Goal: Communication & Community: Answer question/provide support

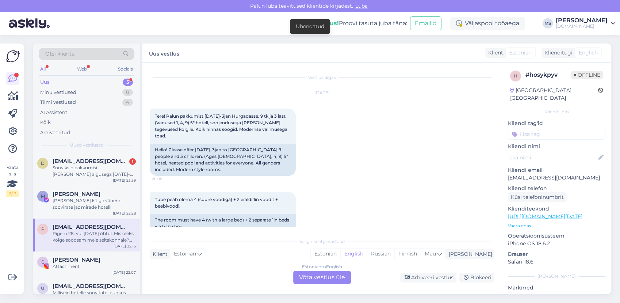
click at [71, 207] on div "[PERSON_NAME] kõige vähem soovirate jaz mirade hotelli" at bounding box center [94, 203] width 83 height 13
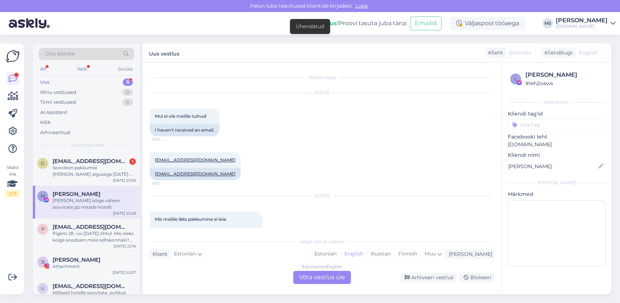
scroll to position [5317, 0]
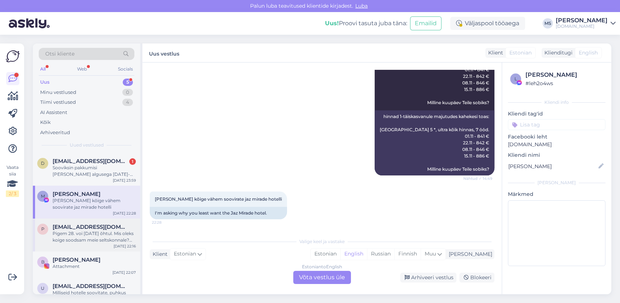
click at [104, 235] on div "Pigem 28. voi [DATE] õhtul. Mis oleks koige soodsam meie seltskonnale? Tallinn …" at bounding box center [94, 236] width 83 height 13
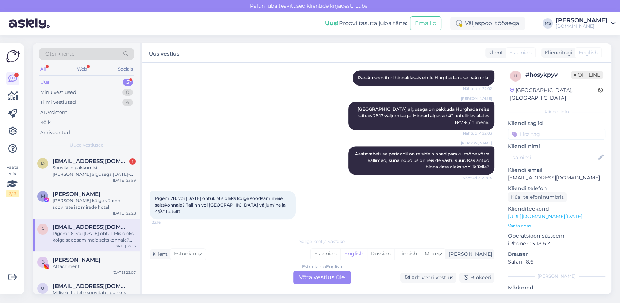
scroll to position [496, 0]
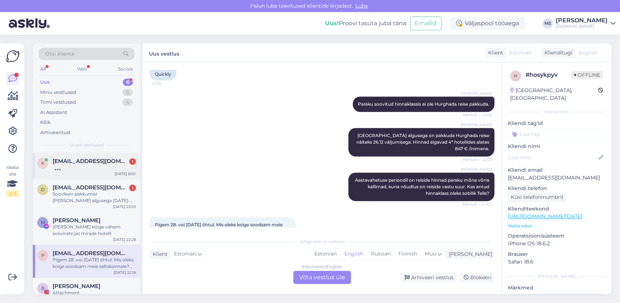
click at [107, 167] on div at bounding box center [94, 167] width 83 height 7
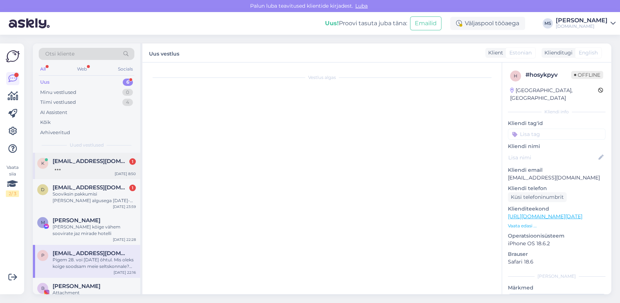
scroll to position [0, 0]
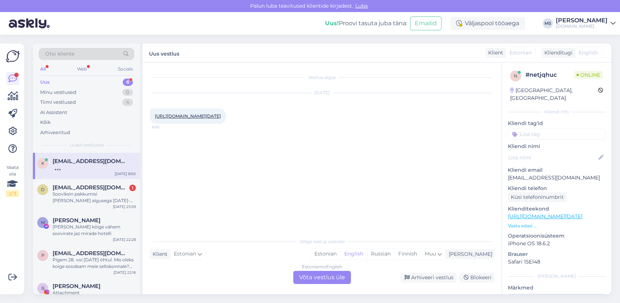
click at [221, 114] on link "[URL][DOMAIN_NAME][DATE]" at bounding box center [188, 115] width 66 height 5
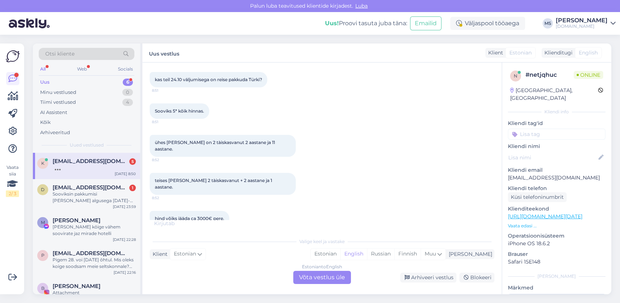
scroll to position [76, 0]
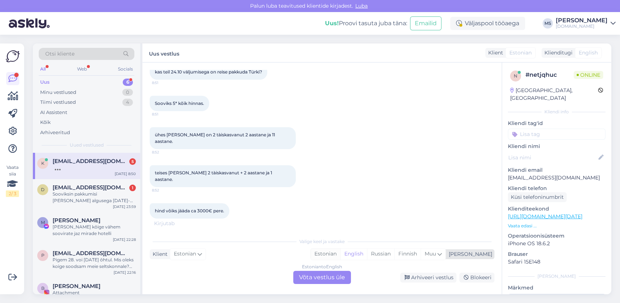
click at [340, 253] on div "Estonian" at bounding box center [326, 253] width 30 height 11
click at [328, 285] on div "Vestlus algas [DATE] [URL][DOMAIN_NAME][DATE] 8:50 kas teil 24.10 väljumisega o…" at bounding box center [321, 178] width 359 height 232
click at [320, 281] on div "Estonian to Estonian Võta vestlus üle" at bounding box center [322, 277] width 58 height 13
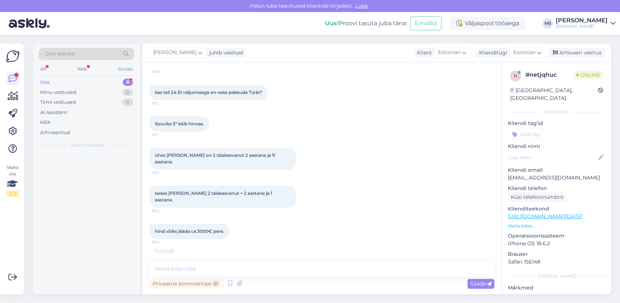
scroll to position [48, 0]
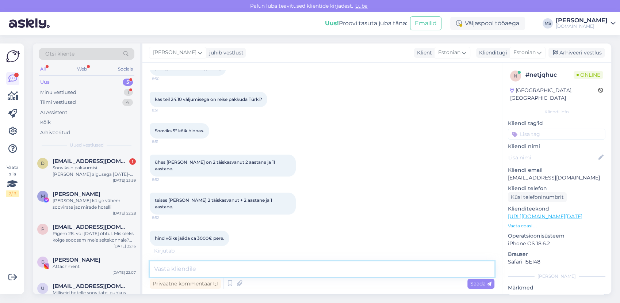
click at [272, 268] on textarea at bounding box center [322, 268] width 345 height 15
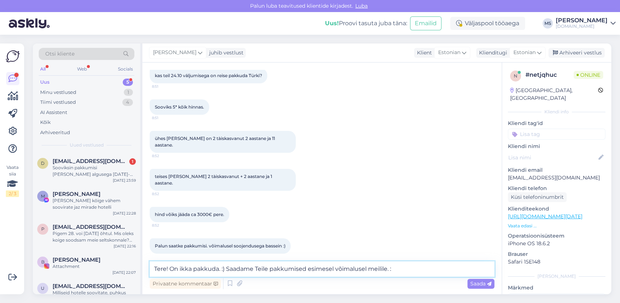
type textarea "Tere! On ikka pakkuda. :) Saadame Teile pakkumised esimesel võimalusel meilile."
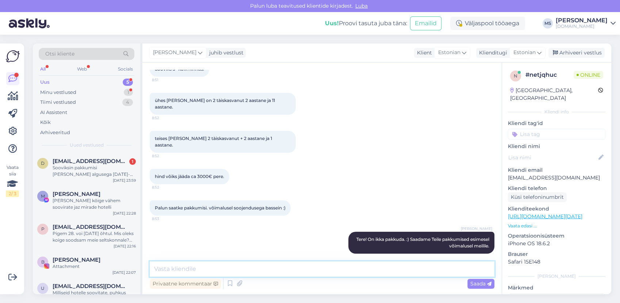
scroll to position [141, 0]
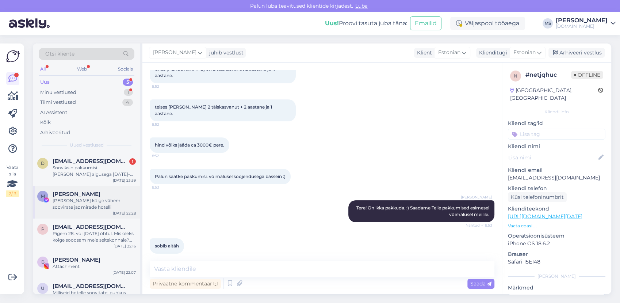
click at [96, 186] on div "M [PERSON_NAME] [PERSON_NAME] kõige vähem soovirate jaz mirade hotelli [DATE] 2…" at bounding box center [86, 202] width 107 height 33
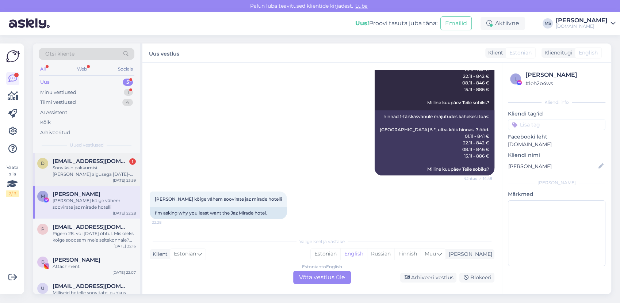
click at [94, 172] on div "Sooviksin pakkumisi [PERSON_NAME] algusega [DATE]-[DATE] ja 5 ööd kreeka/[GEOGR…" at bounding box center [94, 170] width 83 height 13
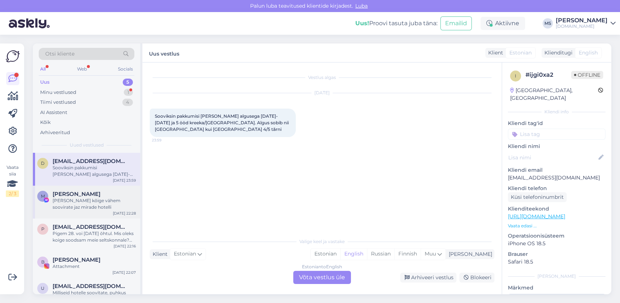
click at [116, 191] on div "[PERSON_NAME]" at bounding box center [94, 194] width 83 height 7
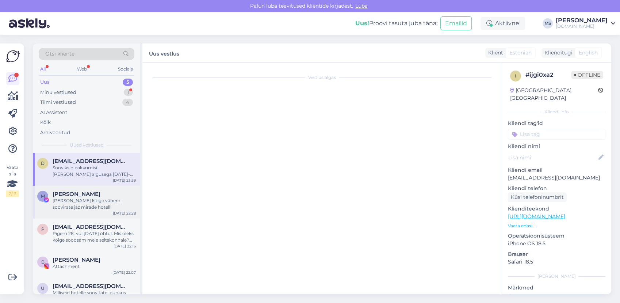
scroll to position [5317, 0]
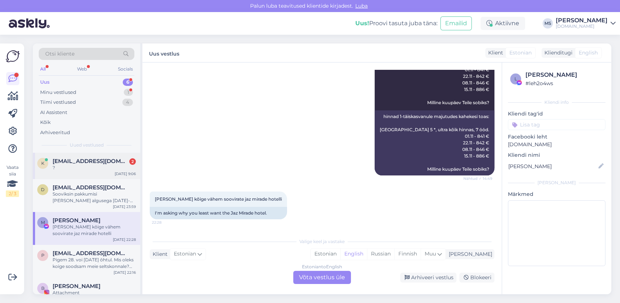
click at [88, 158] on span "[EMAIL_ADDRESS][DOMAIN_NAME]" at bounding box center [91, 161] width 76 height 7
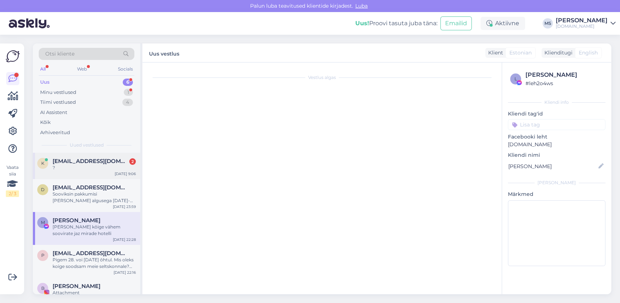
scroll to position [0, 0]
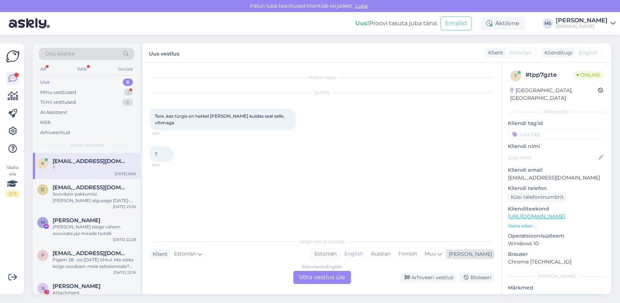
click at [340, 255] on div "Estonian" at bounding box center [326, 253] width 30 height 11
click at [331, 273] on div "Estonian to Estonian Võta vestlus üle" at bounding box center [322, 277] width 58 height 13
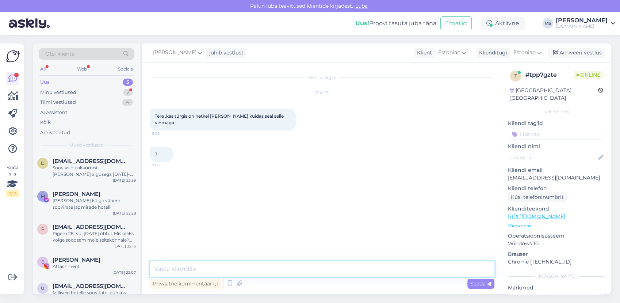
click at [320, 267] on textarea at bounding box center [322, 268] width 345 height 15
click at [242, 267] on textarea at bounding box center [322, 268] width 345 height 15
click at [209, 266] on textarea at bounding box center [322, 268] width 345 height 15
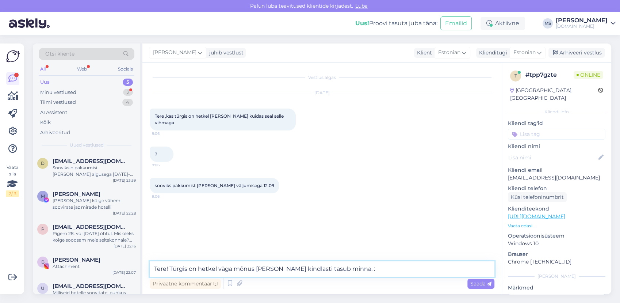
type textarea "Tere! Türgis on hetkel väga mõnus [PERSON_NAME] kindlasti tasub minna. :)"
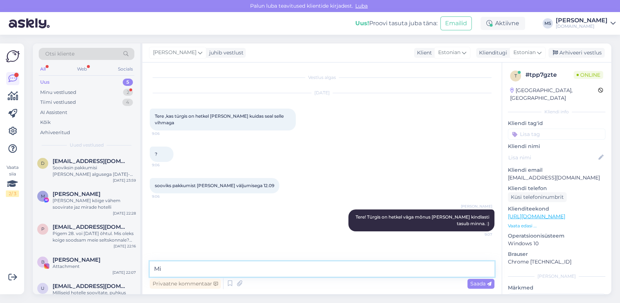
type textarea "M"
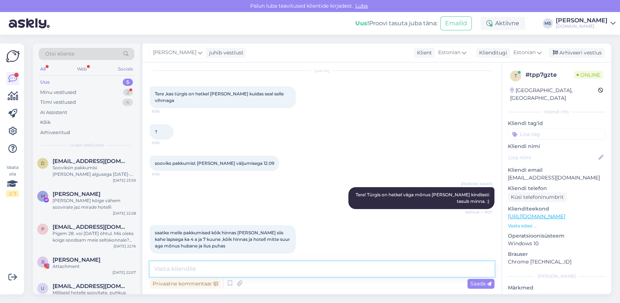
click at [201, 266] on textarea at bounding box center [322, 268] width 345 height 15
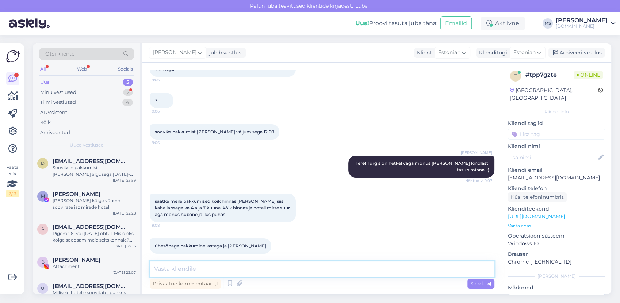
click at [201, 265] on textarea at bounding box center [322, 268] width 345 height 15
click at [100, 94] on div "Minu vestlused 2" at bounding box center [87, 92] width 96 height 10
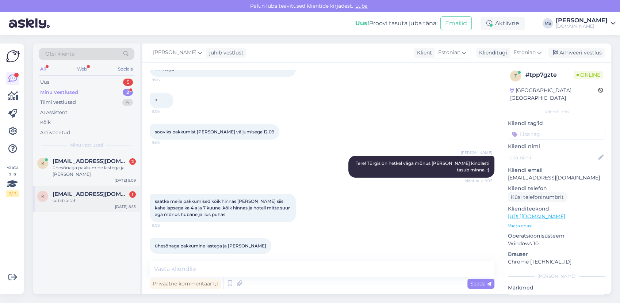
click at [77, 197] on div "sobib aitäh" at bounding box center [94, 200] width 83 height 7
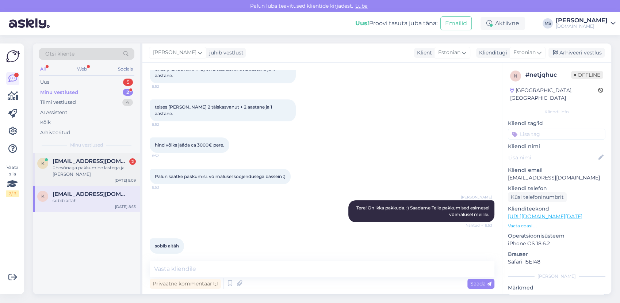
click at [72, 168] on div "ühesõnaga pakkumine lastega ja [PERSON_NAME]" at bounding box center [94, 170] width 83 height 13
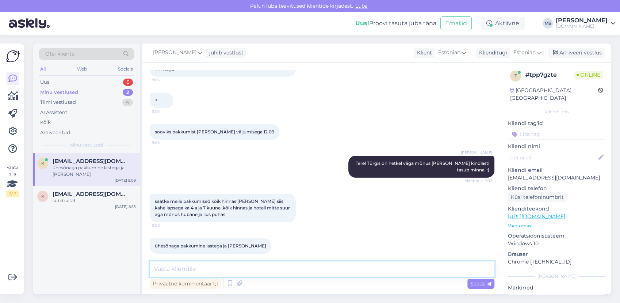
click at [180, 269] on textarea at bounding box center [322, 268] width 345 height 15
type textarea "Hästi, saadame pakkumised Teile meilile. :)"
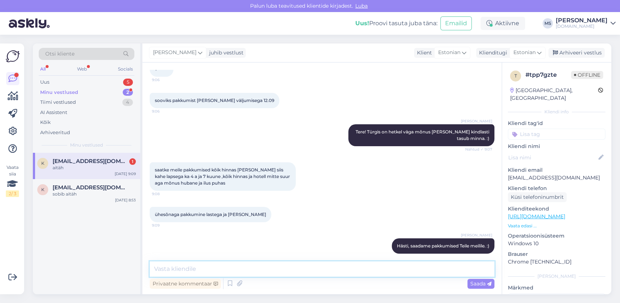
scroll to position [117, 0]
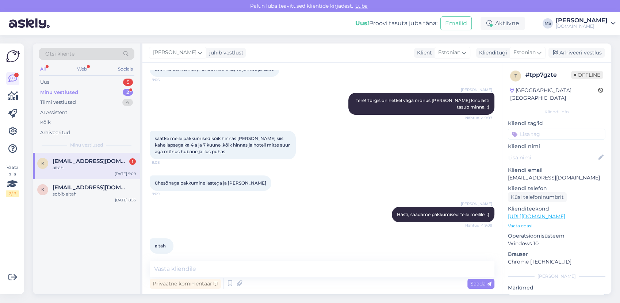
click at [241, 215] on div "[PERSON_NAME] Hästi, saadame pakkumised Teile meilile. :) Nähtud ✓ 9:09" at bounding box center [322, 214] width 345 height 31
drag, startPoint x: 229, startPoint y: 252, endPoint x: 224, endPoint y: 264, distance: 13.4
click at [229, 254] on div "aitäh 9:10" at bounding box center [322, 245] width 345 height 31
click at [221, 268] on textarea at bounding box center [322, 268] width 345 height 15
click at [219, 262] on textarea at bounding box center [322, 268] width 345 height 15
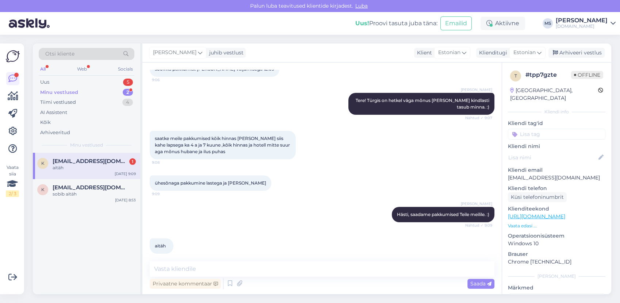
click at [111, 169] on div "aitäh" at bounding box center [94, 167] width 83 height 7
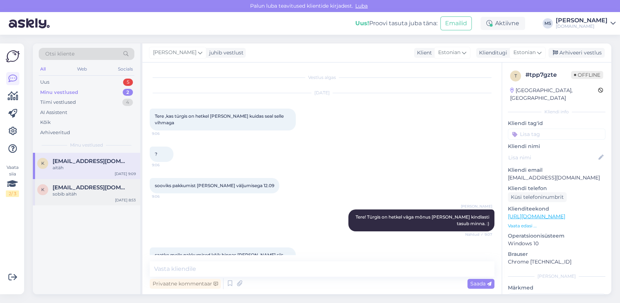
click at [98, 187] on span "[EMAIL_ADDRESS][DOMAIN_NAME]" at bounding box center [91, 187] width 76 height 7
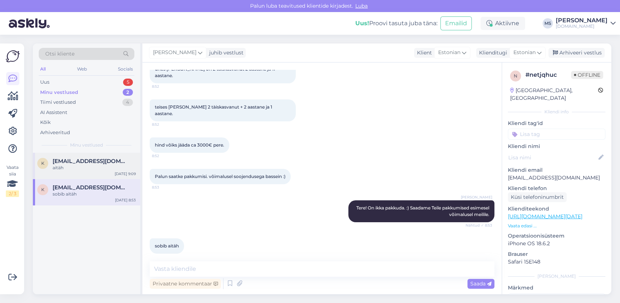
click at [95, 165] on div "aitäh" at bounding box center [94, 167] width 83 height 7
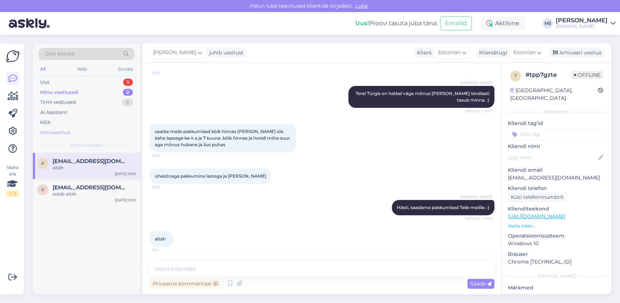
scroll to position [117, 0]
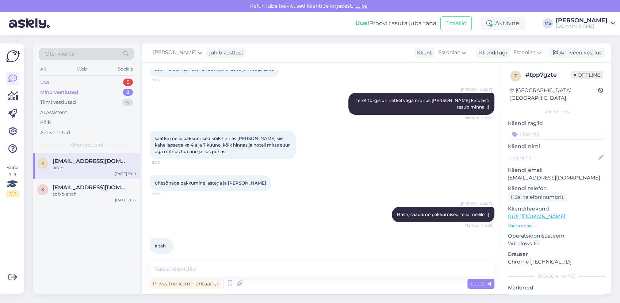
click at [72, 83] on div "Uus 5" at bounding box center [87, 82] width 96 height 10
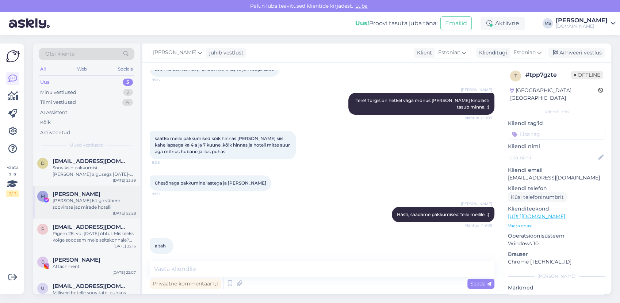
click at [101, 207] on div "[PERSON_NAME] kõige vähem soovirate jaz mirade hotelli" at bounding box center [94, 203] width 83 height 13
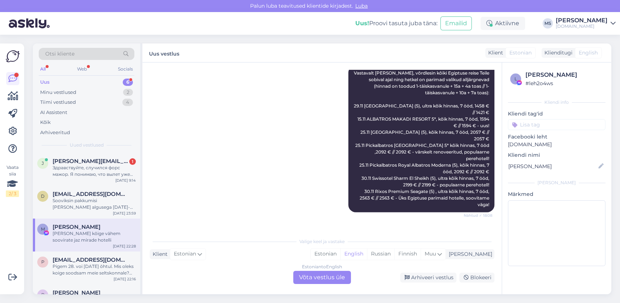
scroll to position [4667, 0]
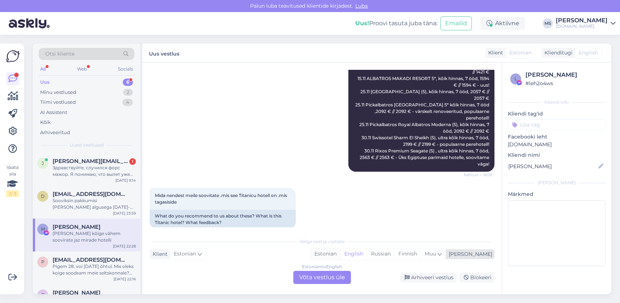
click at [340, 256] on div "Estonian" at bounding box center [326, 253] width 30 height 11
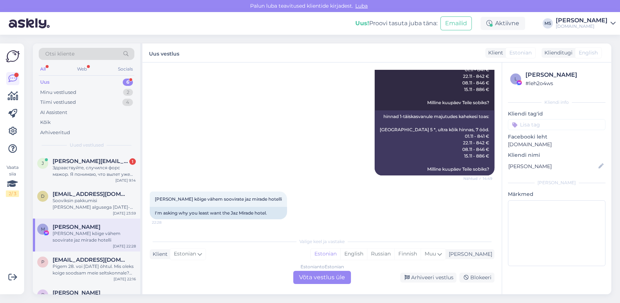
scroll to position [5316, 0]
click at [100, 161] on span "[PERSON_NAME][EMAIL_ADDRESS][DOMAIN_NAME]" at bounding box center [91, 161] width 76 height 7
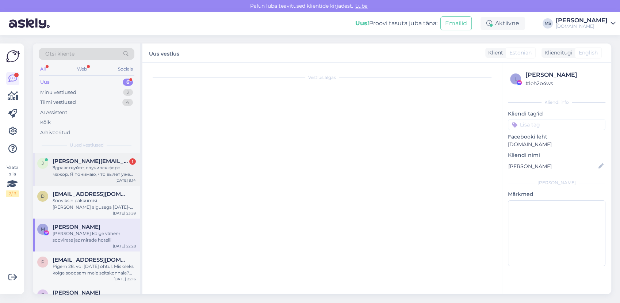
scroll to position [4428, 0]
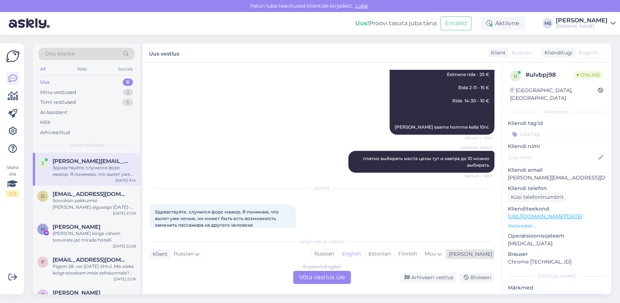
drag, startPoint x: 356, startPoint y: 253, endPoint x: 351, endPoint y: 258, distance: 7.0
click at [338, 253] on div "Russian" at bounding box center [324, 253] width 27 height 11
click at [328, 277] on div "Russian to Russian Võta vestlus üle" at bounding box center [322, 277] width 58 height 13
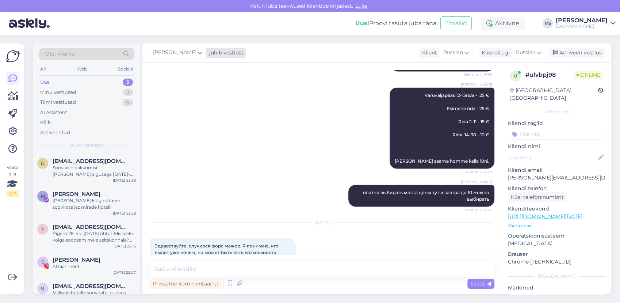
drag, startPoint x: 183, startPoint y: 49, endPoint x: 183, endPoint y: 56, distance: 6.6
click at [183, 51] on span "[PERSON_NAME]" at bounding box center [174, 53] width 43 height 8
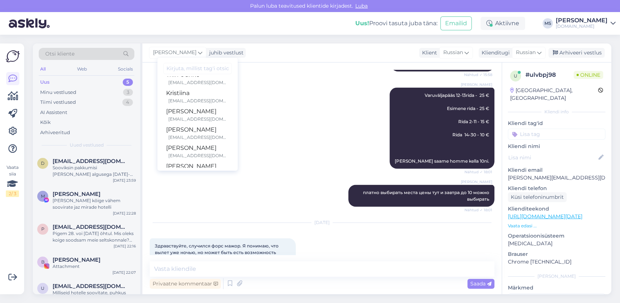
scroll to position [188, 0]
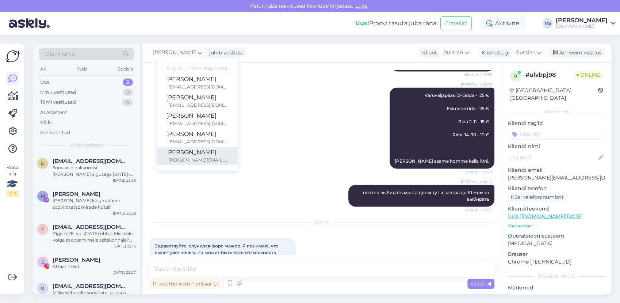
click at [180, 153] on div "[PERSON_NAME]" at bounding box center [197, 152] width 63 height 9
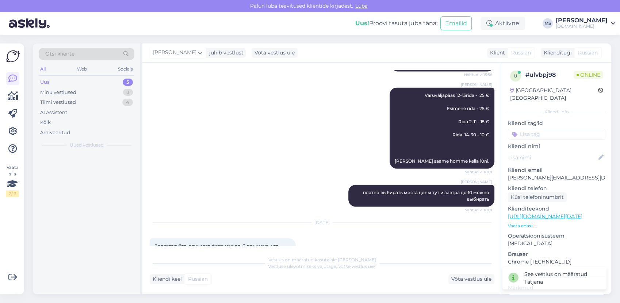
scroll to position [4403, 0]
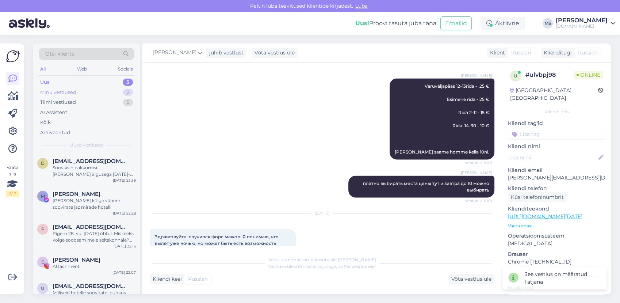
click at [97, 88] on div "Minu vestlused 2" at bounding box center [87, 92] width 96 height 10
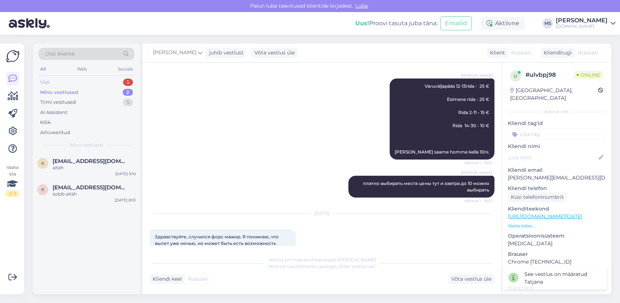
click at [90, 80] on div "Uus 5" at bounding box center [87, 82] width 96 height 10
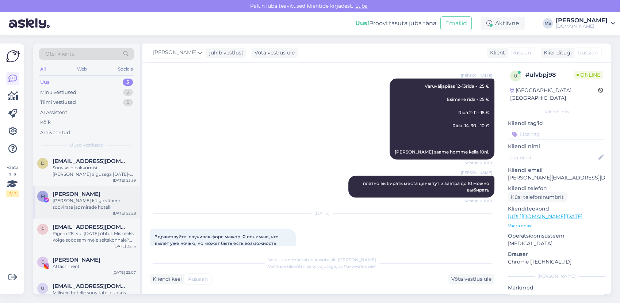
click at [78, 197] on div "[PERSON_NAME] [PERSON_NAME] kõige vähem soovirate jaz mirade hotelli" at bounding box center [94, 201] width 83 height 20
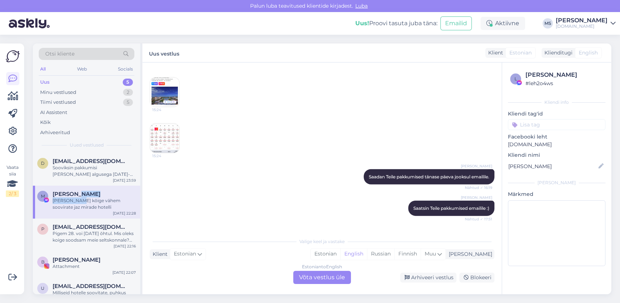
scroll to position [5317, 0]
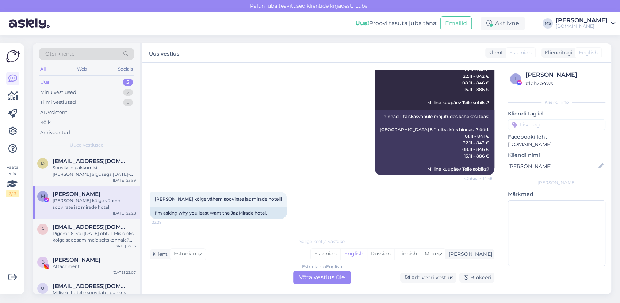
click at [316, 220] on div "[PERSON_NAME] kõige vähem soovirate jaz mirade hotelli 22:28 I'm asking why you…" at bounding box center [322, 205] width 345 height 44
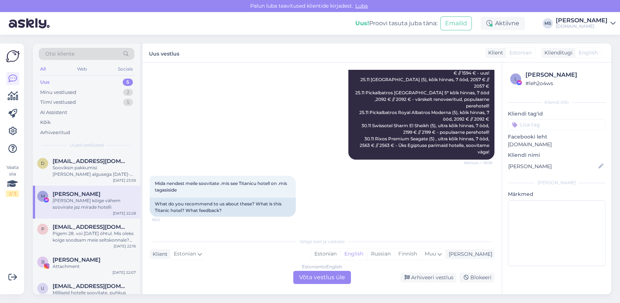
scroll to position [4667, 0]
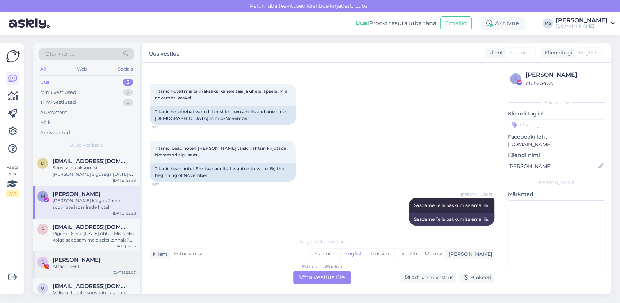
click at [80, 256] on span "[PERSON_NAME]" at bounding box center [77, 259] width 48 height 7
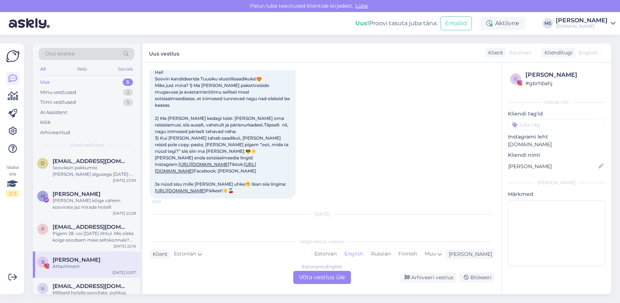
scroll to position [248, 0]
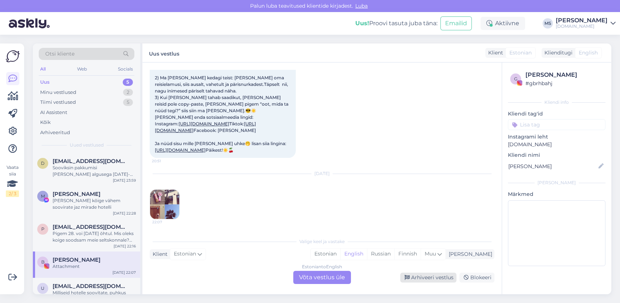
click at [412, 277] on div "Arhiveeri vestlus" at bounding box center [428, 277] width 56 height 10
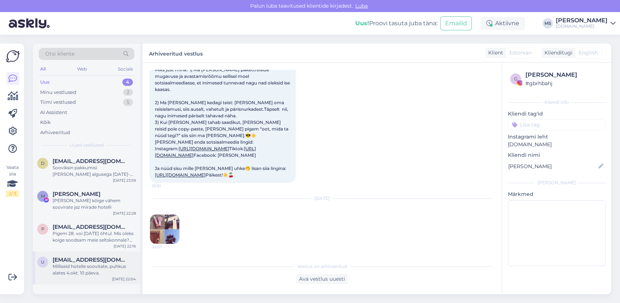
click at [71, 275] on div "Milliseid hotelle soovitate, puhkus alates 4.okt. 10 päeva." at bounding box center [94, 269] width 83 height 13
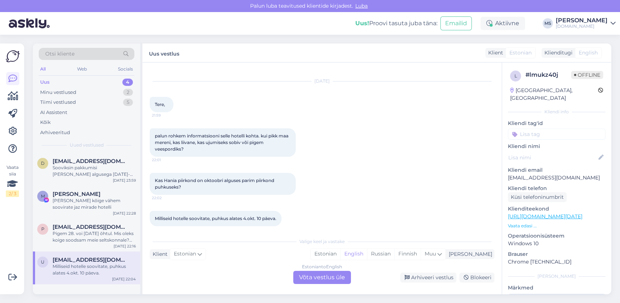
scroll to position [18, 0]
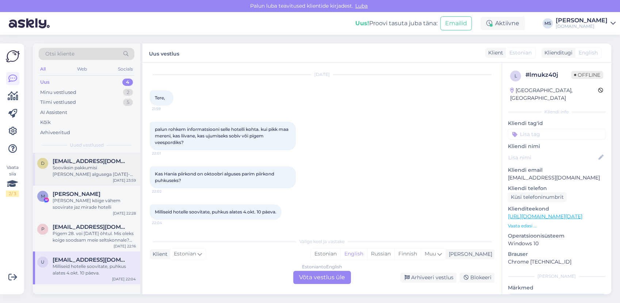
click at [80, 169] on div "Sooviksin pakkumisi [PERSON_NAME] algusega [DATE]-[DATE] ja 5 ööd kreeka/[GEOGR…" at bounding box center [94, 170] width 83 height 13
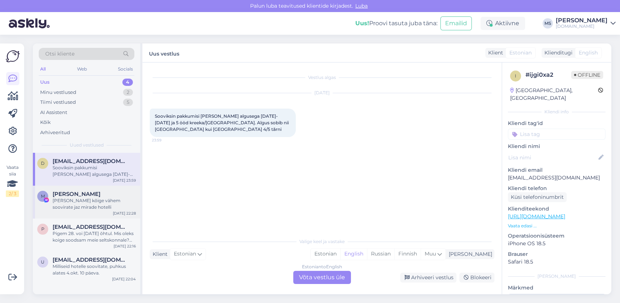
click at [67, 198] on div "[PERSON_NAME] kõige vähem soovirate jaz mirade hotelli" at bounding box center [94, 203] width 83 height 13
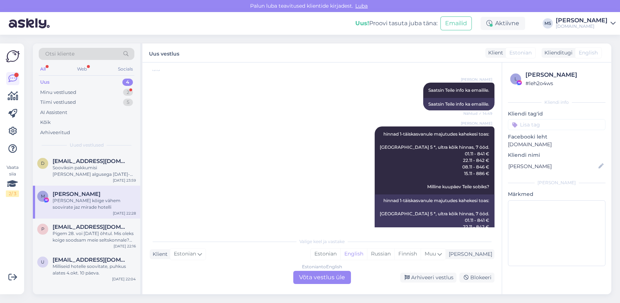
scroll to position [5316, 0]
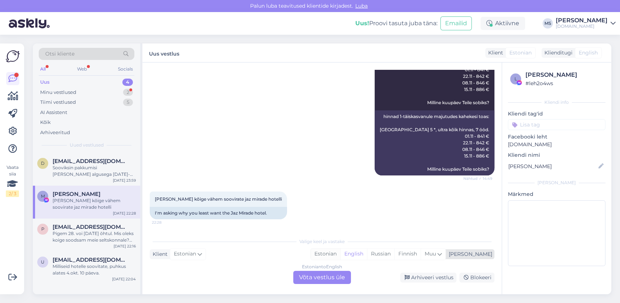
click at [340, 252] on div "Estonian" at bounding box center [326, 253] width 30 height 11
click at [322, 275] on div "Estonian to Estonian Võta vestlus üle" at bounding box center [322, 277] width 58 height 13
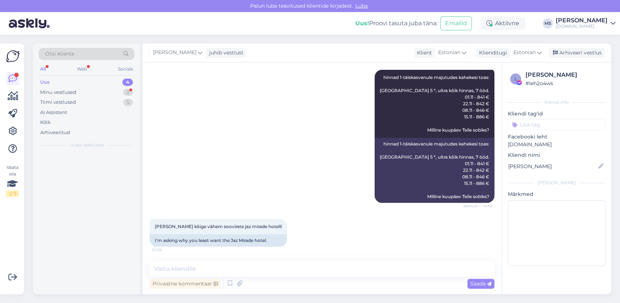
scroll to position [5289, 0]
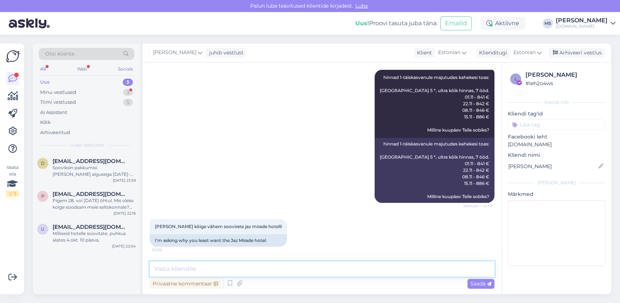
click at [316, 268] on textarea at bounding box center [322, 268] width 345 height 15
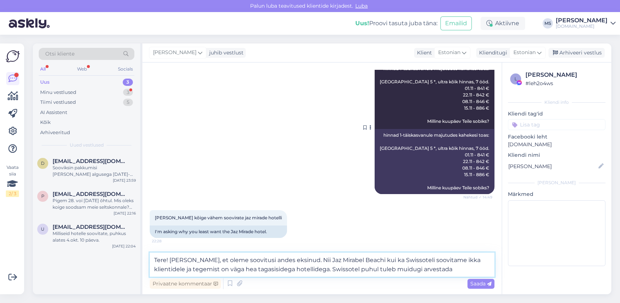
scroll to position [5298, 0]
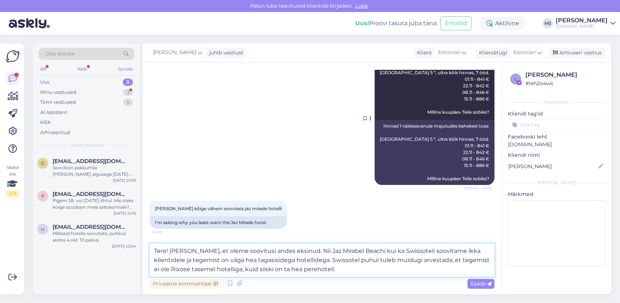
type textarea "Tere! [PERSON_NAME], et oleme soovitusi andes eksinud. Nii Jaz Mirabel Beachi k…"
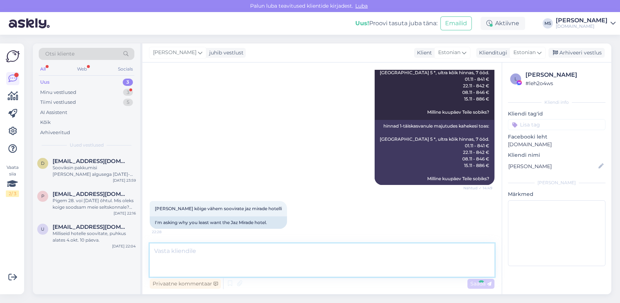
scroll to position [5252, 0]
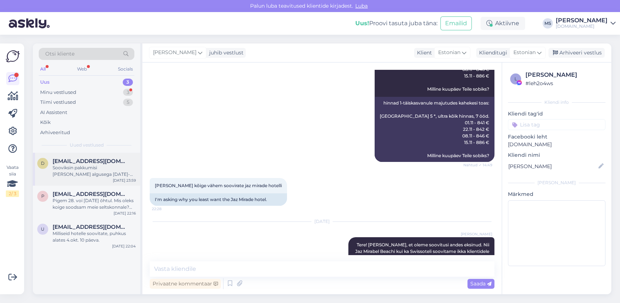
click at [111, 164] on span "[EMAIL_ADDRESS][DOMAIN_NAME]" at bounding box center [91, 161] width 76 height 7
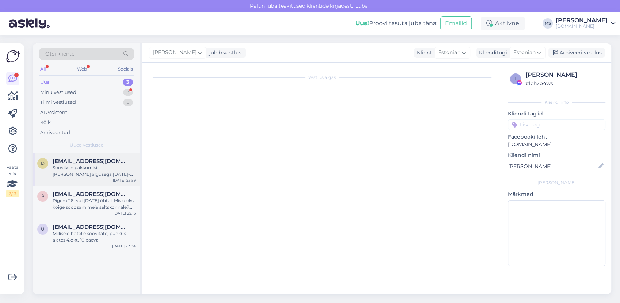
scroll to position [0, 0]
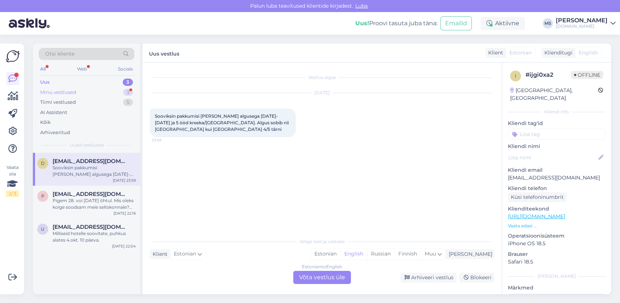
click at [87, 92] on div "Minu vestlused 3" at bounding box center [87, 92] width 96 height 10
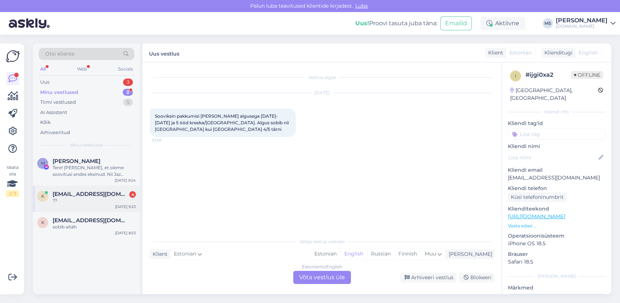
click at [99, 192] on span "[EMAIL_ADDRESS][DOMAIN_NAME]" at bounding box center [91, 194] width 76 height 7
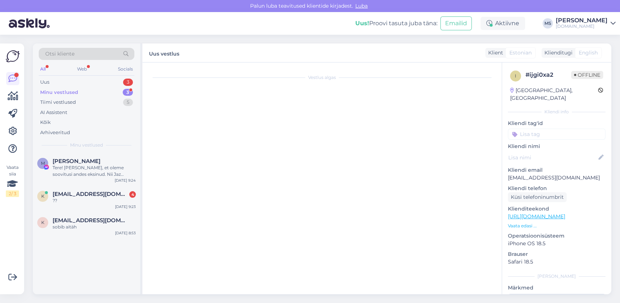
scroll to position [242, 0]
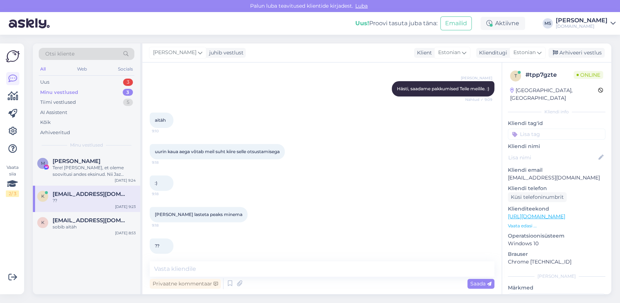
click at [259, 260] on div "Vestlus algas [DATE] Tere ,kas türgis on hetkel [PERSON_NAME] kuidas seal selle…" at bounding box center [321, 178] width 359 height 232
click at [253, 268] on textarea at bounding box center [322, 268] width 345 height 15
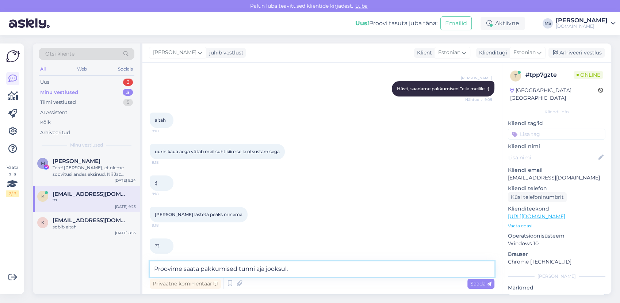
type textarea "Proovime saata pakkumised tunni aja jooksul."
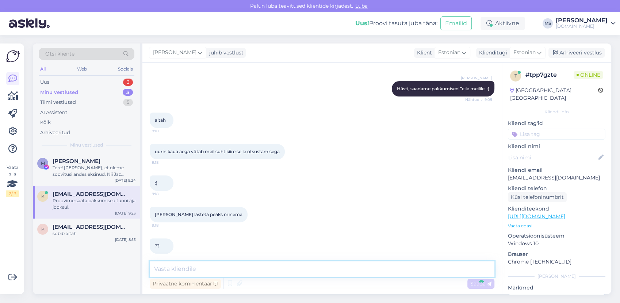
scroll to position [274, 0]
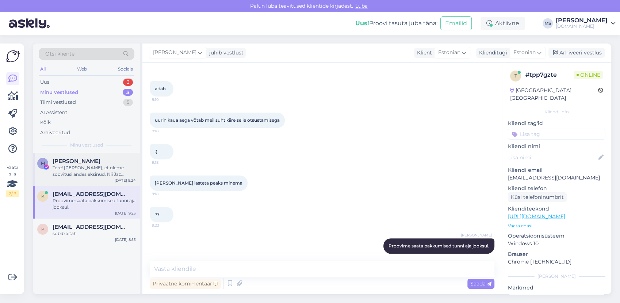
click at [121, 173] on div "Tere! [PERSON_NAME], et oleme soovitusi andes eksinud. Nii Jaz Mirabel Beachi k…" at bounding box center [94, 170] width 83 height 13
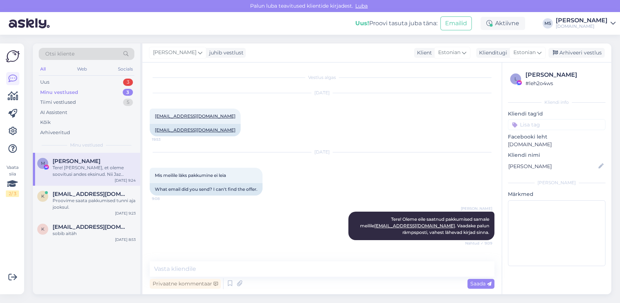
scroll to position [5318, 0]
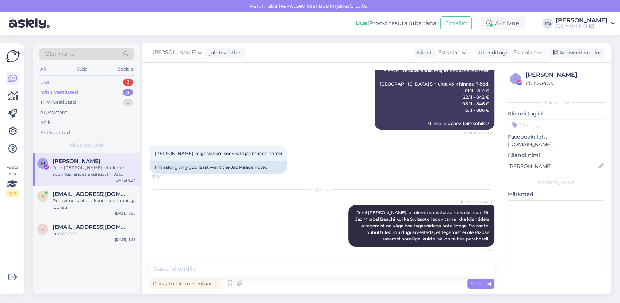
click at [62, 80] on div "Uus 3" at bounding box center [87, 82] width 96 height 10
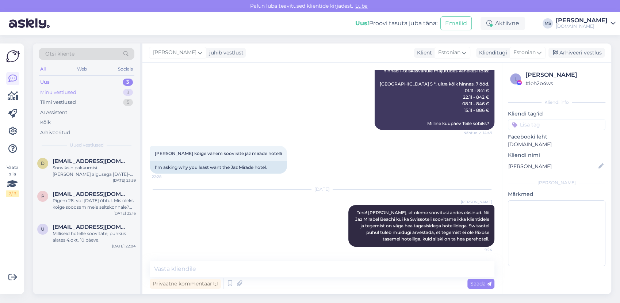
click at [67, 92] on div "Minu vestlused" at bounding box center [58, 92] width 36 height 7
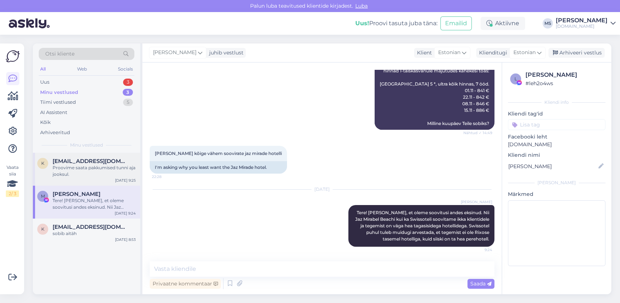
click at [115, 167] on div "Proovime saata pakkumised tunni aja jooksul." at bounding box center [94, 170] width 83 height 13
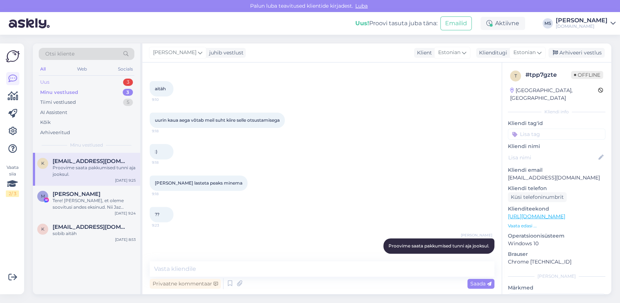
click at [73, 80] on div "Uus 3" at bounding box center [87, 82] width 96 height 10
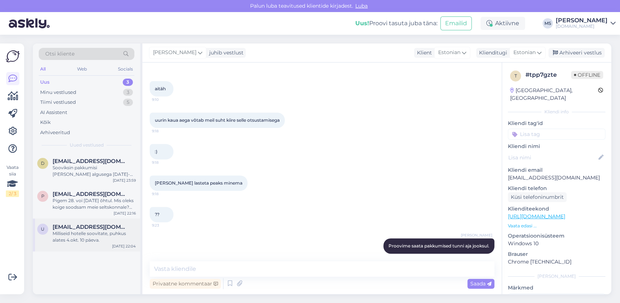
click at [92, 233] on div "Milliseid hotelle soovitate, puhkus alates 4.okt. 10 päeva." at bounding box center [94, 236] width 83 height 13
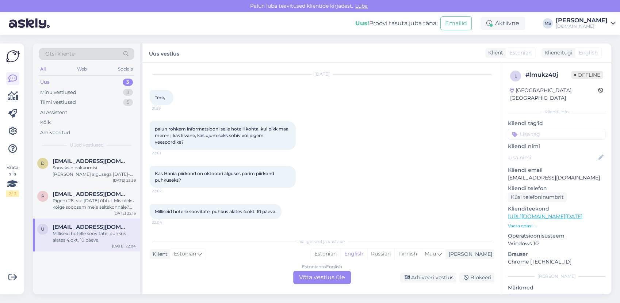
scroll to position [18, 0]
click at [549, 213] on link "[URL][DOMAIN_NAME][DATE]" at bounding box center [545, 216] width 75 height 7
click at [75, 212] on div "p [EMAIL_ADDRESS][DOMAIN_NAME] Pigem 28. voi [DATE] õhtul. Mis oleks koige sood…" at bounding box center [86, 202] width 107 height 33
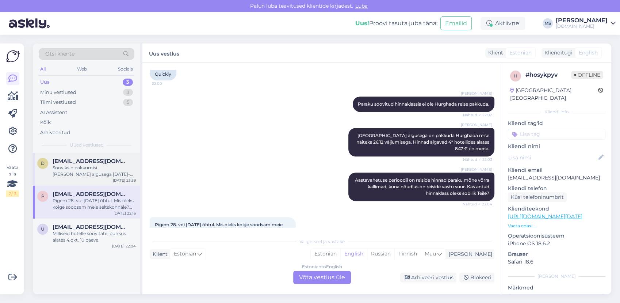
click at [88, 166] on div "Sooviksin pakkumisi [PERSON_NAME] algusega [DATE]-[DATE] ja 5 ööd kreeka/[GEOGR…" at bounding box center [94, 170] width 83 height 13
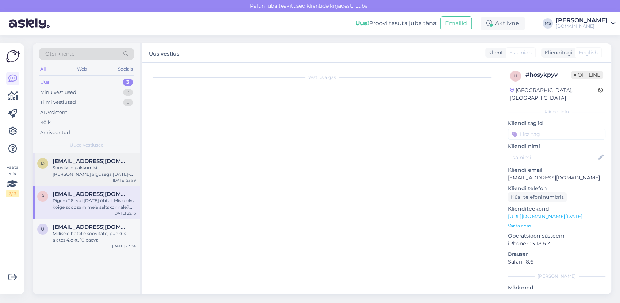
scroll to position [0, 0]
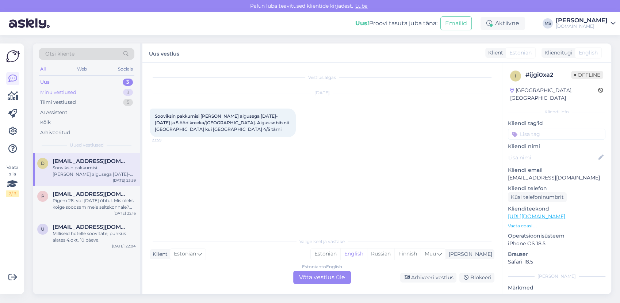
click at [91, 91] on div "Minu vestlused 3" at bounding box center [87, 92] width 96 height 10
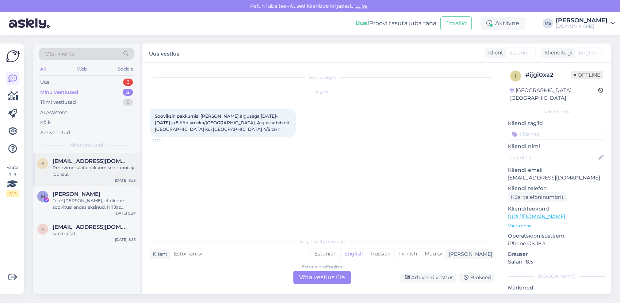
click at [98, 162] on span "[EMAIL_ADDRESS][DOMAIN_NAME]" at bounding box center [91, 161] width 76 height 7
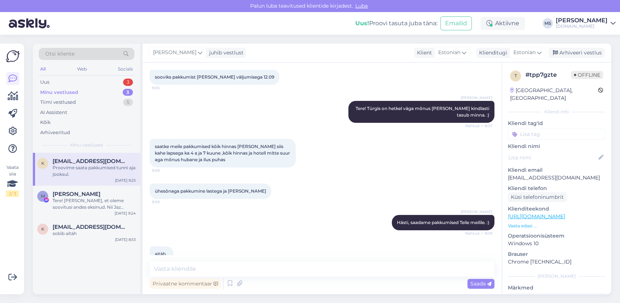
scroll to position [111, 0]
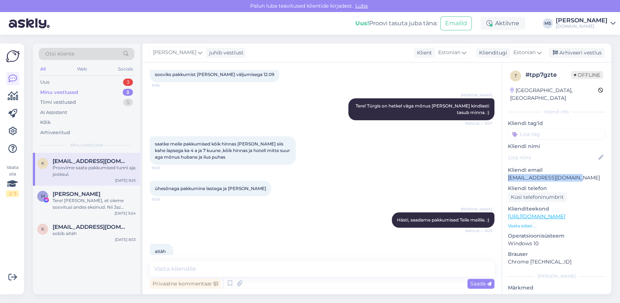
drag, startPoint x: 573, startPoint y: 168, endPoint x: 508, endPoint y: 169, distance: 64.3
click at [508, 174] on p "[EMAIL_ADDRESS][DOMAIN_NAME]" at bounding box center [557, 178] width 98 height 8
copy p "[EMAIL_ADDRESS][DOMAIN_NAME]"
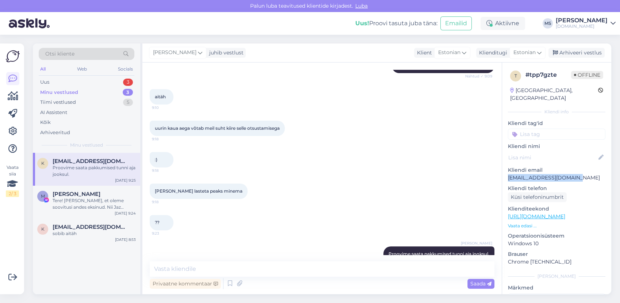
scroll to position [274, 0]
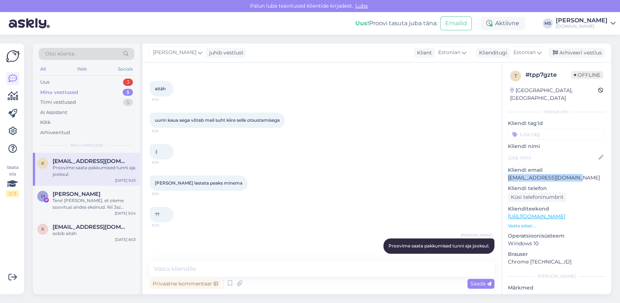
copy p "[EMAIL_ADDRESS][DOMAIN_NAME]"
drag, startPoint x: 291, startPoint y: 239, endPoint x: 286, endPoint y: 256, distance: 17.7
click at [291, 241] on div "[PERSON_NAME] Proovime saata pakkumised tunni aja jooksul. 9:25" at bounding box center [322, 245] width 345 height 31
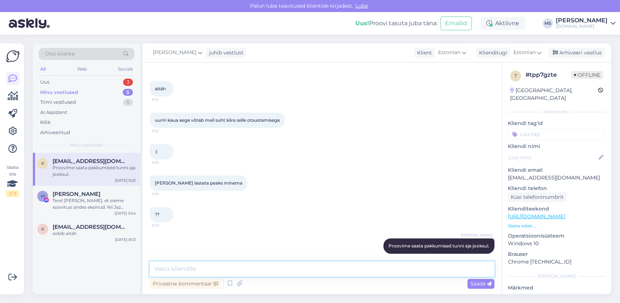
click at [285, 263] on textarea at bounding box center [322, 268] width 345 height 15
type textarea "Pakkumised on saadetud Teile meilile. :)"
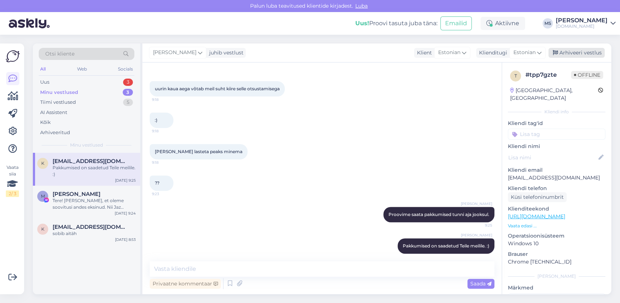
click at [583, 54] on div "Arhiveeri vestlus" at bounding box center [577, 53] width 56 height 10
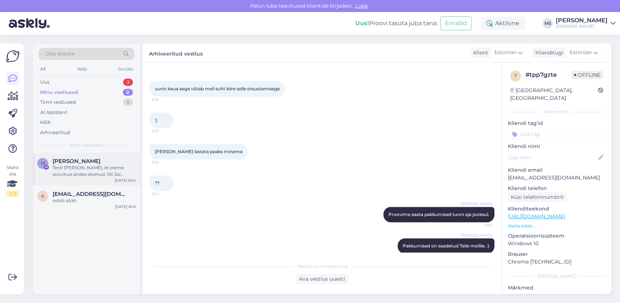
click at [64, 178] on div "M [PERSON_NAME] Tere! [PERSON_NAME], et oleme soovitusi andes eksinud. Nii Jaz …" at bounding box center [86, 169] width 107 height 33
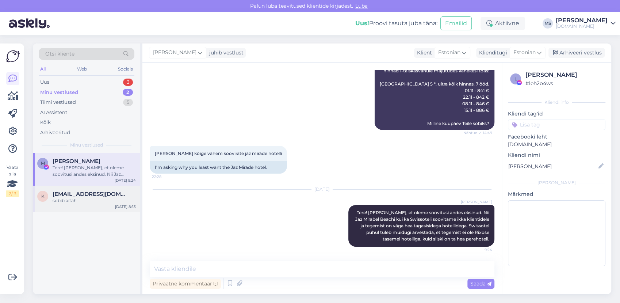
click at [91, 195] on span "[EMAIL_ADDRESS][DOMAIN_NAME]" at bounding box center [91, 194] width 76 height 7
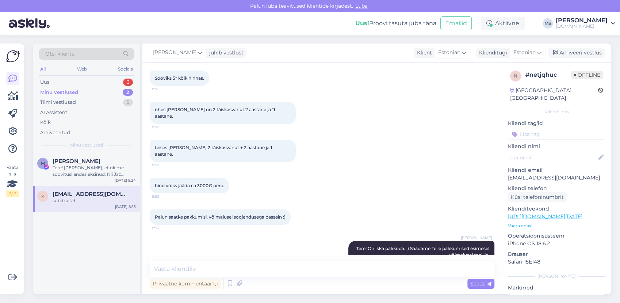
scroll to position [141, 0]
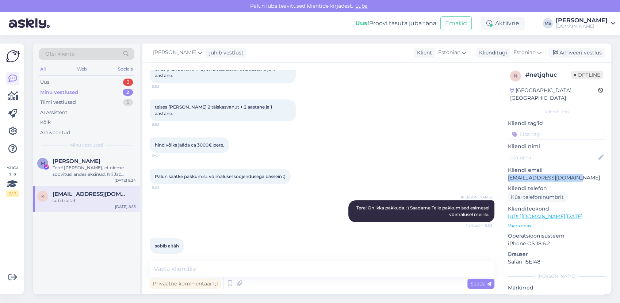
drag, startPoint x: 570, startPoint y: 166, endPoint x: 508, endPoint y: 169, distance: 62.2
click at [508, 174] on p "[EMAIL_ADDRESS][DOMAIN_NAME]" at bounding box center [557, 178] width 98 height 8
drag, startPoint x: 508, startPoint y: 169, endPoint x: 513, endPoint y: 168, distance: 5.3
copy p "[EMAIL_ADDRESS][DOMAIN_NAME]"
click at [93, 82] on div "Uus 4" at bounding box center [87, 82] width 96 height 10
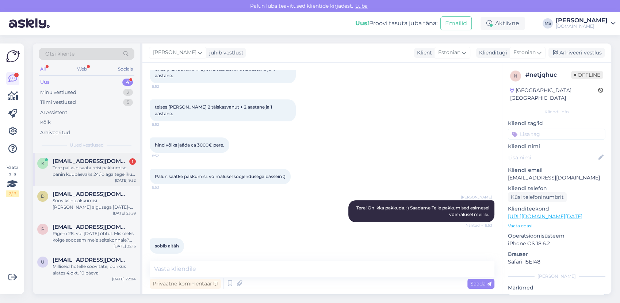
click at [87, 171] on div "Tere palusin saata reisi pakkumise. panin kuupäevaks 24.10 aga tegelikult soovi…" at bounding box center [94, 170] width 83 height 13
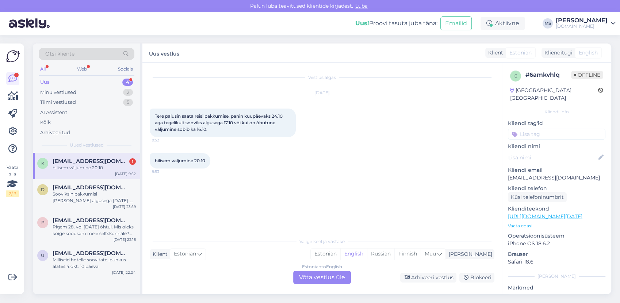
drag, startPoint x: 351, startPoint y: 253, endPoint x: 350, endPoint y: 261, distance: 8.5
click at [340, 255] on div "Estonian" at bounding box center [326, 253] width 30 height 11
click at [342, 275] on div "Estonian to Estonian Võta vestlus üle" at bounding box center [322, 277] width 58 height 13
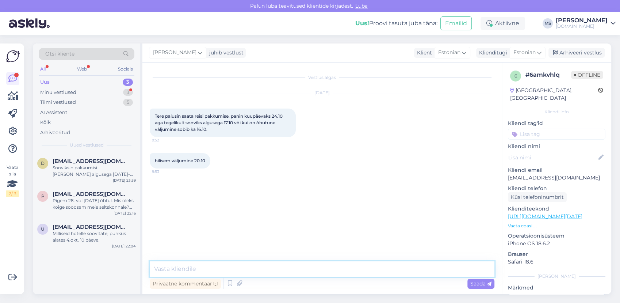
click at [328, 267] on textarea at bounding box center [322, 268] width 345 height 15
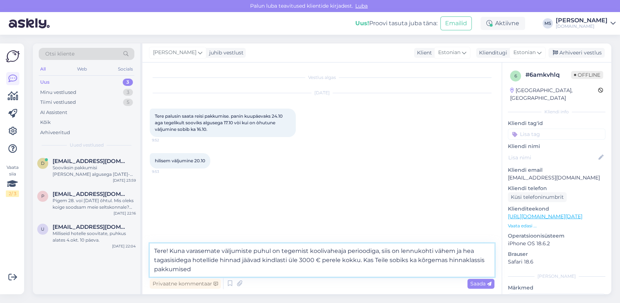
type textarea "Tere! Kuna varasemate väljumiste puhul on tegemist koolivaheaja perioodiga, sii…"
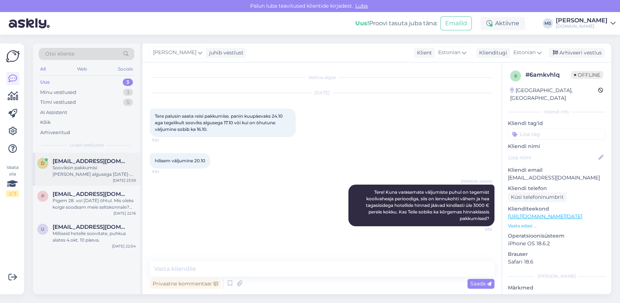
click at [92, 169] on div "Sooviksin pakkumisi [PERSON_NAME] algusega [DATE]-[DATE] ja 5 ööd kreeka/[GEOGR…" at bounding box center [94, 170] width 83 height 13
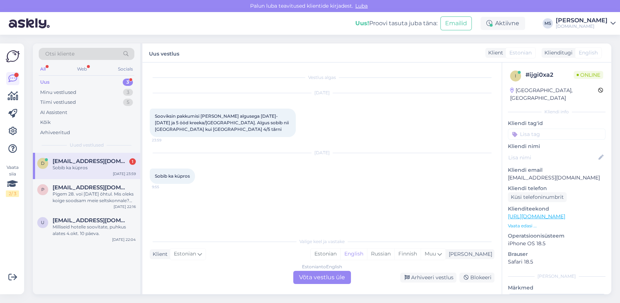
drag, startPoint x: 94, startPoint y: 195, endPoint x: 86, endPoint y: 171, distance: 25.3
click at [94, 192] on div "Pigem 28. voi [DATE] õhtul. Mis oleks koige soodsam meie seltskonnale? Tallinn …" at bounding box center [94, 197] width 83 height 13
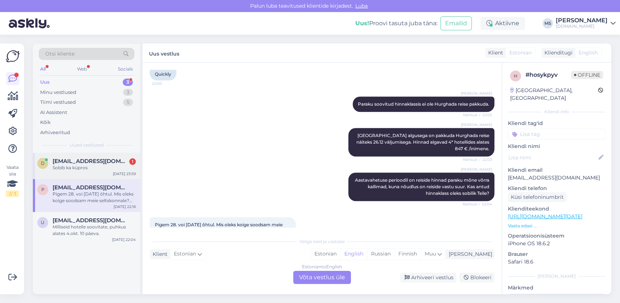
click at [86, 171] on div "d [EMAIL_ADDRESS][DOMAIN_NAME] 1 Sobib ka küpros [DATE] 23:59" at bounding box center [86, 166] width 107 height 26
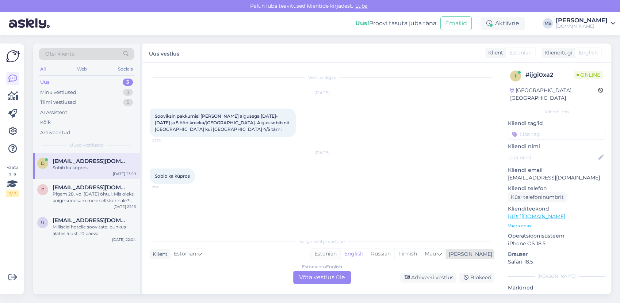
click at [340, 255] on div "Estonian" at bounding box center [326, 253] width 30 height 11
drag, startPoint x: 338, startPoint y: 272, endPoint x: 336, endPoint y: 275, distance: 3.8
click at [336, 275] on div "Estonian to Estonian Võta vestlus üle" at bounding box center [322, 277] width 58 height 13
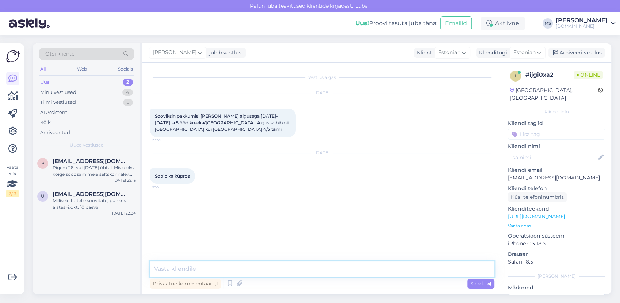
click at [290, 272] on textarea at bounding box center [322, 268] width 345 height 15
click at [278, 265] on textarea at bounding box center [322, 268] width 345 height 15
type textarea "Tere! Mis toitlustuspakett võiks hotellis olla?"
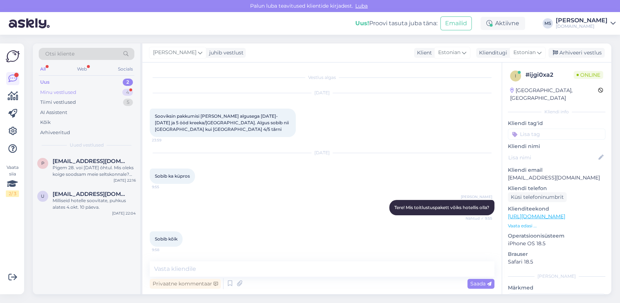
click at [94, 92] on div "Minu vestlused 4" at bounding box center [87, 92] width 96 height 10
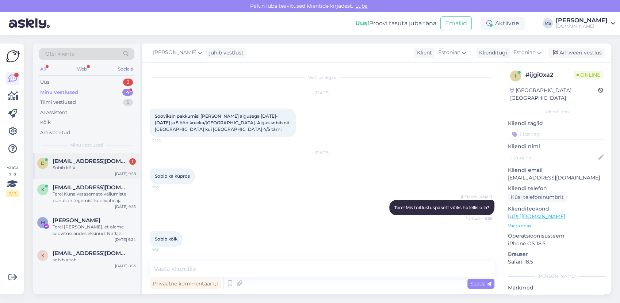
click at [80, 161] on span "[EMAIL_ADDRESS][DOMAIN_NAME]" at bounding box center [91, 161] width 76 height 7
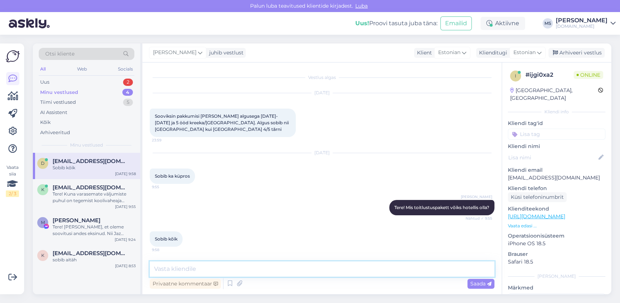
click at [194, 263] on textarea at bounding box center [322, 268] width 345 height 15
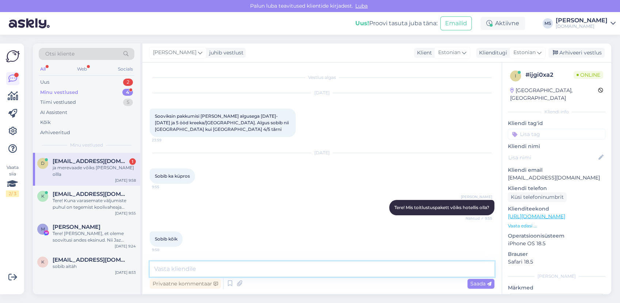
scroll to position [24, 0]
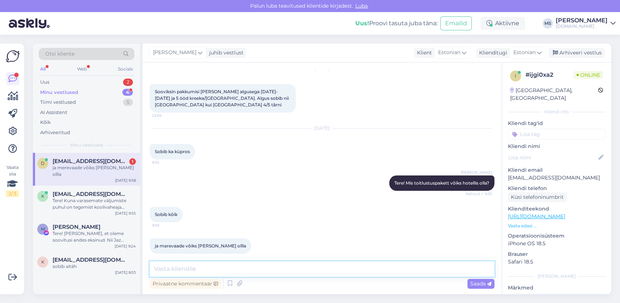
click at [194, 264] on textarea at bounding box center [322, 268] width 345 height 15
drag, startPoint x: 99, startPoint y: 194, endPoint x: 111, endPoint y: 199, distance: 12.8
click at [98, 197] on div "kas 16-21 vahemikus ei jää midagi head sinna piiridesse" at bounding box center [94, 203] width 83 height 13
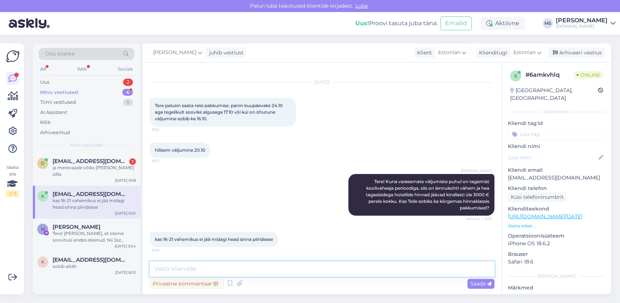
click at [244, 264] on textarea at bounding box center [322, 268] width 345 height 15
click at [218, 259] on div "Vestlus algas [DATE] Tere palusin saata reisi pakkumise. panin kuupäevaks 24.10…" at bounding box center [321, 178] width 359 height 232
click at [215, 266] on textarea at bounding box center [322, 268] width 345 height 15
type textarea "J"
click at [228, 266] on textarea at bounding box center [322, 268] width 345 height 15
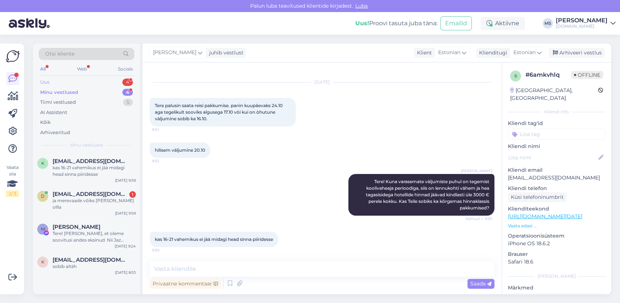
click at [57, 84] on div "Uus 4" at bounding box center [87, 82] width 96 height 10
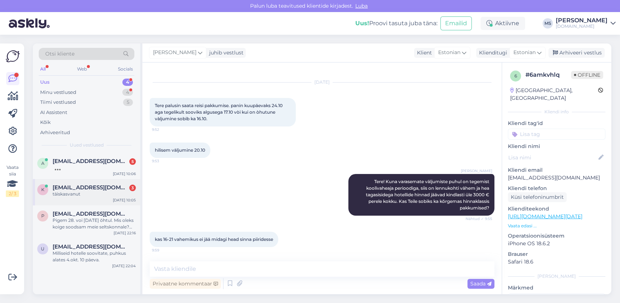
click at [77, 189] on span "[EMAIL_ADDRESS][DOMAIN_NAME]" at bounding box center [91, 187] width 76 height 7
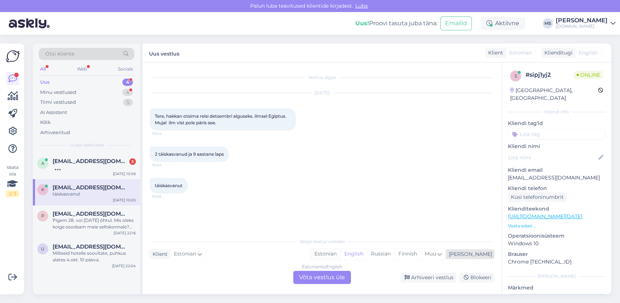
click at [340, 255] on div "Estonian" at bounding box center [326, 253] width 30 height 11
click at [338, 274] on div "Estonian to Estonian Võta vestlus üle" at bounding box center [322, 277] width 58 height 13
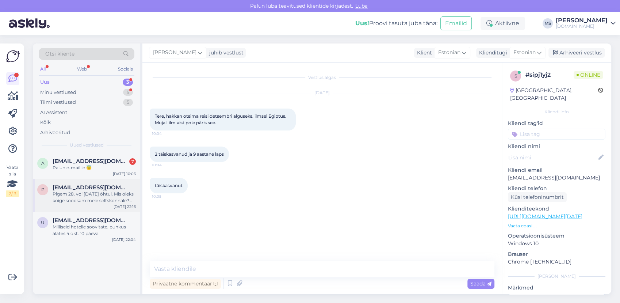
drag, startPoint x: 89, startPoint y: 193, endPoint x: 87, endPoint y: 190, distance: 4.0
click at [89, 192] on div "Pigem 28. voi [DATE] õhtul. Mis oleks koige soodsam meie seltskonnale? Tallinn …" at bounding box center [94, 197] width 83 height 13
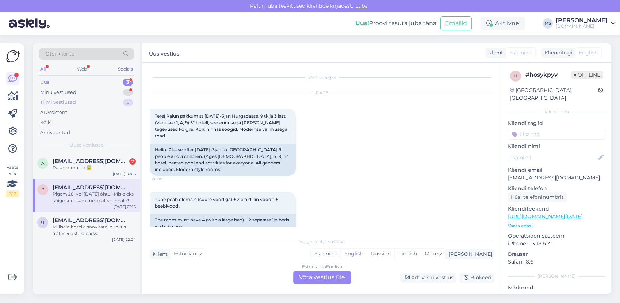
scroll to position [496, 0]
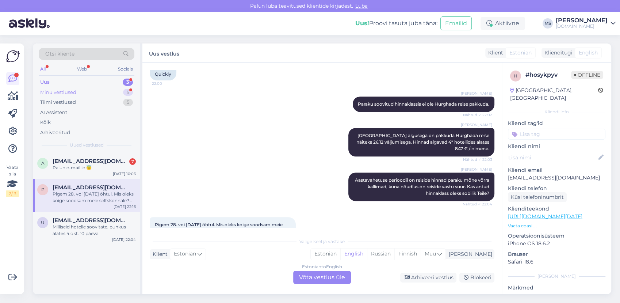
click at [71, 89] on div "Minu vestlused" at bounding box center [58, 92] width 36 height 7
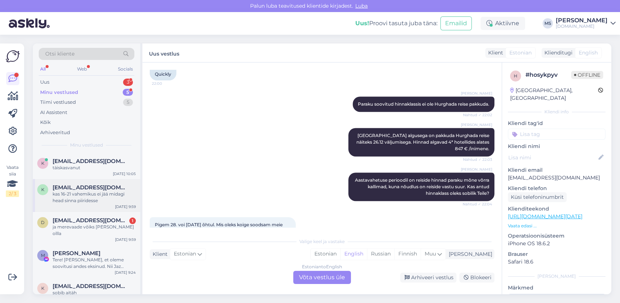
click at [76, 197] on div "kas 16-21 vahemikus ei jää midagi head sinna piiridesse" at bounding box center [94, 197] width 83 height 13
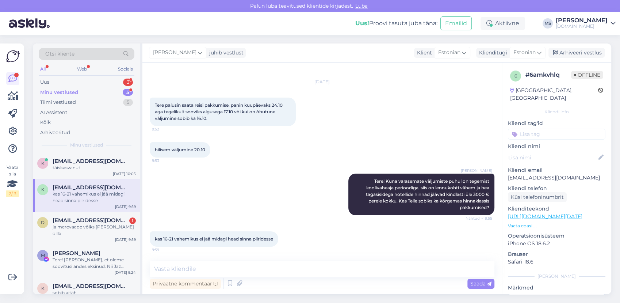
scroll to position [11, 0]
click at [68, 225] on div "ja merevaade võiks [PERSON_NAME] ollla" at bounding box center [94, 230] width 83 height 13
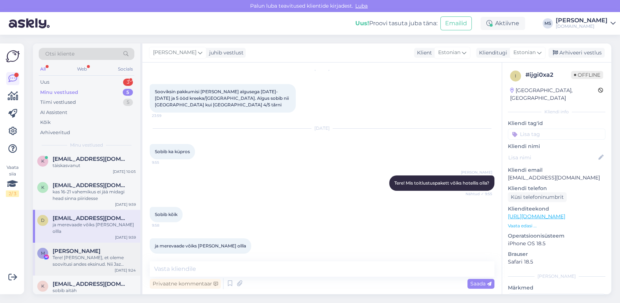
scroll to position [3, 0]
click at [103, 91] on div "Minu vestlused 5" at bounding box center [87, 92] width 96 height 10
click at [89, 253] on div "Tere! [PERSON_NAME], et oleme soovitusi andes eksinud. Nii Jaz Mirabel Beachi k…" at bounding box center [94, 259] width 83 height 13
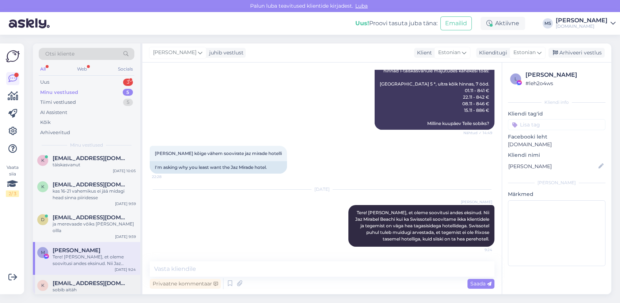
click at [95, 280] on span "[EMAIL_ADDRESS][DOMAIN_NAME]" at bounding box center [91, 283] width 76 height 7
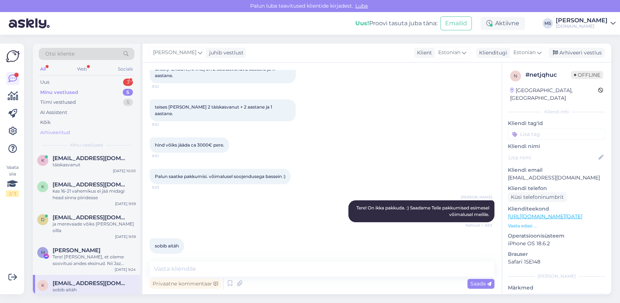
click at [78, 127] on div "Arhiveeritud" at bounding box center [87, 132] width 96 height 10
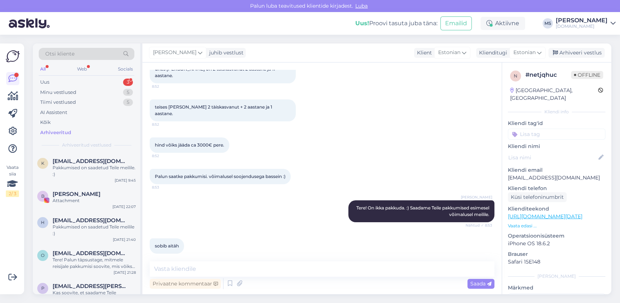
drag, startPoint x: 88, startPoint y: 164, endPoint x: 149, endPoint y: 168, distance: 60.8
click at [88, 164] on div "Pakkumised on saadetud Teile meilile. :)" at bounding box center [94, 170] width 83 height 13
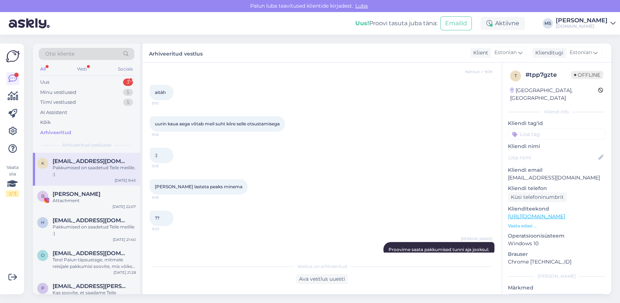
scroll to position [308, 0]
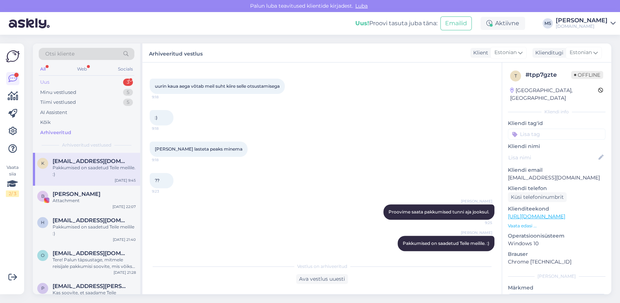
click at [73, 83] on div "Uus 3" at bounding box center [87, 82] width 96 height 10
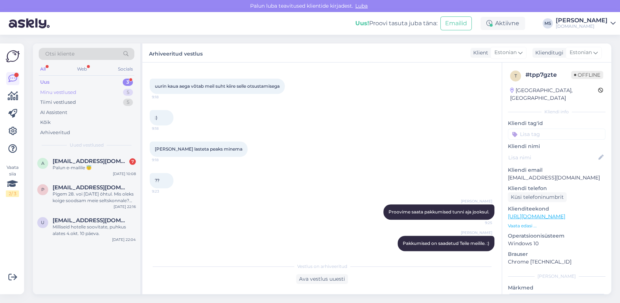
click at [70, 92] on div "Minu vestlused" at bounding box center [58, 92] width 36 height 7
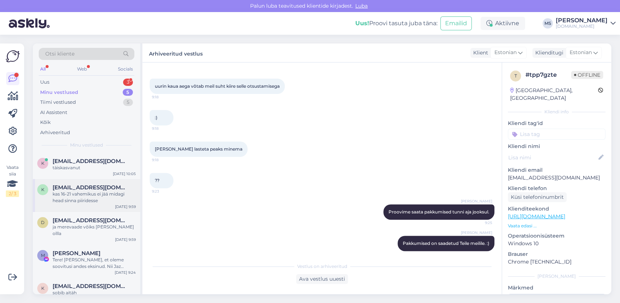
click at [77, 199] on div "kas 16-21 vahemikus ei jää midagi head sinna piiridesse" at bounding box center [94, 197] width 83 height 13
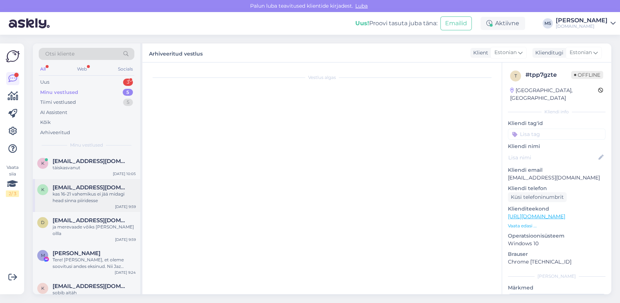
scroll to position [11, 0]
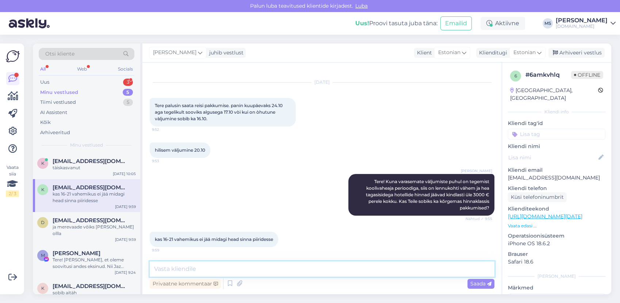
click at [336, 270] on textarea at bounding box center [322, 268] width 345 height 15
type textarea "Kahjuks mitte, isegi 4* hotellide hinnad algavad juba 3200 € perele kokku."
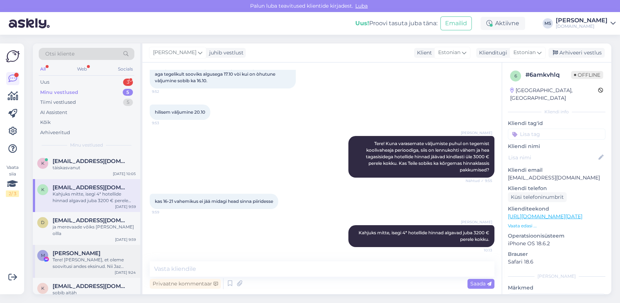
click at [68, 250] on span "[PERSON_NAME]" at bounding box center [77, 253] width 48 height 7
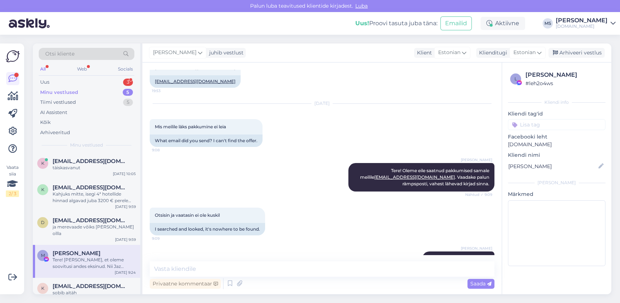
scroll to position [5318, 0]
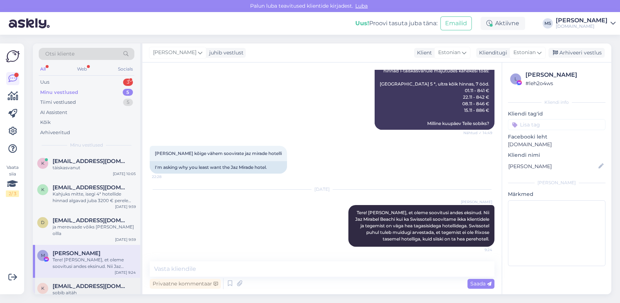
click at [79, 289] on div "sobib aitäh" at bounding box center [94, 292] width 83 height 7
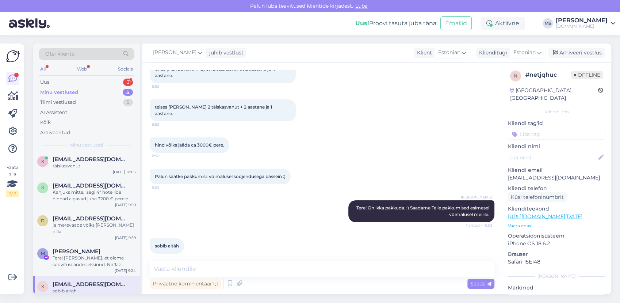
scroll to position [3, 0]
drag, startPoint x: 89, startPoint y: 186, endPoint x: 88, endPoint y: 174, distance: 11.7
click at [88, 184] on span "[EMAIL_ADDRESS][DOMAIN_NAME]" at bounding box center [91, 184] width 76 height 7
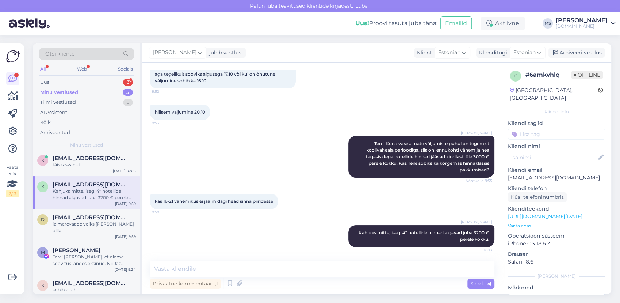
click at [85, 152] on div "Otsi kliente All Web Socials Uus 3 Minu vestlused 5 Tiimi vestlused 5 AI Assist…" at bounding box center [86, 97] width 107 height 109
click at [82, 158] on span "[EMAIL_ADDRESS][DOMAIN_NAME]" at bounding box center [91, 158] width 76 height 7
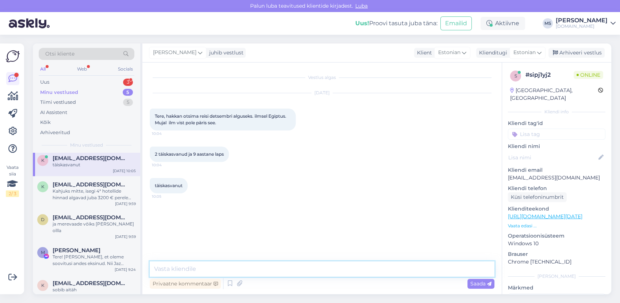
click at [222, 264] on textarea at bounding box center [322, 268] width 345 height 15
type textarea "Tere! Mis kuupäevadel sobib Teile reisi alustada ja mis ajaks peate reisilt hil…"
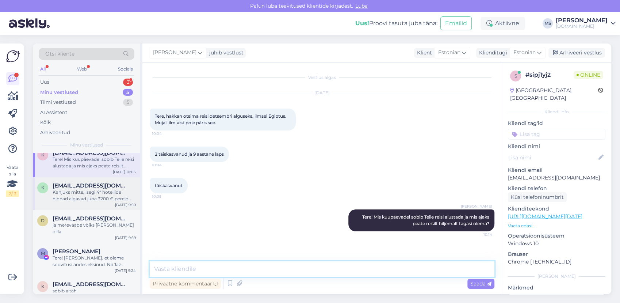
scroll to position [9, 0]
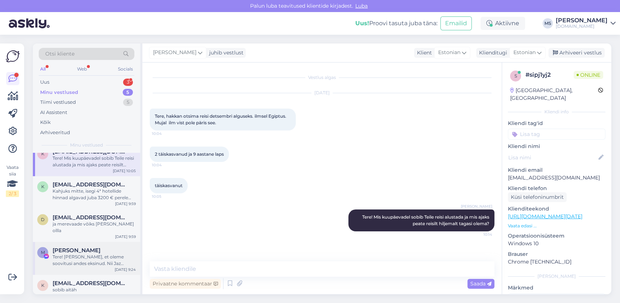
click at [103, 242] on div "M [PERSON_NAME] Tere! [PERSON_NAME], et oleme soovitusi andes eksinud. Nii Jaz …" at bounding box center [86, 258] width 107 height 33
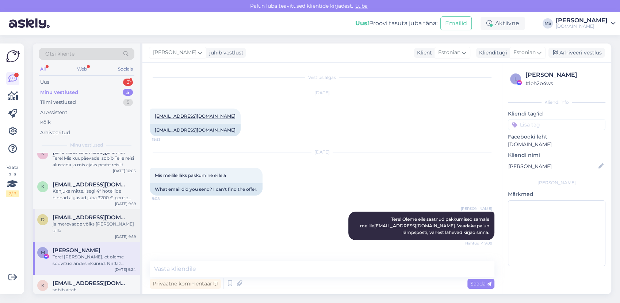
scroll to position [5318, 0]
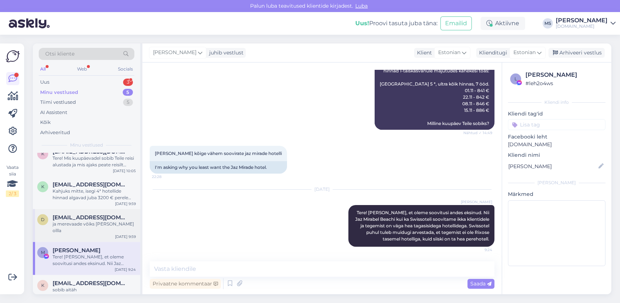
click at [95, 216] on span "[EMAIL_ADDRESS][DOMAIN_NAME]" at bounding box center [91, 217] width 76 height 7
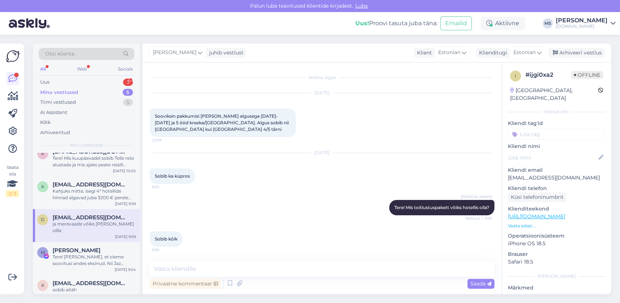
scroll to position [24, 0]
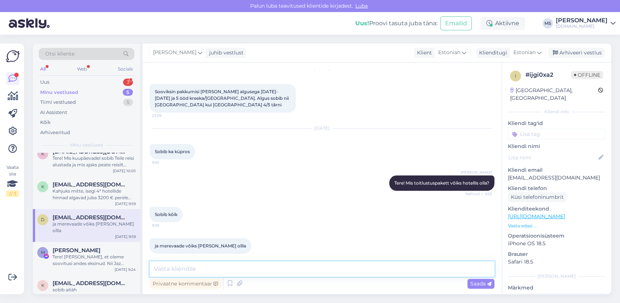
click at [266, 269] on textarea at bounding box center [322, 268] width 345 height 15
type textarea "Hästi, vaatame [PERSON_NAME] saadame pakkumised esimesel võimalusel meilile."
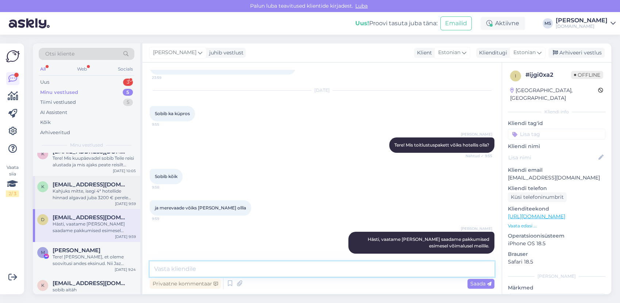
scroll to position [0, 0]
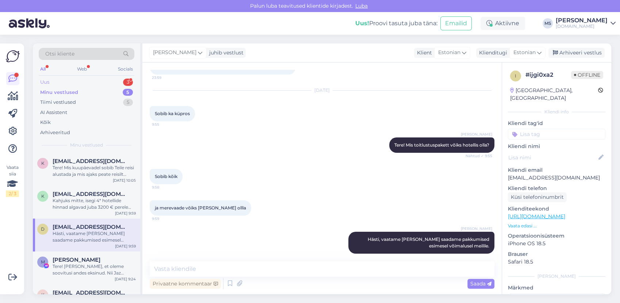
click at [66, 80] on div "Uus 3" at bounding box center [87, 82] width 96 height 10
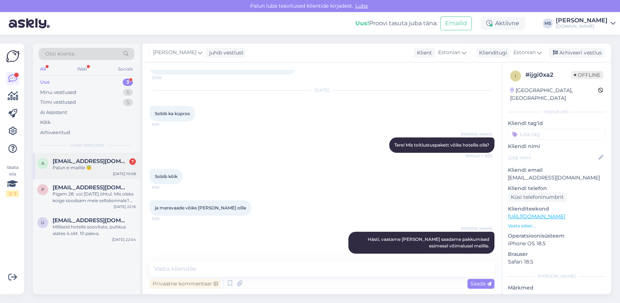
click at [80, 165] on div "Palun e-mailile 😇" at bounding box center [94, 167] width 83 height 7
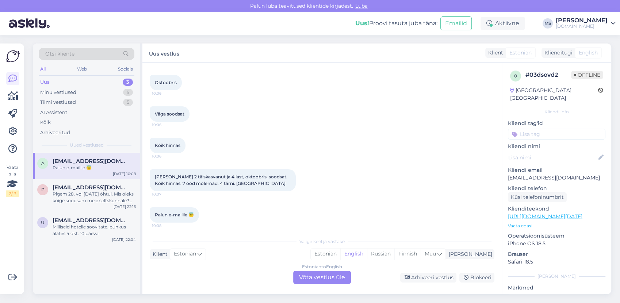
scroll to position [99, 0]
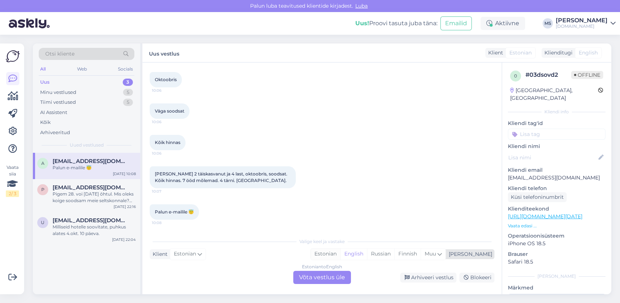
drag, startPoint x: 350, startPoint y: 256, endPoint x: 339, endPoint y: 270, distance: 18.0
click at [340, 256] on div "Estonian" at bounding box center [326, 253] width 30 height 11
click at [336, 275] on div "Estonian to Estonian Võta vestlus üle" at bounding box center [322, 277] width 58 height 13
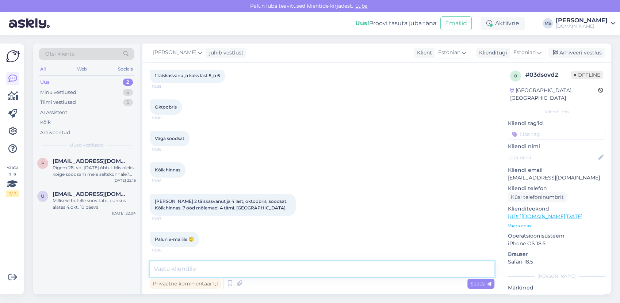
click at [323, 270] on textarea at bounding box center [322, 268] width 345 height 15
click at [210, 259] on div "Vestlus algas [DATE] Tere sooviks kahte pakkumist 10:05 1 täiskasvanu ja kaks l…" at bounding box center [321, 178] width 359 height 232
click at [208, 261] on div "Vestlus algas [DATE] Tere sooviks kahte pakkumist 10:05 1 täiskasvanu ja kaks l…" at bounding box center [321, 178] width 359 height 232
click at [207, 264] on textarea at bounding box center [322, 268] width 345 height 15
type textarea "Tere! Mis kuupäevadel soovite reisida ja mis hinnaklassi võiks [PERSON_NAME]?"
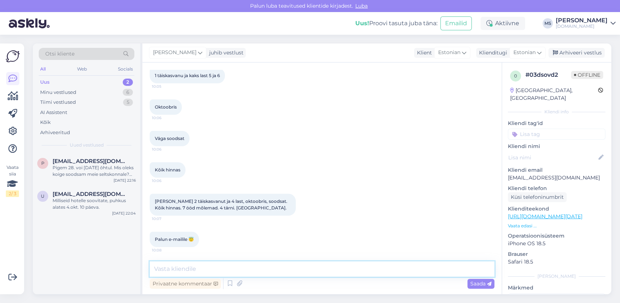
scroll to position [110, 0]
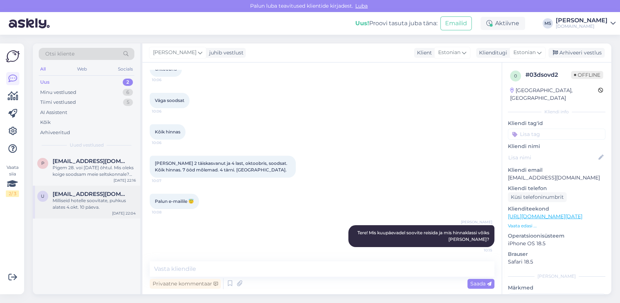
click at [104, 200] on div "Milliseid hotelle soovitate, puhkus alates 4.okt. 10 päeva." at bounding box center [94, 203] width 83 height 13
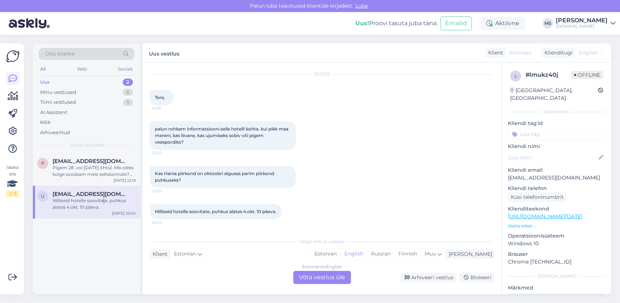
scroll to position [18, 0]
click at [355, 195] on div "Kas Hania piirkond on oktoobri alguses parim piirkond puhkuseks? 22:02" at bounding box center [322, 177] width 345 height 38
click at [110, 178] on div "p [EMAIL_ADDRESS][DOMAIN_NAME] Pigem 28. voi [DATE] õhtul. Mis oleks koige sood…" at bounding box center [86, 169] width 107 height 33
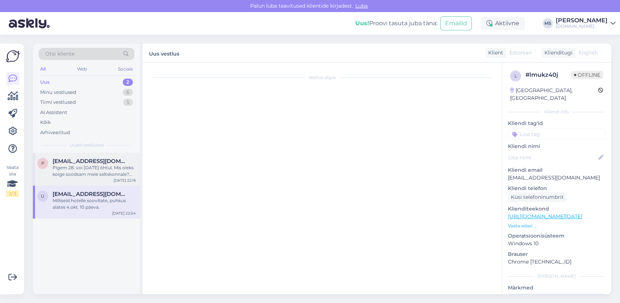
scroll to position [496, 0]
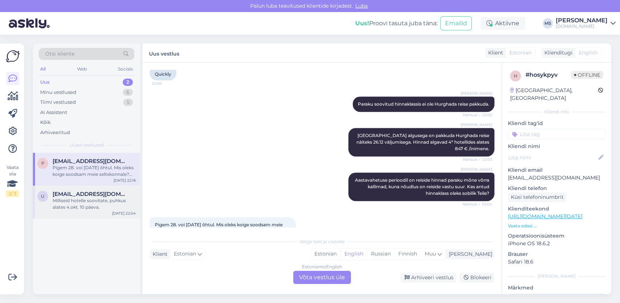
click at [94, 207] on div "Milliseid hotelle soovitate, puhkus alates 4.okt. 10 päeva." at bounding box center [94, 203] width 83 height 13
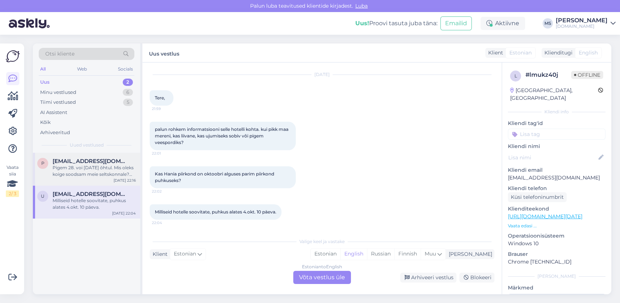
click at [106, 169] on div "Pigem 28. voi [DATE] õhtul. Mis oleks koige soodsam meie seltskonnale? Tallinn …" at bounding box center [94, 170] width 83 height 13
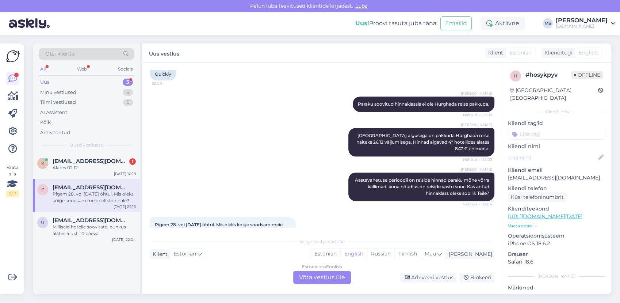
click at [107, 151] on div "Otsi kliente All Web Socials Uus 3 Minu vestlused 6 Tiimi vestlused 5 AI Assist…" at bounding box center [86, 97] width 107 height 109
click at [102, 160] on span "[EMAIL_ADDRESS][DOMAIN_NAME]" at bounding box center [91, 161] width 76 height 7
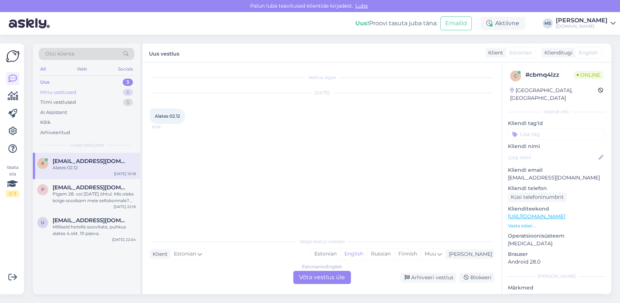
click at [86, 87] on div "Minu vestlused 6" at bounding box center [87, 92] width 96 height 10
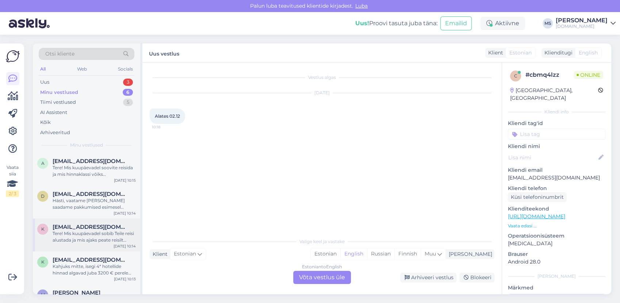
click at [76, 232] on div "Tere! Mis kuupäevadel sobib Teile reisi alustada ja mis ajaks peate reisilt hil…" at bounding box center [94, 236] width 83 height 13
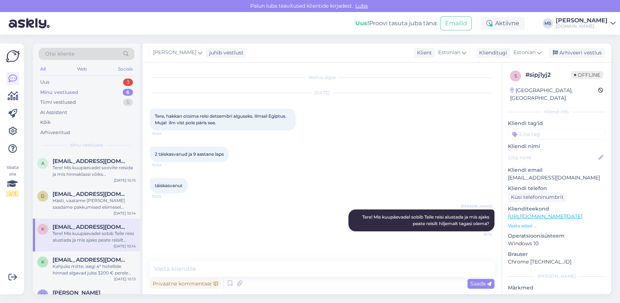
click at [72, 92] on div "Minu vestlused" at bounding box center [59, 92] width 38 height 7
click at [91, 174] on div "Tere! Mis kuupäevadel soovite reisida ja mis hinnaklassi võiks [PERSON_NAME]?" at bounding box center [94, 170] width 83 height 13
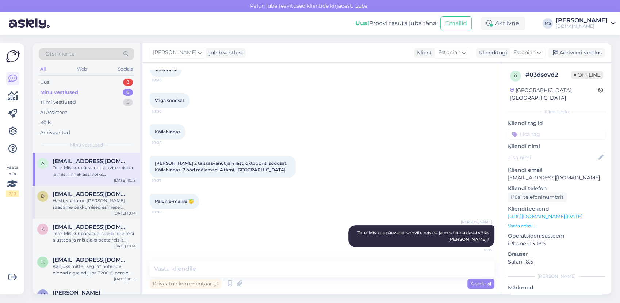
click at [94, 194] on span "[EMAIL_ADDRESS][DOMAIN_NAME]" at bounding box center [91, 194] width 76 height 7
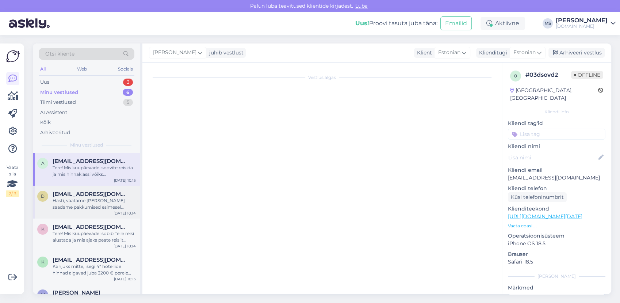
scroll to position [62, 0]
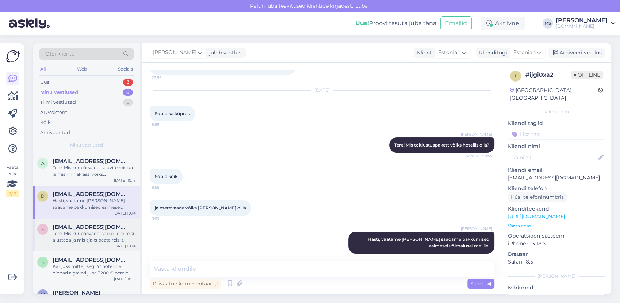
click at [86, 237] on div "Tere! Mis kuupäevadel sobib Teile reisi alustada ja mis ajaks peate reisilt hil…" at bounding box center [94, 236] width 83 height 13
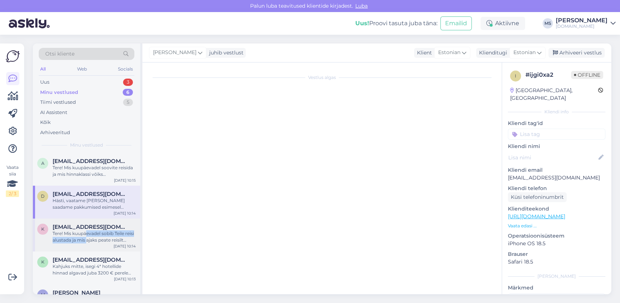
scroll to position [0, 0]
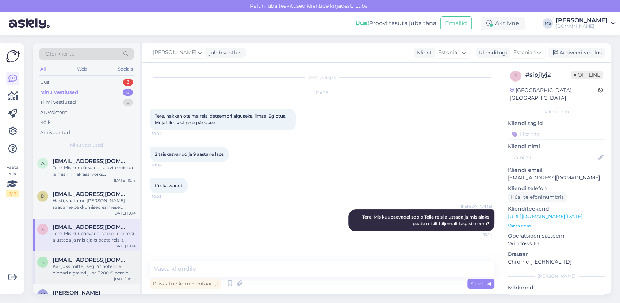
drag, startPoint x: 86, startPoint y: 237, endPoint x: 85, endPoint y: 269, distance: 31.8
click at [85, 269] on div "Kahjuks mitte, isegi 4* hotellide hinnad algavad juba 3200 € perele kokku." at bounding box center [94, 269] width 83 height 13
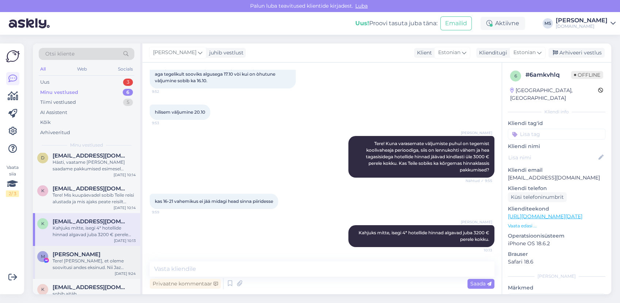
scroll to position [49, 0]
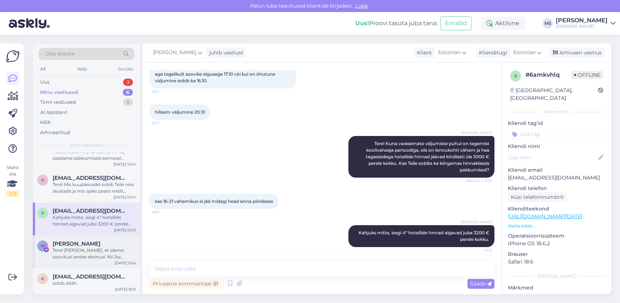
click at [84, 263] on div "M [PERSON_NAME] Tere! [PERSON_NAME], et oleme soovitusi andes eksinud. Nii Jaz …" at bounding box center [86, 251] width 107 height 33
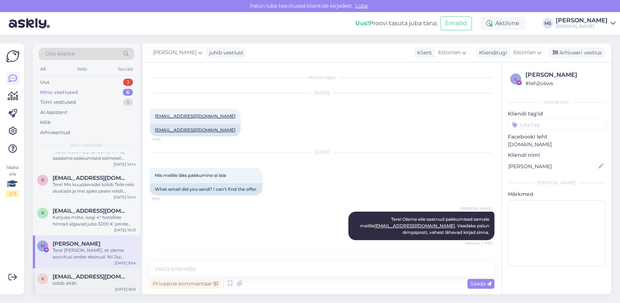
drag, startPoint x: 83, startPoint y: 265, endPoint x: 80, endPoint y: 275, distance: 10.5
click at [80, 278] on span "[EMAIL_ADDRESS][DOMAIN_NAME]" at bounding box center [91, 276] width 76 height 7
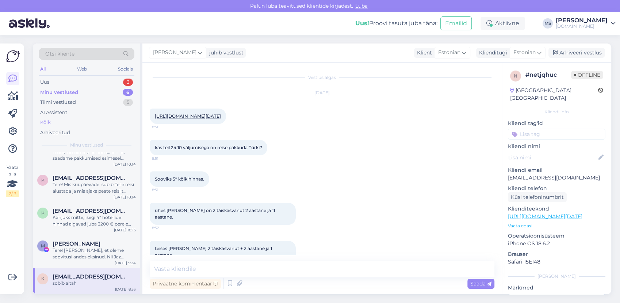
scroll to position [141, 0]
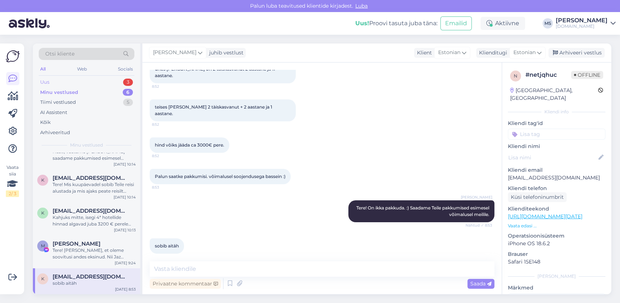
drag, startPoint x: 64, startPoint y: 81, endPoint x: 69, endPoint y: 84, distance: 6.1
click at [64, 81] on div "Uus 3" at bounding box center [87, 82] width 96 height 10
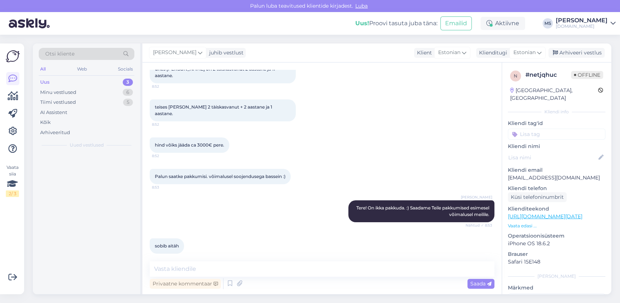
scroll to position [0, 0]
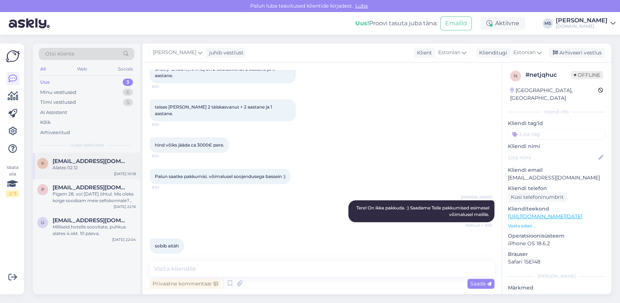
click at [100, 168] on div "Alates 02.12" at bounding box center [94, 167] width 83 height 7
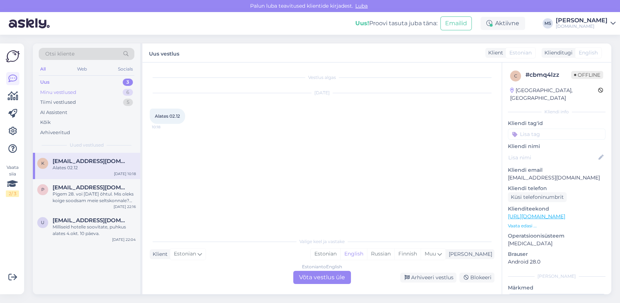
click at [75, 89] on div "Minu vestlused" at bounding box center [58, 92] width 36 height 7
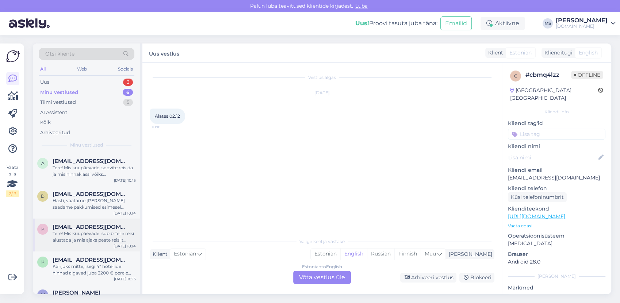
click at [85, 239] on div "Tere! Mis kuupäevadel sobib Teile reisi alustada ja mis ajaks peate reisilt hil…" at bounding box center [94, 236] width 83 height 13
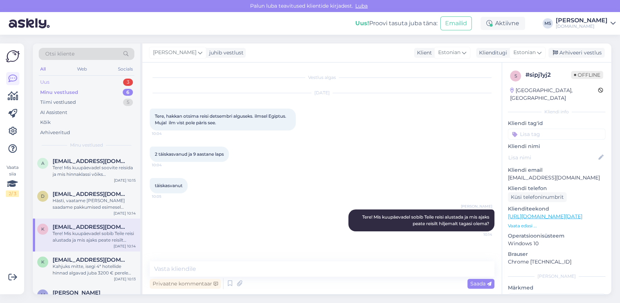
click at [57, 85] on div "Uus 3" at bounding box center [87, 82] width 96 height 10
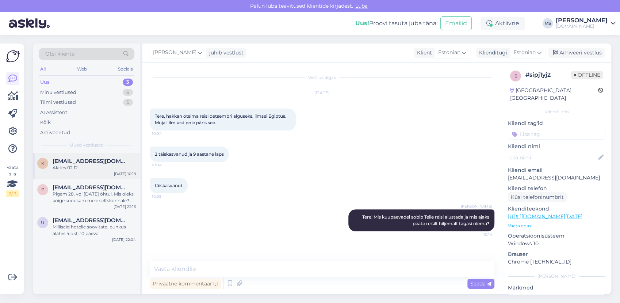
click at [94, 171] on div "k [EMAIL_ADDRESS][DOMAIN_NAME] Alates 02.12 [DATE] 10:18" at bounding box center [86, 166] width 107 height 26
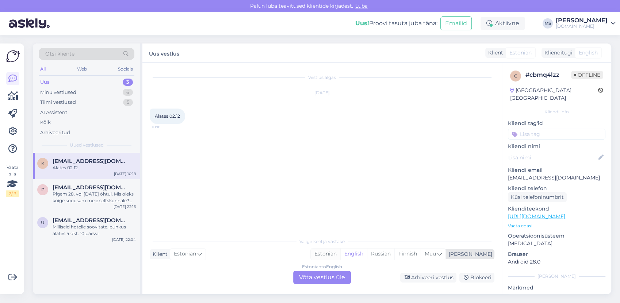
click at [340, 252] on div "Estonian" at bounding box center [326, 253] width 30 height 11
click at [341, 271] on div "Estonian to Estonian Võta vestlus üle" at bounding box center [322, 277] width 58 height 13
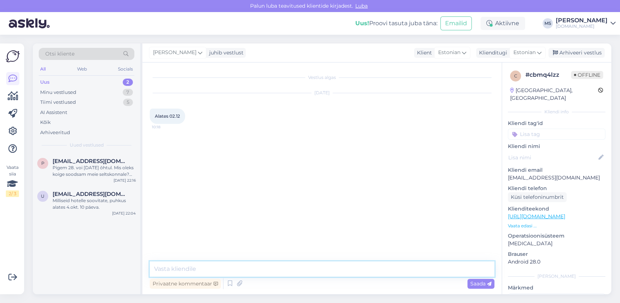
click at [320, 265] on textarea at bounding box center [322, 268] width 345 height 15
type textarea "Ja mis [PERSON_NAME] hiljemalt tagasi olema?"
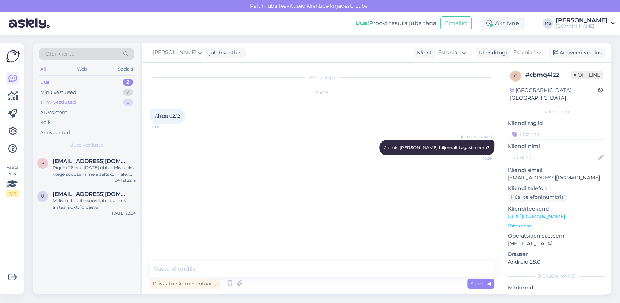
click at [80, 97] on div "Tiimi vestlused 5" at bounding box center [87, 102] width 96 height 10
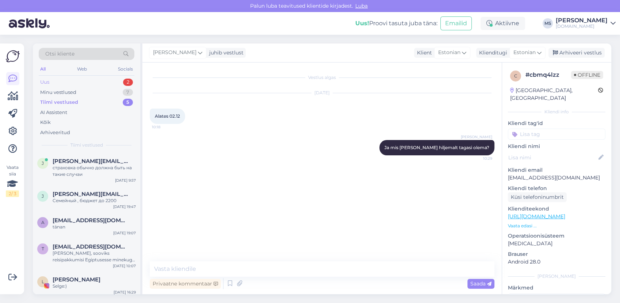
click at [87, 86] on div "Uus 2" at bounding box center [87, 82] width 96 height 10
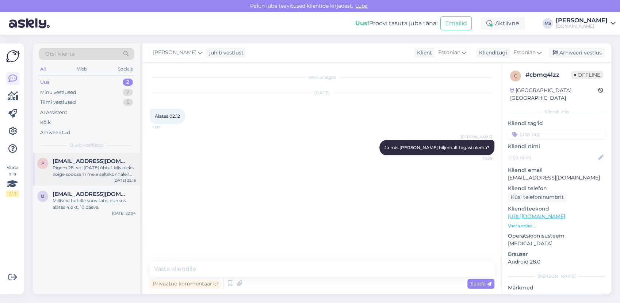
click at [77, 171] on div "Pigem 28. voi [DATE] õhtul. Mis oleks koige soodsam meie seltskonnale? Tallinn …" at bounding box center [94, 170] width 83 height 13
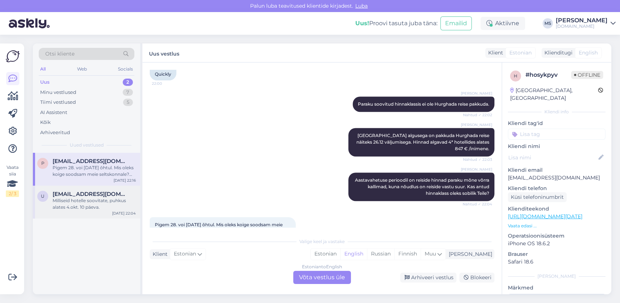
click at [96, 214] on div "u [EMAIL_ADDRESS][DOMAIN_NAME] Milliseid hotelle soovitate, puhkus alates [DATE…" at bounding box center [86, 202] width 107 height 33
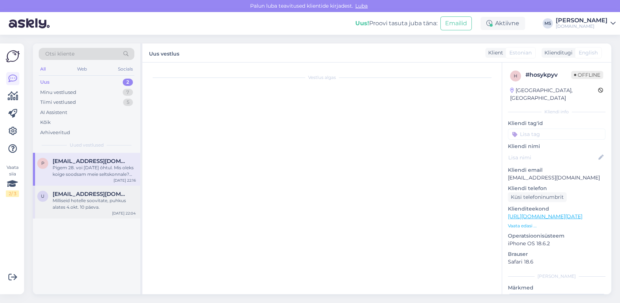
scroll to position [0, 0]
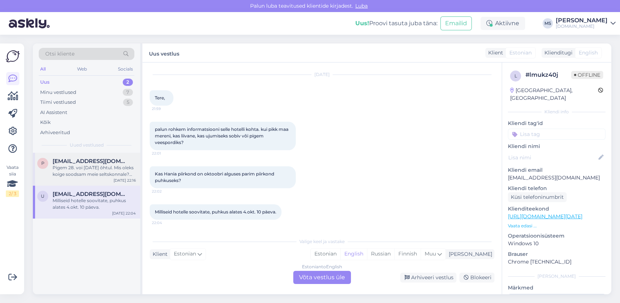
drag, startPoint x: 92, startPoint y: 163, endPoint x: 111, endPoint y: 164, distance: 18.7
click at [96, 163] on span "[EMAIL_ADDRESS][DOMAIN_NAME]" at bounding box center [91, 161] width 76 height 7
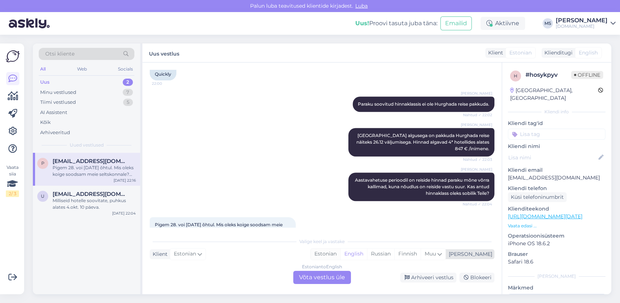
click at [340, 251] on div "Estonian" at bounding box center [326, 253] width 30 height 11
click at [338, 273] on div "Estonian to Estonian Võta vestlus üle" at bounding box center [322, 277] width 58 height 13
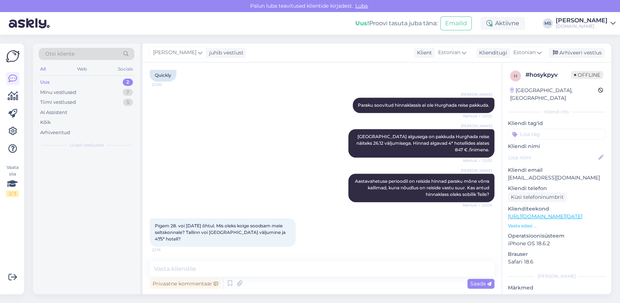
scroll to position [468, 0]
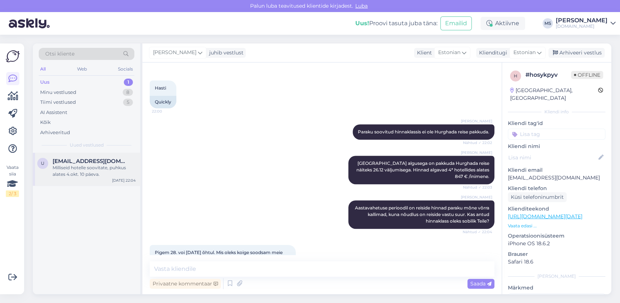
click at [69, 178] on div "u [EMAIL_ADDRESS][DOMAIN_NAME] Milliseid hotelle soovitate, puhkus alates [DATE…" at bounding box center [86, 169] width 107 height 33
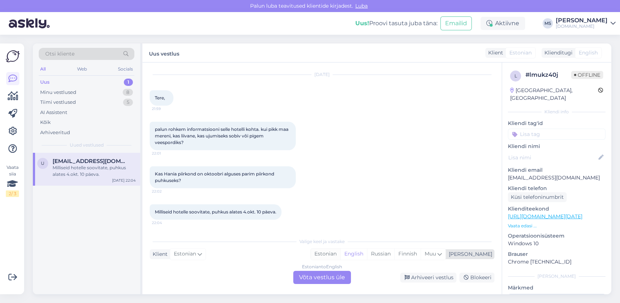
drag, startPoint x: 359, startPoint y: 249, endPoint x: 351, endPoint y: 259, distance: 12.4
click at [340, 251] on div "Estonian" at bounding box center [326, 253] width 30 height 11
click at [332, 277] on div "Estonian to Estonian Võta vestlus üle" at bounding box center [322, 277] width 58 height 13
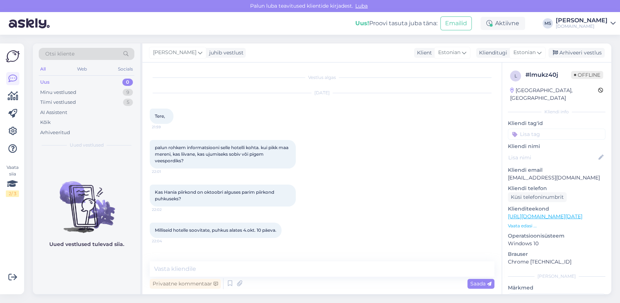
click at [86, 86] on div "Uus 0 Minu vestlused 9 Tiimi vestlused 5 AI Assistent Kõik Arhiveeritud" at bounding box center [87, 107] width 96 height 60
click at [78, 103] on div "Tiimi vestlused 5" at bounding box center [87, 102] width 96 height 10
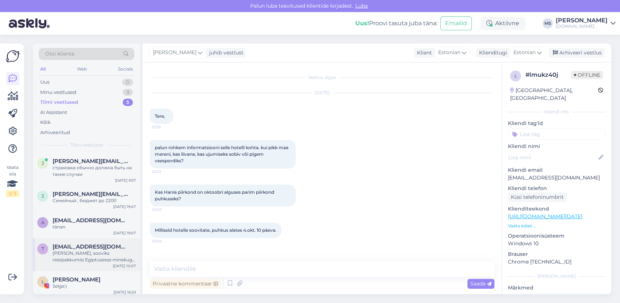
scroll to position [3, 0]
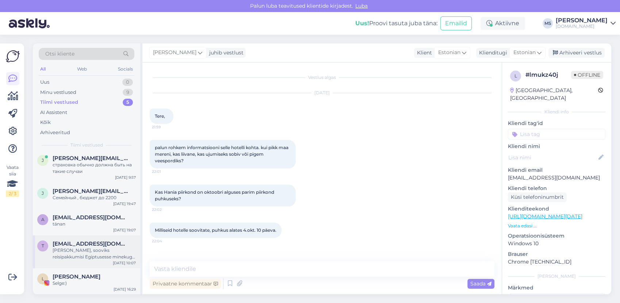
click at [68, 247] on div "[PERSON_NAME], sooviks reisipakkumisi Egiptusesse minekuga 09.09 5* ja 7 ööd. T…" at bounding box center [94, 253] width 83 height 13
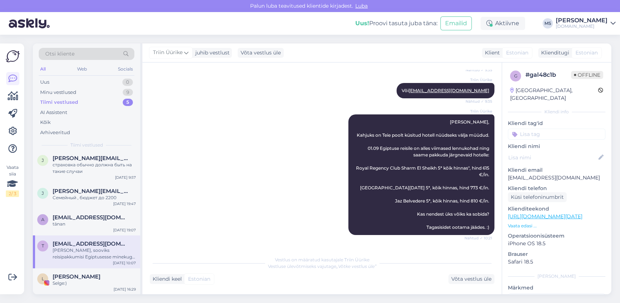
scroll to position [216, 0]
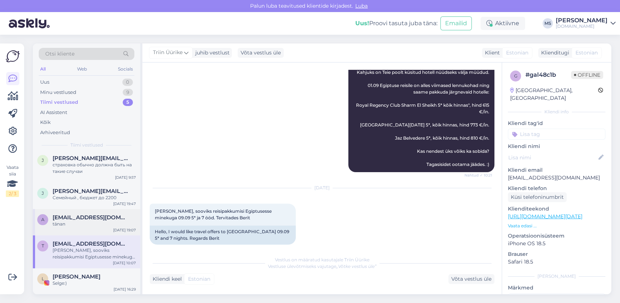
click at [62, 218] on span "[EMAIL_ADDRESS][DOMAIN_NAME]" at bounding box center [91, 217] width 76 height 7
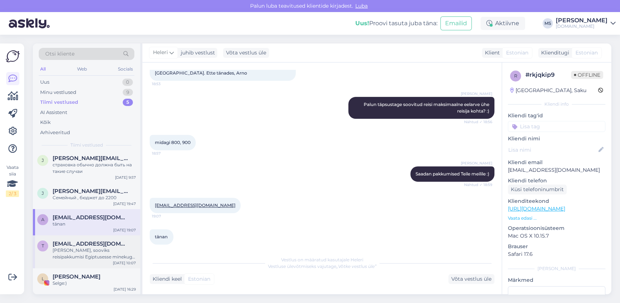
click at [67, 250] on div "[PERSON_NAME], sooviks reisipakkumisi Egiptusesse minekuga 09.09 5* ja 7 ööd. T…" at bounding box center [94, 253] width 83 height 13
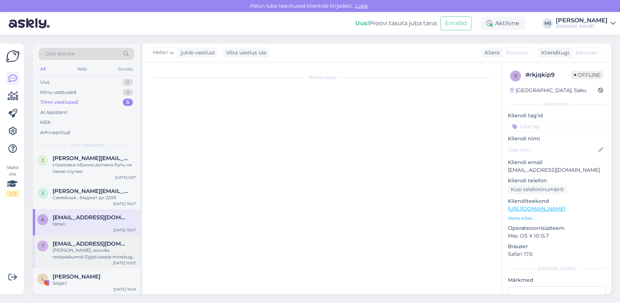
scroll to position [216, 0]
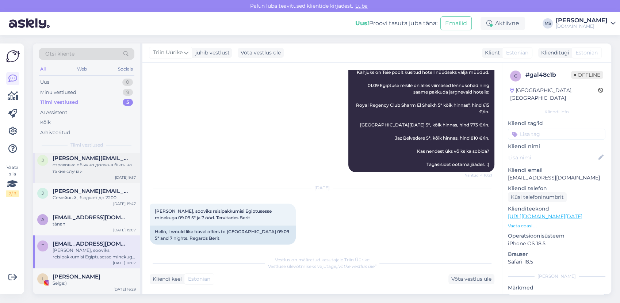
drag, startPoint x: 69, startPoint y: 168, endPoint x: 81, endPoint y: 162, distance: 12.9
click at [70, 168] on div "страховка обычно должна быть на такие случаи" at bounding box center [94, 167] width 83 height 13
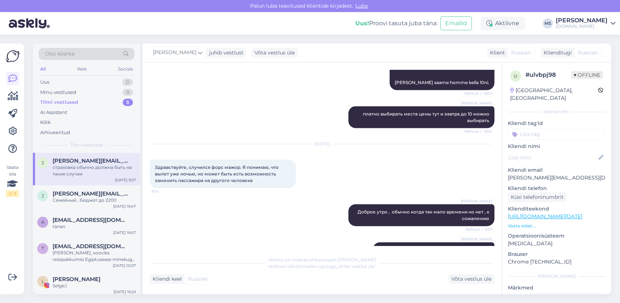
scroll to position [0, 0]
click at [58, 83] on div "Uus 0" at bounding box center [87, 82] width 96 height 10
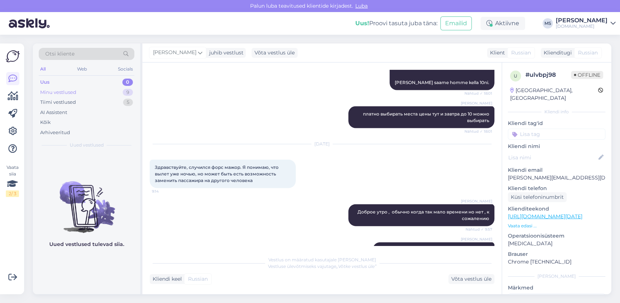
click at [58, 89] on div "Minu vestlused" at bounding box center [58, 92] width 36 height 7
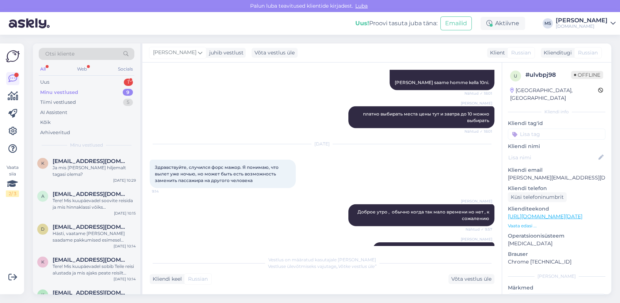
click at [61, 76] on div "Otsi kliente All Web Socials Uus 1 Minu vestlused 9 Tiimi vestlused 5 AI Assist…" at bounding box center [86, 97] width 107 height 109
click at [62, 80] on div "Uus 1" at bounding box center [87, 82] width 96 height 10
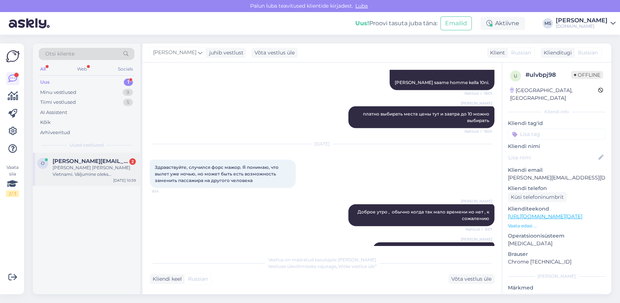
click at [115, 174] on div "[PERSON_NAME] [PERSON_NAME] Vietnami. Väljumine oleks [GEOGRAPHIC_DATA] [PERSON…" at bounding box center [94, 170] width 83 height 13
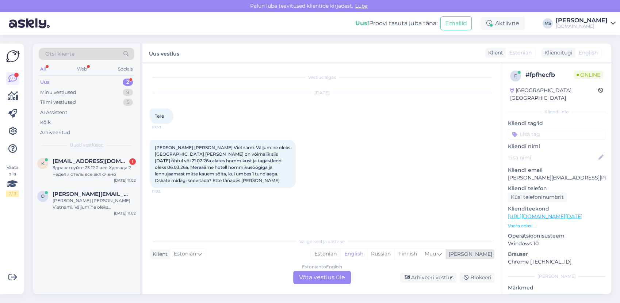
click at [340, 253] on div "Estonian" at bounding box center [326, 253] width 30 height 11
click at [331, 280] on div "Estonian to Estonian Võta vestlus üle" at bounding box center [322, 277] width 58 height 13
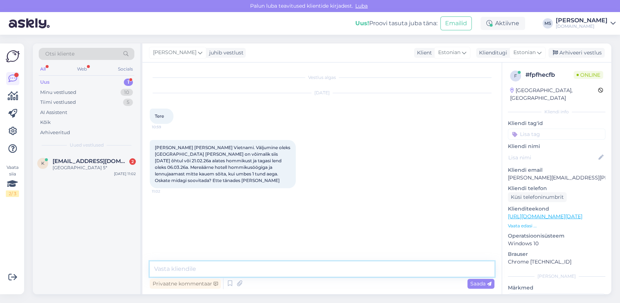
click at [248, 271] on textarea at bounding box center [322, 268] width 345 height 15
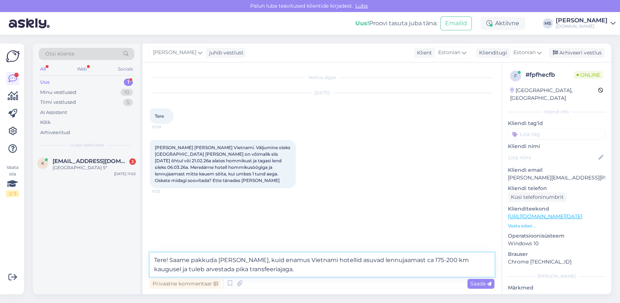
type textarea "Tere! Saame pakkuda [PERSON_NAME], kuid enamus Vietnami hotellid asuvad lennuja…"
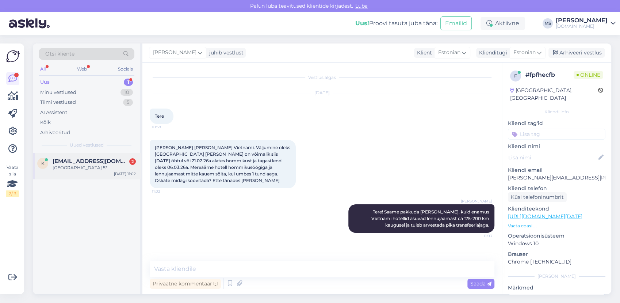
click at [78, 167] on div "[GEOGRAPHIC_DATA] 5*" at bounding box center [94, 167] width 83 height 7
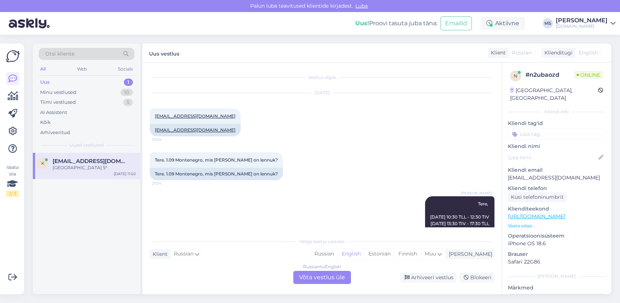
scroll to position [129, 0]
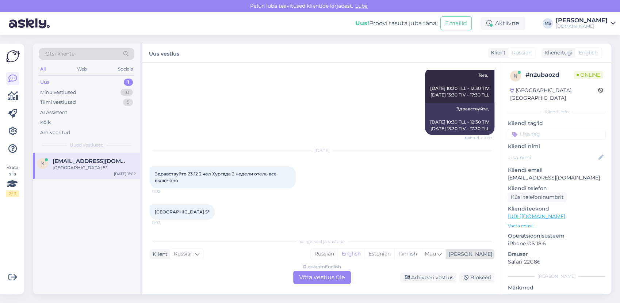
click at [338, 253] on div "Russian" at bounding box center [324, 253] width 27 height 11
click at [333, 278] on div "Russian to Russian Võta vestlus üle" at bounding box center [322, 277] width 58 height 13
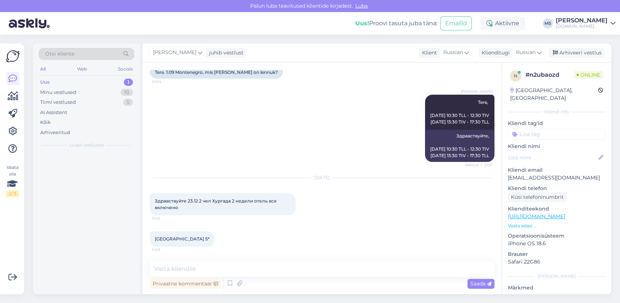
scroll to position [101, 0]
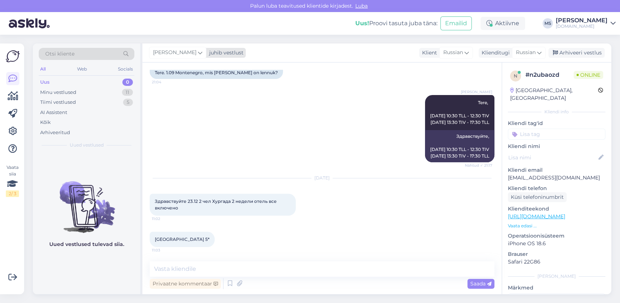
drag, startPoint x: 181, startPoint y: 49, endPoint x: 184, endPoint y: 56, distance: 7.7
click at [184, 53] on span "[PERSON_NAME]" at bounding box center [174, 53] width 43 height 8
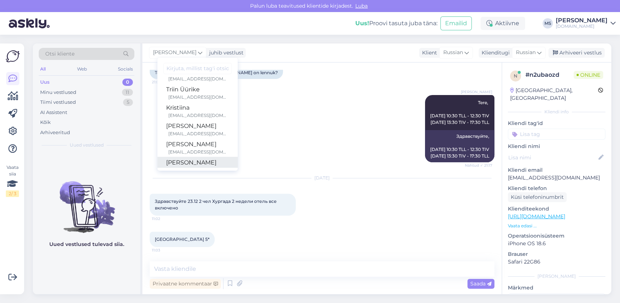
scroll to position [188, 0]
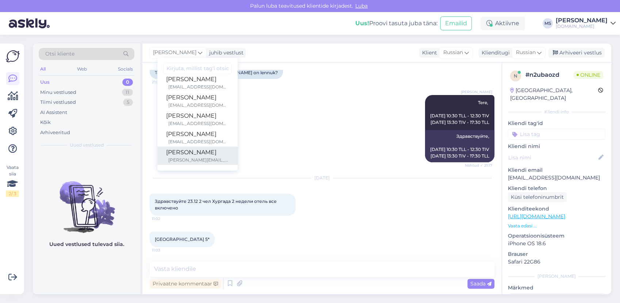
drag, startPoint x: 187, startPoint y: 151, endPoint x: 186, endPoint y: 157, distance: 5.7
click at [187, 152] on div "[PERSON_NAME]" at bounding box center [197, 152] width 63 height 9
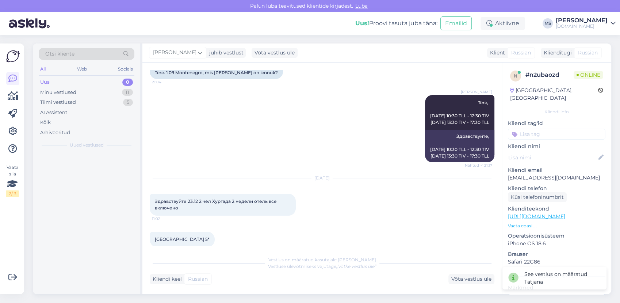
scroll to position [110, 0]
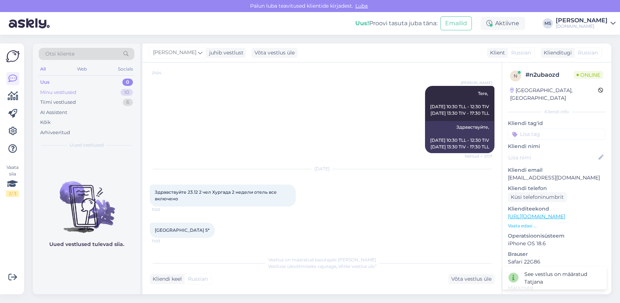
click at [85, 89] on div "Minu vestlused 10" at bounding box center [87, 92] width 96 height 10
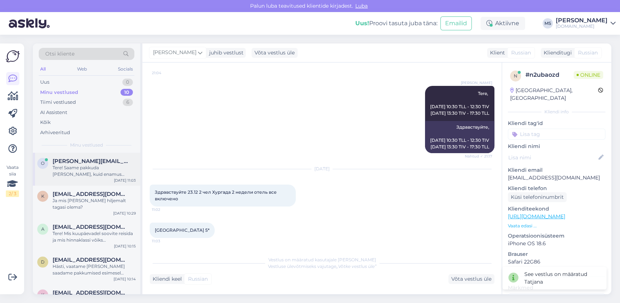
click at [94, 165] on div "Tere! Saame pakkuda [PERSON_NAME], kuid enamus Vietnami hotellid asuvad lennuja…" at bounding box center [94, 170] width 83 height 13
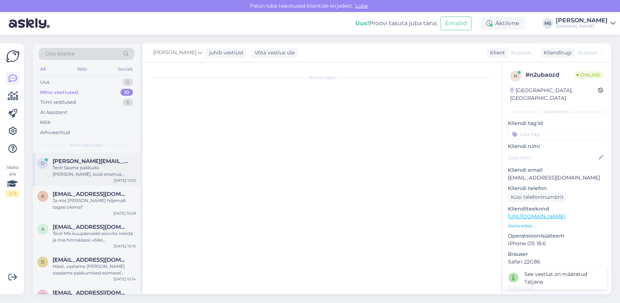
scroll to position [0, 0]
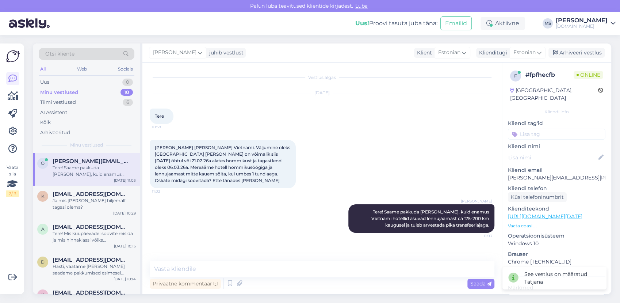
click at [218, 261] on div "Vestlus algas [DATE] Tere 10:59 Sooviks minna reisile Vietnami. Väljumine oleks…" at bounding box center [321, 178] width 359 height 232
click at [217, 264] on textarea at bounding box center [322, 268] width 345 height 15
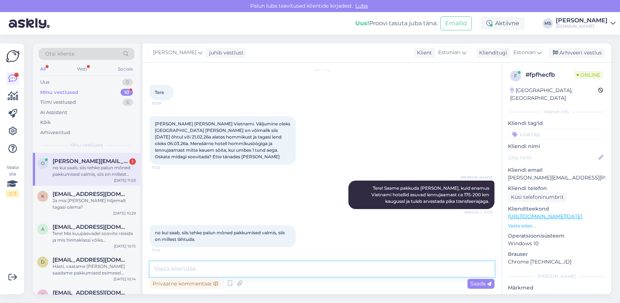
click at [208, 264] on textarea at bounding box center [322, 268] width 345 height 15
type textarea "Kui palju on reisijaid?"
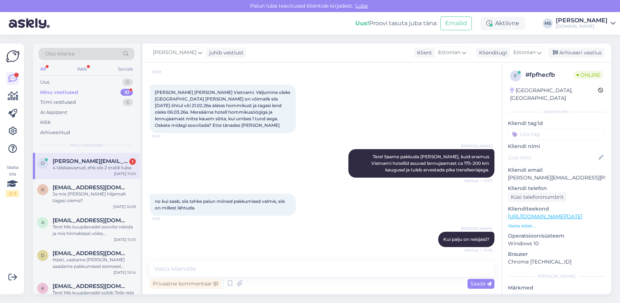
scroll to position [87, 0]
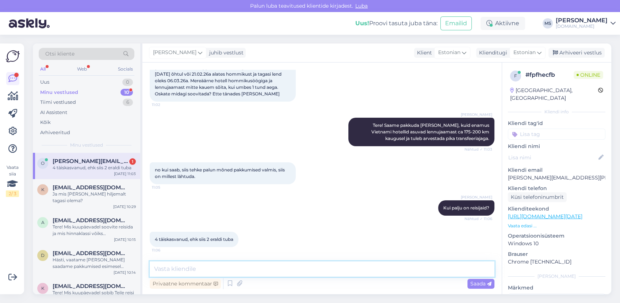
click at [226, 270] on textarea at bounding box center [322, 268] width 345 height 15
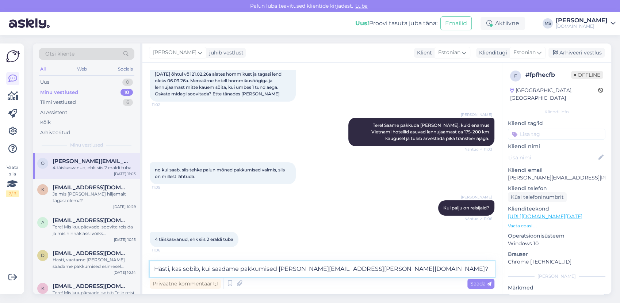
type textarea "Hästi, kas sobib, kui saadame pakkumised [PERSON_NAME][EMAIL_ADDRESS][PERSON_NA…"
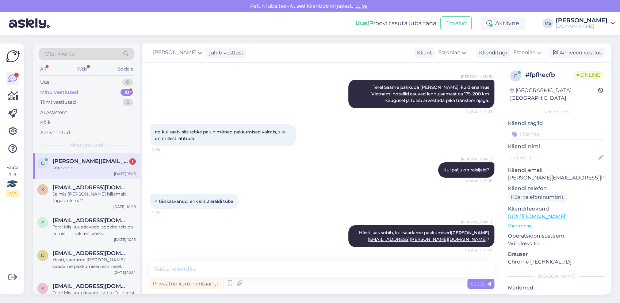
scroll to position [156, 0]
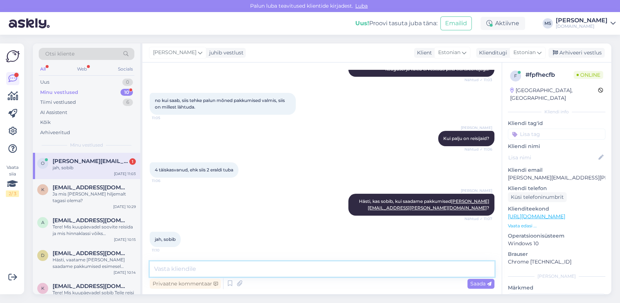
click at [196, 266] on textarea at bounding box center [322, 268] width 345 height 15
click at [92, 164] on div "jah, sobib" at bounding box center [94, 167] width 83 height 7
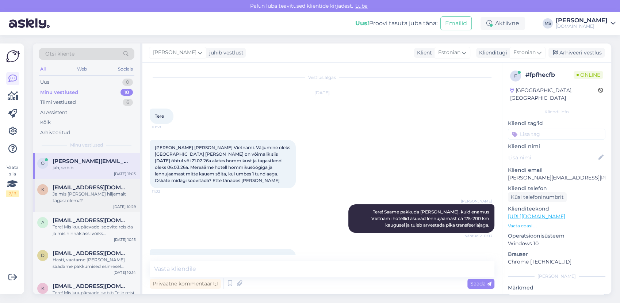
click at [91, 203] on div "k [EMAIL_ADDRESS][DOMAIN_NAME] Ja mis [PERSON_NAME] hiljemalt tagasi olema? [DA…" at bounding box center [86, 195] width 107 height 33
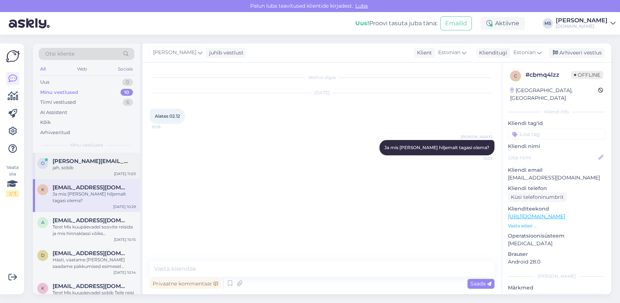
click at [86, 172] on div "o [PERSON_NAME][EMAIL_ADDRESS][PERSON_NAME][DOMAIN_NAME] jah, sobib [DATE] 11:03" at bounding box center [86, 166] width 107 height 26
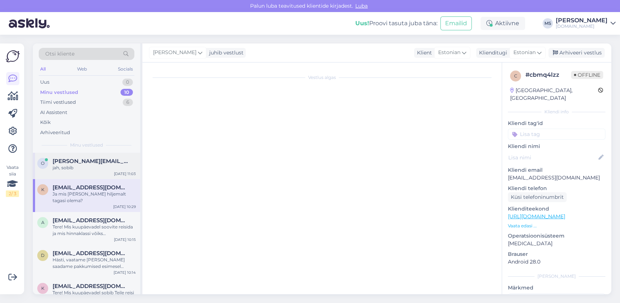
scroll to position [126, 0]
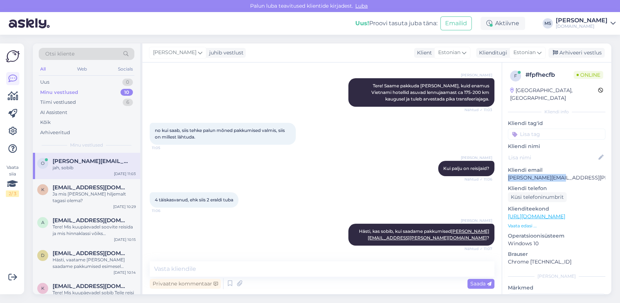
drag, startPoint x: 556, startPoint y: 169, endPoint x: 508, endPoint y: 172, distance: 47.6
click at [508, 174] on p "[PERSON_NAME][EMAIL_ADDRESS][PERSON_NAME][DOMAIN_NAME]" at bounding box center [557, 178] width 98 height 8
copy p "[PERSON_NAME][EMAIL_ADDRESS][PERSON_NAME][DOMAIN_NAME]"
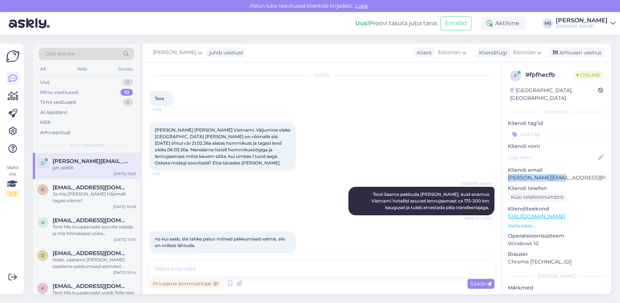
scroll to position [4, 0]
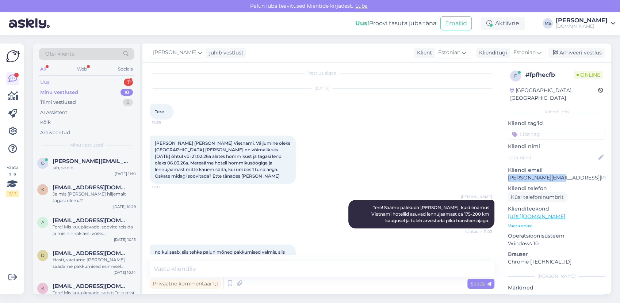
click at [78, 83] on div "Uus 1" at bounding box center [87, 82] width 96 height 10
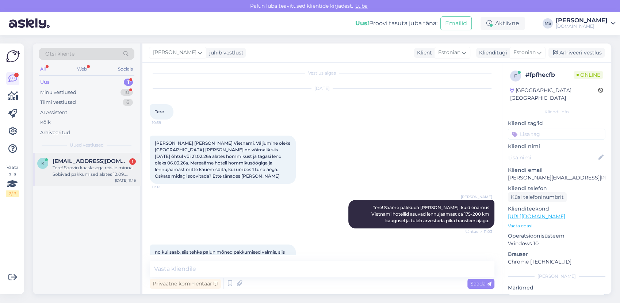
click at [107, 171] on div "Tere! Soovin kaaslasega reisile minna. Sobivad pakkumised alates 12.09. Sihtkoh…" at bounding box center [94, 170] width 83 height 13
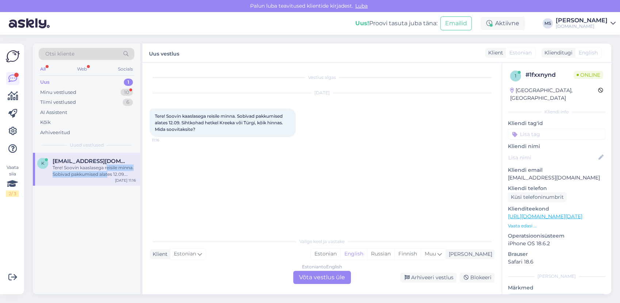
scroll to position [0, 0]
click at [340, 255] on div "Estonian" at bounding box center [326, 253] width 30 height 11
drag, startPoint x: 336, startPoint y: 277, endPoint x: 327, endPoint y: 275, distance: 9.7
click at [335, 278] on div "Estonian to Estonian Võta vestlus üle" at bounding box center [322, 277] width 58 height 13
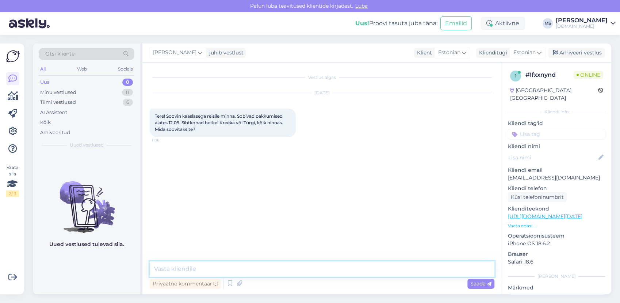
click at [318, 264] on textarea at bounding box center [322, 268] width 345 height 15
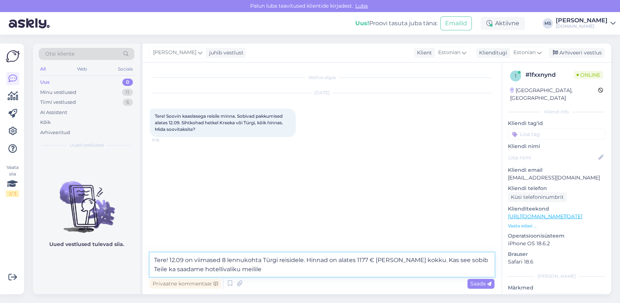
type textarea "Tere! 12.09 on viimased 8 lennukohta Türgi reisidele. Hinnad on alates 1177 € […"
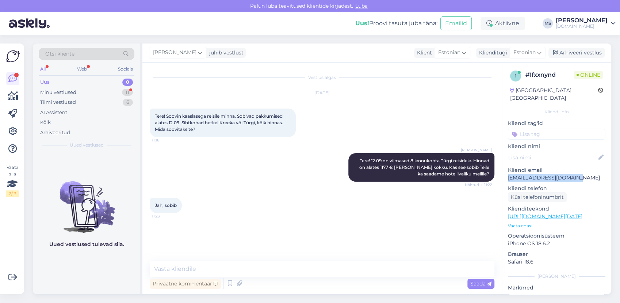
drag, startPoint x: 580, startPoint y: 167, endPoint x: 508, endPoint y: 172, distance: 71.4
click at [508, 174] on p "[EMAIL_ADDRESS][DOMAIN_NAME]" at bounding box center [557, 178] width 98 height 8
copy p "[EMAIL_ADDRESS][DOMAIN_NAME]"
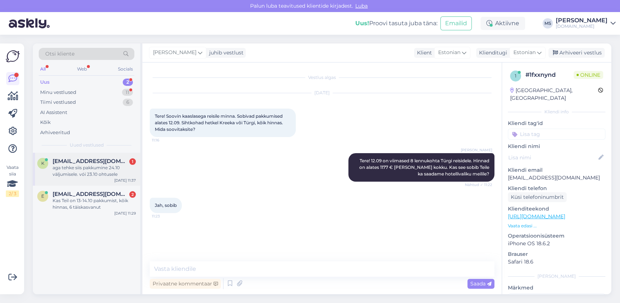
click at [102, 176] on div "aga tehke siis pakkumine 24.10 väljumisele. vói 23.10 ohtusele" at bounding box center [94, 170] width 83 height 13
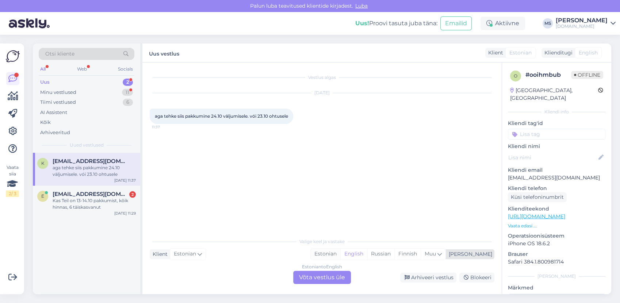
click at [340, 256] on div "Estonian" at bounding box center [326, 253] width 30 height 11
click at [325, 275] on div "Estonian to Estonian Võta vestlus üle" at bounding box center [322, 277] width 58 height 13
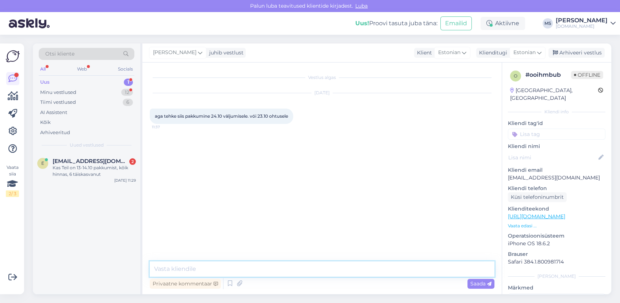
click at [301, 266] on textarea at bounding box center [322, 268] width 345 height 15
type textarea "Hästi, saadame pakkumised esimesel võimalusel meilile. :)"
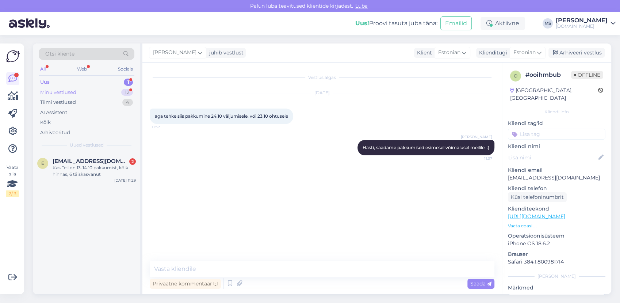
click at [85, 88] on div "Minu vestlused 12" at bounding box center [87, 92] width 96 height 10
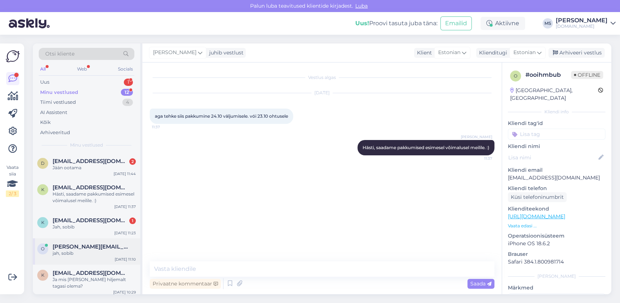
click at [77, 260] on div "o [PERSON_NAME][EMAIL_ADDRESS][PERSON_NAME][DOMAIN_NAME] jah, sobib [DATE] 11:10" at bounding box center [86, 251] width 107 height 26
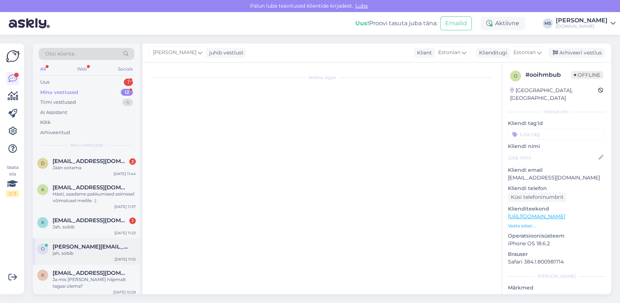
scroll to position [156, 0]
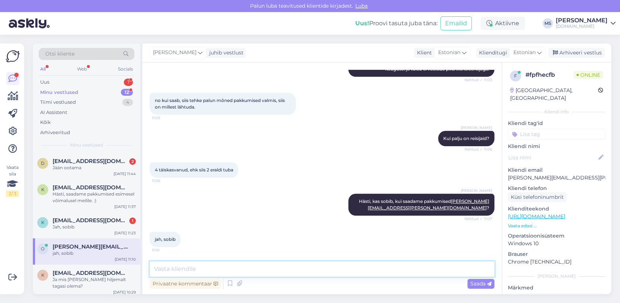
click at [194, 272] on textarea at bounding box center [322, 268] width 345 height 15
type textarea "Pakkumised on saadetud Teile meilile. :)"
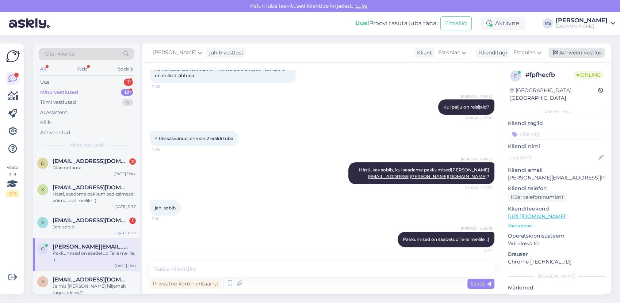
click at [592, 54] on div "Arhiveeri vestlus" at bounding box center [577, 53] width 56 height 10
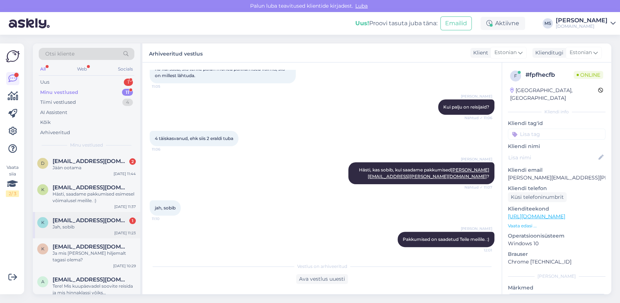
click at [94, 233] on div "k [EMAIL_ADDRESS][DOMAIN_NAME] 1 Jah, sobib [DATE] 11:23" at bounding box center [86, 225] width 107 height 26
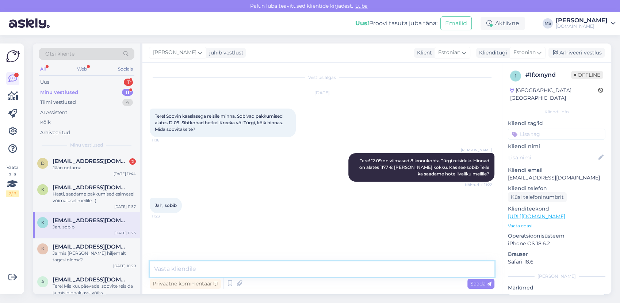
click at [199, 272] on textarea at bounding box center [322, 268] width 345 height 15
type textarea "Pakkumised on saadetud Teile meilile. :)"
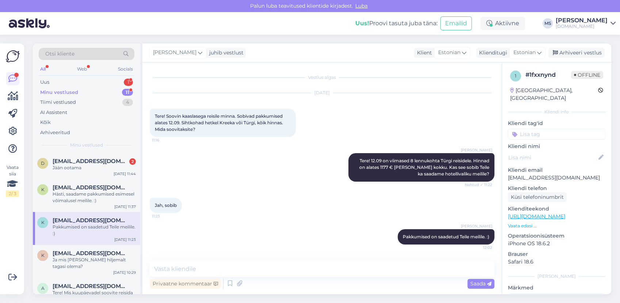
click at [573, 47] on div "[PERSON_NAME] juhib vestlust Klient Estonian Klienditugi Estonian Arhiveeri ves…" at bounding box center [376, 52] width 469 height 19
click at [574, 49] on div "Arhiveeri vestlus" at bounding box center [577, 53] width 56 height 10
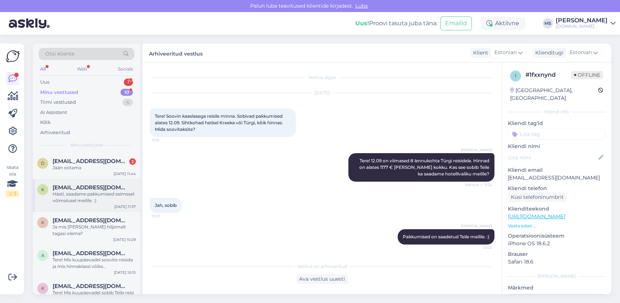
click at [76, 195] on div "Hästi, saadame pakkumised esimesel võimalusel meilile. :)" at bounding box center [94, 197] width 83 height 13
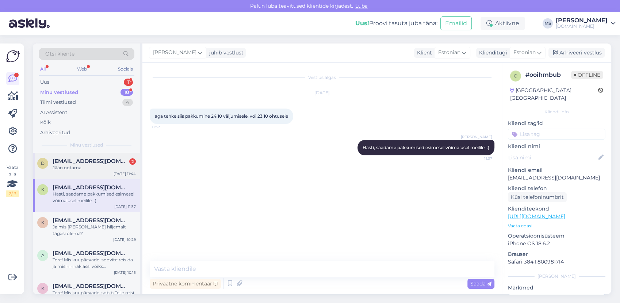
click at [76, 173] on div "d [EMAIL_ADDRESS][DOMAIN_NAME] 2 Jään ootama [DATE] 11:44" at bounding box center [86, 166] width 107 height 26
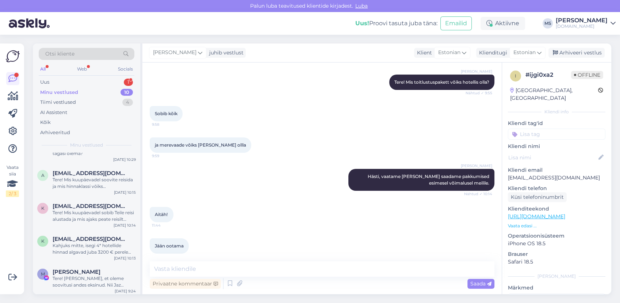
scroll to position [174, 0]
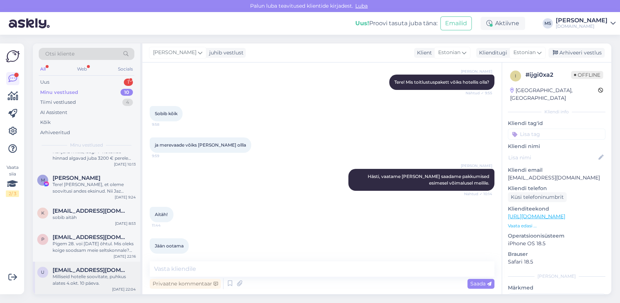
click at [82, 268] on span "[EMAIL_ADDRESS][DOMAIN_NAME]" at bounding box center [91, 270] width 76 height 7
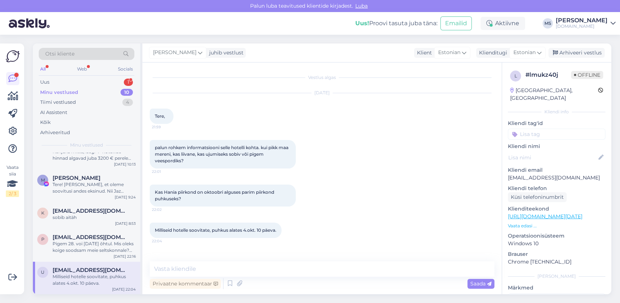
scroll to position [0, 0]
click at [94, 231] on div "p [EMAIL_ADDRESS][DOMAIN_NAME] Pigem 28. voi [DATE] õhtul. Mis oleks koige sood…" at bounding box center [86, 245] width 107 height 33
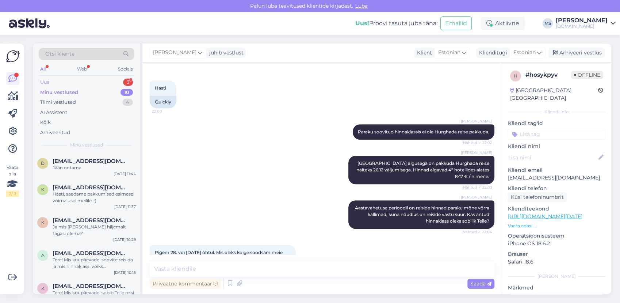
click at [91, 80] on div "Uus 3" at bounding box center [87, 82] width 96 height 10
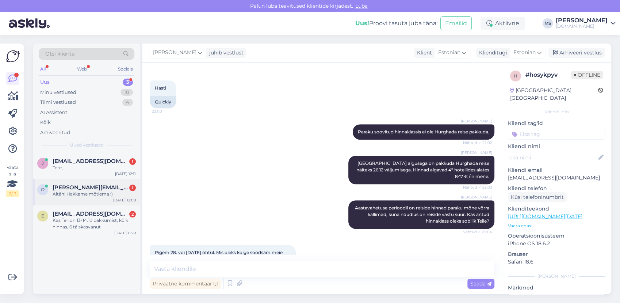
click at [78, 191] on div "Aitäh! Hakkame mõtlema :)" at bounding box center [94, 194] width 83 height 7
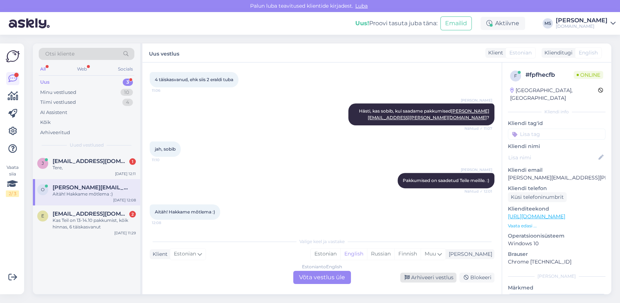
click at [423, 276] on div "Arhiveeri vestlus" at bounding box center [428, 277] width 56 height 10
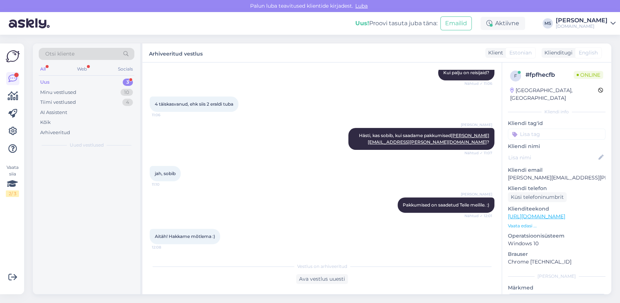
scroll to position [221, 0]
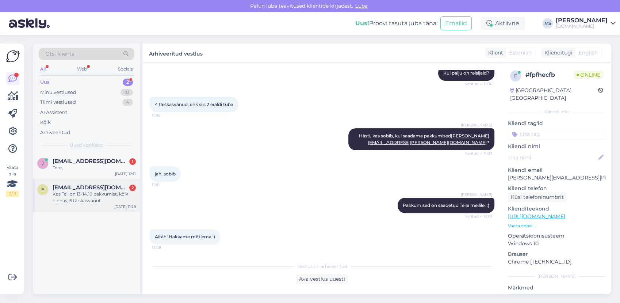
click at [108, 206] on div "e [EMAIL_ADDRESS][DOMAIN_NAME] 2 Kas Teil on 13-14.10 pakkumist, kõik hinnas, 6…" at bounding box center [86, 195] width 107 height 33
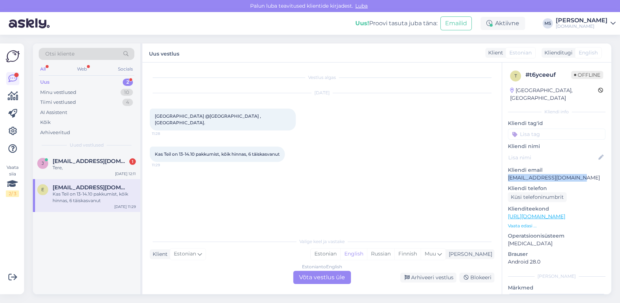
drag, startPoint x: 583, startPoint y: 169, endPoint x: 507, endPoint y: 173, distance: 76.1
click at [507, 173] on div "t # t6yceeuf Offline [GEOGRAPHIC_DATA], [GEOGRAPHIC_DATA] Kliendi info Kliendi …" at bounding box center [556, 216] width 109 height 308
drag, startPoint x: 507, startPoint y: 173, endPoint x: 511, endPoint y: 171, distance: 4.4
copy p "[EMAIL_ADDRESS][DOMAIN_NAME]"
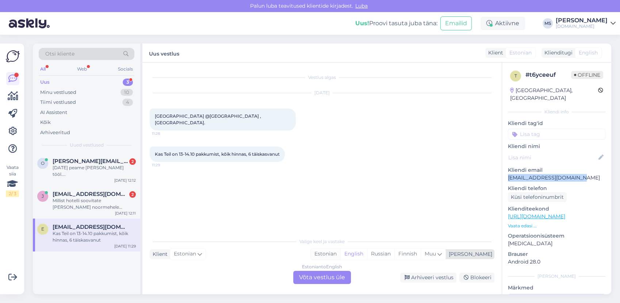
click at [340, 256] on div "Estonian" at bounding box center [326, 253] width 30 height 11
click at [336, 271] on div "Estonian to Estonian Võta vestlus üle" at bounding box center [322, 277] width 58 height 13
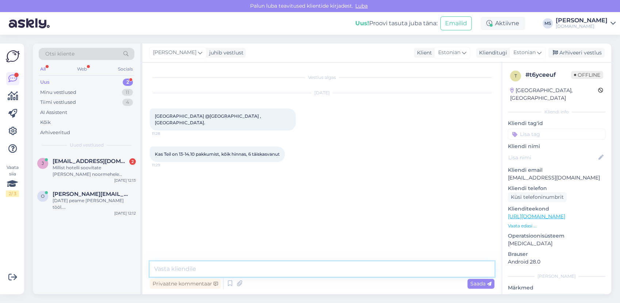
click at [325, 267] on textarea at bounding box center [322, 268] width 345 height 15
click at [291, 265] on textarea at bounding box center [322, 268] width 345 height 15
type textarea "Tere! [PERSON_NAME] soovitud hotelli Teile sobival ajal pakkuda ei ole. Kas Tei…"
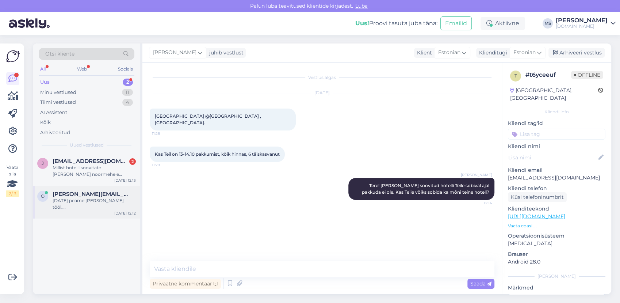
click at [120, 210] on div "[DATE] 12:12" at bounding box center [125, 212] width 22 height 5
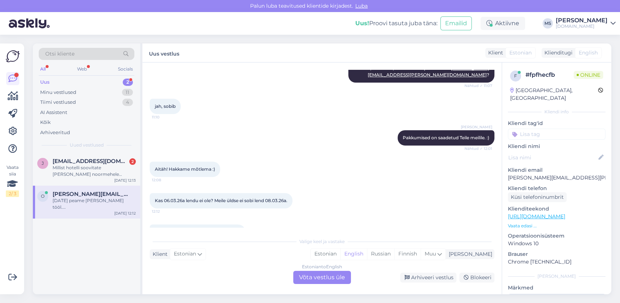
scroll to position [309, 0]
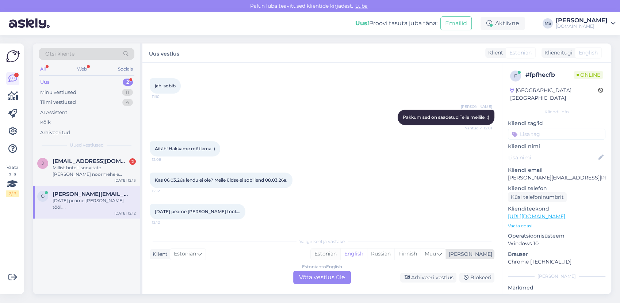
click at [340, 252] on div "Estonian" at bounding box center [326, 253] width 30 height 11
click at [329, 276] on div "Estonian to Estonian Võta vestlus üle" at bounding box center [322, 277] width 58 height 13
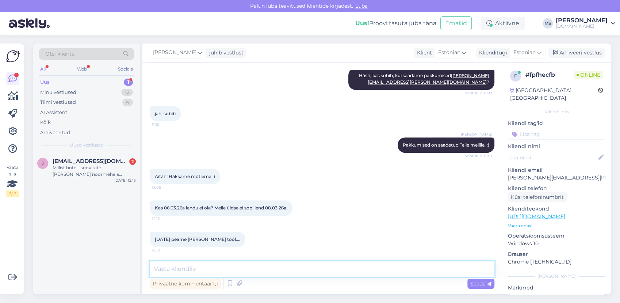
drag, startPoint x: 329, startPoint y: 276, endPoint x: 308, endPoint y: 267, distance: 22.6
click at [308, 267] on textarea at bounding box center [322, 268] width 345 height 15
type textarea ","
type textarea "Minu saadetud pakkumistel on väljalend 21.02 ja tagasilend 05.03."
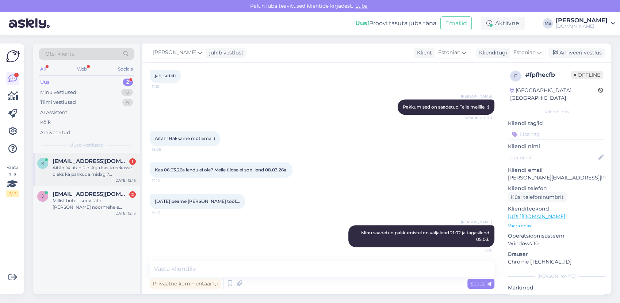
click at [108, 177] on div "Aitäh. Vaatan üle. Aga kas Kreekasse oleks ka pakkuda midagi? Kreeta,korfu? Kõi…" at bounding box center [94, 170] width 83 height 13
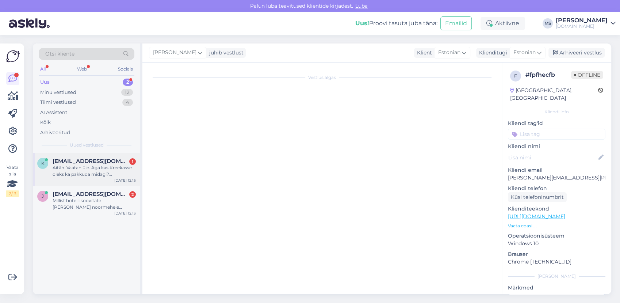
scroll to position [63, 0]
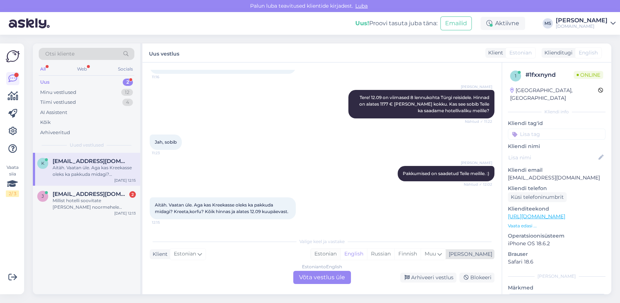
click at [340, 253] on div "Estonian" at bounding box center [326, 253] width 30 height 11
click at [340, 282] on div "Estonian to Estonian Võta vestlus üle" at bounding box center [322, 277] width 58 height 13
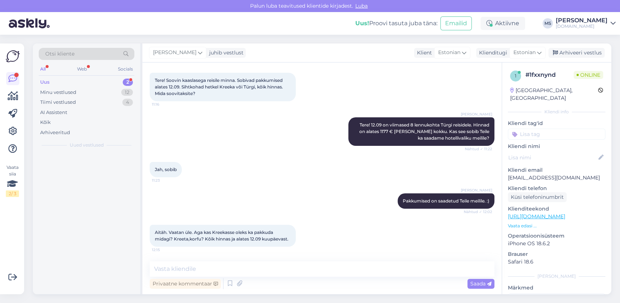
scroll to position [35, 0]
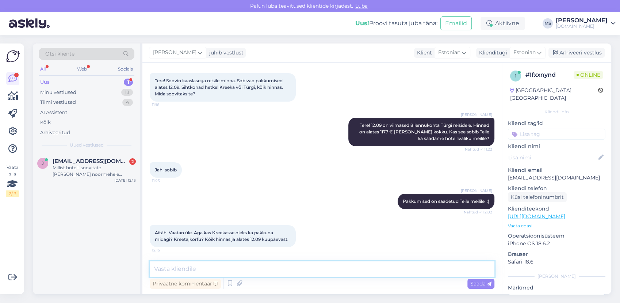
click at [317, 272] on textarea at bounding box center [322, 268] width 345 height 15
type textarea "12.09 [PERSON_NAME] pakkuda ei ole. 12.09 väljumisega saame pakkuda ka Tuneesia…"
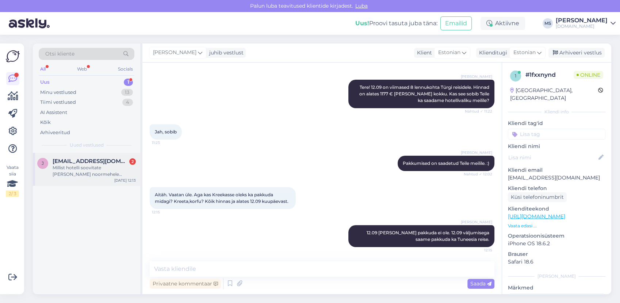
click at [85, 171] on div "Millist hotelli soovitate [PERSON_NAME] noormehele [PERSON_NAME], [PERSON_NAME]…" at bounding box center [94, 170] width 83 height 13
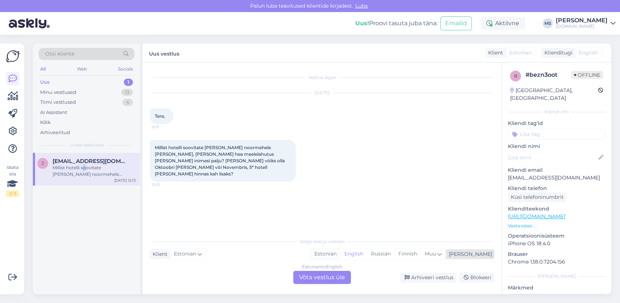
click at [340, 254] on div "Estonian" at bounding box center [326, 253] width 30 height 11
click at [338, 275] on div "Estonian to Estonian Võta vestlus üle" at bounding box center [322, 277] width 58 height 13
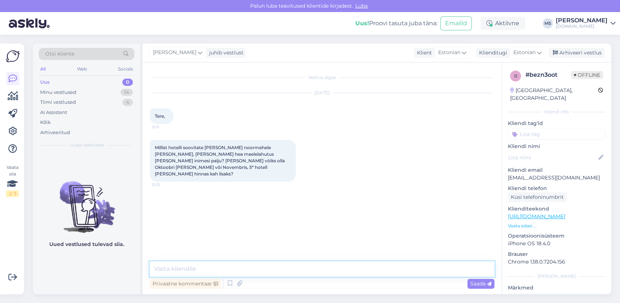
drag, startPoint x: 338, startPoint y: 275, endPoint x: 332, endPoint y: 266, distance: 10.8
click at [332, 266] on textarea at bounding box center [322, 268] width 345 height 15
type textarea "Tere! Mis võiks olla planeeritava reisi eelarve ühe reisija kohta?"
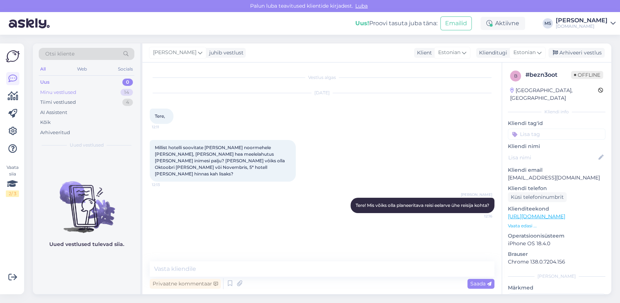
click at [96, 92] on div "Minu vestlused 14" at bounding box center [87, 92] width 96 height 10
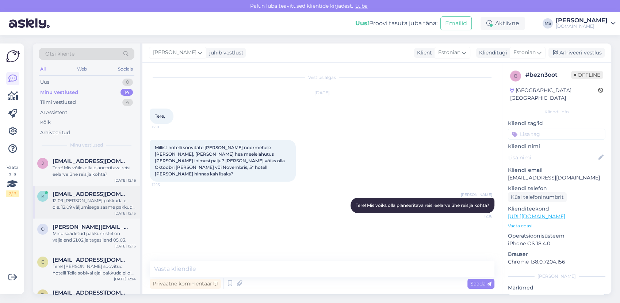
click at [110, 194] on span "[EMAIL_ADDRESS][DOMAIN_NAME]" at bounding box center [91, 194] width 76 height 7
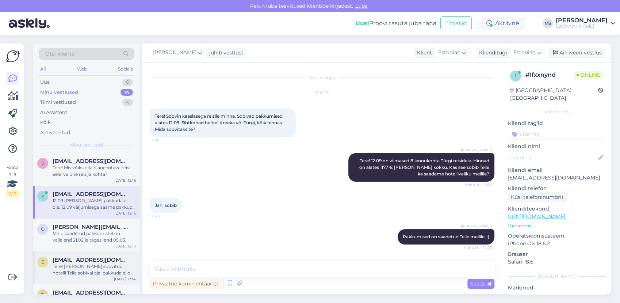
scroll to position [320, 0]
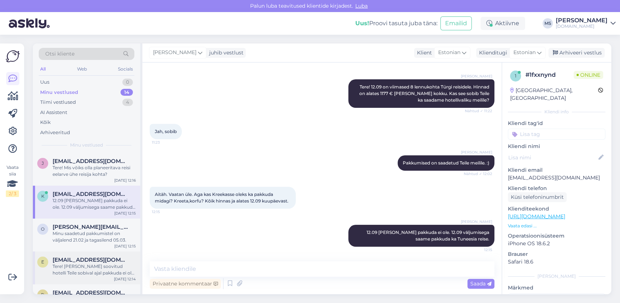
drag, startPoint x: 96, startPoint y: 243, endPoint x: 96, endPoint y: 275, distance: 32.5
click at [96, 244] on div "o [PERSON_NAME][EMAIL_ADDRESS][PERSON_NAME][DOMAIN_NAME] Minu saadetud pakkumis…" at bounding box center [86, 234] width 107 height 33
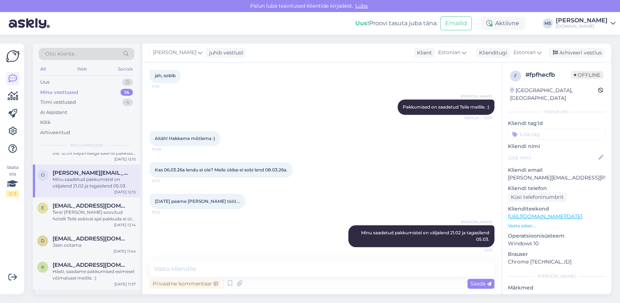
scroll to position [0, 0]
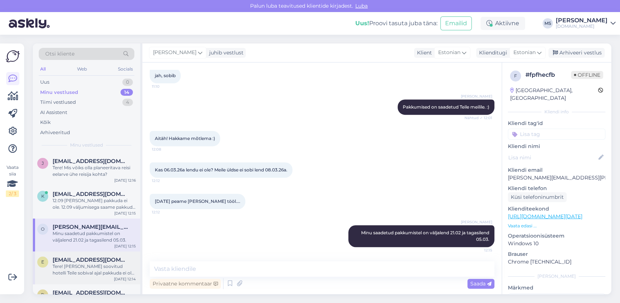
drag, startPoint x: 75, startPoint y: 255, endPoint x: 78, endPoint y: 264, distance: 10.4
click at [76, 255] on div "e [EMAIL_ADDRESS][DOMAIN_NAME] Tere! [PERSON_NAME] soovitud hotelli Teile sobiv…" at bounding box center [86, 267] width 107 height 33
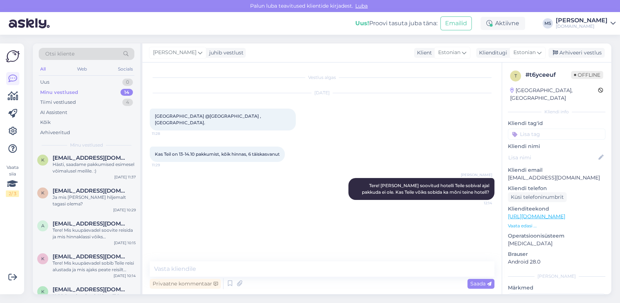
scroll to position [162, 0]
click at [75, 206] on div "k [EMAIL_ADDRESS][DOMAIN_NAME] Ja mis [PERSON_NAME] hiljemalt tagasi olema? [DA…" at bounding box center [86, 197] width 107 height 33
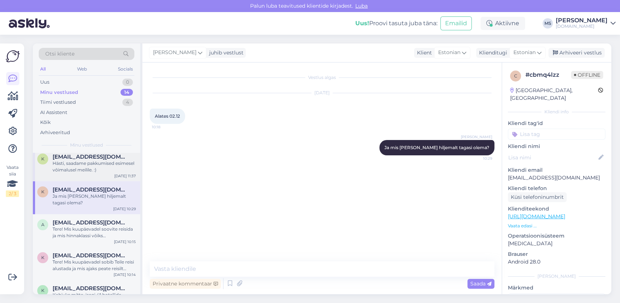
click at [80, 165] on div "Hästi, saadame pakkumised esimesel võimalusel meilile. :)" at bounding box center [94, 166] width 83 height 13
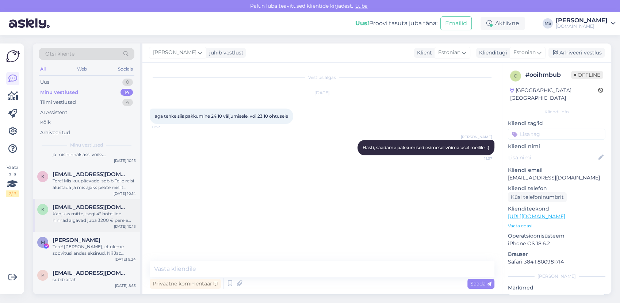
scroll to position [284, 0]
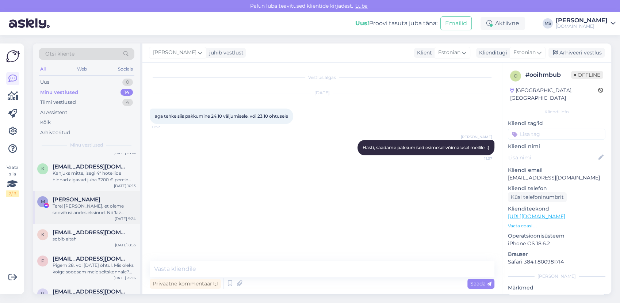
drag, startPoint x: 77, startPoint y: 206, endPoint x: 80, endPoint y: 229, distance: 23.2
click at [78, 206] on div "Tere! [PERSON_NAME], et oleme soovitusi andes eksinud. Nii Jaz Mirabel Beachi k…" at bounding box center [94, 209] width 83 height 13
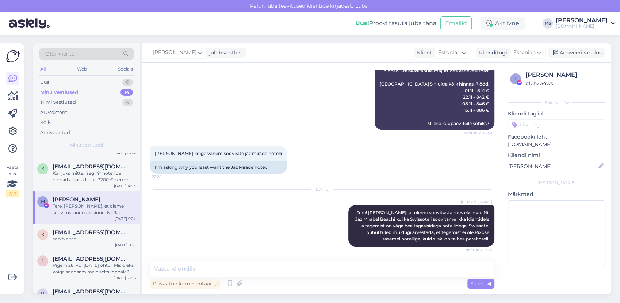
scroll to position [5318, 0]
click at [576, 50] on div "Arhiveeri vestlus" at bounding box center [577, 53] width 56 height 10
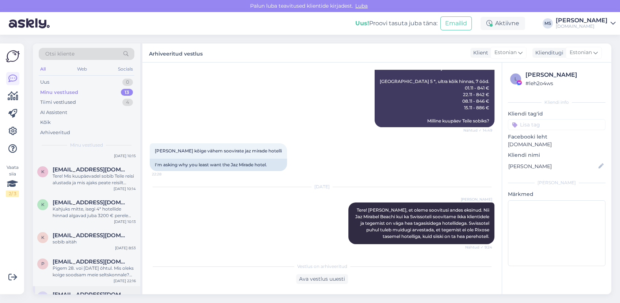
scroll to position [272, 0]
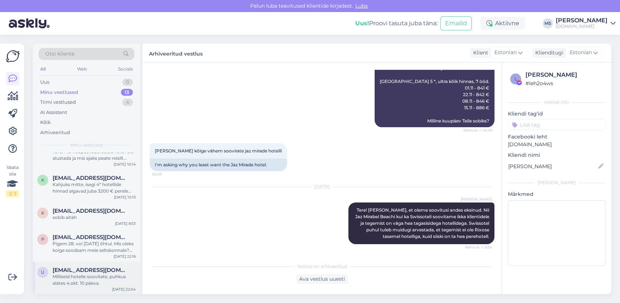
click at [90, 270] on span "[EMAIL_ADDRESS][DOMAIN_NAME]" at bounding box center [91, 270] width 76 height 7
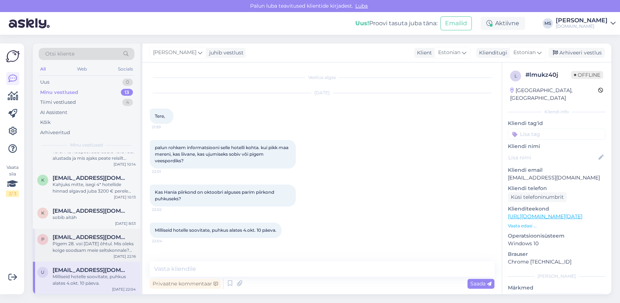
click at [83, 247] on div "Pigem 28. voi [DATE] õhtul. Mis oleks koige soodsam meie seltskonnale? Tallinn …" at bounding box center [94, 246] width 83 height 13
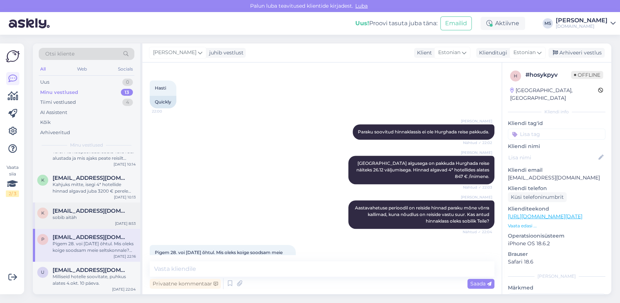
click at [80, 209] on span "[EMAIL_ADDRESS][DOMAIN_NAME]" at bounding box center [91, 210] width 76 height 7
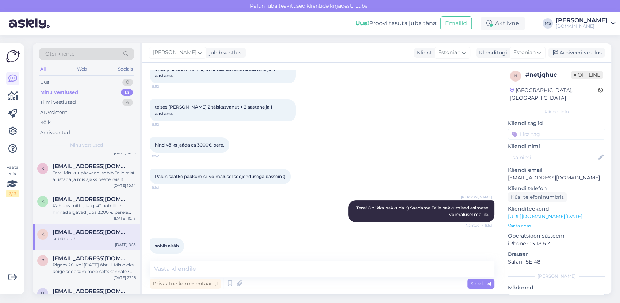
scroll to position [232, 0]
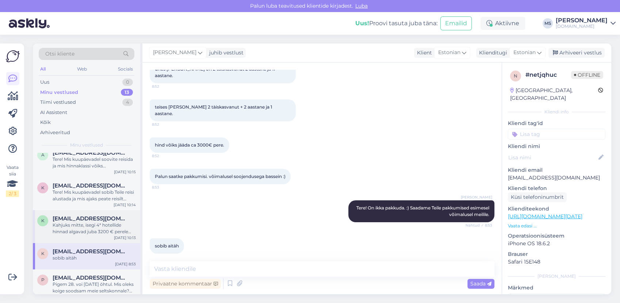
click at [85, 223] on div "Kahjuks mitte, isegi 4* hotellide hinnad algavad juba 3200 € perele kokku." at bounding box center [94, 228] width 83 height 13
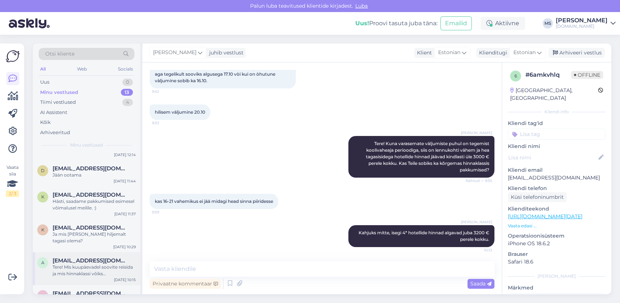
scroll to position [110, 0]
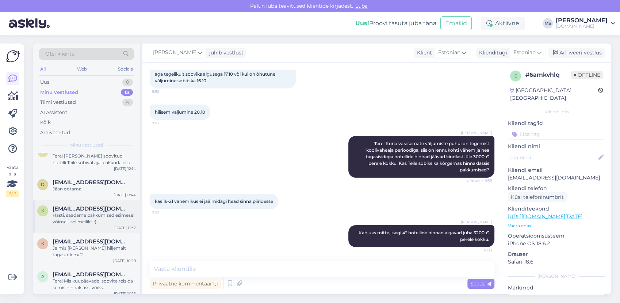
click at [84, 222] on div "Hästi, saadame pakkumised esimesel võimalusel meilile. :)" at bounding box center [94, 218] width 83 height 13
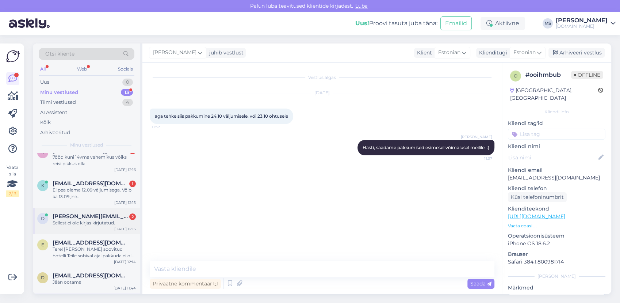
scroll to position [0, 0]
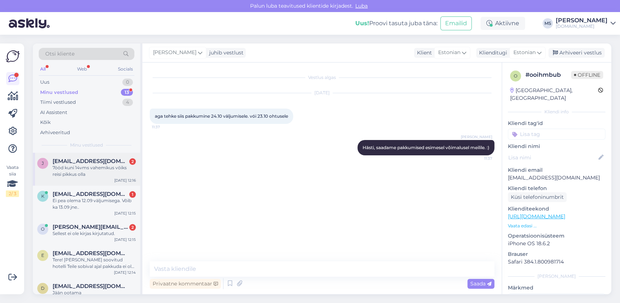
click at [81, 174] on div "7ööd kuni 14vms vahemikus vōiks reisi pikkus olla" at bounding box center [94, 170] width 83 height 13
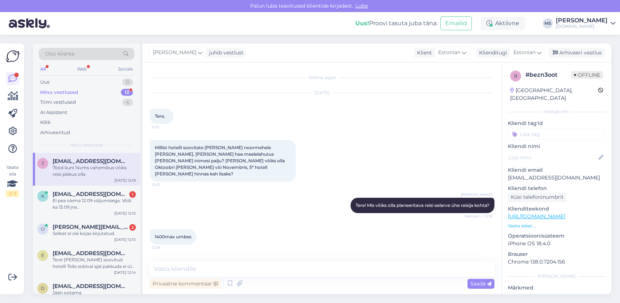
scroll to position [29, 0]
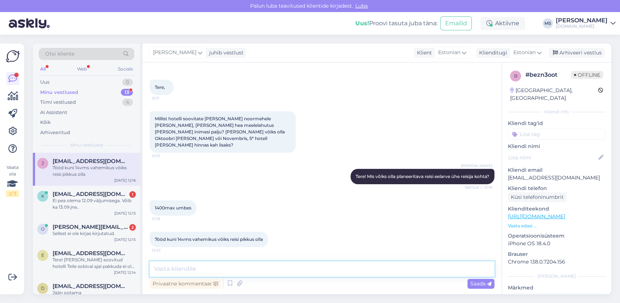
click at [256, 268] on textarea at bounding box center [322, 268] width 345 height 15
click at [85, 209] on div "Ei pea olema 12.09 väljumisega. Võib ka 13.09 jne.." at bounding box center [94, 203] width 83 height 13
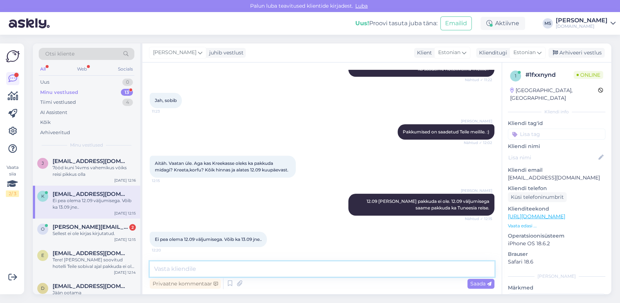
drag, startPoint x: 211, startPoint y: 267, endPoint x: 218, endPoint y: 264, distance: 8.0
click at [211, 267] on textarea at bounding box center [322, 268] width 345 height 15
type textarea "Mis võiks kõige hilisem väljumine olla?"
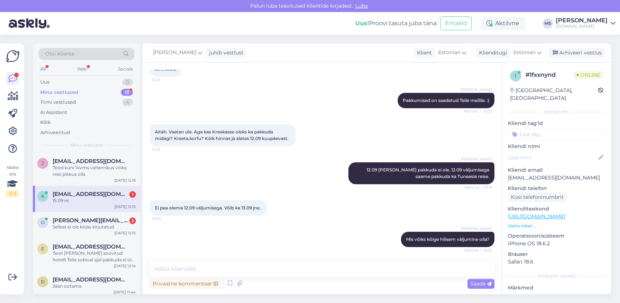
scroll to position [168, 0]
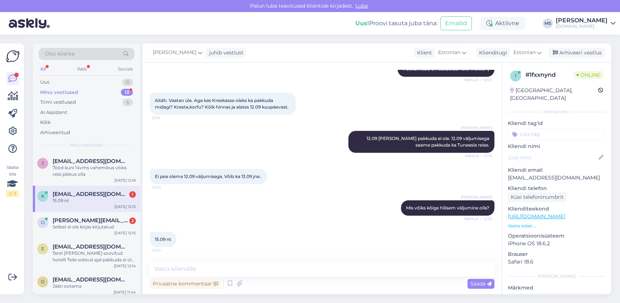
click at [202, 261] on div "Vestlus algas [DATE] Tere! Soovin kaaslasega reisile minna. Sobivad pakkumised …" at bounding box center [321, 178] width 359 height 232
click at [200, 267] on textarea at bounding box center [322, 268] width 345 height 15
click at [82, 226] on div "Sellest ei ole kirjas kirjutatud." at bounding box center [94, 227] width 83 height 7
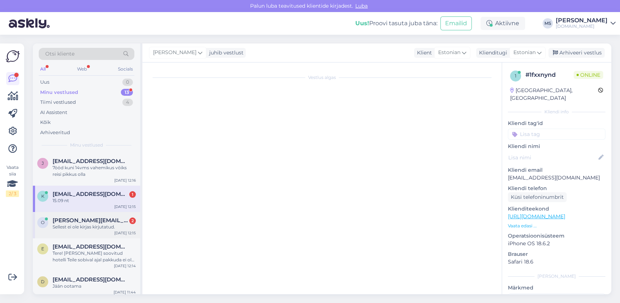
scroll to position [382, 0]
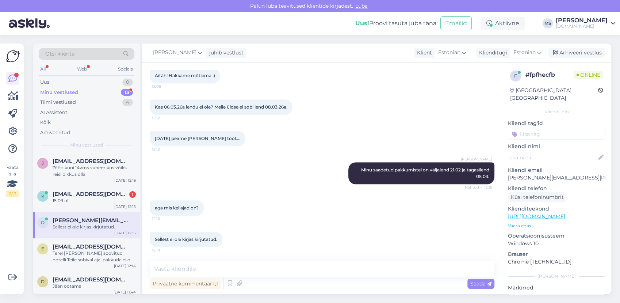
drag, startPoint x: 205, startPoint y: 258, endPoint x: 200, endPoint y: 268, distance: 10.6
click at [203, 261] on div "Vestlus algas [DATE] Tere 10:59 Sooviks minna reisile Vietnami. Väljumine oleks…" at bounding box center [321, 178] width 359 height 232
click at [199, 268] on textarea at bounding box center [322, 268] width 345 height 15
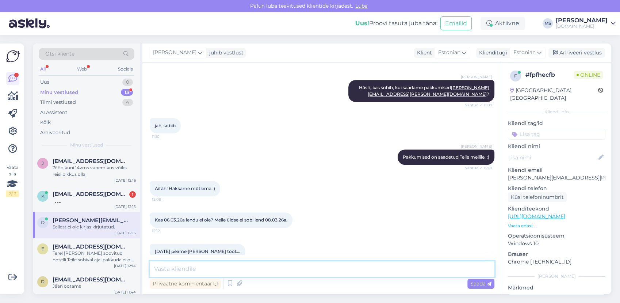
scroll to position [179, 0]
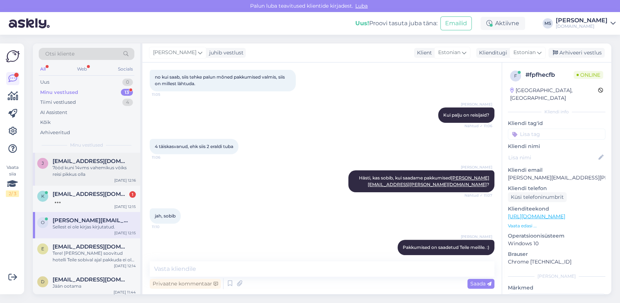
click at [88, 183] on div "[PERSON_NAME] [PERSON_NAME][EMAIL_ADDRESS][DOMAIN_NAME] 7ööd kuni 14vms vahemik…" at bounding box center [86, 169] width 107 height 33
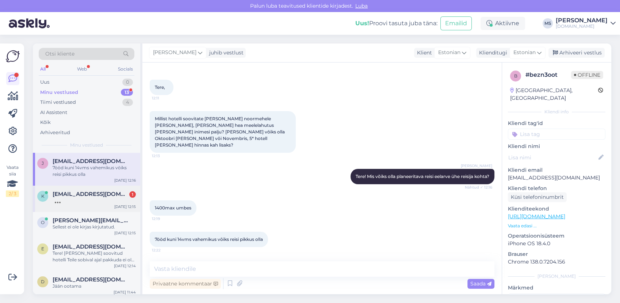
click at [85, 195] on span "[EMAIL_ADDRESS][DOMAIN_NAME]" at bounding box center [91, 194] width 76 height 7
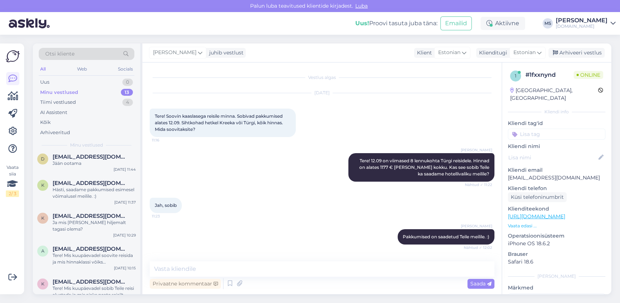
scroll to position [0, 0]
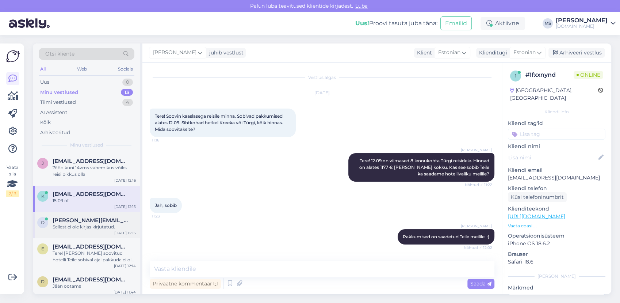
click at [85, 227] on div "Sellest ei ole kirjas kirjutatud." at bounding box center [94, 227] width 83 height 7
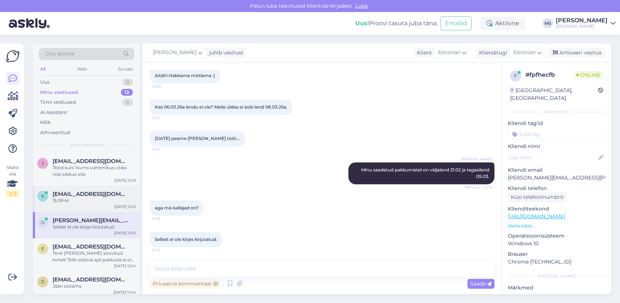
click at [67, 200] on div "15.09 nt" at bounding box center [94, 200] width 83 height 7
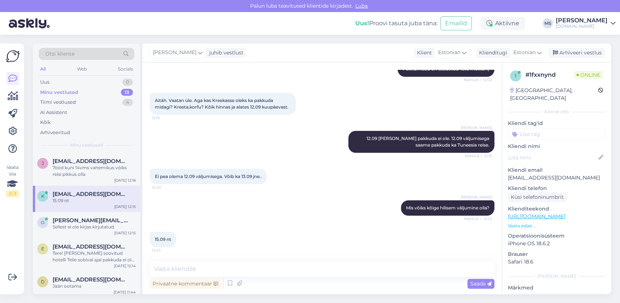
scroll to position [219, 0]
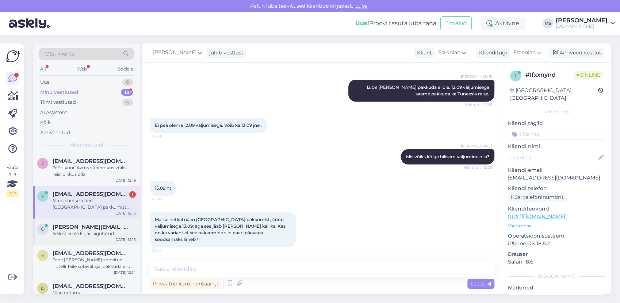
click at [72, 226] on span "[PERSON_NAME][EMAIL_ADDRESS][PERSON_NAME][DOMAIN_NAME]" at bounding box center [91, 227] width 76 height 7
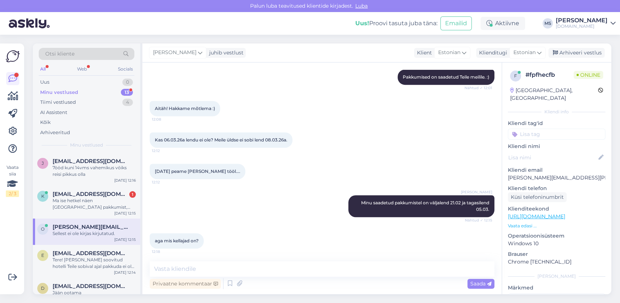
scroll to position [382, 0]
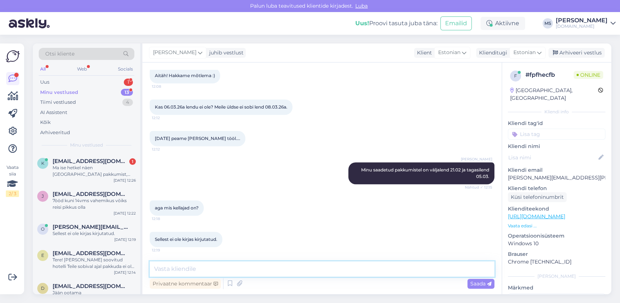
click at [168, 268] on textarea at bounding box center [322, 268] width 345 height 15
paste textarea "[DATE] TK1758 19:00 [DATE] 23:15 03:20 [DATE] TK250 02:35 [DATE] 16:30 [DATE] T…"
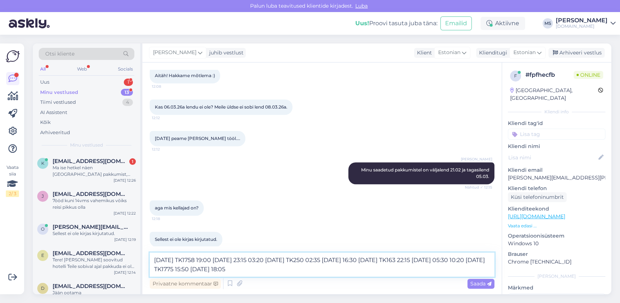
click at [208, 260] on textarea "[DATE] TK1758 19:00 [DATE] 23:15 03:20 [DATE] TK250 02:35 [DATE] 16:30 [DATE] T…" at bounding box center [322, 264] width 345 height 24
drag, startPoint x: 229, startPoint y: 261, endPoint x: 258, endPoint y: 258, distance: 29.0
click at [259, 258] on textarea "21.02 [GEOGRAPHIC_DATA] - [GEOGRAPHIC_DATA] 19:00 [DATE] 23:15 03:20 [DATE] TK2…" at bounding box center [322, 264] width 345 height 24
drag, startPoint x: 244, startPoint y: 259, endPoint x: 258, endPoint y: 259, distance: 14.2
click at [258, 259] on textarea "21.02 [GEOGRAPHIC_DATA] - [GEOGRAPHIC_DATA] 19:00 23:15 03:20 [DATE] TK250 02:3…" at bounding box center [322, 264] width 345 height 24
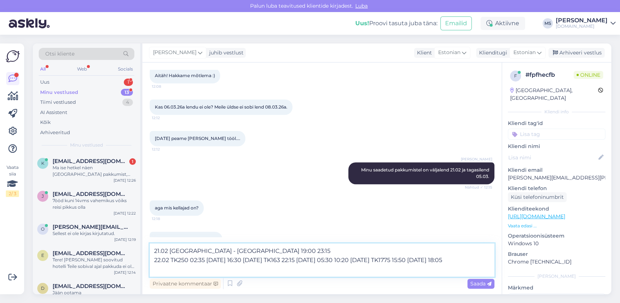
drag, startPoint x: 191, startPoint y: 259, endPoint x: 175, endPoint y: 259, distance: 15.3
click at [171, 260] on textarea "21.02 [GEOGRAPHIC_DATA] - [GEOGRAPHIC_DATA] 19:00 23:15 22.02 TK250 02:35 [DATE…" at bounding box center [322, 259] width 345 height 33
drag, startPoint x: 188, startPoint y: 261, endPoint x: 221, endPoint y: 261, distance: 33.6
click at [220, 261] on textarea "21.02 [GEOGRAPHIC_DATA] - [GEOGRAPHIC_DATA] 19:00 23:15 [DATE] 02:35 [DATE] 16:…" at bounding box center [322, 259] width 345 height 33
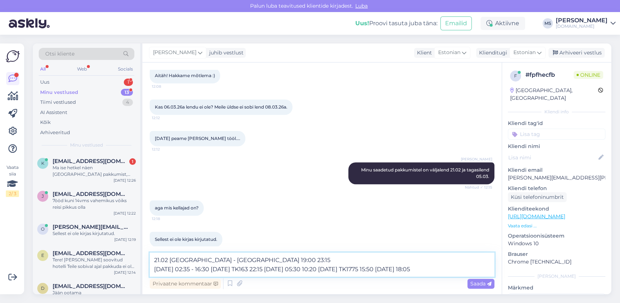
click at [170, 267] on textarea "21.02 [GEOGRAPHIC_DATA] - [GEOGRAPHIC_DATA] 19:00 23:15 [DATE] 02:35 - 16:30 [D…" at bounding box center [322, 264] width 345 height 24
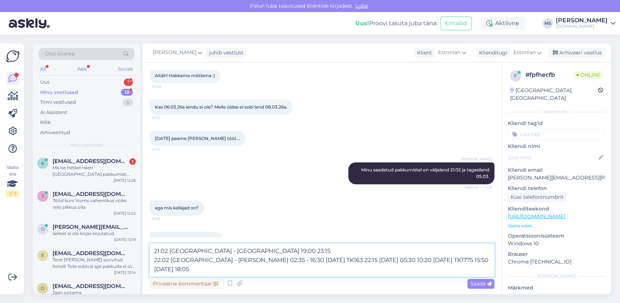
click at [274, 258] on textarea "21.02 [GEOGRAPHIC_DATA] - [GEOGRAPHIC_DATA] 19:00 23:15 22.02 [GEOGRAPHIC_DATA]…" at bounding box center [322, 259] width 345 height 33
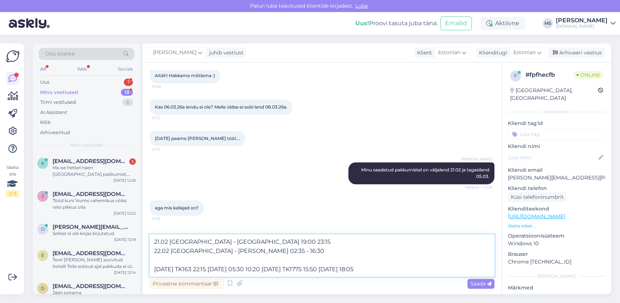
drag, startPoint x: 164, startPoint y: 268, endPoint x: 186, endPoint y: 268, distance: 21.9
click at [186, 268] on textarea "21.02 [GEOGRAPHIC_DATA] - [GEOGRAPHIC_DATA] 19:00 23:15 22.02 [GEOGRAPHIC_DATA]…" at bounding box center [322, 255] width 345 height 42
drag, startPoint x: 169, startPoint y: 270, endPoint x: 187, endPoint y: 270, distance: 18.3
click at [188, 269] on textarea "21.02 [GEOGRAPHIC_DATA] - [GEOGRAPHIC_DATA] 19:00 23:15 22.02 [GEOGRAPHIC_DATA]…" at bounding box center [322, 255] width 345 height 42
drag, startPoint x: 188, startPoint y: 270, endPoint x: 220, endPoint y: 267, distance: 31.9
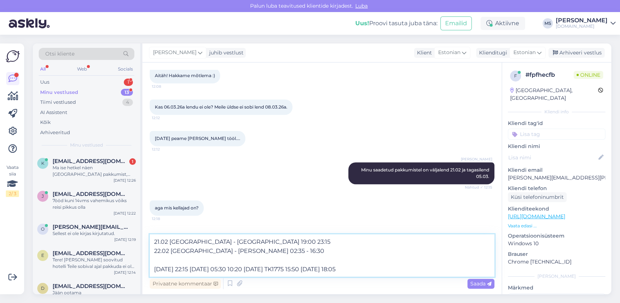
click at [220, 267] on textarea "21.02 [GEOGRAPHIC_DATA] - [GEOGRAPHIC_DATA] 19:00 23:15 22.02 [GEOGRAPHIC_DATA]…" at bounding box center [322, 255] width 345 height 42
click at [171, 267] on textarea "21.02 [GEOGRAPHIC_DATA] - [GEOGRAPHIC_DATA] 19:00 23:15 22.02 [GEOGRAPHIC_DATA]…" at bounding box center [322, 255] width 345 height 42
drag, startPoint x: 275, startPoint y: 267, endPoint x: 290, endPoint y: 269, distance: 14.7
click at [290, 269] on textarea "21.02 [GEOGRAPHIC_DATA] - [GEOGRAPHIC_DATA] 19:00 23:15 22.02 [GEOGRAPHIC_DATA]…" at bounding box center [322, 255] width 345 height 42
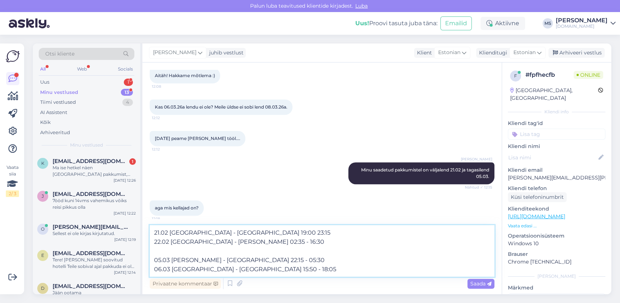
click at [290, 267] on textarea "21.02 [GEOGRAPHIC_DATA] - [GEOGRAPHIC_DATA] 19:00 23:15 22.02 [GEOGRAPHIC_DATA]…" at bounding box center [322, 251] width 345 height 52
type textarea "21.02 [GEOGRAPHIC_DATA] - [GEOGRAPHIC_DATA] 19:00 23:15 22.02 [GEOGRAPHIC_DATA]…"
click at [468, 285] on div "Saada" at bounding box center [481, 284] width 27 height 10
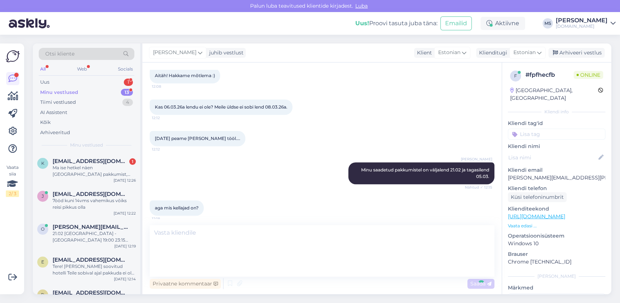
scroll to position [440, 0]
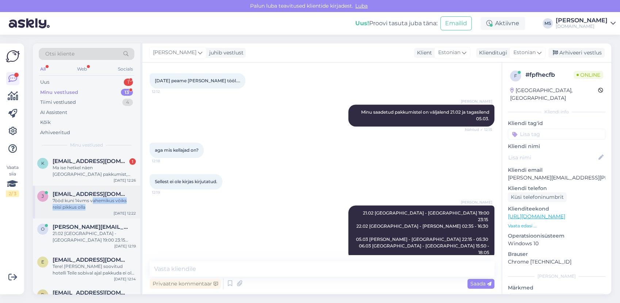
click at [93, 203] on div "7ööd kuni 14vms vahemikus vōiks reisi pikkus olla" at bounding box center [94, 203] width 83 height 13
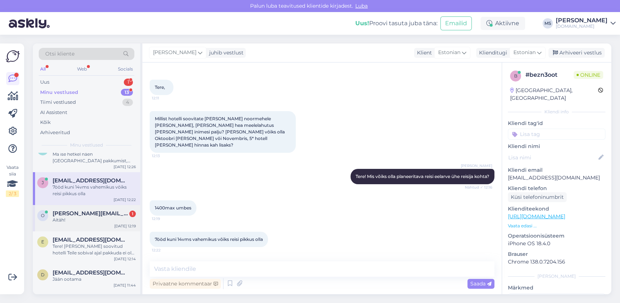
scroll to position [0, 0]
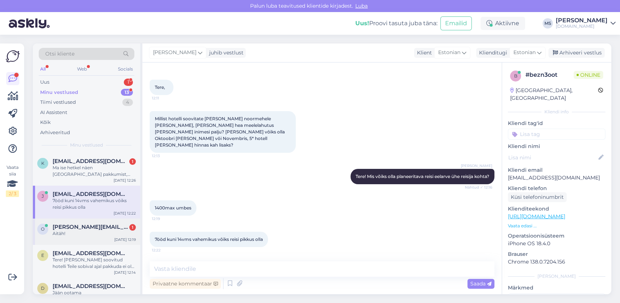
click at [96, 226] on span "[PERSON_NAME][EMAIL_ADDRESS][PERSON_NAME][DOMAIN_NAME]" at bounding box center [91, 227] width 76 height 7
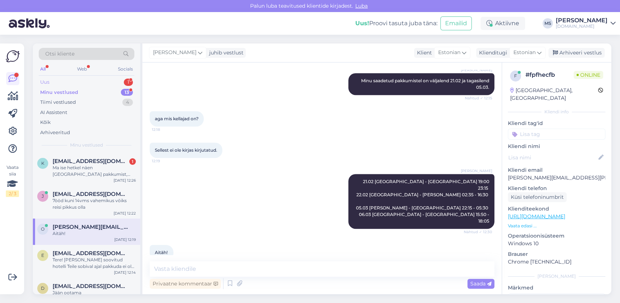
click at [74, 80] on div "Uus 1" at bounding box center [87, 82] width 96 height 10
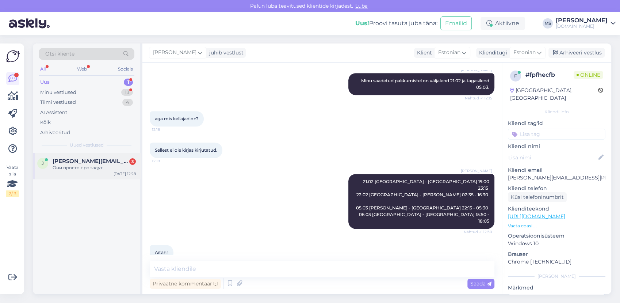
click at [97, 168] on div "Они просто пропадут" at bounding box center [94, 167] width 83 height 7
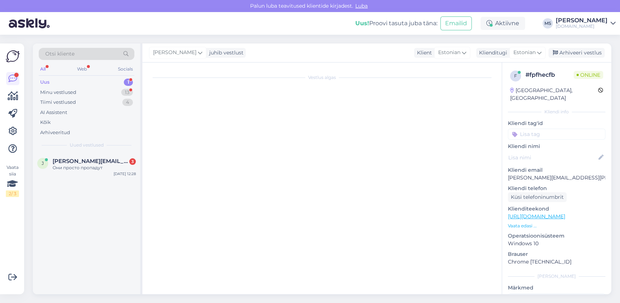
scroll to position [4365, 0]
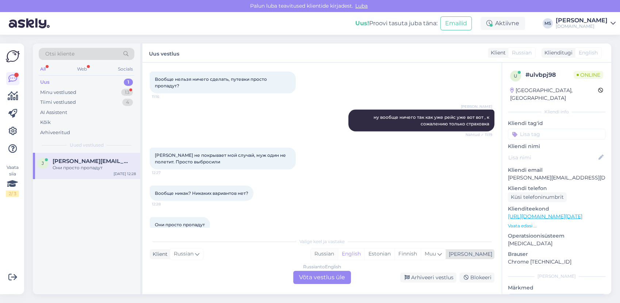
click at [338, 254] on div "Russian" at bounding box center [324, 253] width 27 height 11
click at [333, 281] on div "Russian to Russian Võta vestlus üle" at bounding box center [322, 277] width 58 height 13
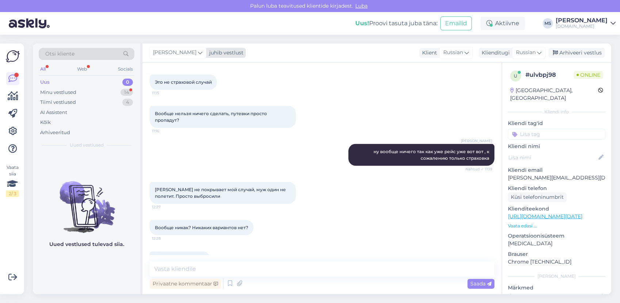
click at [184, 56] on span "[PERSON_NAME]" at bounding box center [174, 53] width 43 height 8
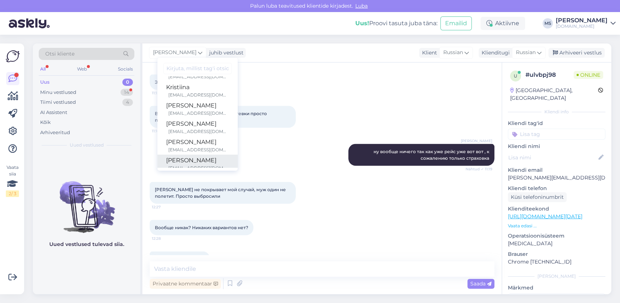
scroll to position [188, 0]
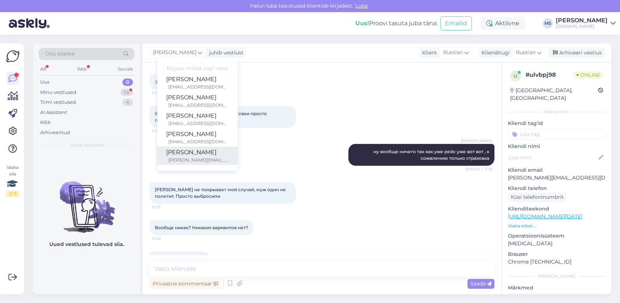
click at [196, 156] on div "[PERSON_NAME]" at bounding box center [197, 152] width 63 height 9
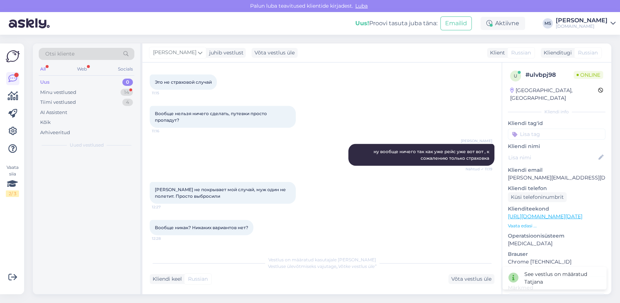
scroll to position [4340, 0]
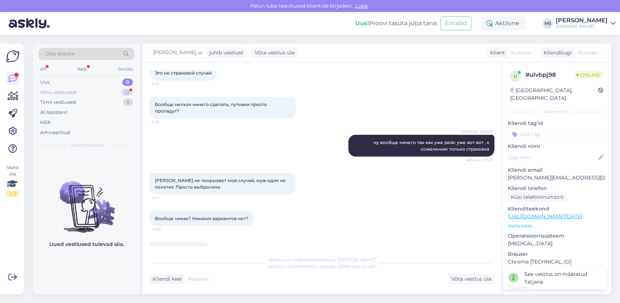
click at [84, 93] on div "Minu vestlused 13" at bounding box center [87, 92] width 96 height 10
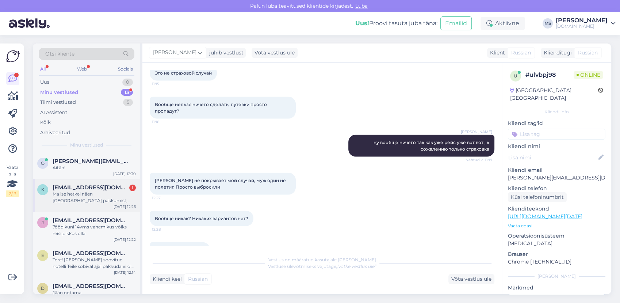
click at [95, 201] on div "Ma ise hetkel näen [GEOGRAPHIC_DATA] pakkumist, 4ööd väljumisega 13.09, aga see…" at bounding box center [94, 197] width 83 height 13
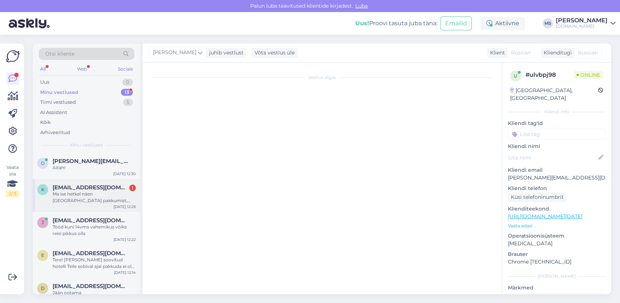
scroll to position [219, 0]
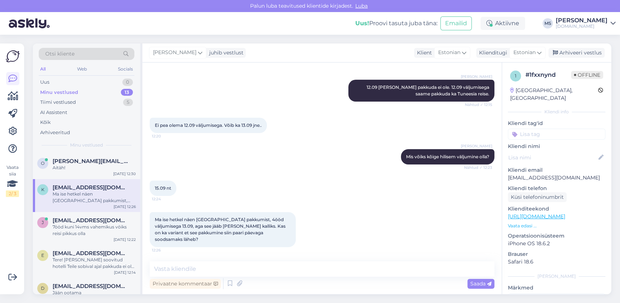
click at [565, 213] on link "[URL][DOMAIN_NAME]" at bounding box center [536, 216] width 57 height 7
click at [79, 84] on div "Uus 1" at bounding box center [87, 82] width 96 height 10
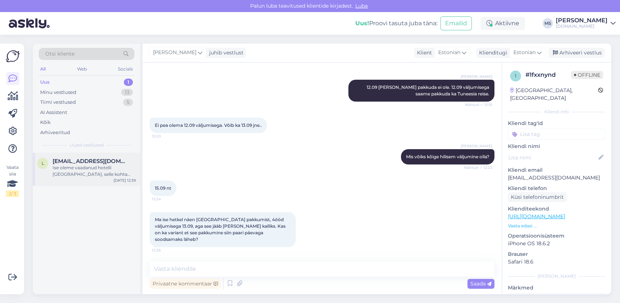
click at [109, 165] on div "Ise oleme vaadanud hotelli [GEOGRAPHIC_DATA], selle kohta sooviksime ka hinnapa…" at bounding box center [94, 170] width 83 height 13
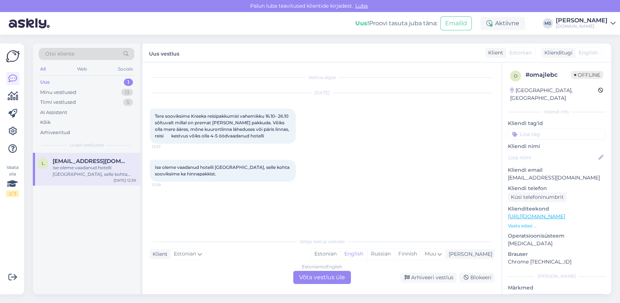
drag, startPoint x: 358, startPoint y: 255, endPoint x: 306, endPoint y: 282, distance: 59.0
click at [340, 256] on div "Estonian" at bounding box center [326, 253] width 30 height 11
click at [312, 277] on div "Estonian to Estonian Võta vestlus üle" at bounding box center [322, 277] width 58 height 13
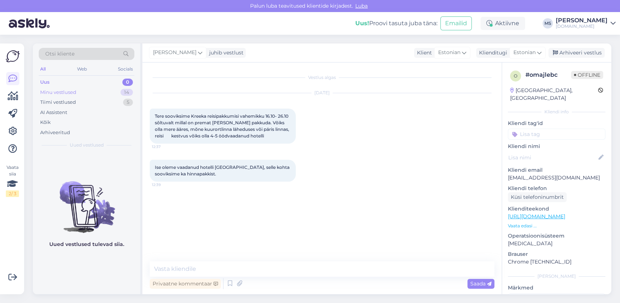
click at [83, 89] on div "Minu vestlused 14" at bounding box center [87, 92] width 96 height 10
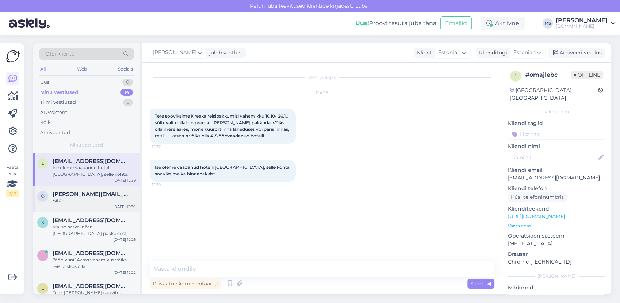
click at [93, 198] on div "Aitäh!" at bounding box center [94, 200] width 83 height 7
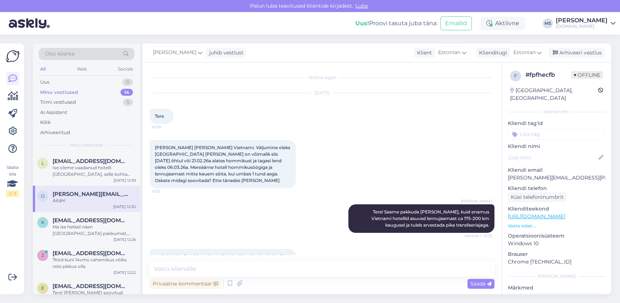
scroll to position [472, 0]
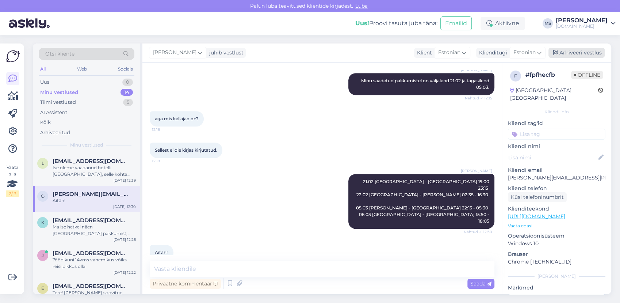
click at [573, 52] on div "Arhiveeri vestlus" at bounding box center [577, 53] width 56 height 10
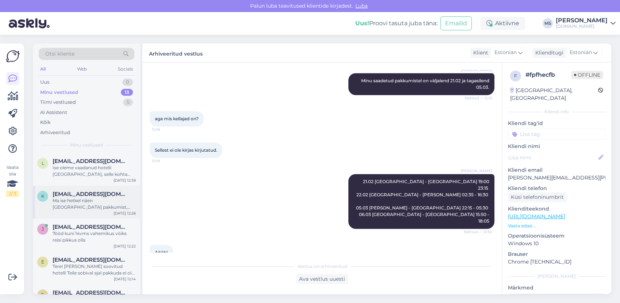
click at [96, 205] on div "Ma ise hetkel näen [GEOGRAPHIC_DATA] pakkumist, 4ööd väljumisega 13.09, aga see…" at bounding box center [94, 203] width 83 height 13
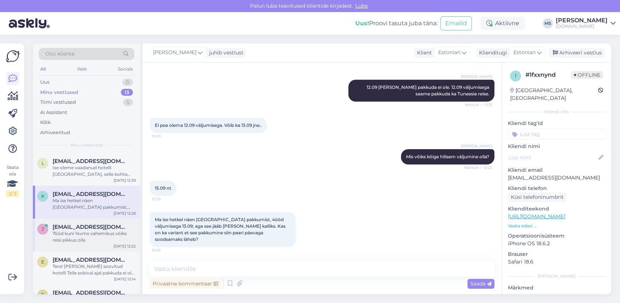
click at [87, 234] on div "7ööd kuni 14vms vahemikus vōiks reisi pikkus olla" at bounding box center [94, 236] width 83 height 13
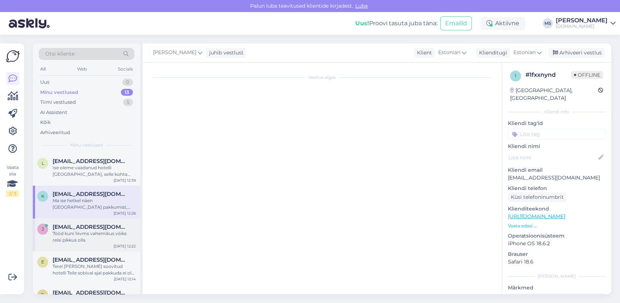
scroll to position [29, 0]
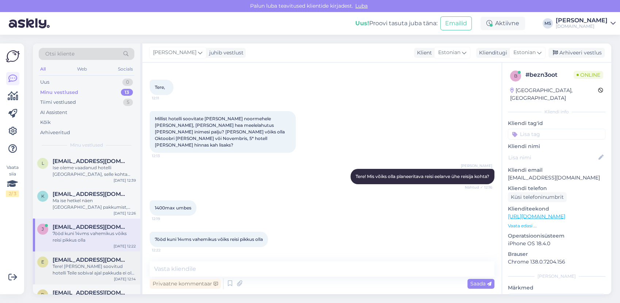
click at [82, 262] on span "[EMAIL_ADDRESS][DOMAIN_NAME]" at bounding box center [91, 259] width 76 height 7
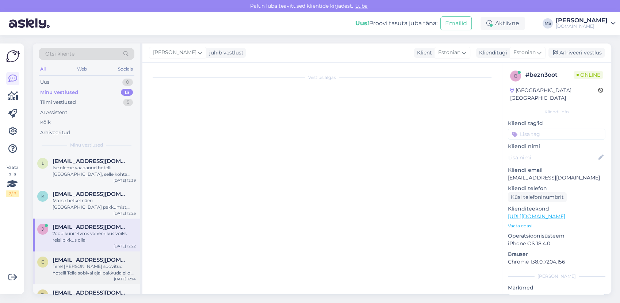
scroll to position [0, 0]
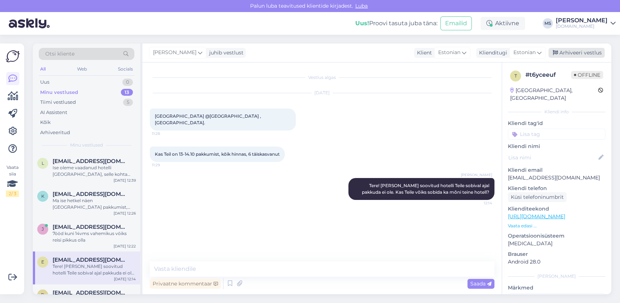
click at [567, 54] on div "Arhiveeri vestlus" at bounding box center [577, 53] width 56 height 10
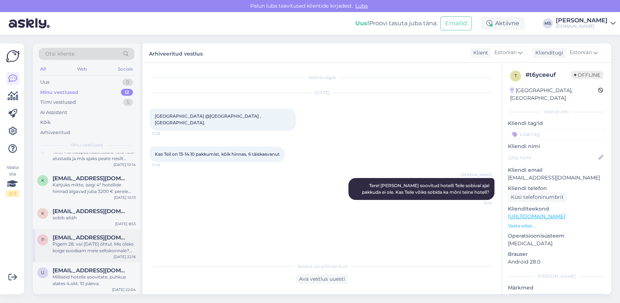
scroll to position [240, 0]
click at [87, 217] on div "sobib aitäh" at bounding box center [94, 217] width 83 height 7
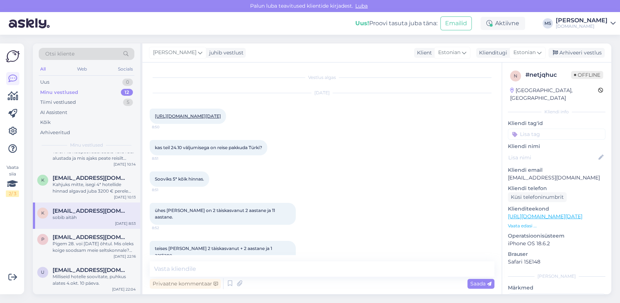
scroll to position [141, 0]
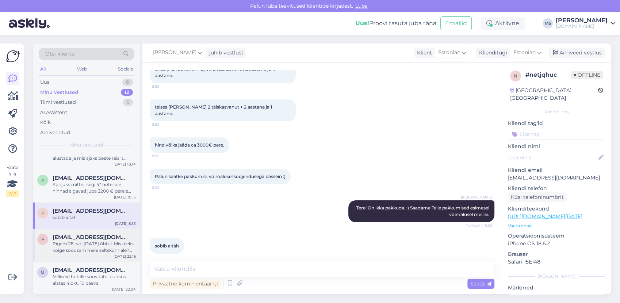
click at [91, 238] on span "[EMAIL_ADDRESS][DOMAIN_NAME]" at bounding box center [91, 237] width 76 height 7
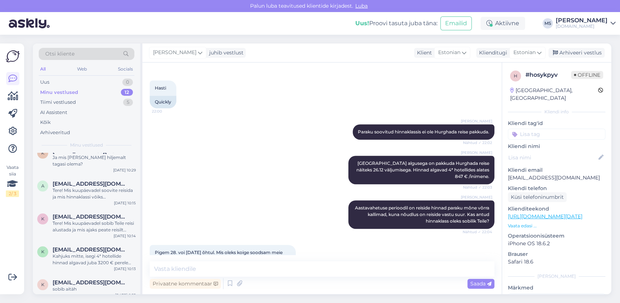
scroll to position [158, 0]
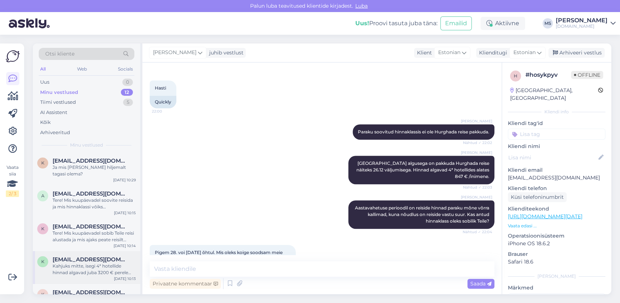
click at [84, 256] on span "[EMAIL_ADDRESS][DOMAIN_NAME]" at bounding box center [91, 259] width 76 height 7
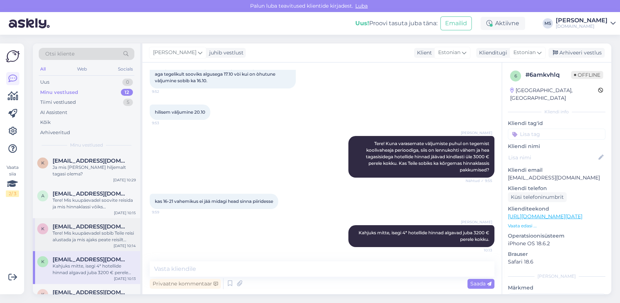
click at [83, 239] on div "Tere! Mis kuupäevadel sobib Teile reisi alustada ja mis ajaks peate reisilt hil…" at bounding box center [94, 236] width 83 height 13
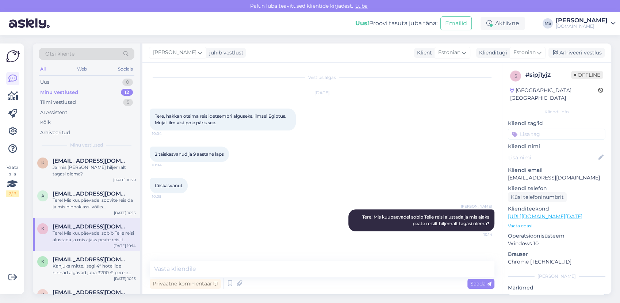
scroll to position [0, 0]
click at [100, 202] on div "Tere! Mis kuupäevadel soovite reisida ja mis hinnaklassi võiks [PERSON_NAME]?" at bounding box center [94, 203] width 83 height 13
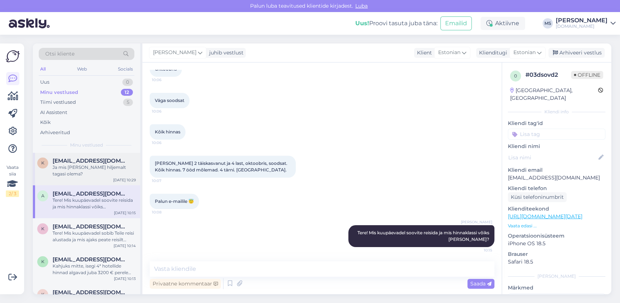
click at [86, 168] on div "Ja mis [PERSON_NAME] hiljemalt tagasi olema?" at bounding box center [94, 170] width 83 height 13
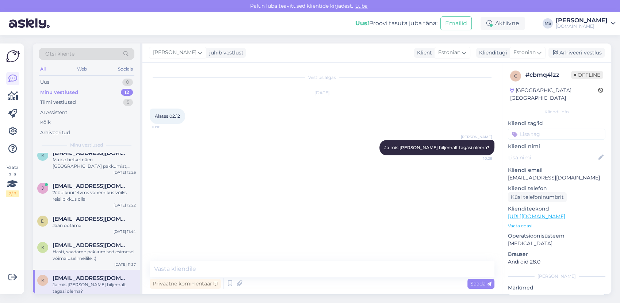
scroll to position [37, 0]
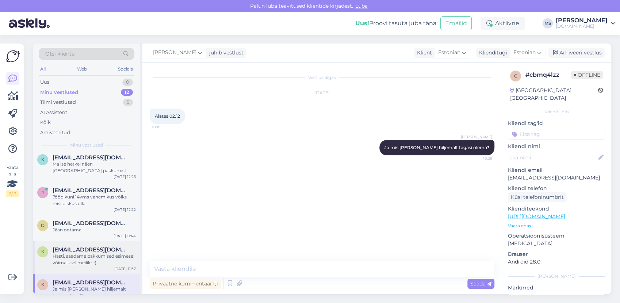
click at [103, 253] on div "Hästi, saadame pakkumised esimesel võimalusel meilile. :)" at bounding box center [94, 259] width 83 height 13
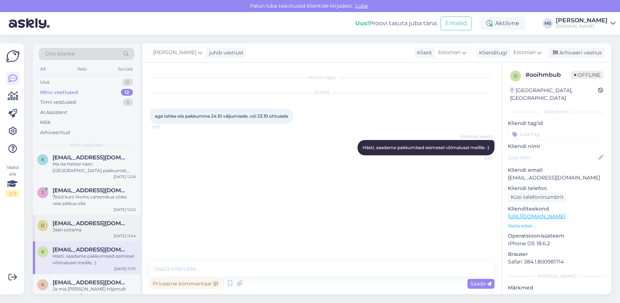
click at [94, 230] on div "Jään ootama" at bounding box center [94, 229] width 83 height 7
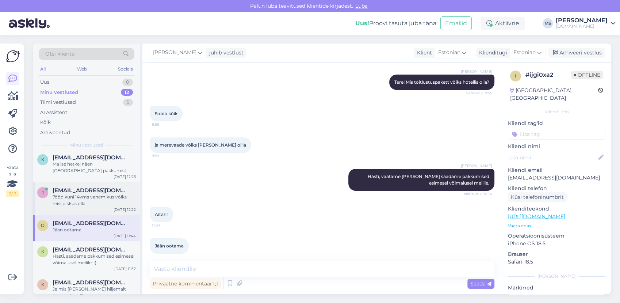
click at [91, 192] on span "[EMAIL_ADDRESS][DOMAIN_NAME]" at bounding box center [91, 190] width 76 height 7
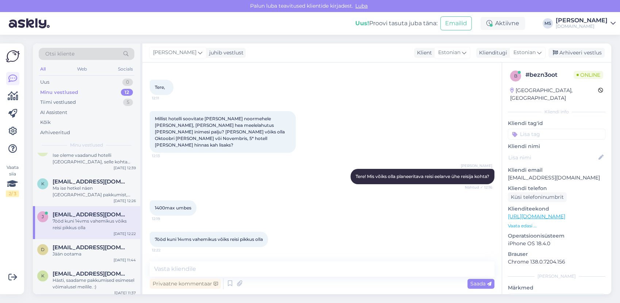
scroll to position [0, 0]
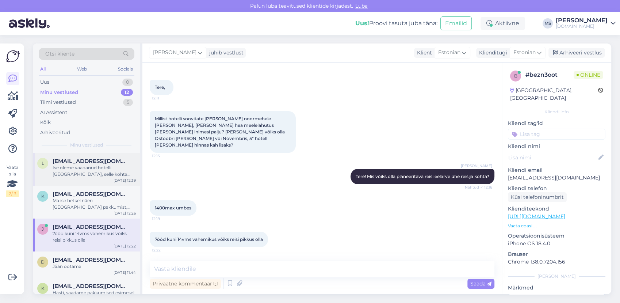
drag, startPoint x: 106, startPoint y: 198, endPoint x: 99, endPoint y: 182, distance: 17.5
click at [106, 198] on div "Ma ise hetkel näen [GEOGRAPHIC_DATA] pakkumist, 4ööd väljumisega 13.09, aga see…" at bounding box center [94, 203] width 83 height 13
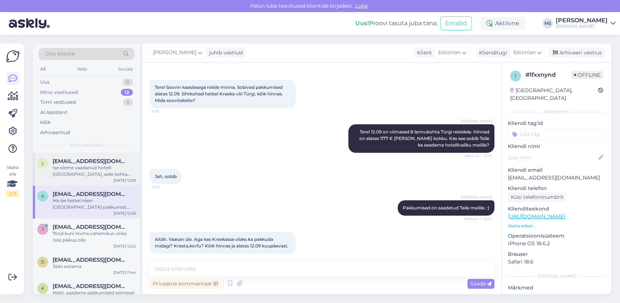
scroll to position [219, 0]
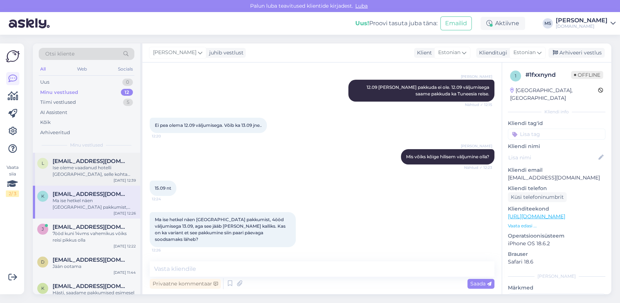
click at [96, 175] on div "Ise oleme vaadanud hotelli [GEOGRAPHIC_DATA], selle kohta sooviksime ka hinnapa…" at bounding box center [94, 170] width 83 height 13
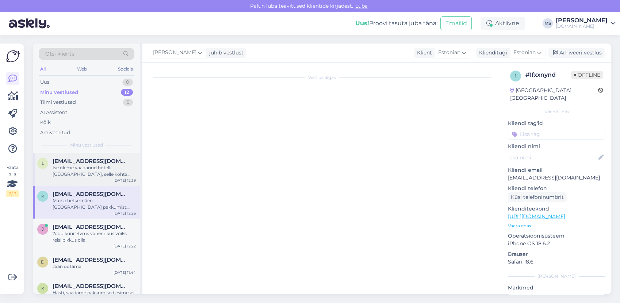
scroll to position [0, 0]
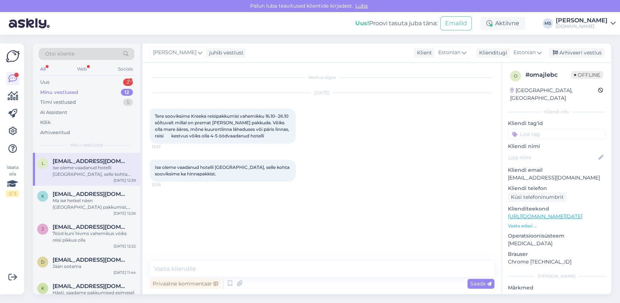
click at [61, 75] on div "Otsi kliente All Web Socials Uus 2 Minu vestlused 12 Tiimi vestlused 5 AI Assis…" at bounding box center [86, 97] width 107 height 109
click at [61, 78] on div "Uus 2" at bounding box center [87, 82] width 96 height 10
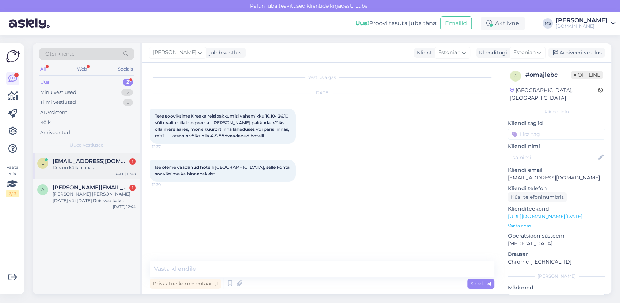
click at [69, 166] on div "Kus on kõik hinnas" at bounding box center [94, 167] width 83 height 7
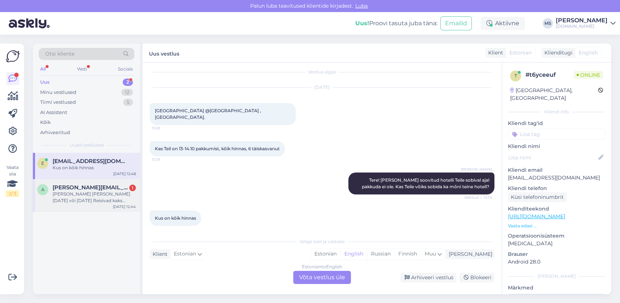
click at [124, 207] on div "[DATE] 12:44" at bounding box center [124, 206] width 23 height 5
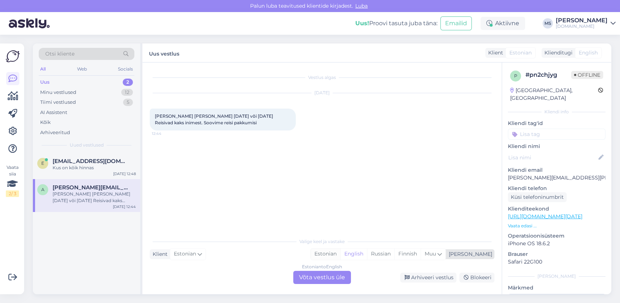
drag, startPoint x: 348, startPoint y: 253, endPoint x: 345, endPoint y: 257, distance: 5.4
click at [340, 252] on div "Estonian" at bounding box center [326, 253] width 30 height 11
click at [329, 277] on div "Estonian to Estonian Võta vestlus üle" at bounding box center [322, 277] width 58 height 13
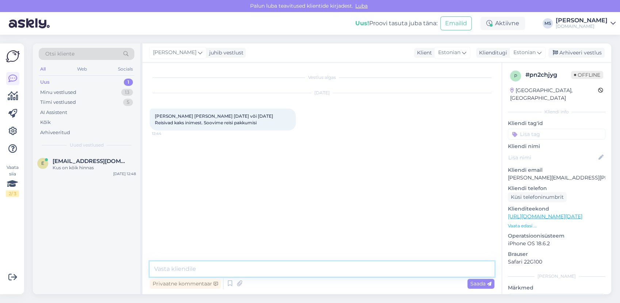
click at [286, 264] on textarea at bounding box center [322, 268] width 345 height 15
type textarea "Tere! Mis sihtkoht Teile huvi pakub?"
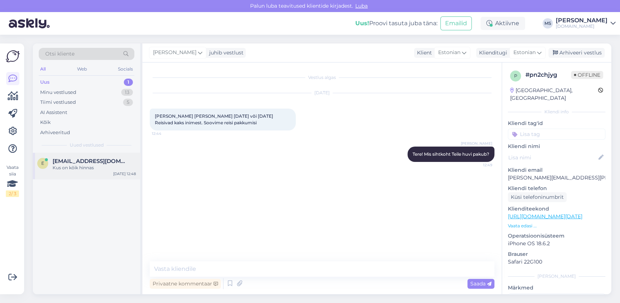
click at [82, 175] on div "e [EMAIL_ADDRESS][DOMAIN_NAME] Kus on kõik hinnas [DATE] 12:48" at bounding box center [86, 166] width 107 height 26
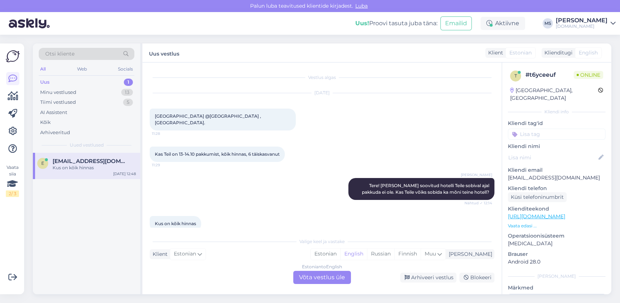
scroll to position [5, 0]
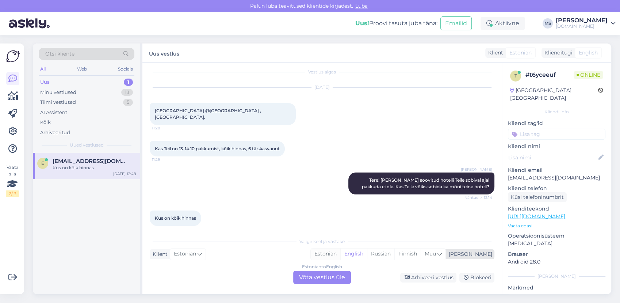
click at [340, 250] on div "Estonian" at bounding box center [326, 253] width 30 height 11
click at [333, 275] on div "Estonian to Estonian Võta vestlus üle" at bounding box center [322, 277] width 58 height 13
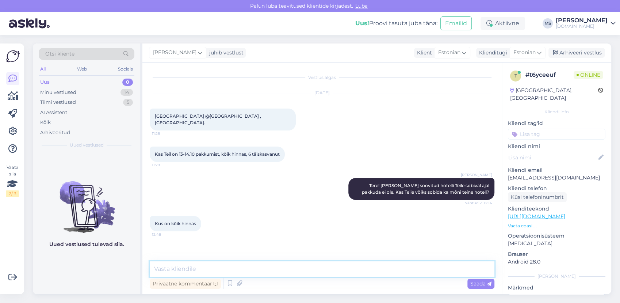
click at [296, 270] on textarea at bounding box center [322, 268] width 345 height 15
click at [543, 213] on link "[URL][DOMAIN_NAME]" at bounding box center [536, 216] width 57 height 7
click at [203, 263] on textarea at bounding box center [322, 268] width 345 height 15
click at [201, 267] on textarea at bounding box center [322, 268] width 345 height 15
type textarea "Hästi, vaatame [PERSON_NAME] saadame Teile pakkumised meilile."
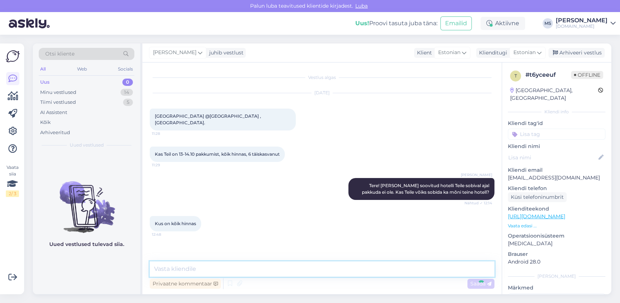
scroll to position [9, 0]
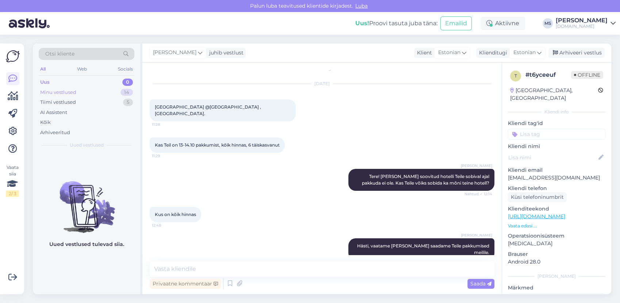
click at [91, 90] on div "Minu vestlused 14" at bounding box center [87, 92] width 96 height 10
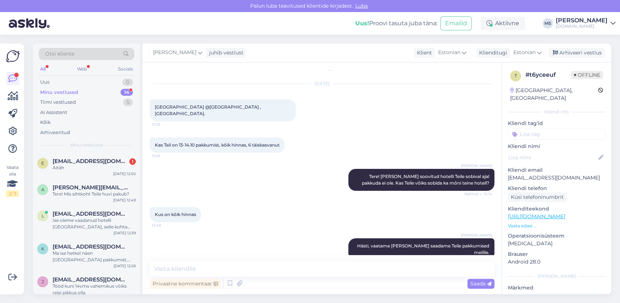
scroll to position [41, 0]
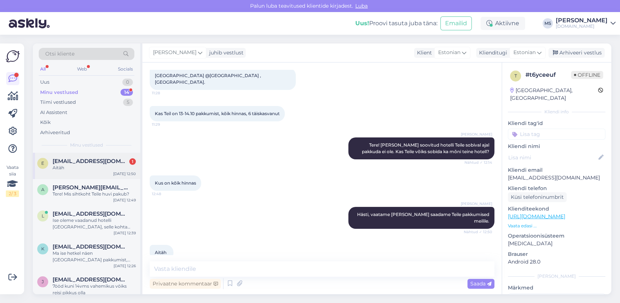
click at [95, 172] on div "e [EMAIL_ADDRESS][DOMAIN_NAME] 1 Aitäh [DATE] 12:50" at bounding box center [86, 166] width 107 height 26
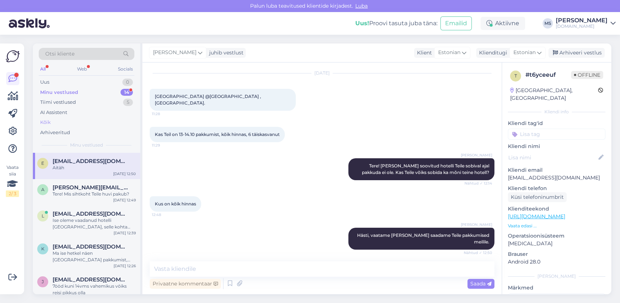
scroll to position [0, 0]
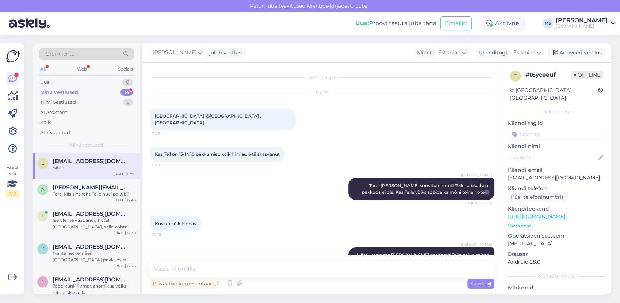
click at [85, 93] on div "Minu vestlused 14" at bounding box center [87, 92] width 96 height 10
drag, startPoint x: 80, startPoint y: 192, endPoint x: 87, endPoint y: 220, distance: 29.2
click at [80, 193] on div "Tere! Mis sihtkoht Teile huvi pakub?" at bounding box center [94, 194] width 83 height 7
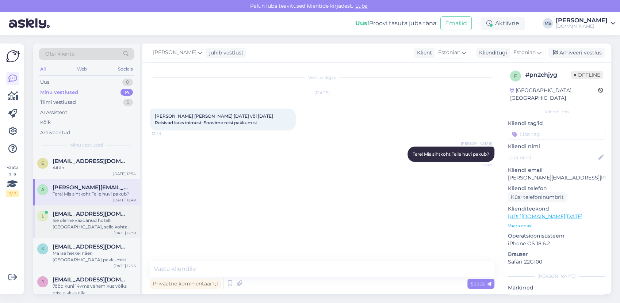
drag, startPoint x: 87, startPoint y: 221, endPoint x: 108, endPoint y: 236, distance: 25.6
click at [88, 223] on div "Ise oleme vaadanud hotelli [GEOGRAPHIC_DATA], selle kohta sooviksime ka hinnapa…" at bounding box center [94, 223] width 83 height 13
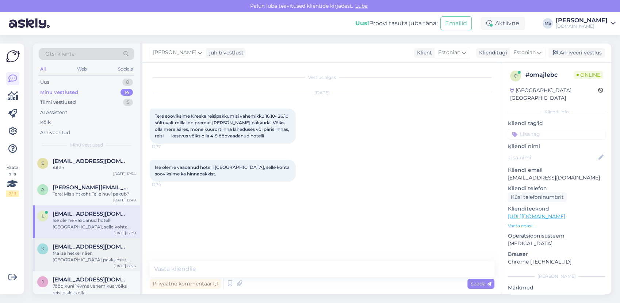
click at [94, 256] on div "Ma ise hetkel näen [GEOGRAPHIC_DATA] pakkumist, 4ööd väljumisega 13.09, aga see…" at bounding box center [94, 256] width 83 height 13
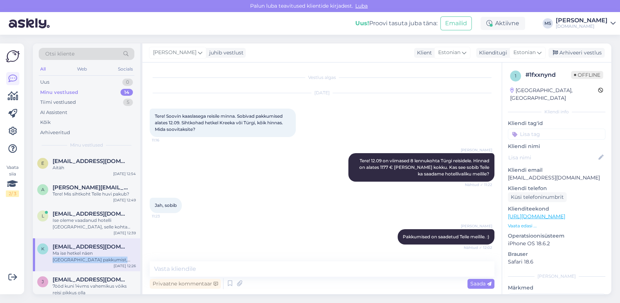
scroll to position [219, 0]
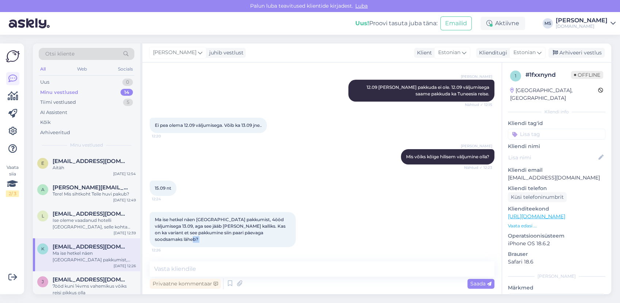
drag, startPoint x: 204, startPoint y: 258, endPoint x: 199, endPoint y: 266, distance: 9.8
click at [201, 264] on div "Vestlus algas [DATE] Tere! Soovin kaaslasega reisile minna. Sobivad pakkumised …" at bounding box center [321, 178] width 359 height 232
click at [199, 268] on textarea at bounding box center [322, 268] width 345 height 15
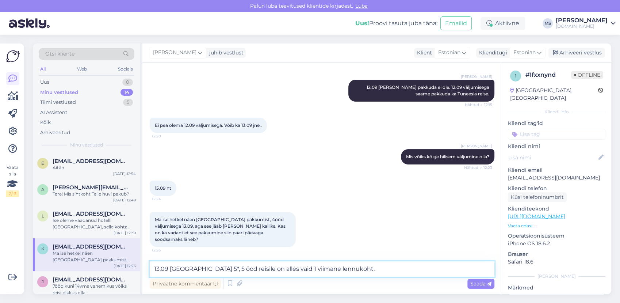
type textarea "13.09 [GEOGRAPHIC_DATA] 5*, 5 ööd reisile on alles vaid 1 viimane lennukoht."
click at [480, 283] on div "Saada" at bounding box center [481, 284] width 27 height 10
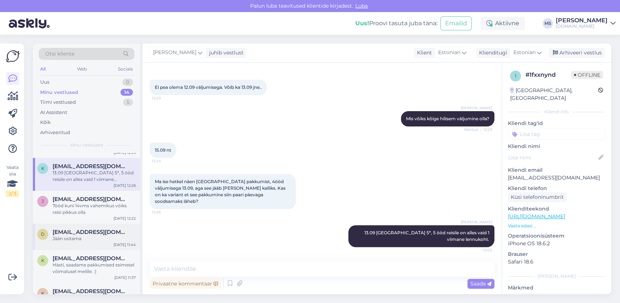
scroll to position [81, 0]
click at [83, 205] on div "7ööd kuni 14vms vahemikus vōiks reisi pikkus olla" at bounding box center [94, 208] width 83 height 13
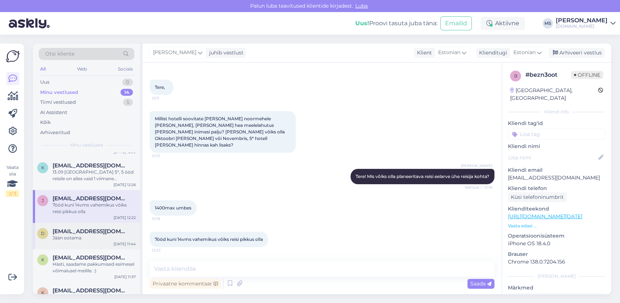
click at [92, 238] on div "Jään ootama" at bounding box center [94, 237] width 83 height 7
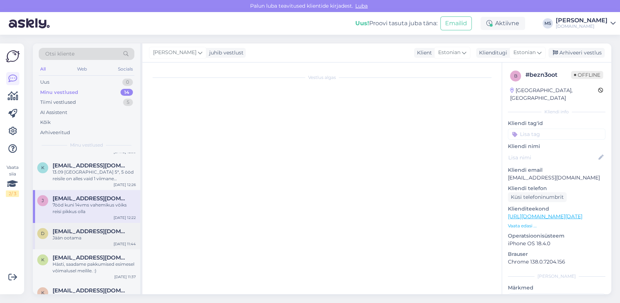
scroll to position [125, 0]
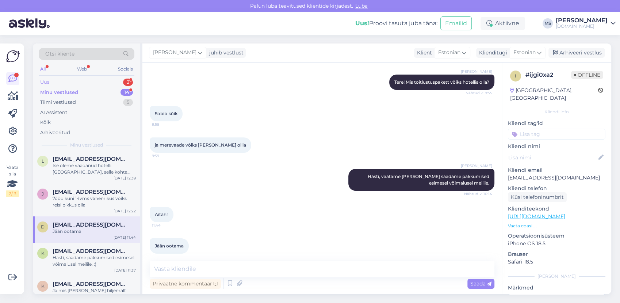
click at [74, 80] on div "Uus 2" at bounding box center [87, 82] width 96 height 10
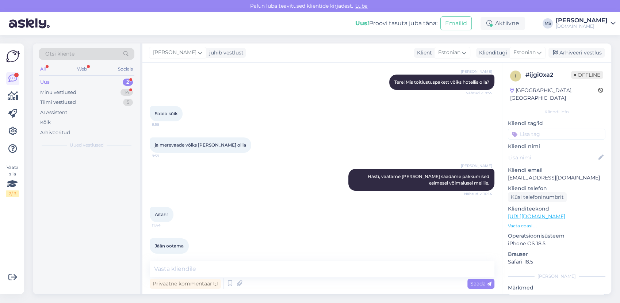
scroll to position [0, 0]
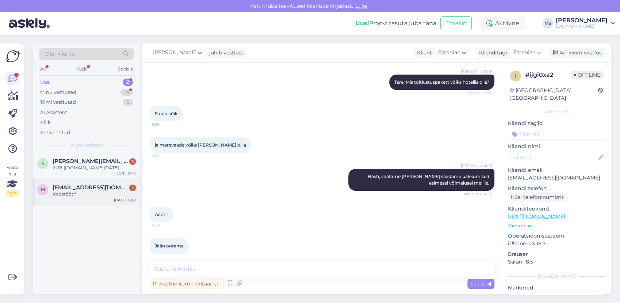
click at [88, 197] on div "Koostööd*" at bounding box center [94, 194] width 83 height 7
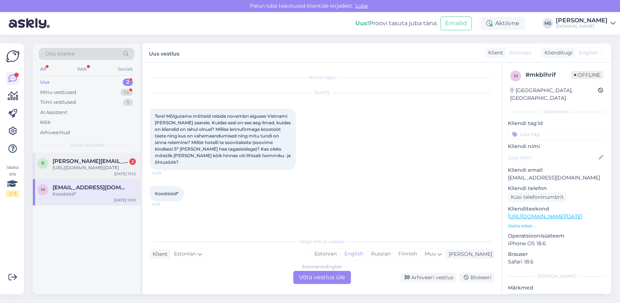
click at [83, 179] on div "r [PERSON_NAME][EMAIL_ADDRESS][DOMAIN_NAME] 2 [URL][DOMAIN_NAME][DATE] [DATE] 1…" at bounding box center [86, 166] width 107 height 26
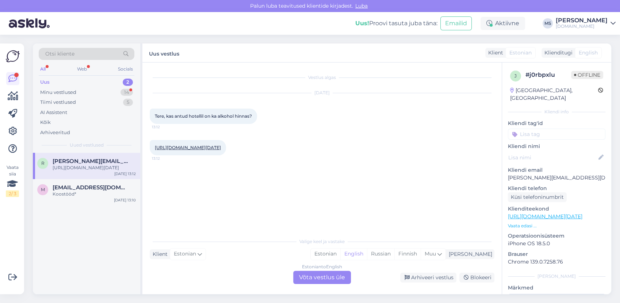
click at [172, 146] on link "[URL][DOMAIN_NAME][DATE]" at bounding box center [188, 147] width 66 height 5
click at [340, 258] on div "Estonian" at bounding box center [326, 253] width 30 height 11
click at [335, 274] on div "Estonian to Estonian Võta vestlus üle" at bounding box center [322, 277] width 58 height 13
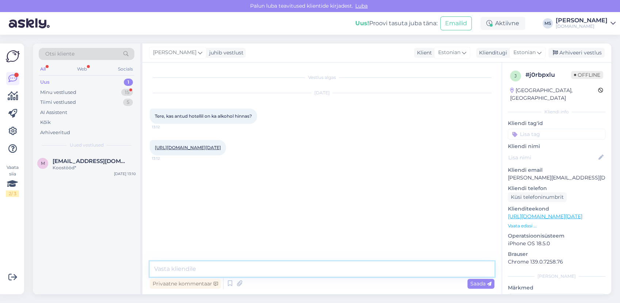
click at [304, 264] on textarea at bounding box center [322, 268] width 345 height 15
type textarea "Tere! Kõik hinnas paketi puhul on kohalikud alkohoolsed ja karastusjoogid hinna…"
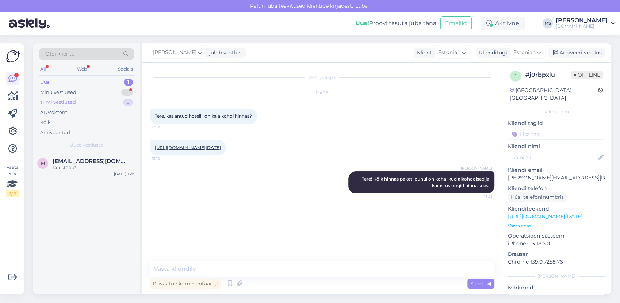
click at [76, 99] on div "Tiimi vestlused 5" at bounding box center [87, 102] width 96 height 10
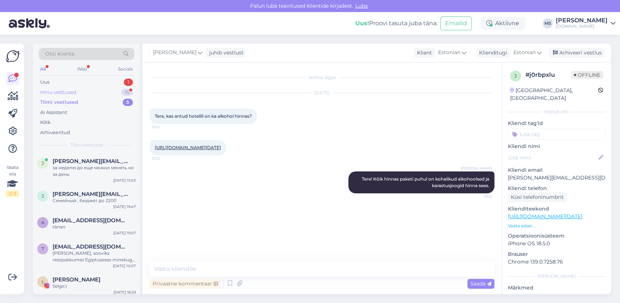
click at [76, 94] on div "Minu vestlused 15" at bounding box center [87, 92] width 96 height 10
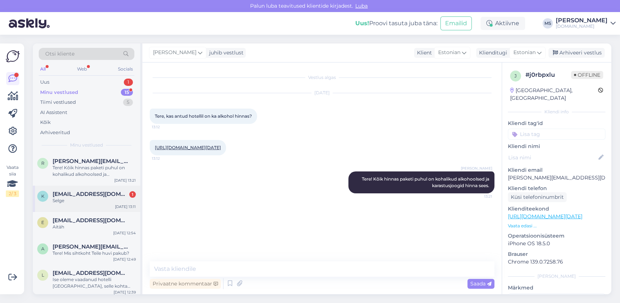
click at [83, 202] on div "Selge" at bounding box center [94, 200] width 83 height 7
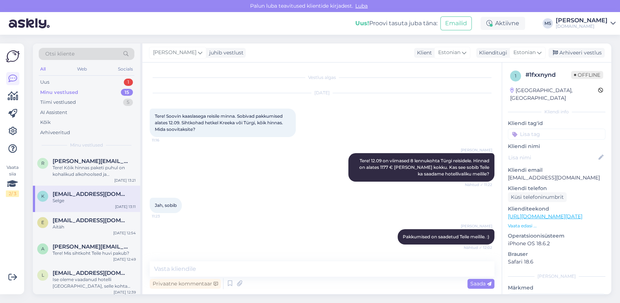
scroll to position [288, 0]
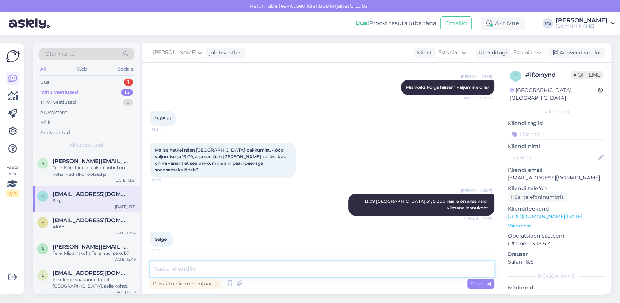
click at [266, 266] on textarea at bounding box center [322, 268] width 345 height 15
click at [226, 266] on textarea at bounding box center [322, 268] width 345 height 15
type textarea "A"
type textarea "M"
click at [73, 221] on span "[EMAIL_ADDRESS][DOMAIN_NAME]" at bounding box center [91, 220] width 76 height 7
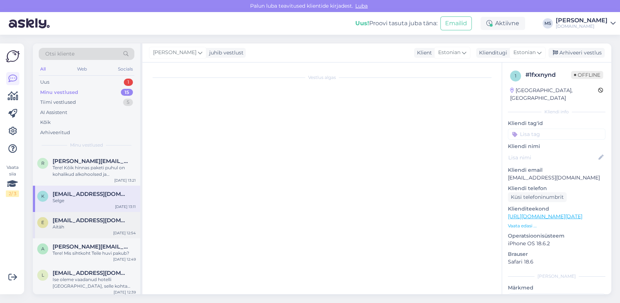
scroll to position [41, 0]
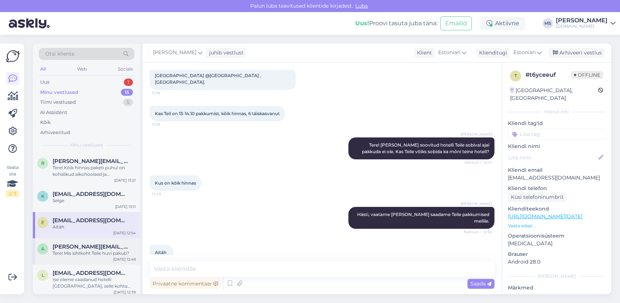
click at [89, 245] on span "[PERSON_NAME][EMAIL_ADDRESS][PERSON_NAME][DOMAIN_NAME]" at bounding box center [91, 246] width 76 height 7
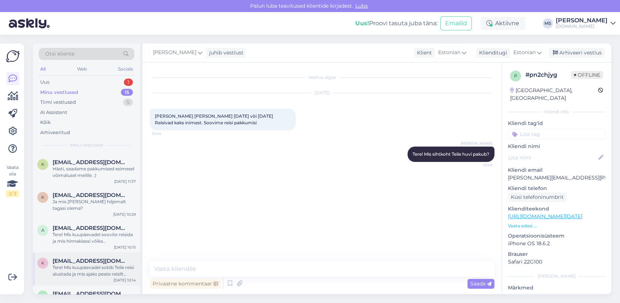
scroll to position [319, 0]
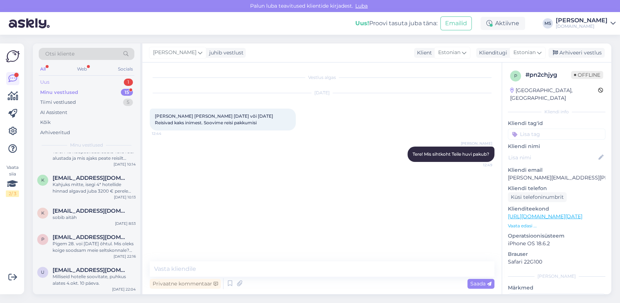
click at [84, 86] on div "Uus 1" at bounding box center [87, 82] width 96 height 10
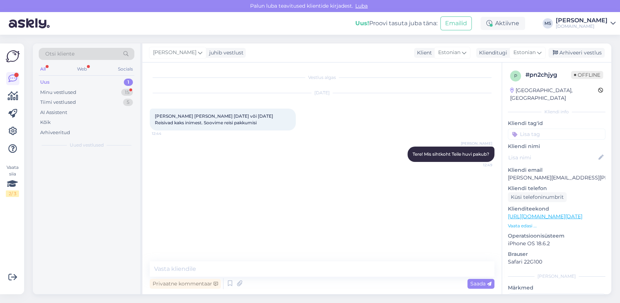
scroll to position [0, 0]
click at [70, 169] on div "Koostööd*" at bounding box center [94, 167] width 83 height 7
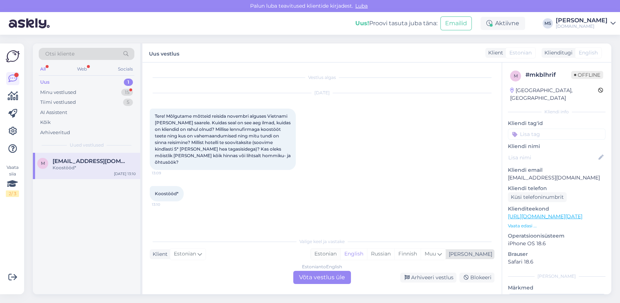
click at [340, 257] on div "Estonian" at bounding box center [326, 253] width 30 height 11
click at [327, 279] on div "Estonian to Estonian Võta vestlus üle" at bounding box center [322, 277] width 58 height 13
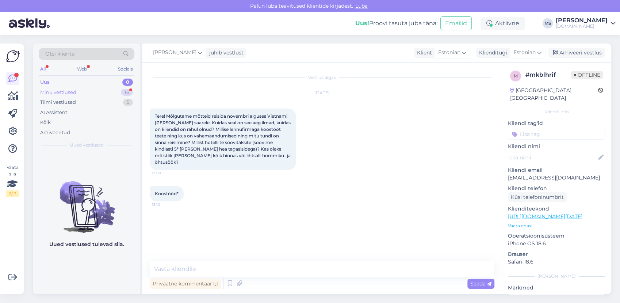
click at [65, 92] on div "Minu vestlused" at bounding box center [58, 92] width 36 height 7
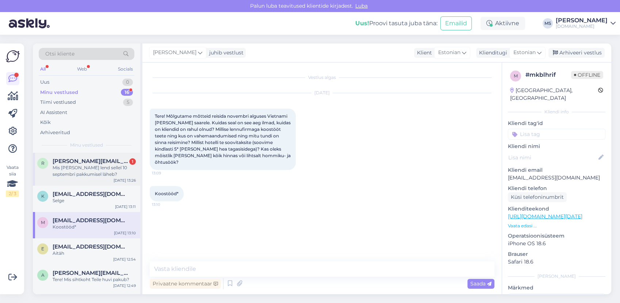
click at [71, 169] on div "Mis [PERSON_NAME] lend sellel 10 septembri pakkumisel läheb?" at bounding box center [94, 170] width 83 height 13
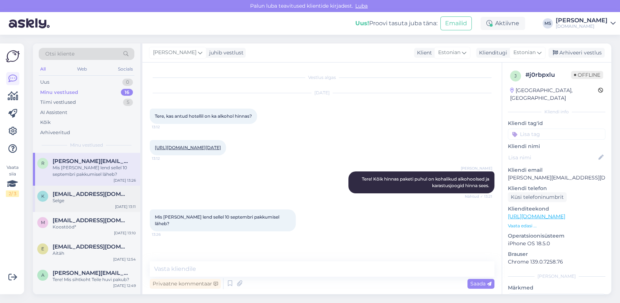
click at [88, 197] on div "Selge" at bounding box center [94, 200] width 83 height 7
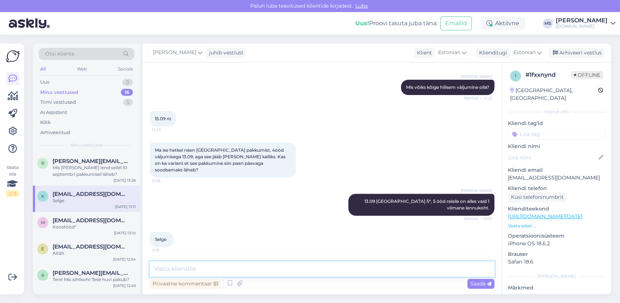
click at [241, 269] on textarea at bounding box center [322, 268] width 345 height 15
click at [187, 266] on textarea at bounding box center [322, 268] width 345 height 15
type textarea "Viimased 4 lennukohta on veel 13.09 väljumisega 4-öistele Türgi reisidele. Kas …"
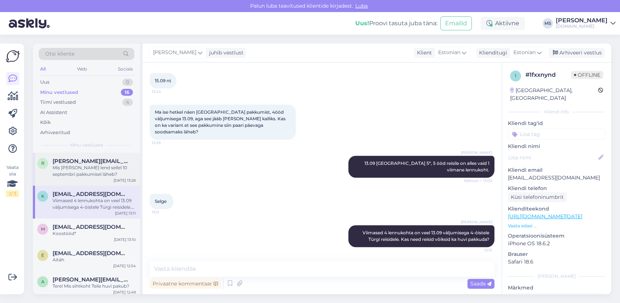
click at [58, 175] on div "Mis [PERSON_NAME] lend sellel 10 septembri pakkumisel läheb?" at bounding box center [94, 170] width 83 height 13
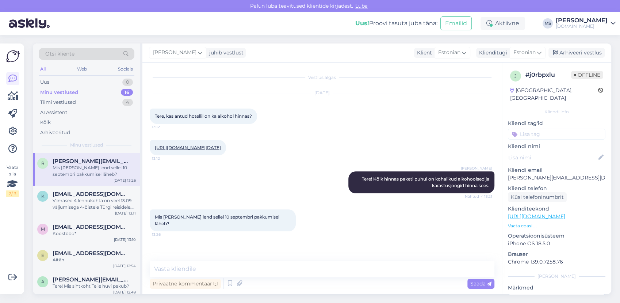
click at [171, 149] on link "[URL][DOMAIN_NAME][DATE]" at bounding box center [188, 147] width 66 height 5
click at [72, 92] on div "Minu vestlused" at bounding box center [59, 92] width 38 height 7
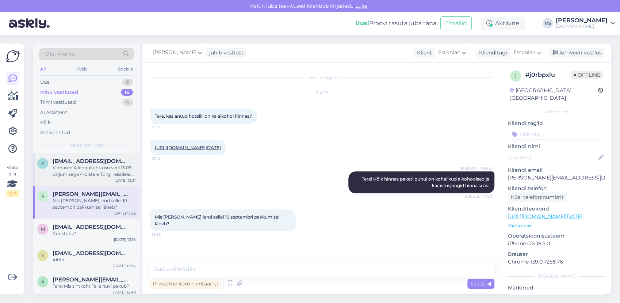
click at [70, 172] on div "Viimased 4 lennukohta on veel 13.09 väljumisega 4-öistele Türgi reisidele. Kas …" at bounding box center [94, 170] width 83 height 13
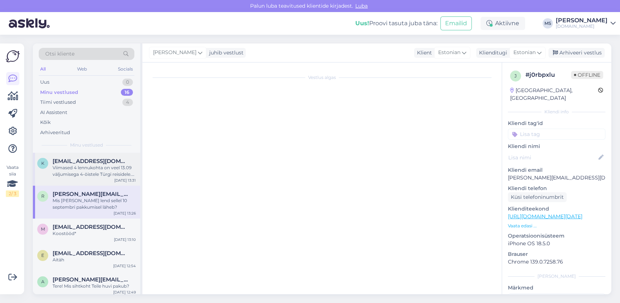
scroll to position [326, 0]
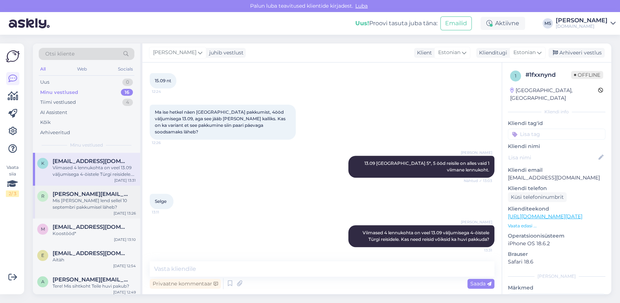
click at [102, 190] on div "r [PERSON_NAME][EMAIL_ADDRESS][DOMAIN_NAME] Mis [PERSON_NAME] lend sellel 10 se…" at bounding box center [86, 202] width 107 height 33
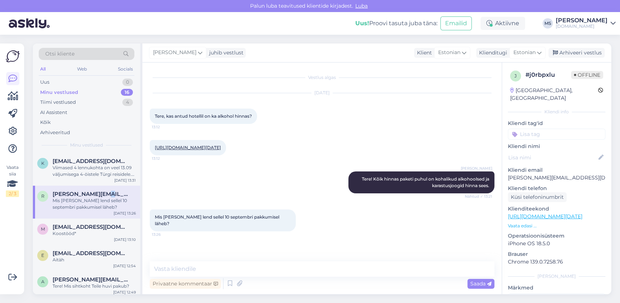
scroll to position [0, 0]
click at [539, 213] on link "[URL][DOMAIN_NAME][DATE]" at bounding box center [545, 216] width 75 height 7
click at [213, 145] on link "[URL][DOMAIN_NAME][DATE]" at bounding box center [188, 147] width 66 height 5
click at [181, 270] on textarea at bounding box center [322, 268] width 345 height 15
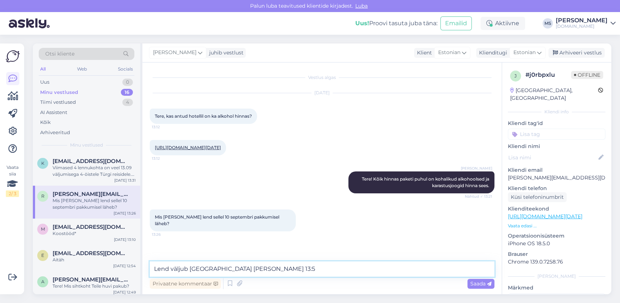
type textarea "Lend väljub [GEOGRAPHIC_DATA] [PERSON_NAME] 13:55"
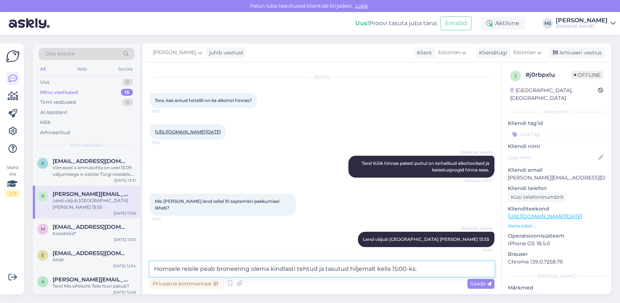
type textarea "Homsele reisile peab broneering olema kindlasti tehtud ja tasutud hiljemalt kel…"
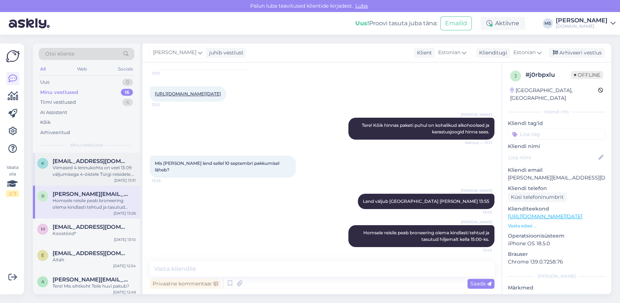
click at [64, 170] on div "Viimased 4 lennukohta on veel 13.09 väljumisega 4-öistele Türgi reisidele. Kas …" at bounding box center [94, 170] width 83 height 13
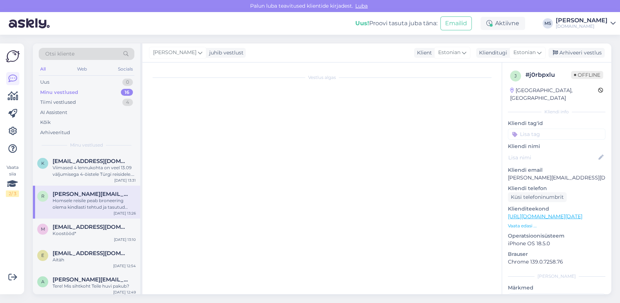
scroll to position [326, 0]
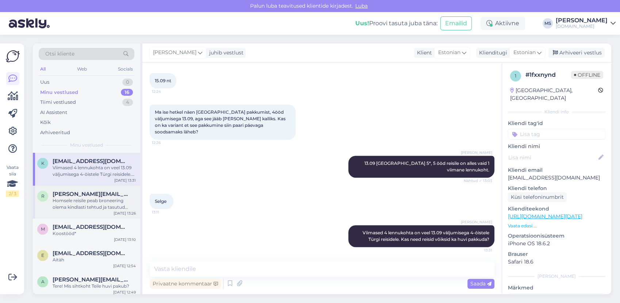
click at [91, 202] on div "Homsele reisile peab broneering olema kindlasti tehtud ja tasutud hiljemalt kel…" at bounding box center [94, 203] width 83 height 13
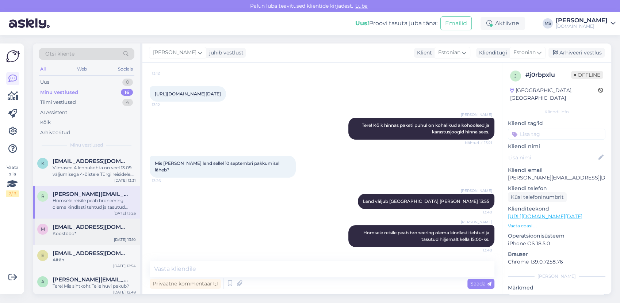
click at [102, 233] on div "Koostööd*" at bounding box center [94, 233] width 83 height 7
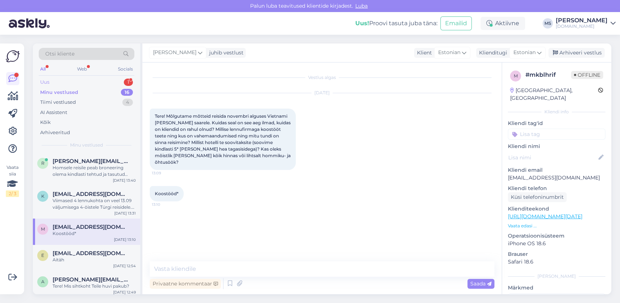
click at [73, 78] on div "Uus 1" at bounding box center [87, 82] width 96 height 10
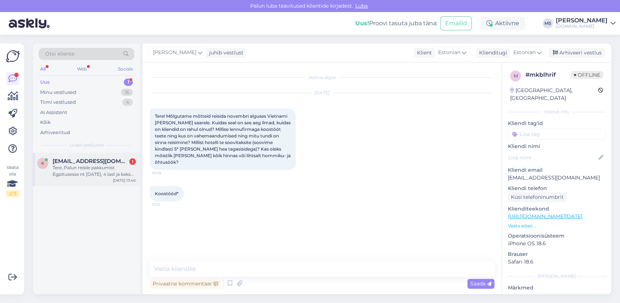
click at [106, 159] on span "[EMAIL_ADDRESS][DOMAIN_NAME]" at bounding box center [91, 161] width 76 height 7
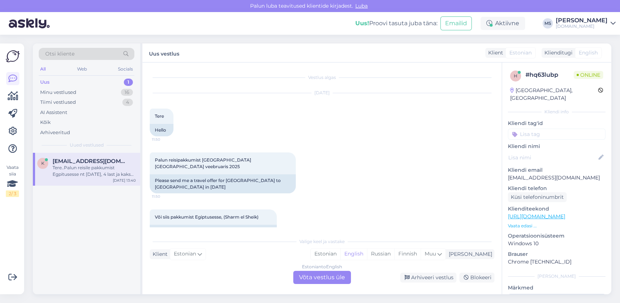
scroll to position [1411, 0]
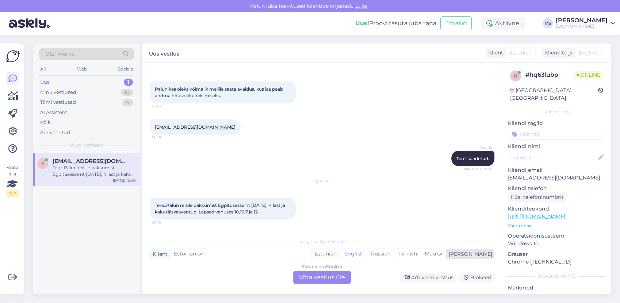
click at [340, 254] on div "Estonian" at bounding box center [326, 253] width 30 height 11
click at [345, 271] on div "Estonian to Estonian Võta vestlus üle" at bounding box center [322, 277] width 58 height 13
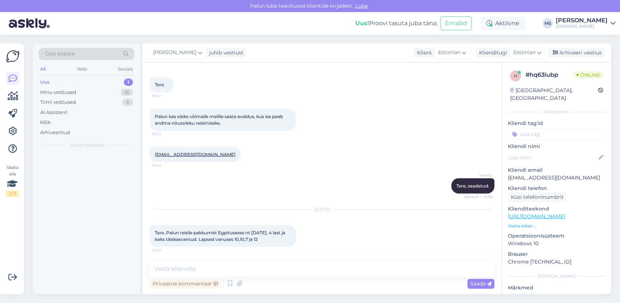
scroll to position [1384, 0]
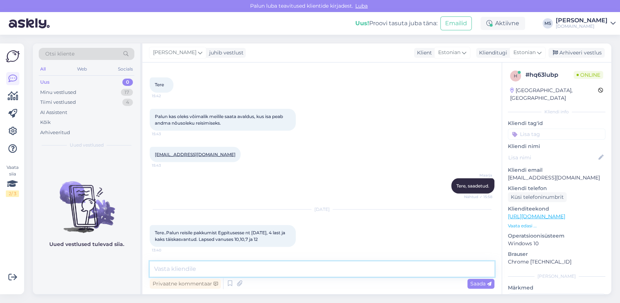
click at [333, 264] on textarea at bounding box center [322, 268] width 345 height 15
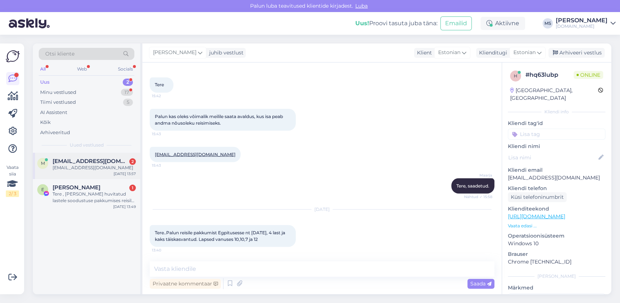
click at [90, 172] on div "m [EMAIL_ADDRESS][DOMAIN_NAME] 2 [DOMAIN_NAME][EMAIL_ADDRESS][DOMAIN_NAME] [DAT…" at bounding box center [86, 166] width 107 height 26
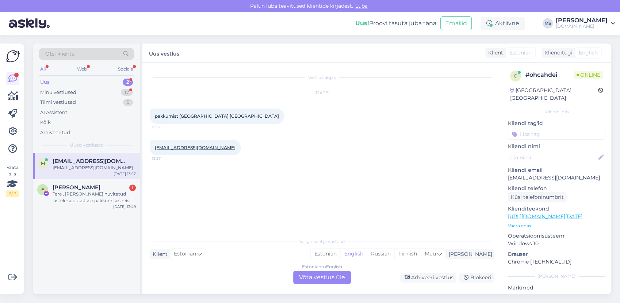
scroll to position [0, 0]
click at [340, 257] on div "Estonian" at bounding box center [326, 253] width 30 height 11
click at [523, 213] on link "[URL][DOMAIN_NAME][DATE]" at bounding box center [545, 216] width 75 height 7
click at [332, 280] on div "Estonian to Estonian Võta vestlus üle" at bounding box center [322, 277] width 58 height 13
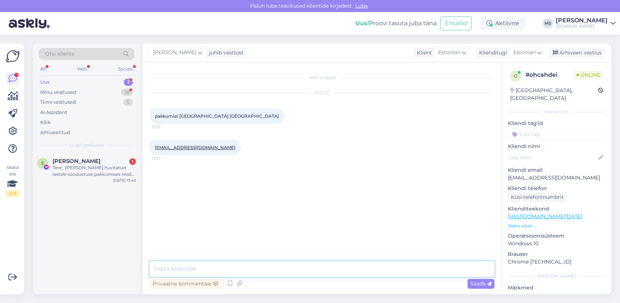
click at [312, 268] on textarea at bounding box center [322, 268] width 345 height 15
type textarea "Tere! Mis kuupäevadel soovite reisida?"
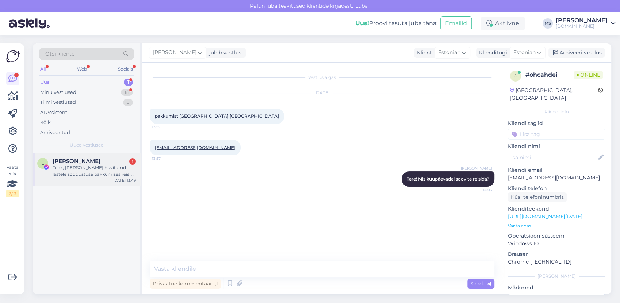
click at [110, 168] on div "Tere , [PERSON_NAME] huvitatud lastele soodustuse pakkumises reisile Kemeri . A…" at bounding box center [94, 170] width 83 height 13
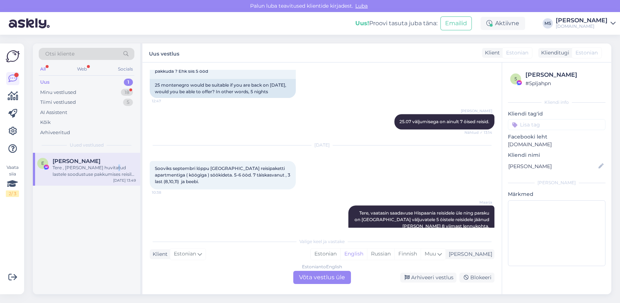
scroll to position [624, 0]
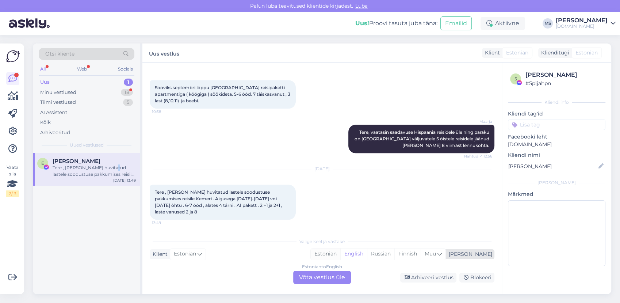
click at [340, 250] on div "Estonian" at bounding box center [326, 253] width 30 height 11
click at [329, 277] on div "Estonian to Estonian Võta vestlus üle" at bounding box center [322, 277] width 58 height 13
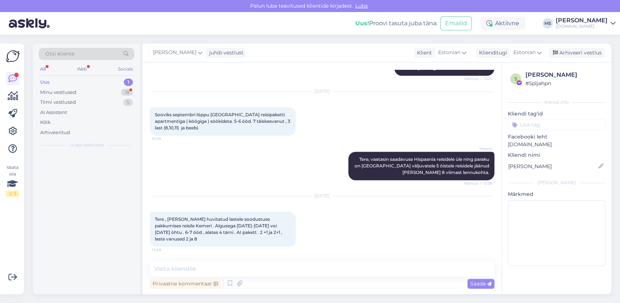
scroll to position [596, 0]
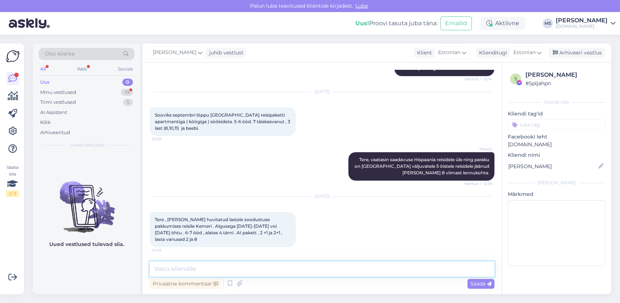
click at [300, 267] on textarea at bounding box center [322, 268] width 345 height 15
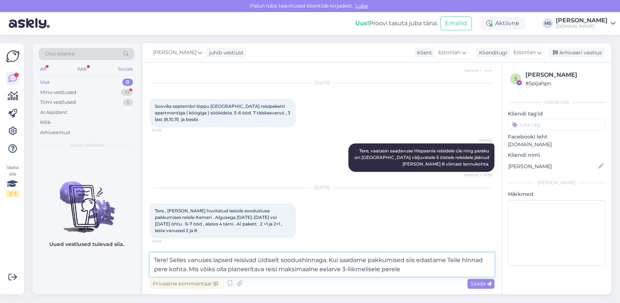
type textarea "Tere! Selles vanuses lapsed reisivad üldiselt soodushinnaga. Kui saadame pakkum…"
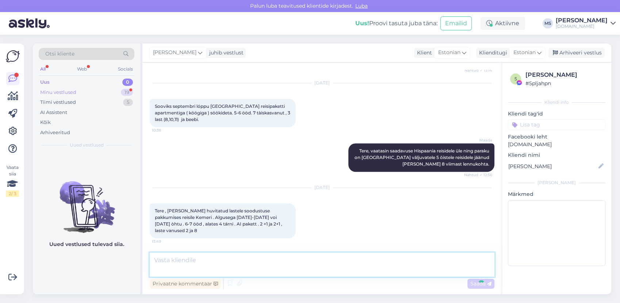
scroll to position [648, 0]
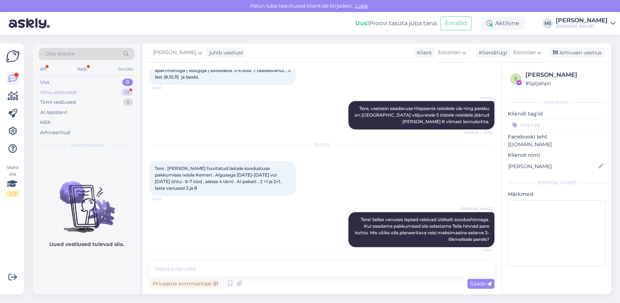
click at [69, 91] on div "Minu vestlused" at bounding box center [58, 92] width 36 height 7
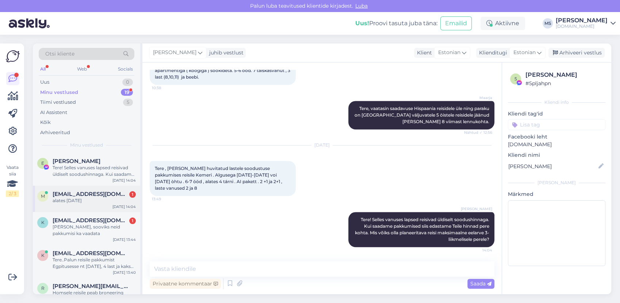
click at [94, 191] on span "[EMAIL_ADDRESS][DOMAIN_NAME]" at bounding box center [91, 194] width 76 height 7
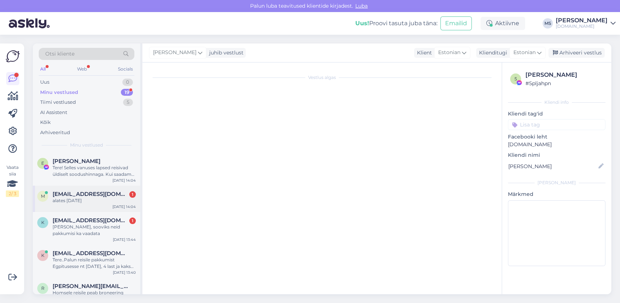
scroll to position [0, 0]
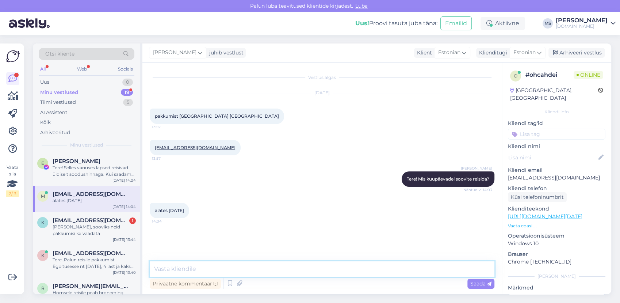
click at [208, 268] on textarea at bounding box center [322, 268] width 345 height 15
type textarea "k"
type textarea "Kui palju on reisijaid?"
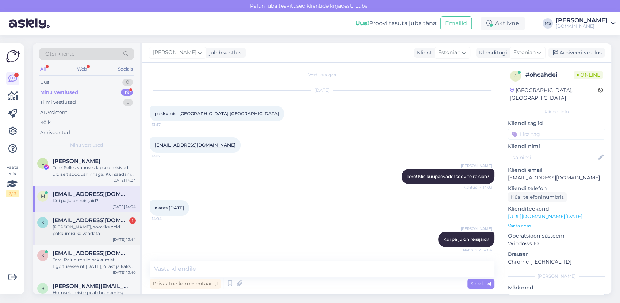
click at [109, 219] on span "[EMAIL_ADDRESS][DOMAIN_NAME]" at bounding box center [91, 220] width 76 height 7
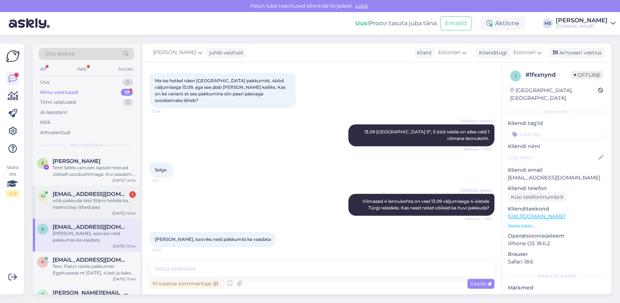
click at [108, 197] on div "[EMAIL_ADDRESS][DOMAIN_NAME] 1 võib pakkuda teisi 5tärni hotelle ka , naama bay…" at bounding box center [94, 201] width 83 height 20
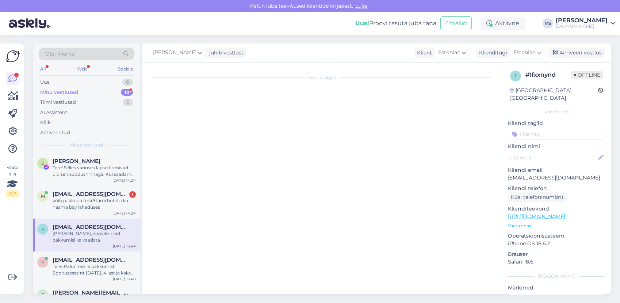
scroll to position [34, 0]
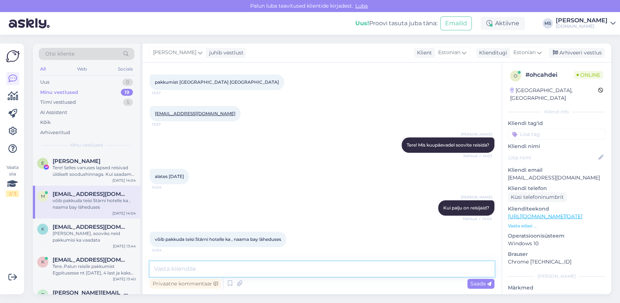
click at [317, 267] on textarea at bounding box center [322, 268] width 345 height 15
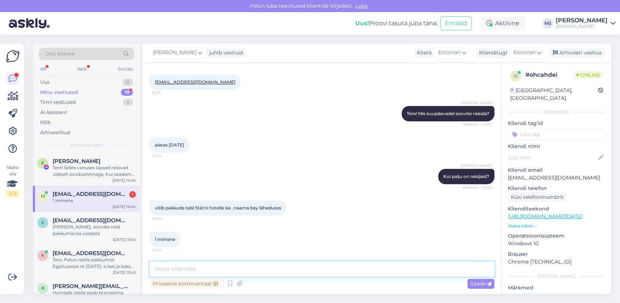
click at [220, 261] on textarea at bounding box center [322, 268] width 345 height 15
click at [222, 265] on textarea at bounding box center [322, 268] width 345 height 15
click at [225, 237] on div "1 inimene 14:04" at bounding box center [322, 239] width 345 height 31
click at [230, 221] on div "võib pakkuda teisi 5tärni hotelle ka , naama bay läheduses 14:04" at bounding box center [322, 207] width 345 height 31
click at [222, 272] on textarea at bounding box center [322, 268] width 345 height 15
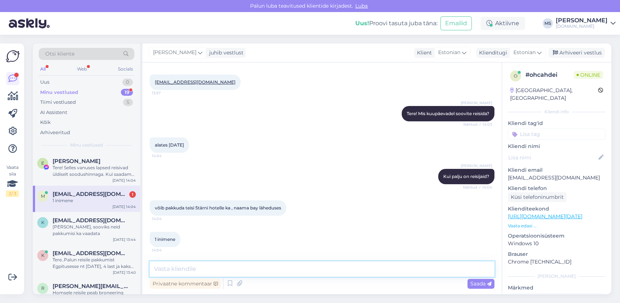
click at [222, 272] on textarea at bounding box center [322, 268] width 345 height 15
click at [229, 272] on textarea at bounding box center [322, 268] width 345 height 15
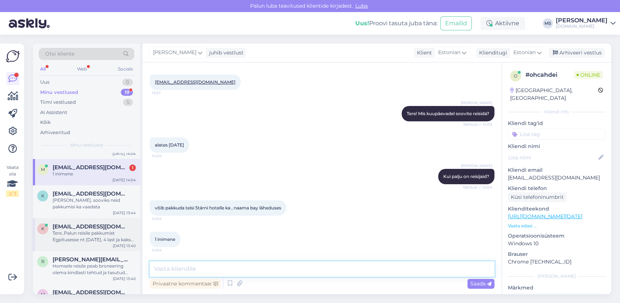
scroll to position [41, 0]
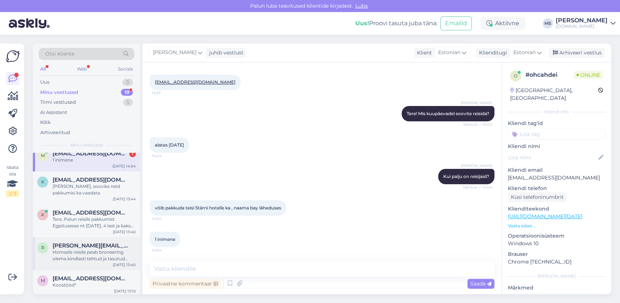
click at [110, 249] on div "Homsele reisile peab broneering olema kindlasti tehtud ja tasutud hiljemalt kel…" at bounding box center [94, 255] width 83 height 13
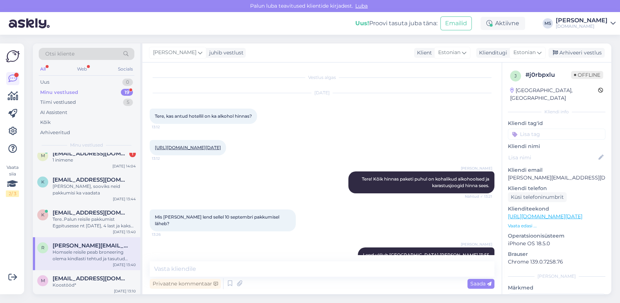
scroll to position [54, 0]
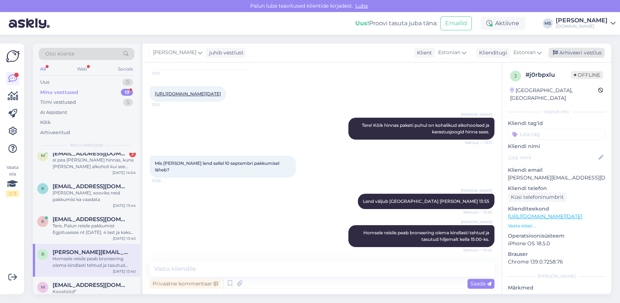
click at [570, 54] on div "Arhiveeri vestlus" at bounding box center [577, 53] width 56 height 10
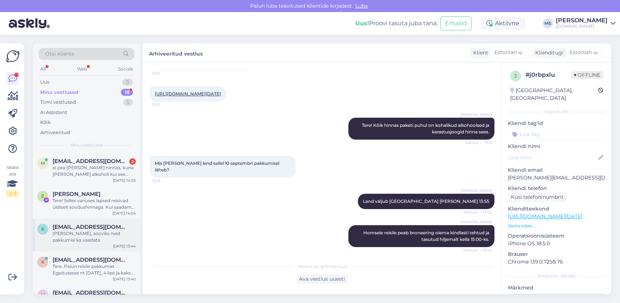
click at [91, 227] on span "[EMAIL_ADDRESS][DOMAIN_NAME]" at bounding box center [91, 227] width 76 height 7
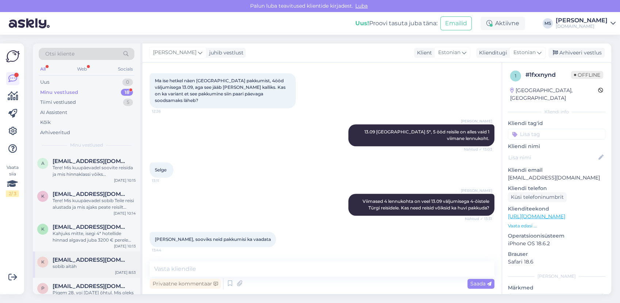
scroll to position [417, 0]
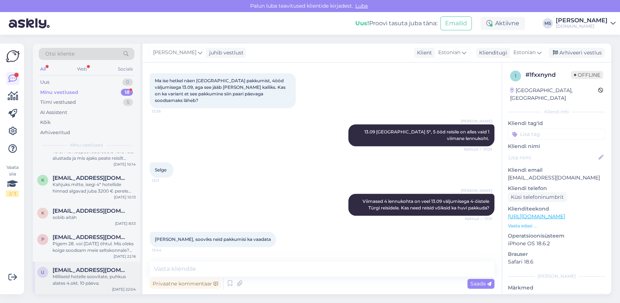
click at [89, 274] on div "Milliseid hotelle soovitate, puhkus alates 4.okt. 10 päeva." at bounding box center [94, 279] width 83 height 13
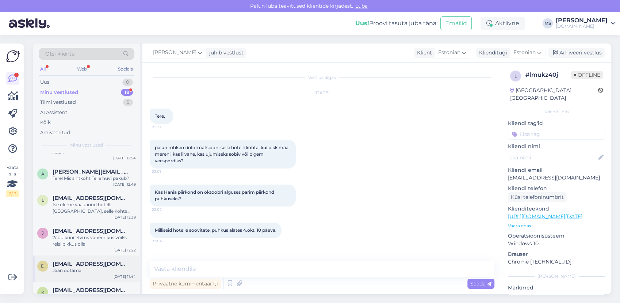
scroll to position [0, 0]
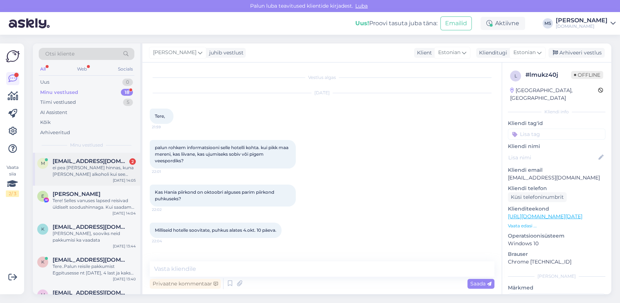
click at [81, 170] on div "ei pea [PERSON_NAME] hinnas, kuna [PERSON_NAME] alkoholi kui see tuleb soodsam" at bounding box center [94, 170] width 83 height 13
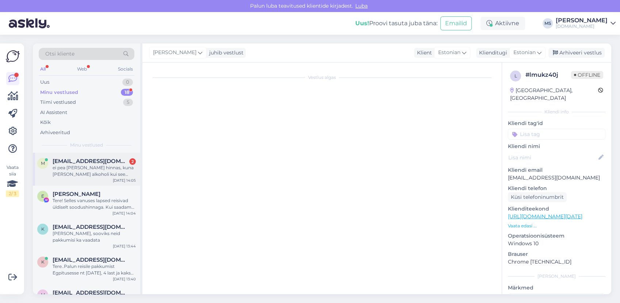
scroll to position [103, 0]
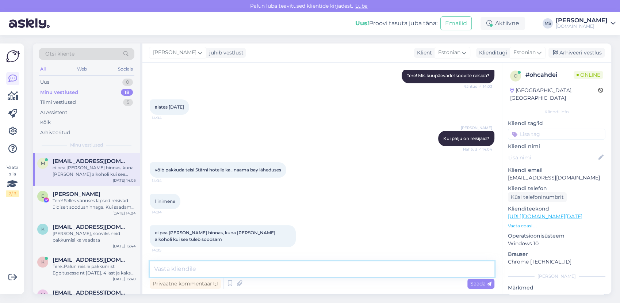
click at [247, 270] on textarea at bounding box center [322, 268] width 345 height 15
click at [247, 271] on textarea at bounding box center [322, 268] width 345 height 15
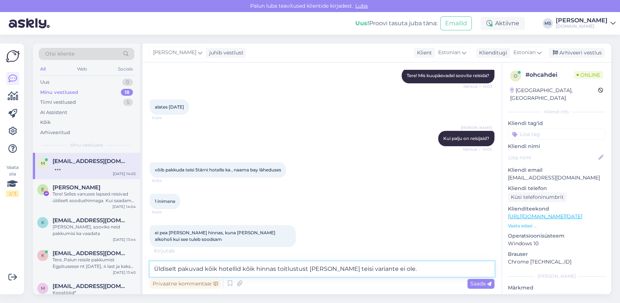
type textarea "Üldiselt pakuvad kõik hotellid kõik hinnas toitlustust [PERSON_NAME] teisi vari…"
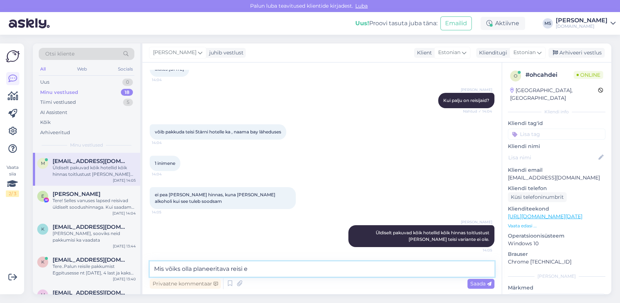
scroll to position [149, 0]
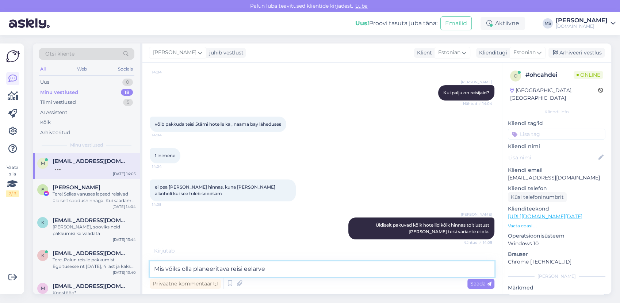
type textarea "Mis võiks olla planeeritava reisi eelarve?"
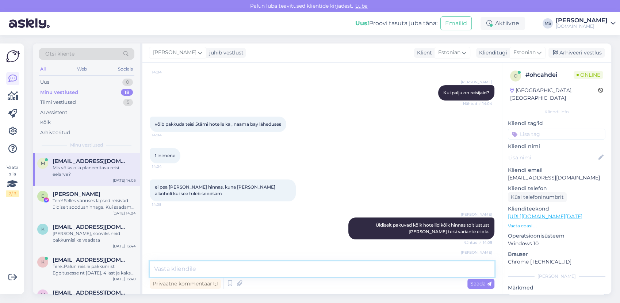
scroll to position [173, 0]
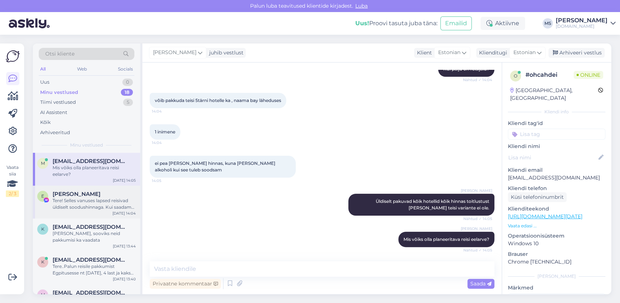
click at [98, 216] on div "E [PERSON_NAME] Tere! Selles vanuses lapsed reisivad üldiselt soodushinnaga. Ku…" at bounding box center [86, 202] width 107 height 33
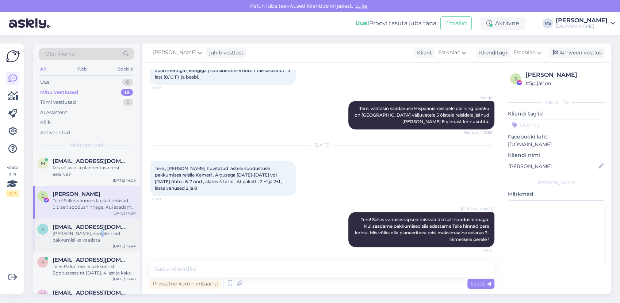
drag, startPoint x: 98, startPoint y: 217, endPoint x: 91, endPoint y: 230, distance: 15.4
click at [91, 230] on div "[PERSON_NAME], sooviks neid pakkumisi ka vaadata" at bounding box center [94, 236] width 83 height 13
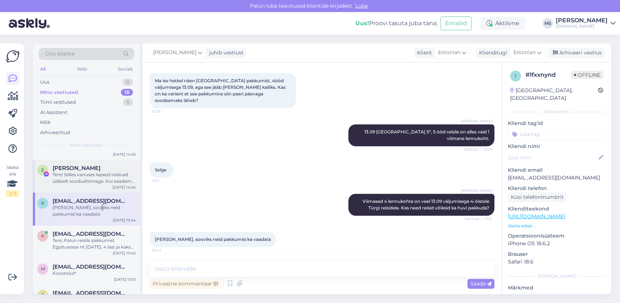
scroll to position [0, 0]
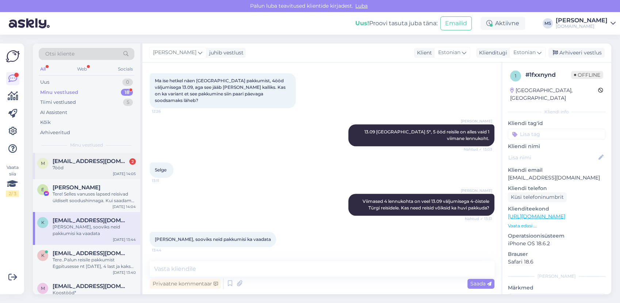
click at [97, 168] on div "7ööd" at bounding box center [94, 167] width 83 height 7
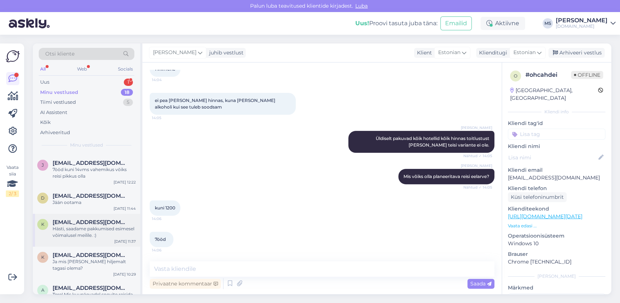
scroll to position [243, 0]
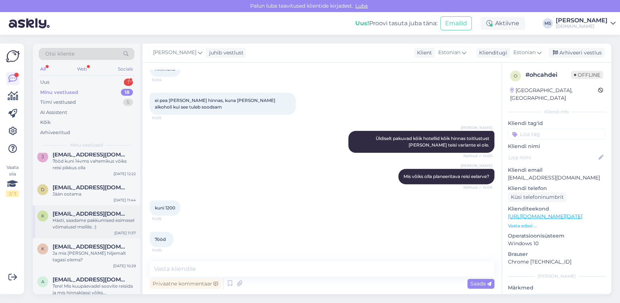
click at [92, 221] on div "Hästi, saadame pakkumised esimesel võimalusel meilile. :)" at bounding box center [94, 223] width 83 height 13
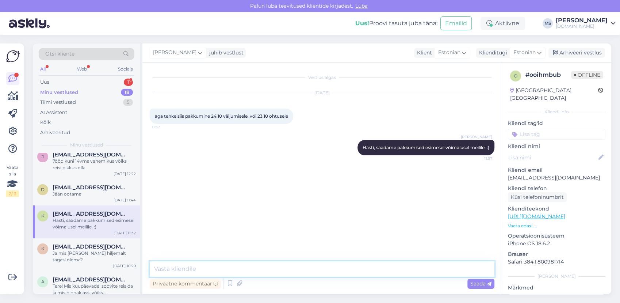
click at [194, 264] on textarea at bounding box center [322, 268] width 345 height 15
type textarea "a"
type textarea "Pakkumised on saadetud Teile meilile. :)"
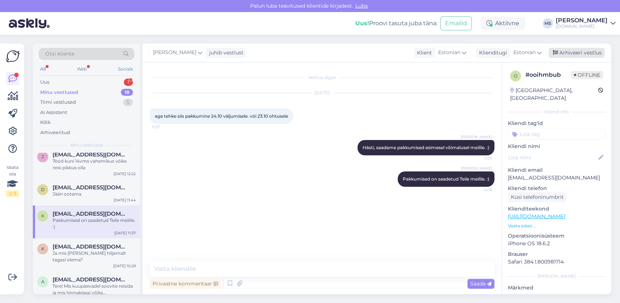
click at [570, 52] on div "Arhiveeri vestlus" at bounding box center [577, 53] width 56 height 10
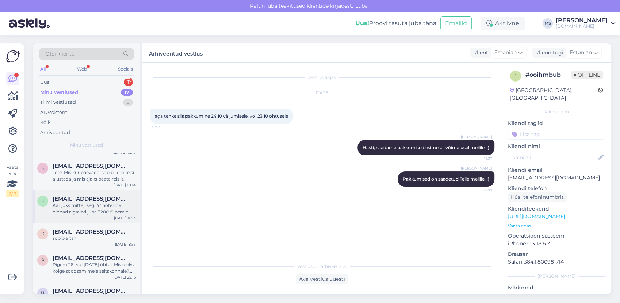
scroll to position [378, 0]
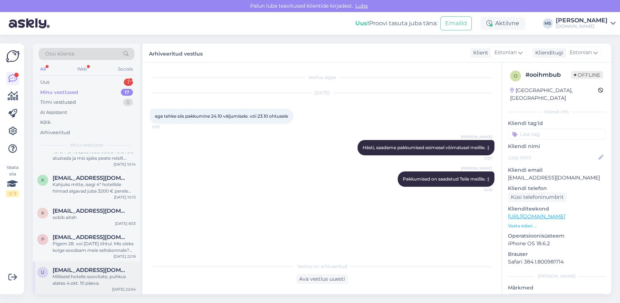
click at [88, 274] on div "Milliseid hotelle soovitate, puhkus alates 4.okt. 10 päeva." at bounding box center [94, 279] width 83 height 13
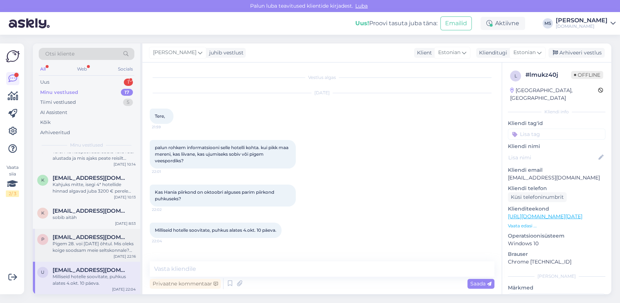
click at [78, 241] on div "Pigem 28. voi [DATE] õhtul. Mis oleks koige soodsam meie seltskonnale? Tallinn …" at bounding box center [94, 246] width 83 height 13
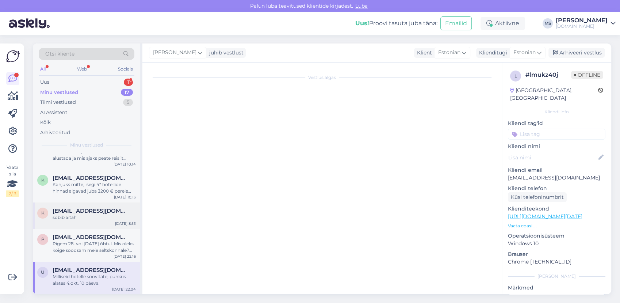
scroll to position [468, 0]
click at [82, 222] on div "k [EMAIL_ADDRESS][DOMAIN_NAME] sobib aitäh [DATE] 8:53" at bounding box center [86, 215] width 107 height 26
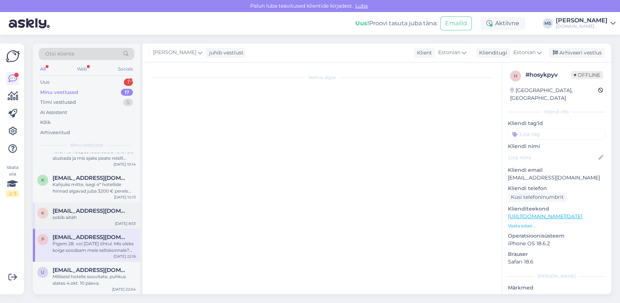
scroll to position [141, 0]
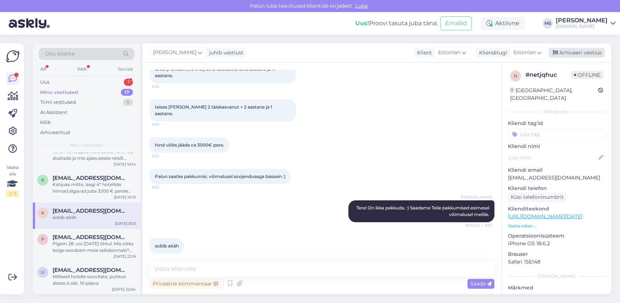
click at [576, 52] on div "Arhiveeri vestlus" at bounding box center [577, 53] width 56 height 10
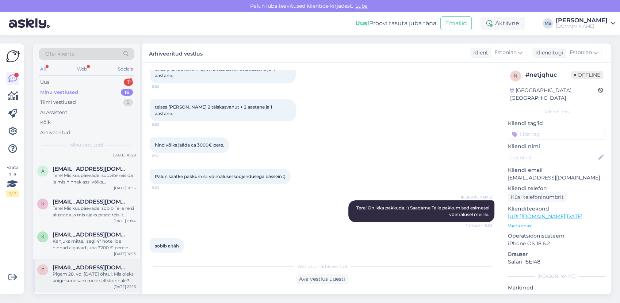
scroll to position [351, 0]
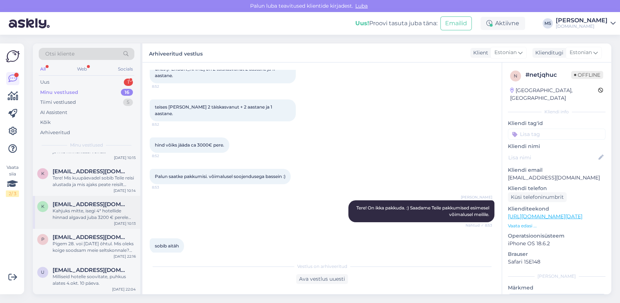
click at [92, 214] on div "Kahjuks mitte, isegi 4* hotellide hinnad algavad juba 3200 € perele kokku." at bounding box center [94, 213] width 83 height 13
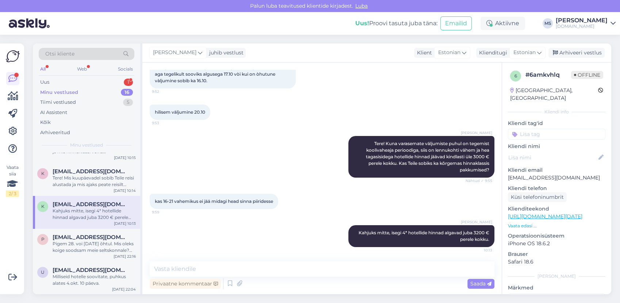
click at [568, 45] on div "[PERSON_NAME] juhib vestlust Klient Estonian Klienditugi Estonian Arhiveeri ves…" at bounding box center [376, 52] width 469 height 19
drag, startPoint x: 575, startPoint y: 51, endPoint x: 564, endPoint y: 57, distance: 13.1
click at [575, 52] on div "Arhiveeri vestlus" at bounding box center [577, 53] width 56 height 10
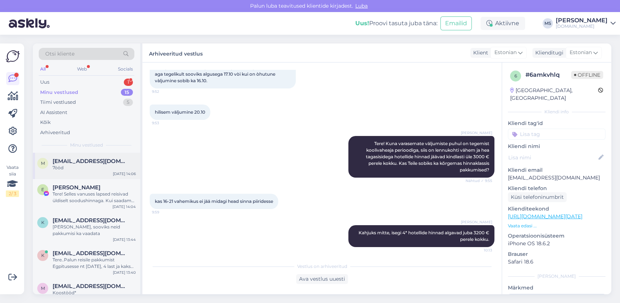
drag, startPoint x: 84, startPoint y: 162, endPoint x: 93, endPoint y: 160, distance: 9.0
click at [84, 163] on span "[EMAIL_ADDRESS][DOMAIN_NAME]" at bounding box center [91, 161] width 76 height 7
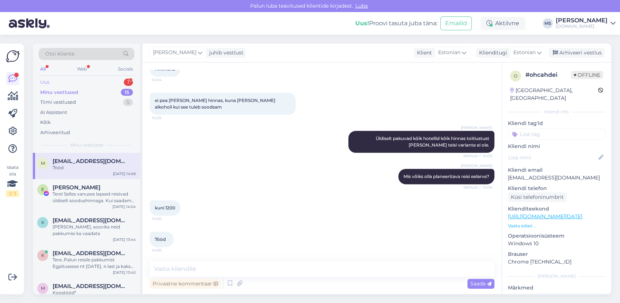
click at [62, 81] on div "Uus 1" at bounding box center [87, 82] width 96 height 10
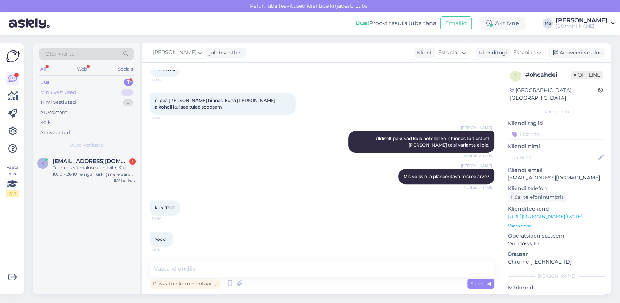
click at [67, 91] on div "Minu vestlused" at bounding box center [58, 92] width 36 height 7
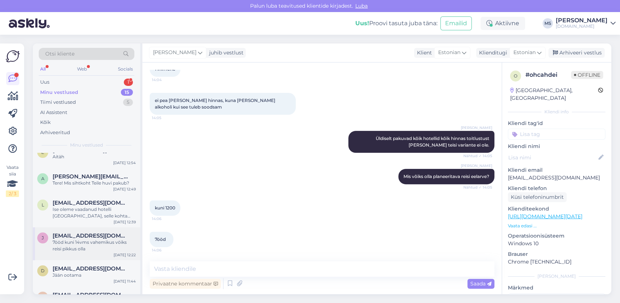
scroll to position [0, 0]
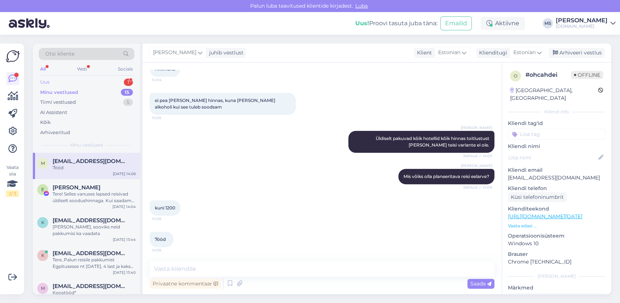
click at [53, 80] on div "Uus 1" at bounding box center [87, 82] width 96 height 10
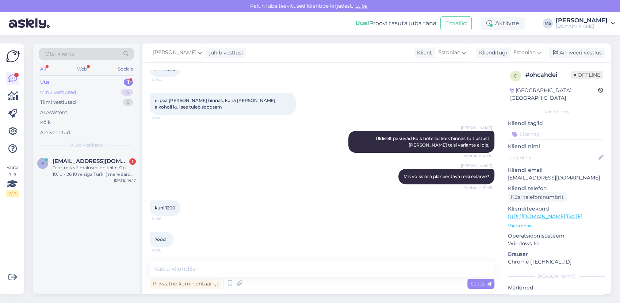
click at [58, 91] on div "Minu vestlused" at bounding box center [58, 92] width 36 height 7
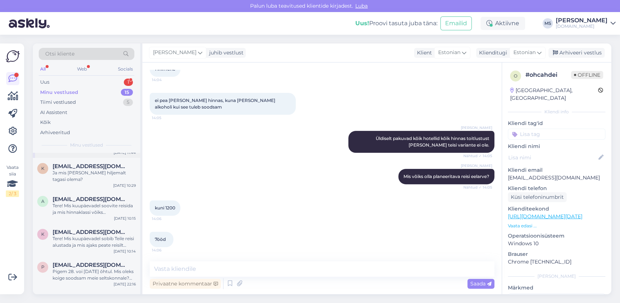
scroll to position [319, 0]
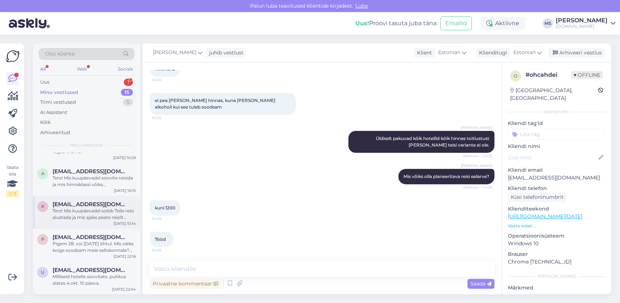
click at [91, 213] on div "Tere! Mis kuupäevadel sobib Teile reisi alustada ja mis ajaks peate reisilt hil…" at bounding box center [94, 213] width 83 height 13
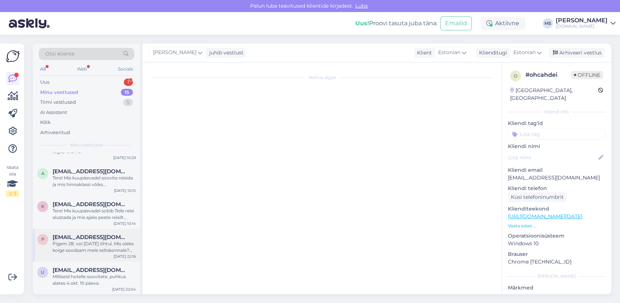
scroll to position [0, 0]
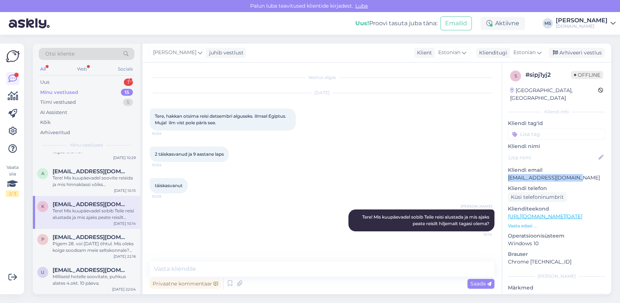
drag, startPoint x: 570, startPoint y: 167, endPoint x: 507, endPoint y: 171, distance: 62.6
click at [507, 171] on div "s # sipj1yj2 Offline [GEOGRAPHIC_DATA], [GEOGRAPHIC_DATA] Kliendi info Kliendi …" at bounding box center [556, 216] width 109 height 308
drag, startPoint x: 507, startPoint y: 171, endPoint x: 514, endPoint y: 169, distance: 7.3
copy p "[EMAIL_ADDRESS][DOMAIN_NAME]"
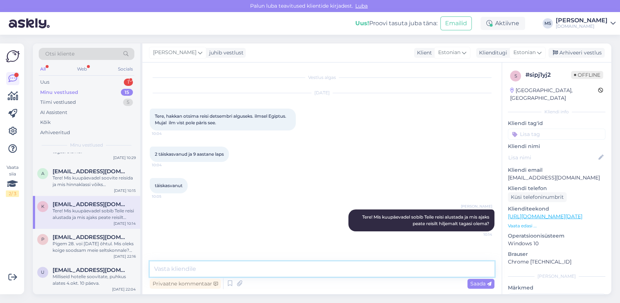
click at [219, 267] on textarea at bounding box center [322, 268] width 345 height 15
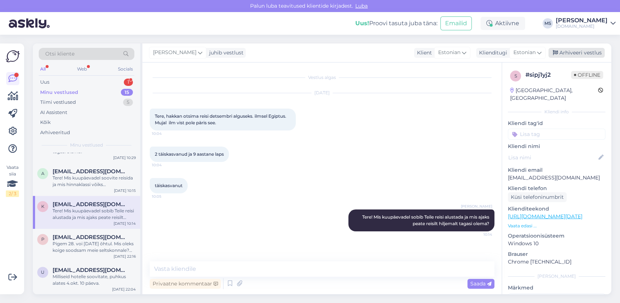
click at [571, 51] on div "Arhiveeri vestlus" at bounding box center [577, 53] width 56 height 10
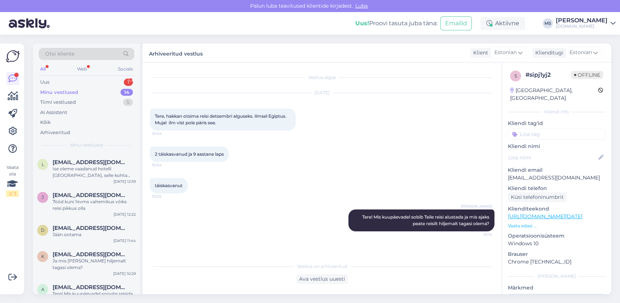
scroll to position [286, 0]
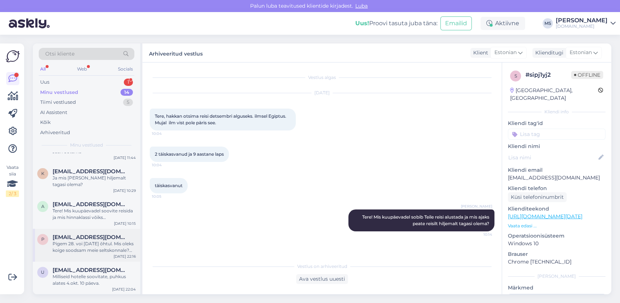
click at [81, 255] on div "p [EMAIL_ADDRESS][DOMAIN_NAME] Pigem 28. voi [DATE] õhtul. Mis oleks koige sood…" at bounding box center [86, 245] width 107 height 33
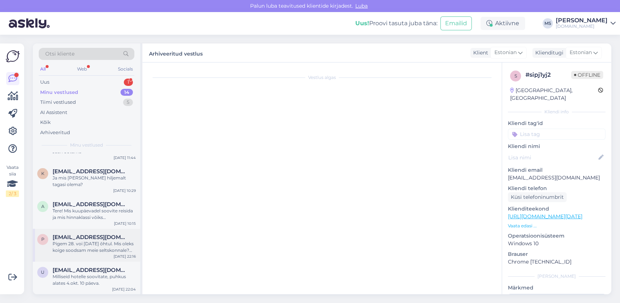
scroll to position [468, 0]
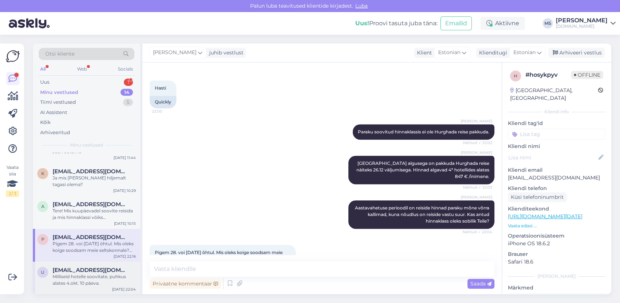
click at [78, 281] on div "Milliseid hotelle soovitate, puhkus alates 4.okt. 10 päeva." at bounding box center [94, 279] width 83 height 13
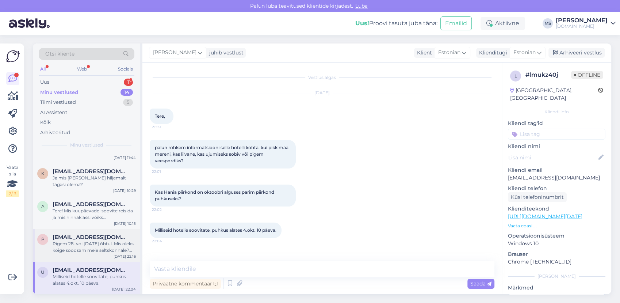
click at [95, 235] on span "[EMAIL_ADDRESS][DOMAIN_NAME]" at bounding box center [91, 237] width 76 height 7
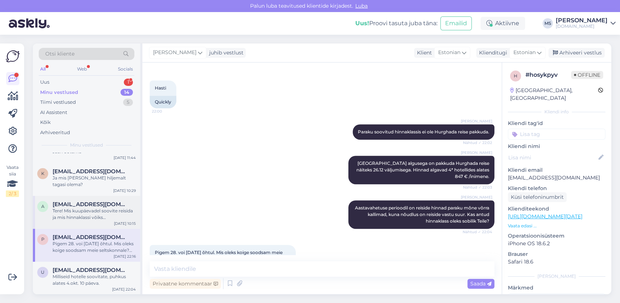
click at [82, 207] on div "Tere! Mis kuupäevadel soovite reisida ja mis hinnaklassi võiks [PERSON_NAME]?" at bounding box center [94, 213] width 83 height 13
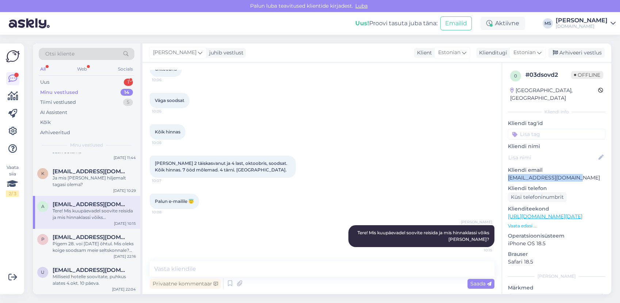
drag, startPoint x: 585, startPoint y: 168, endPoint x: 508, endPoint y: 171, distance: 76.8
click at [508, 174] on p "[EMAIL_ADDRESS][DOMAIN_NAME]" at bounding box center [557, 178] width 98 height 8
drag, startPoint x: 508, startPoint y: 171, endPoint x: 515, endPoint y: 168, distance: 7.1
copy p "[EMAIL_ADDRESS][DOMAIN_NAME]"
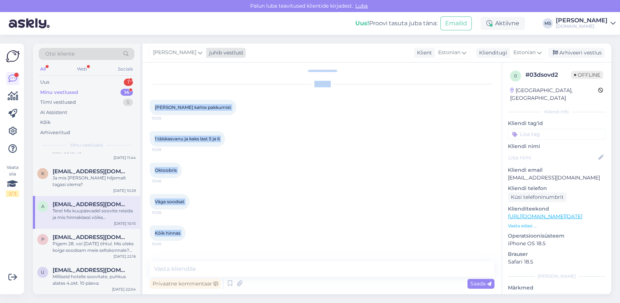
scroll to position [0, 0]
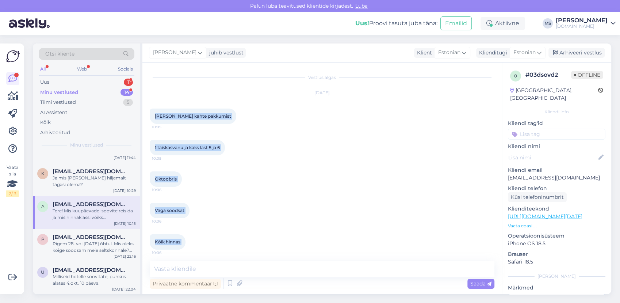
drag, startPoint x: 210, startPoint y: 202, endPoint x: 150, endPoint y: 115, distance: 106.0
click at [150, 115] on div "Vestlus algas [DATE] Tere sooviks kahte pakkumist 10:05 1 täiskasvanu ja kaks l…" at bounding box center [325, 162] width 351 height 185
drag, startPoint x: 150, startPoint y: 115, endPoint x: 172, endPoint y: 121, distance: 22.7
copy div "[PERSON_NAME] kahte pakkumist 10:05 1 täiskasvanu ja kaks last 5 ja 6 10:05 Okt…"
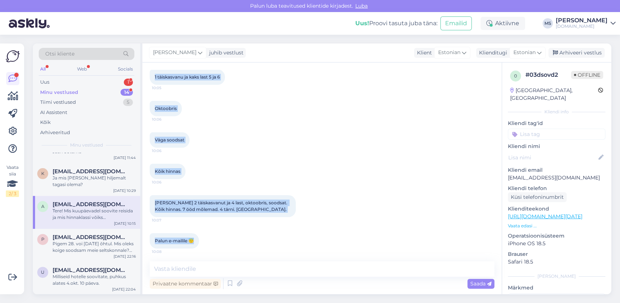
scroll to position [110, 0]
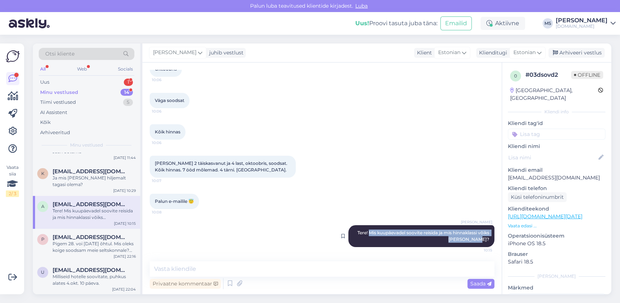
drag, startPoint x: 361, startPoint y: 234, endPoint x: 480, endPoint y: 238, distance: 119.2
click at [480, 238] on span "Tere! Mis kuupäevadel soovite reisida ja mis hinnaklassi võiks [PERSON_NAME]?" at bounding box center [424, 236] width 133 height 12
drag, startPoint x: 480, startPoint y: 238, endPoint x: 476, endPoint y: 238, distance: 4.0
copy span "Mis kuupäevadel soovite reisida ja mis hinnaklassi võiks [PERSON_NAME]"
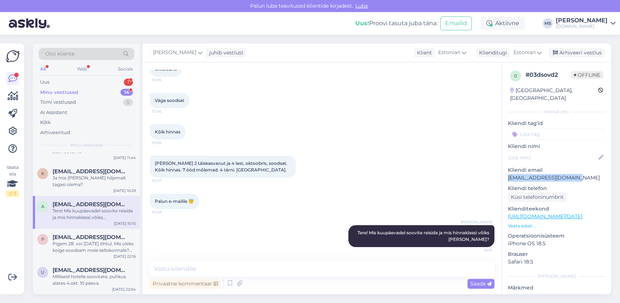
drag, startPoint x: 587, startPoint y: 169, endPoint x: 508, endPoint y: 169, distance: 78.2
click at [508, 174] on p "[EMAIL_ADDRESS][DOMAIN_NAME]" at bounding box center [557, 178] width 98 height 8
click at [95, 213] on div "Tere! Mis kuupäevadel soovite reisida ja mis hinnaklassi võiks [PERSON_NAME]?" at bounding box center [94, 213] width 83 height 13
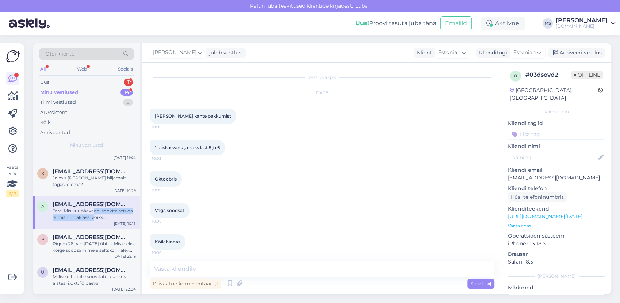
drag, startPoint x: 95, startPoint y: 213, endPoint x: 89, endPoint y: 217, distance: 7.5
click at [89, 217] on div "Tere! Mis kuupäevadel soovite reisida ja mis hinnaklassi võiks [PERSON_NAME]?" at bounding box center [94, 213] width 83 height 13
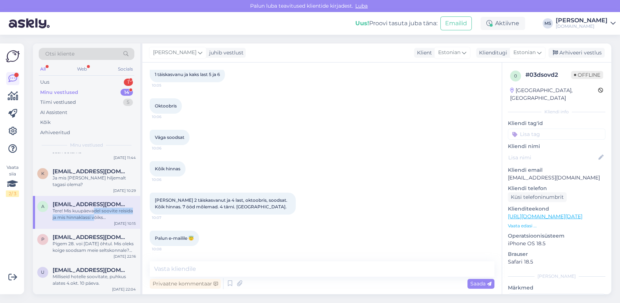
scroll to position [110, 0]
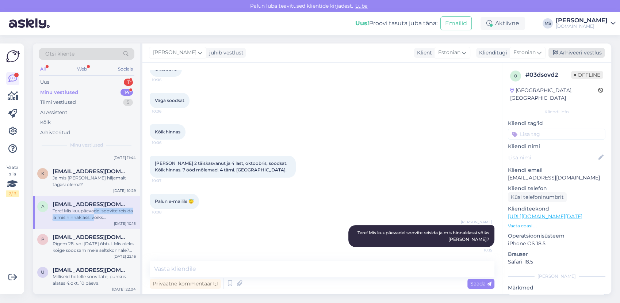
click at [584, 51] on div "Arhiveeri vestlus" at bounding box center [577, 53] width 56 height 10
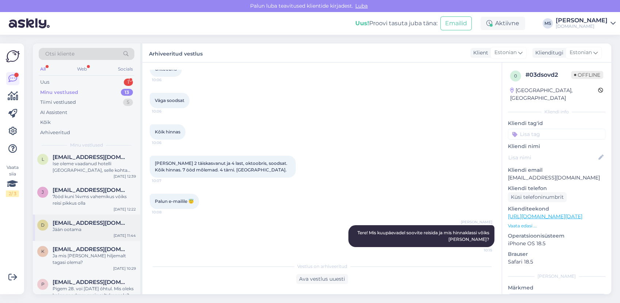
scroll to position [253, 0]
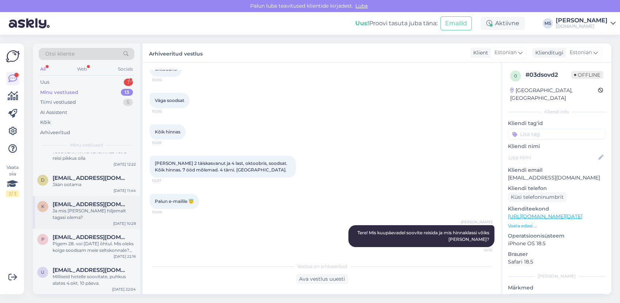
click at [92, 213] on div "Ja mis [PERSON_NAME] hiljemalt tagasi olema?" at bounding box center [94, 213] width 83 height 13
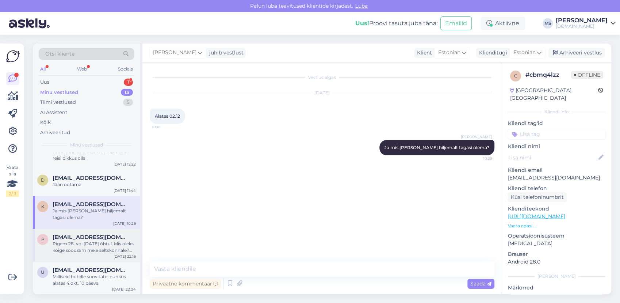
click at [83, 243] on div "Pigem 28. voi [DATE] õhtul. Mis oleks koige soodsam meie seltskonnale? Tallinn …" at bounding box center [94, 246] width 83 height 13
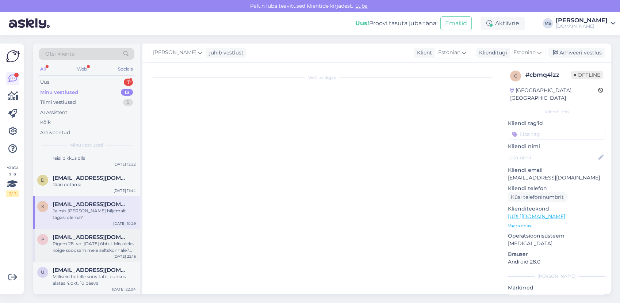
scroll to position [468, 0]
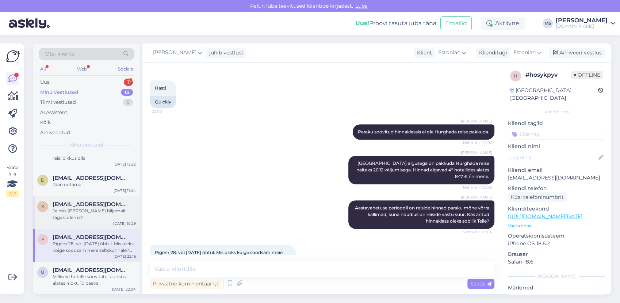
click at [78, 206] on span "[EMAIL_ADDRESS][DOMAIN_NAME]" at bounding box center [91, 204] width 76 height 7
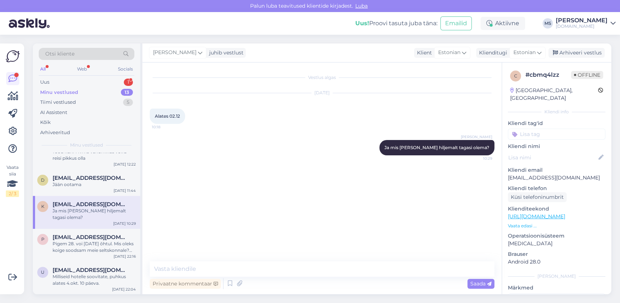
scroll to position [0, 0]
click at [82, 179] on span "[EMAIL_ADDRESS][DOMAIN_NAME]" at bounding box center [91, 178] width 76 height 7
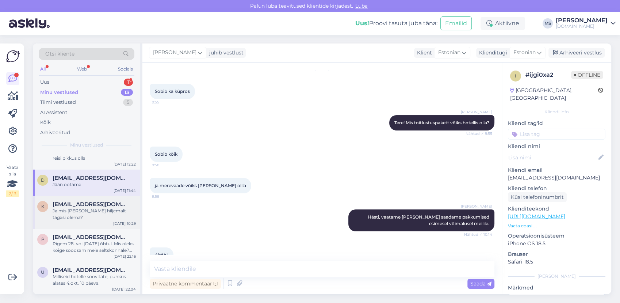
scroll to position [172, 0]
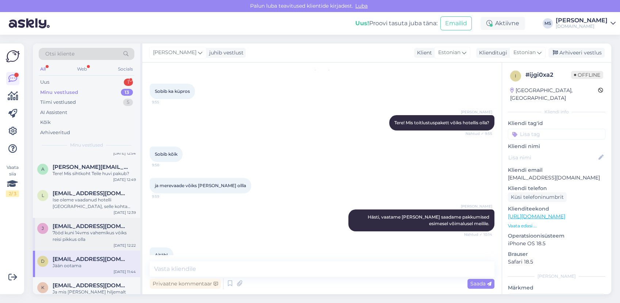
click at [74, 236] on div "7ööd kuni 14vms vahemikus vōiks reisi pikkus olla" at bounding box center [94, 235] width 83 height 13
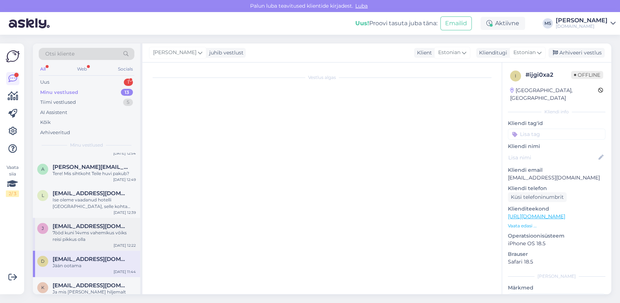
scroll to position [29, 0]
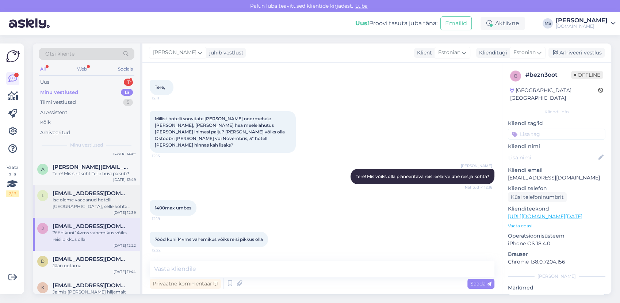
click at [74, 210] on div "l [EMAIL_ADDRESS][DOMAIN_NAME] Ise oleme vaadanud hotelli [GEOGRAPHIC_DATA], se…" at bounding box center [86, 201] width 107 height 33
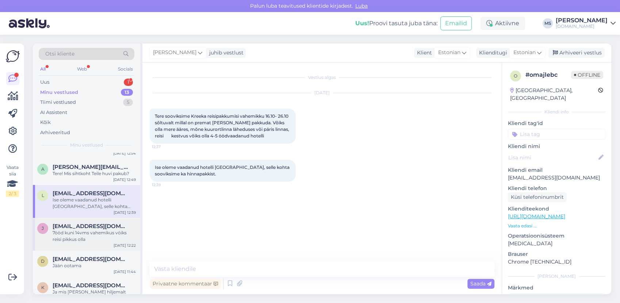
scroll to position [91, 0]
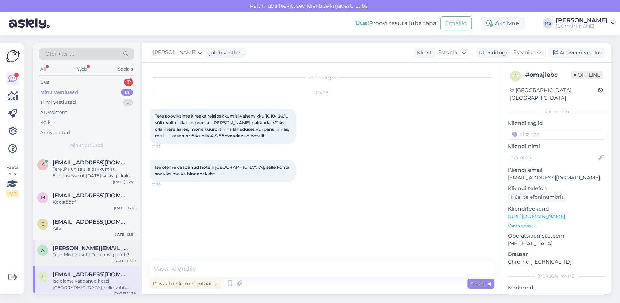
click at [75, 262] on div "a [PERSON_NAME][EMAIL_ADDRESS][PERSON_NAME][DOMAIN_NAME] Tere! Mis sihtkoht Tei…" at bounding box center [86, 253] width 107 height 26
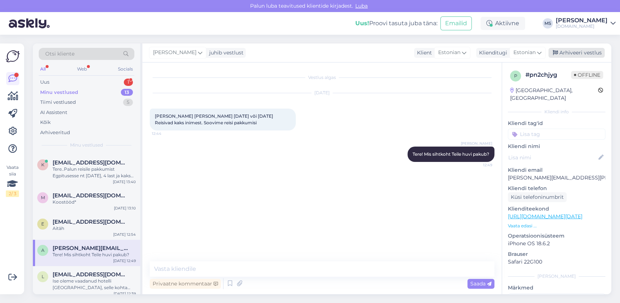
click at [568, 56] on div "Arhiveeri vestlus" at bounding box center [577, 53] width 56 height 10
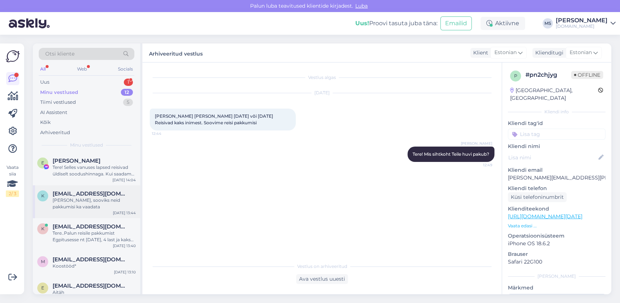
scroll to position [122, 0]
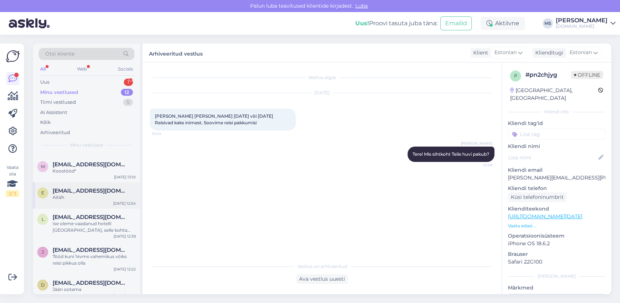
click at [78, 191] on span "[EMAIL_ADDRESS][DOMAIN_NAME]" at bounding box center [91, 190] width 76 height 7
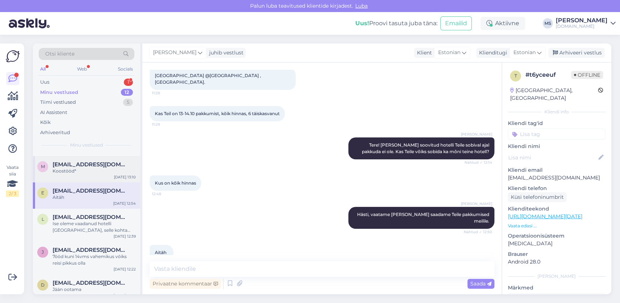
click at [79, 171] on div "Koostööd*" at bounding box center [94, 171] width 83 height 7
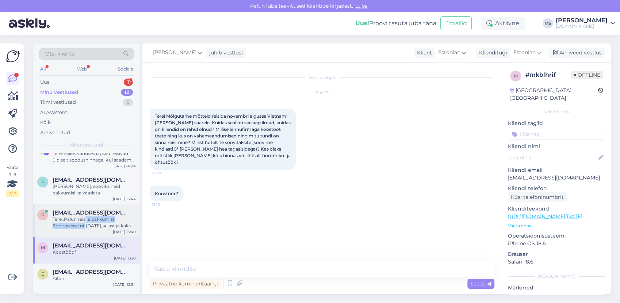
click at [85, 222] on div "Tere..Palun reisile pakkumist Egpitusesse nt [DATE], 4 last ja kaks täiskasvant…" at bounding box center [94, 222] width 83 height 13
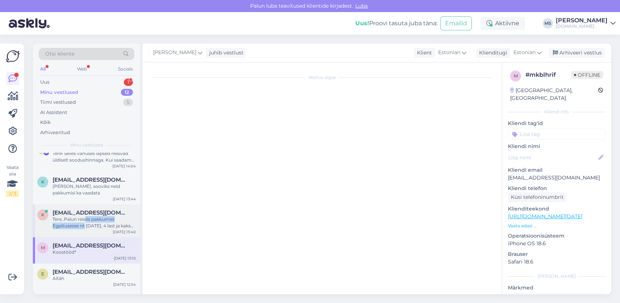
scroll to position [1384, 0]
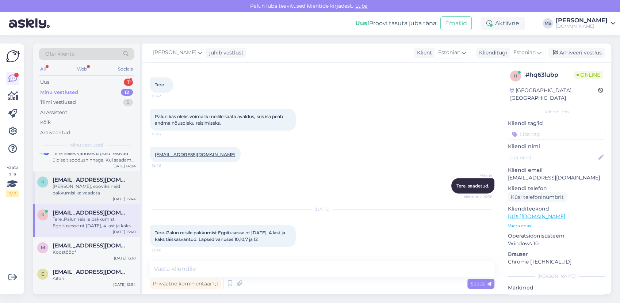
drag, startPoint x: 85, startPoint y: 222, endPoint x: 77, endPoint y: 188, distance: 34.7
click at [77, 188] on div "[PERSON_NAME], sooviks neid pakkumisi ka vaadata" at bounding box center [94, 189] width 83 height 13
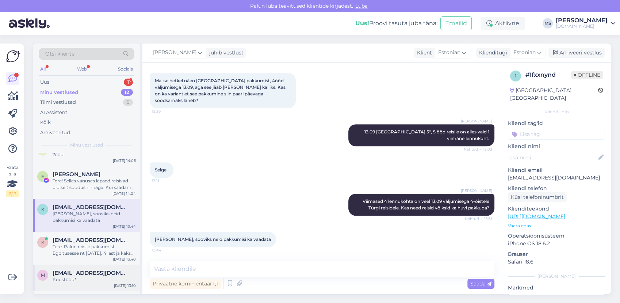
scroll to position [0, 0]
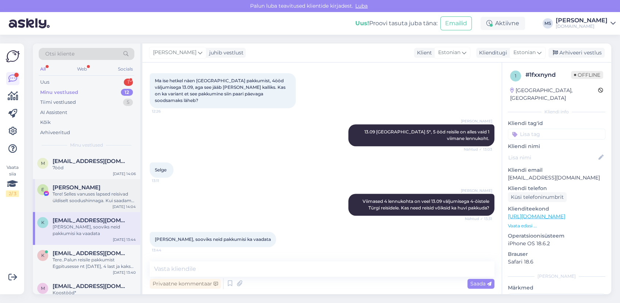
click at [86, 203] on div "Tere! Selles vanuses lapsed reisivad üldiselt soodushinnaga. Kui saadame pakkum…" at bounding box center [94, 197] width 83 height 13
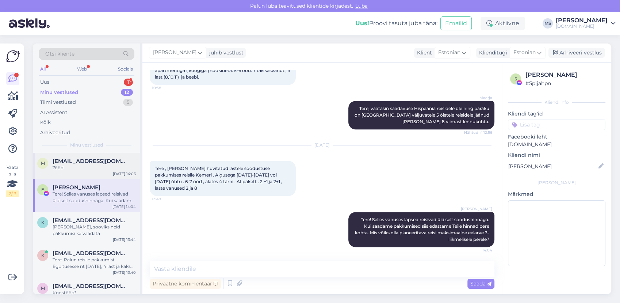
click at [85, 170] on div "7ööd" at bounding box center [94, 167] width 83 height 7
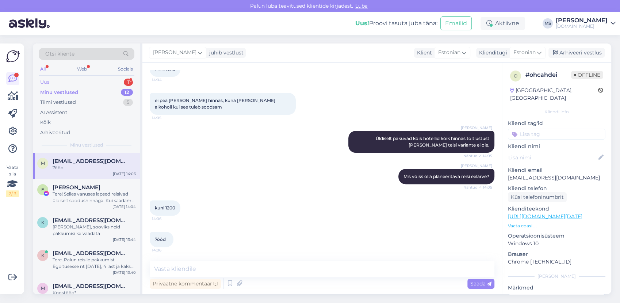
click at [64, 79] on div "Uus 1" at bounding box center [87, 82] width 96 height 10
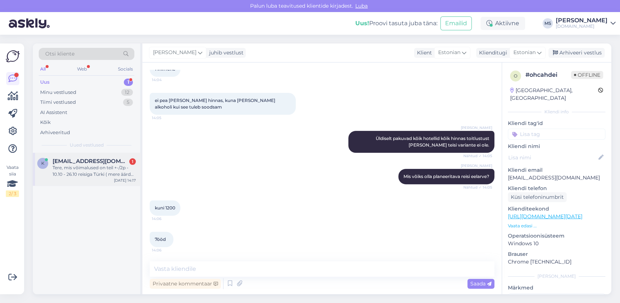
click at [75, 157] on div "k [EMAIL_ADDRESS][DOMAIN_NAME] 1 Tere, mis võimalused on teil +-/2p - 10.10 - 2…" at bounding box center [86, 169] width 107 height 33
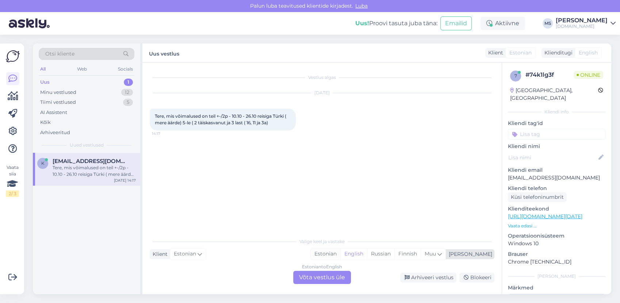
click at [340, 250] on div "Estonian" at bounding box center [326, 253] width 30 height 11
click at [334, 276] on div "Estonian to Estonian Võta vestlus üle" at bounding box center [322, 277] width 58 height 13
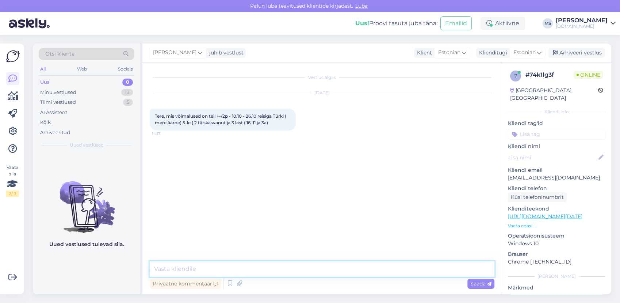
click at [325, 269] on textarea at bounding box center [322, 268] width 345 height 15
click at [583, 213] on link "[URL][DOMAIN_NAME][DATE]" at bounding box center [545, 216] width 75 height 7
click at [195, 277] on div "Privaatne kommentaar Saada" at bounding box center [322, 284] width 345 height 14
click at [191, 271] on textarea "Tere" at bounding box center [322, 268] width 345 height 15
type textarea "Tere! Sellel ajal on [PERSON_NAME] reise pakkuda [PERSON_NAME]. :) Mis hinnakla…"
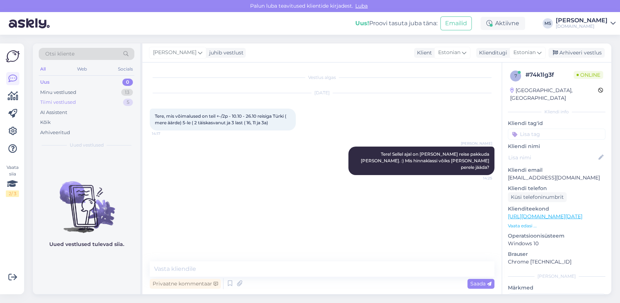
click at [84, 98] on div "Tiimi vestlused 5" at bounding box center [87, 102] width 96 height 10
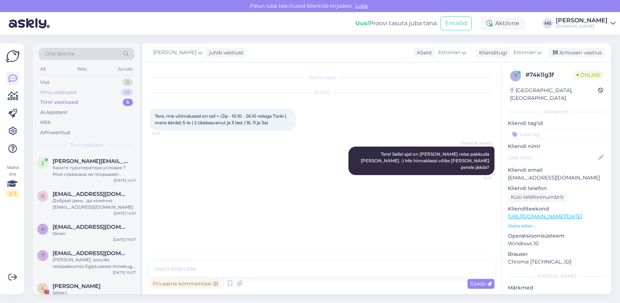
click at [76, 92] on div "Minu vestlused 13" at bounding box center [87, 92] width 96 height 10
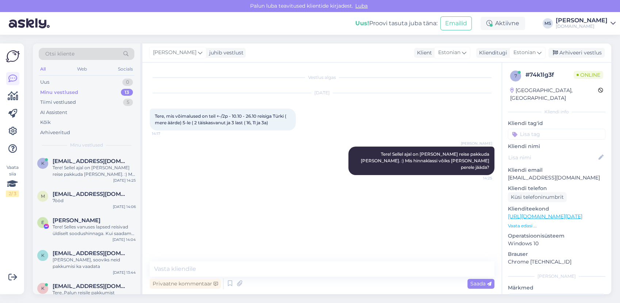
drag, startPoint x: 83, startPoint y: 162, endPoint x: 143, endPoint y: 186, distance: 64.1
click at [83, 163] on span "[EMAIL_ADDRESS][DOMAIN_NAME]" at bounding box center [91, 161] width 76 height 7
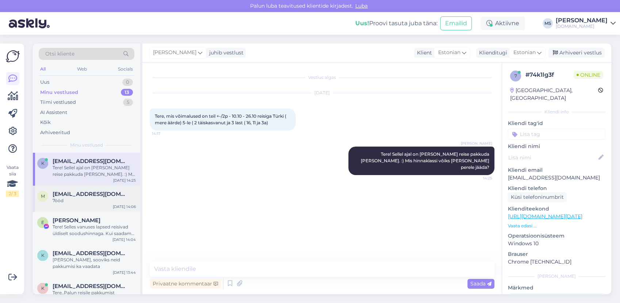
click at [105, 206] on div "m [EMAIL_ADDRESS][DOMAIN_NAME] 7ööd [DATE] 14:06" at bounding box center [86, 199] width 107 height 26
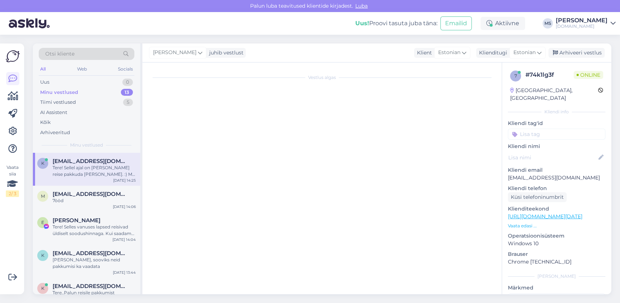
scroll to position [236, 0]
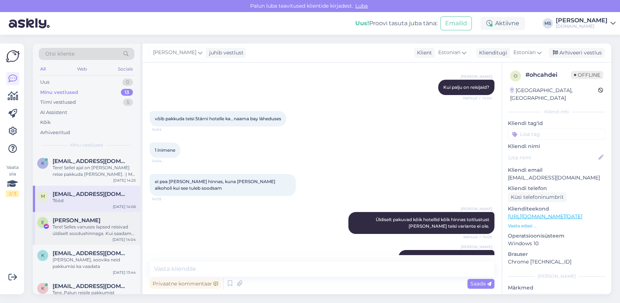
click at [76, 227] on div "Tere! Selles vanuses lapsed reisivad üldiselt soodushinnaga. Kui saadame pakkum…" at bounding box center [94, 230] width 83 height 13
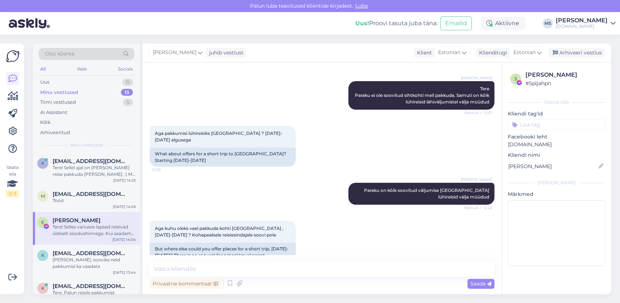
scroll to position [648, 0]
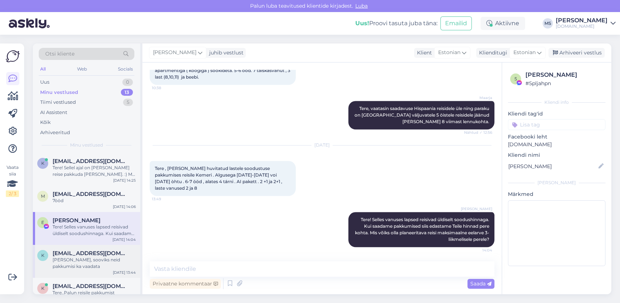
click at [119, 256] on div "[PERSON_NAME], sooviks neid pakkumisi ka vaadata" at bounding box center [94, 262] width 83 height 13
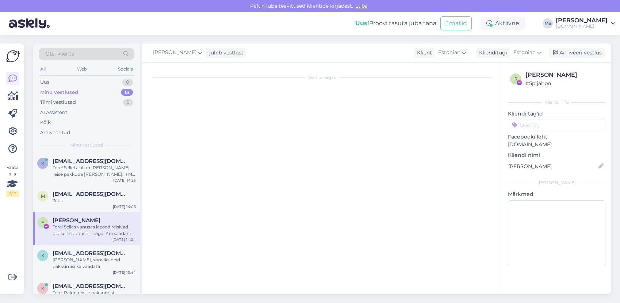
scroll to position [358, 0]
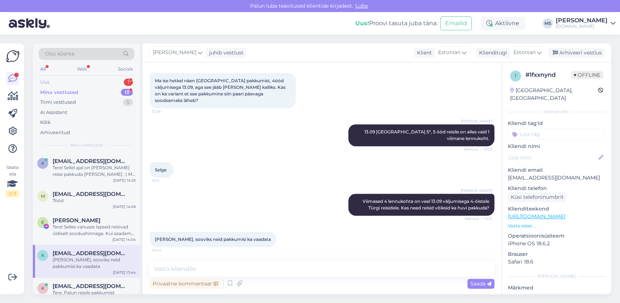
click at [50, 83] on div "Uus 1" at bounding box center [87, 82] width 96 height 10
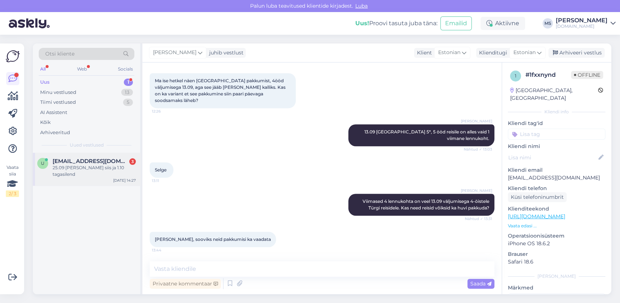
click at [78, 175] on div "u [EMAIL_ADDRESS][DOMAIN_NAME] 3 25.09 [PERSON_NAME] siis ja 1.10 tagasilend [D…" at bounding box center [86, 169] width 107 height 33
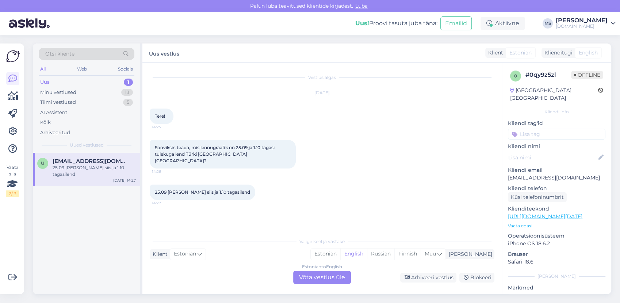
click at [531, 213] on link "[URL][DOMAIN_NAME][DATE]" at bounding box center [545, 216] width 75 height 7
click at [340, 256] on div "Estonian" at bounding box center [326, 253] width 30 height 11
click at [339, 272] on div "Estonian to Estonian Võta vestlus üle" at bounding box center [322, 277] width 58 height 13
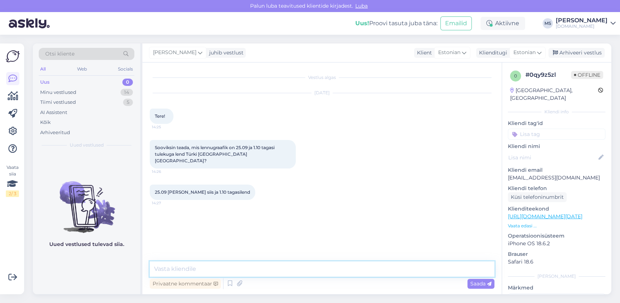
click at [293, 268] on textarea at bounding box center [322, 268] width 345 height 15
click at [394, 269] on textarea "Tere! Kas Teil on [PERSON_NAME] pakkumine silma hakanud? Me pakume 5 [PERSON_NA…" at bounding box center [322, 268] width 345 height 15
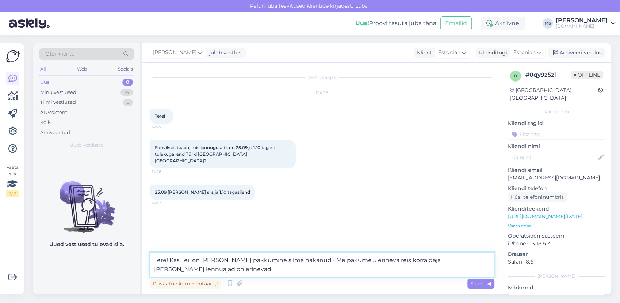
type textarea "Tere! Kas Teil on [PERSON_NAME] pakkumine silma hakanud? Me pakume 5 erineva re…"
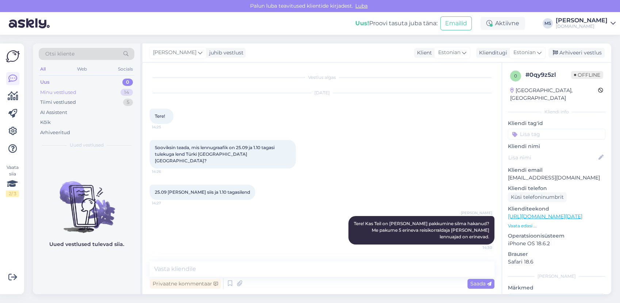
click at [85, 89] on div "Minu vestlused 14" at bounding box center [87, 92] width 96 height 10
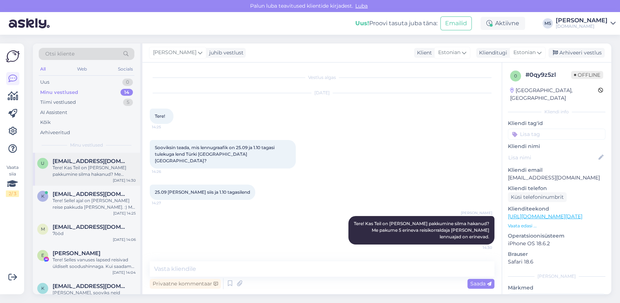
click at [92, 162] on span "[EMAIL_ADDRESS][DOMAIN_NAME]" at bounding box center [91, 161] width 76 height 7
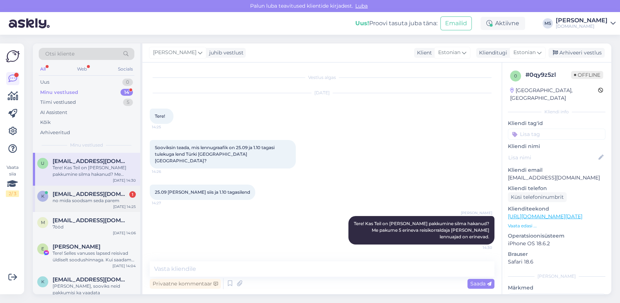
click at [87, 199] on div "no mida soodsam seda parem" at bounding box center [94, 200] width 83 height 7
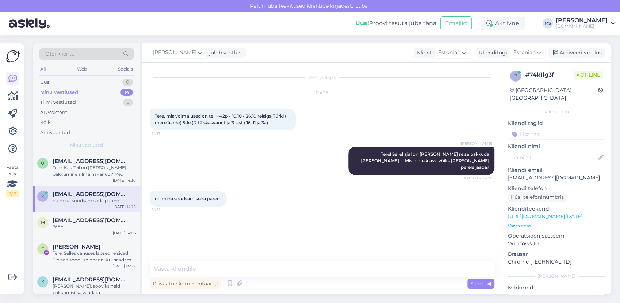
click at [94, 210] on div "k [EMAIL_ADDRESS][DOMAIN_NAME] no mida soodsam seda parem [DATE] 14:25" at bounding box center [86, 199] width 107 height 26
click at [81, 200] on div "no mida soodsam seda parem" at bounding box center [94, 200] width 83 height 7
click at [89, 225] on div "7ööd" at bounding box center [94, 227] width 83 height 7
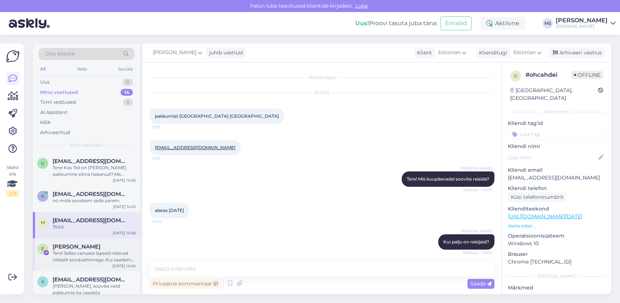
scroll to position [236, 0]
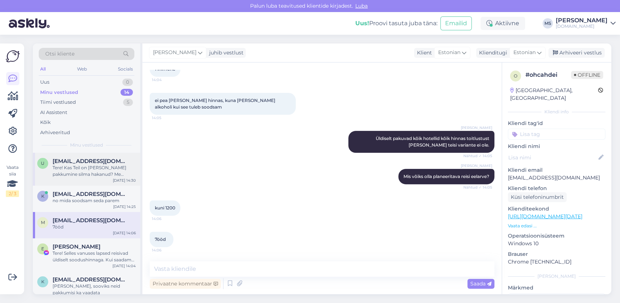
drag, startPoint x: 33, startPoint y: 177, endPoint x: 37, endPoint y: 179, distance: 5.1
click at [35, 178] on div "u [EMAIL_ADDRESS][DOMAIN_NAME] Tere! Kas Teil on [PERSON_NAME] pakkumine silma …" at bounding box center [86, 169] width 107 height 33
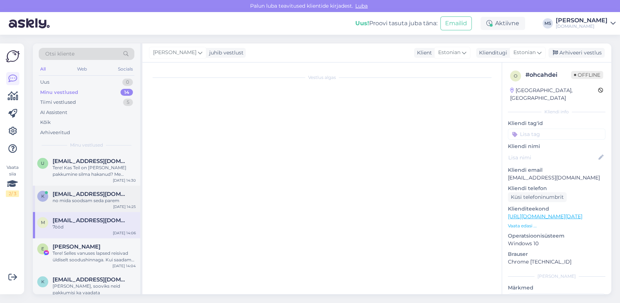
scroll to position [0, 0]
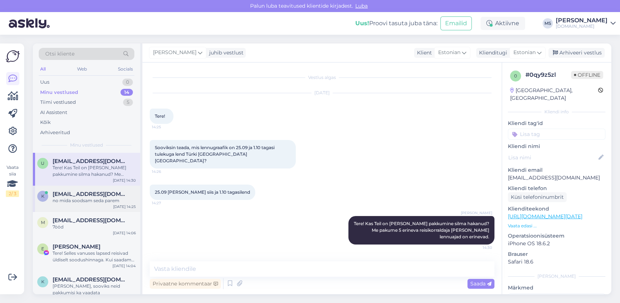
click at [91, 194] on span "[EMAIL_ADDRESS][DOMAIN_NAME]" at bounding box center [91, 194] width 76 height 7
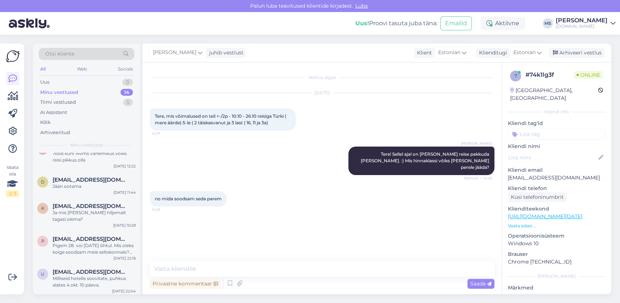
scroll to position [286, 0]
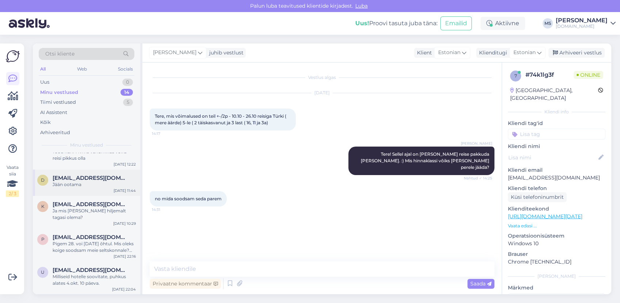
click at [73, 190] on div "d [EMAIL_ADDRESS][DOMAIN_NAME] Jään ootama [DATE] 11:44" at bounding box center [86, 182] width 107 height 26
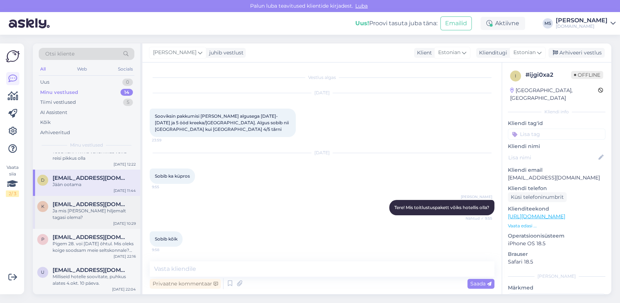
scroll to position [125, 0]
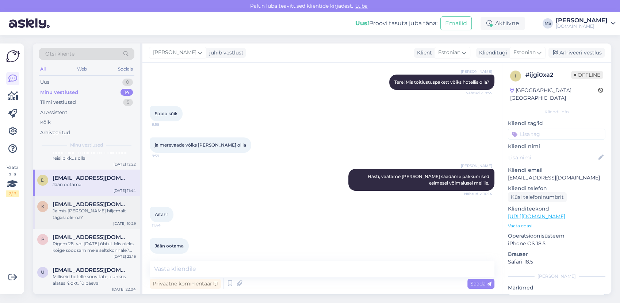
click at [84, 205] on span "[EMAIL_ADDRESS][DOMAIN_NAME]" at bounding box center [91, 204] width 76 height 7
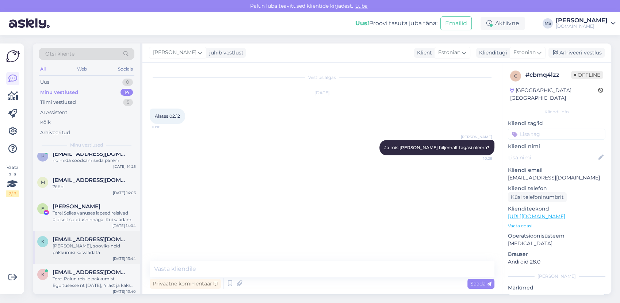
scroll to position [41, 0]
drag, startPoint x: 87, startPoint y: 246, endPoint x: 118, endPoint y: 251, distance: 32.1
click at [87, 247] on div "[PERSON_NAME], sooviks neid pakkumisi ka vaadata" at bounding box center [94, 248] width 83 height 13
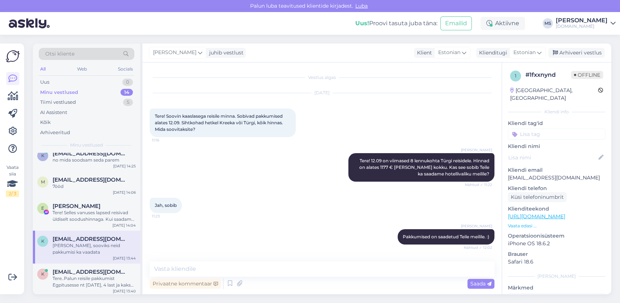
scroll to position [358, 0]
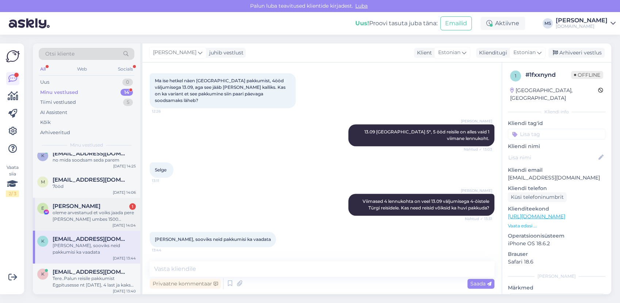
click at [104, 221] on div "oleme arvestanud et voiks jaada pere [PERSON_NAME] umbes 1500 [PERSON_NAME]" at bounding box center [94, 215] width 83 height 13
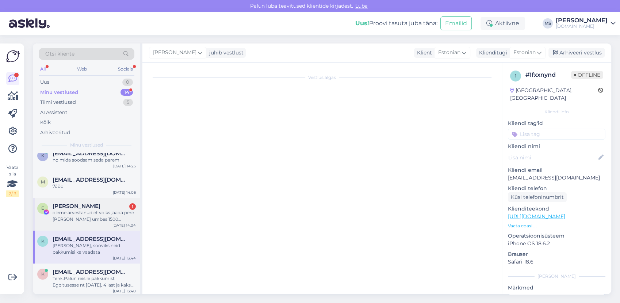
scroll to position [686, 0]
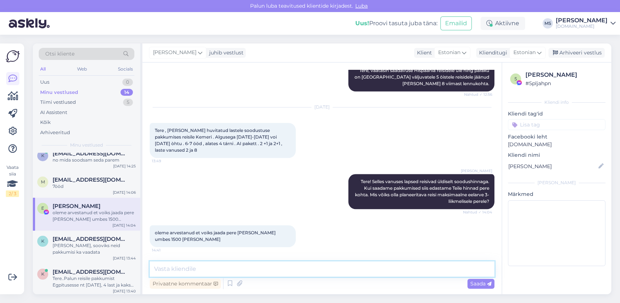
click at [293, 265] on textarea at bounding box center [322, 268] width 345 height 15
type textarea "H"
type textarea "M"
type textarea "Selge, millisele meiliaadressile võime pakkumised saata?"
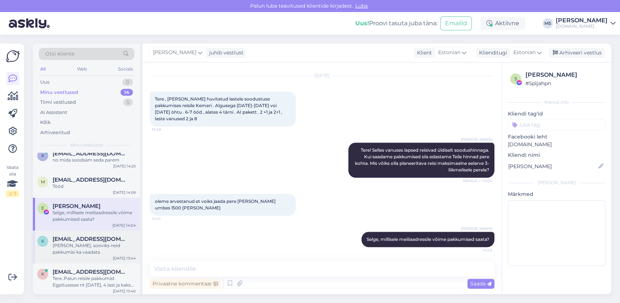
click at [83, 258] on div "k [EMAIL_ADDRESS][DOMAIN_NAME] [PERSON_NAME], sooviks neid pakkumisi ka vaadata…" at bounding box center [86, 246] width 107 height 33
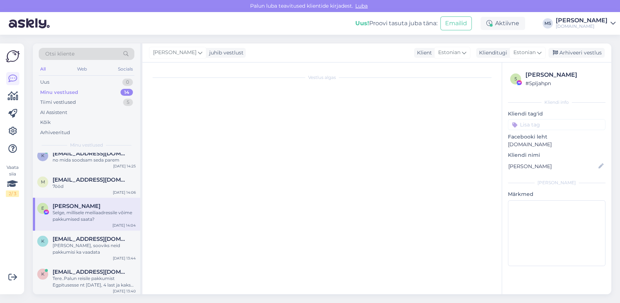
scroll to position [358, 0]
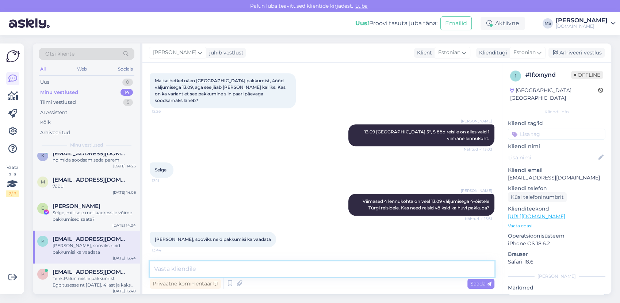
click at [211, 273] on textarea at bounding box center [322, 268] width 345 height 15
type textarea "Saatsime Teile pakkumised meilile. :)"
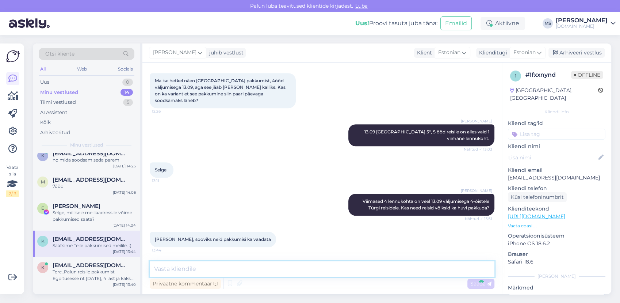
scroll to position [389, 0]
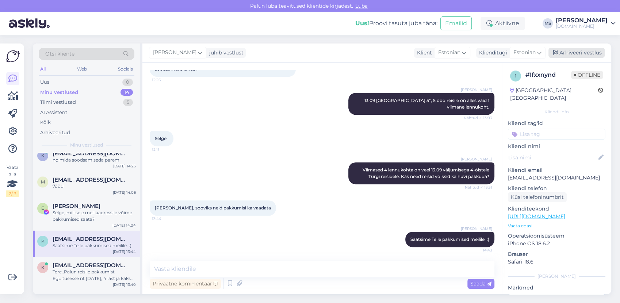
click at [567, 49] on div "Arhiveeri vestlus" at bounding box center [577, 53] width 56 height 10
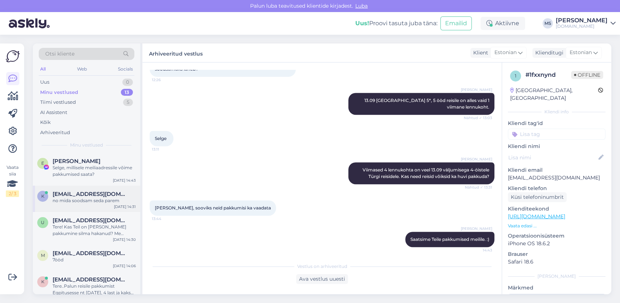
click at [88, 197] on div "no mida soodsam seda parem" at bounding box center [94, 200] width 83 height 7
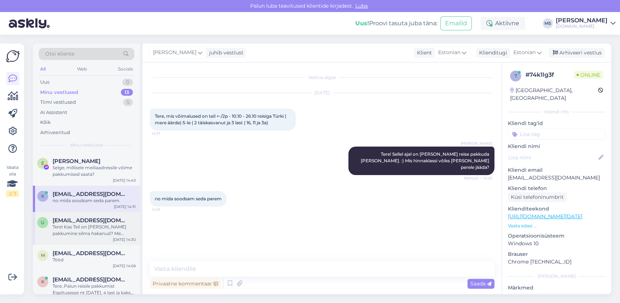
click at [96, 224] on div "Tere! Kas Teil on [PERSON_NAME] pakkumine silma hakanud? Me pakume 5 erineva re…" at bounding box center [94, 230] width 83 height 13
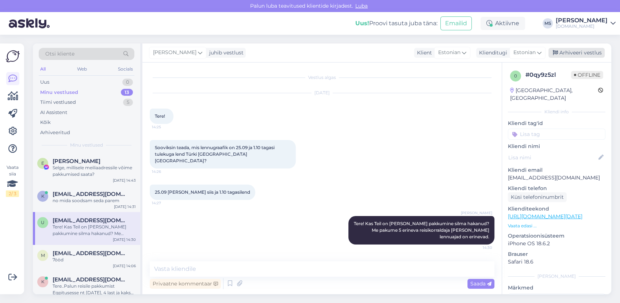
click at [579, 53] on div "Arhiveeri vestlus" at bounding box center [577, 53] width 56 height 10
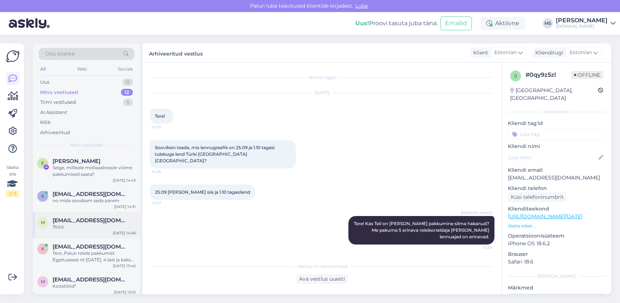
click at [94, 234] on div "m [EMAIL_ADDRESS][DOMAIN_NAME] 7ööd [DATE] 14:06" at bounding box center [86, 225] width 107 height 26
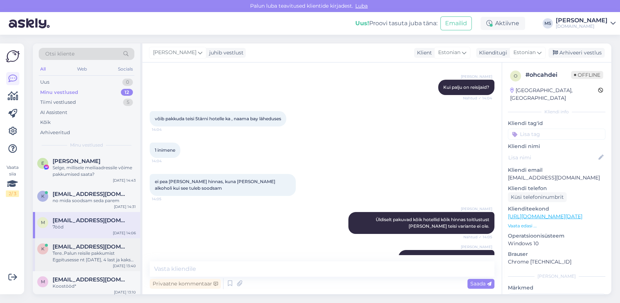
scroll to position [195, 0]
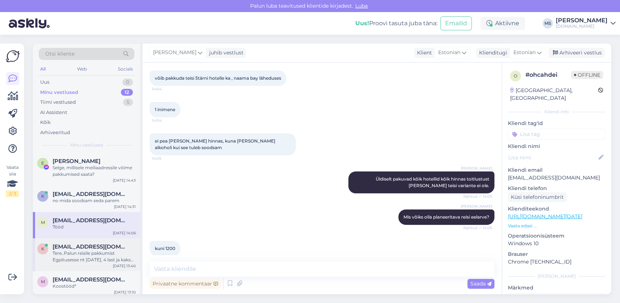
click at [92, 247] on span "[EMAIL_ADDRESS][DOMAIN_NAME]" at bounding box center [91, 246] width 76 height 7
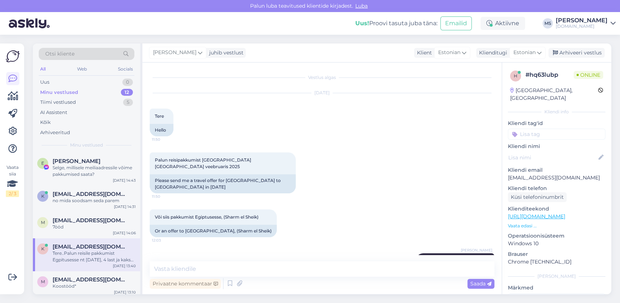
scroll to position [1384, 0]
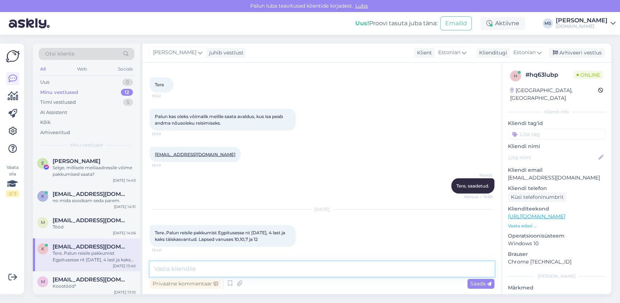
click at [216, 270] on textarea at bounding box center [322, 268] width 345 height 15
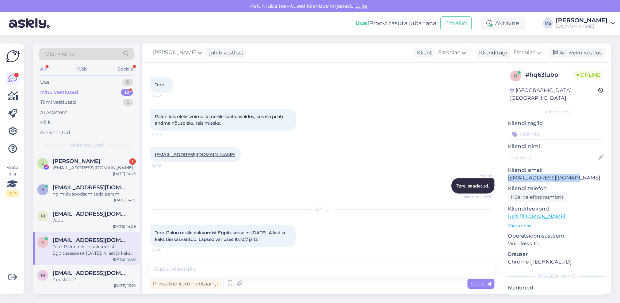
drag, startPoint x: 590, startPoint y: 168, endPoint x: 510, endPoint y: 173, distance: 79.5
click at [510, 174] on p "[EMAIL_ADDRESS][DOMAIN_NAME]" at bounding box center [557, 178] width 98 height 8
click at [83, 168] on div "[EMAIL_ADDRESS][DOMAIN_NAME]" at bounding box center [94, 167] width 83 height 7
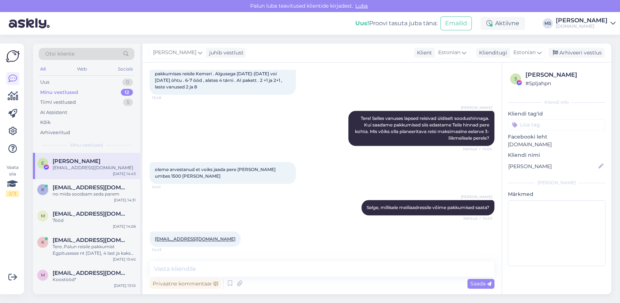
scroll to position [748, 0]
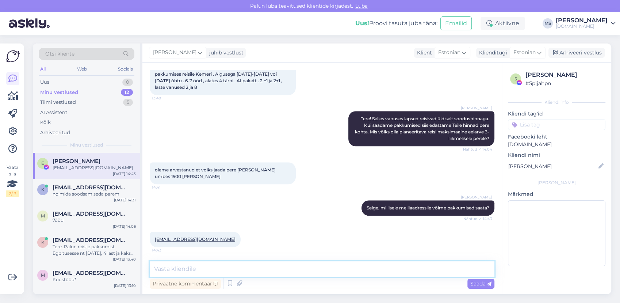
click at [213, 267] on textarea at bounding box center [322, 268] width 345 height 15
type textarea "D"
type textarea "Saadame Teile pakkumised meilile. :)"
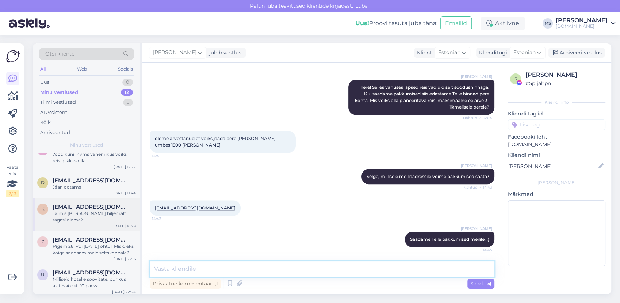
scroll to position [213, 0]
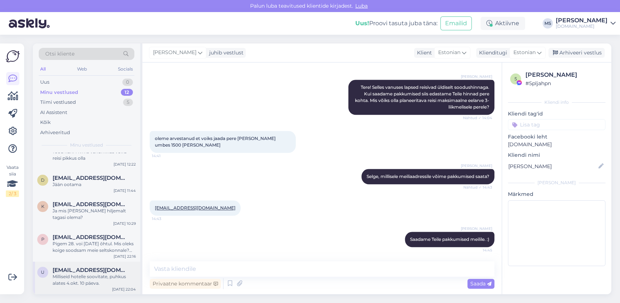
click at [97, 266] on div "u [EMAIL_ADDRESS][DOMAIN_NAME] Milliseid hotelle soovitate, puhkus alates [DATE…" at bounding box center [86, 278] width 107 height 33
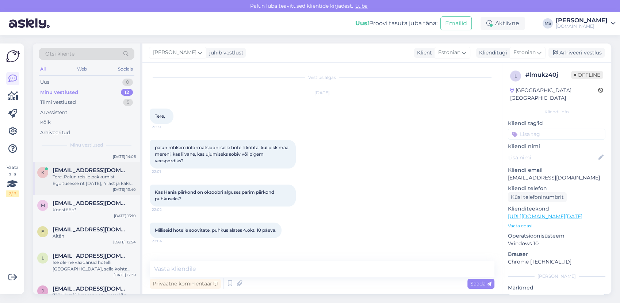
scroll to position [0, 0]
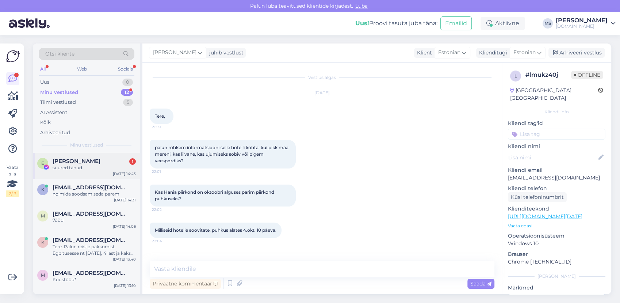
click at [77, 164] on div "[PERSON_NAME] 1 suured tánud" at bounding box center [94, 164] width 83 height 13
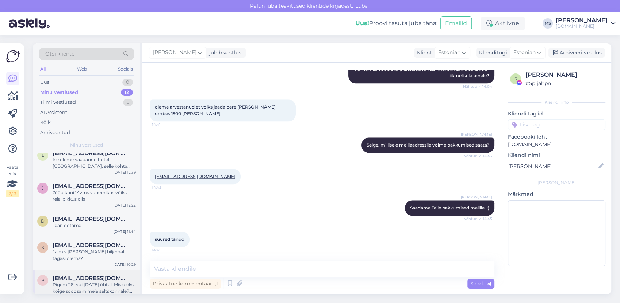
scroll to position [213, 0]
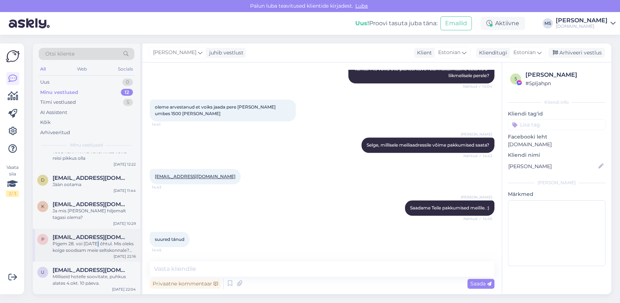
drag, startPoint x: 94, startPoint y: 244, endPoint x: 97, endPoint y: 243, distance: 3.7
click at [96, 243] on div "Pigem 28. voi [DATE] õhtul. Mis oleks koige soodsam meie seltskonnale? Tallinn …" at bounding box center [94, 246] width 83 height 13
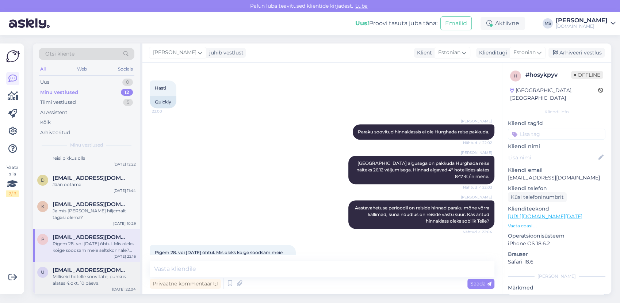
drag, startPoint x: 97, startPoint y: 243, endPoint x: 102, endPoint y: 277, distance: 33.6
click at [96, 278] on div "Milliseid hotelle soovitate, puhkus alates 4.okt. 10 päeva." at bounding box center [94, 279] width 83 height 13
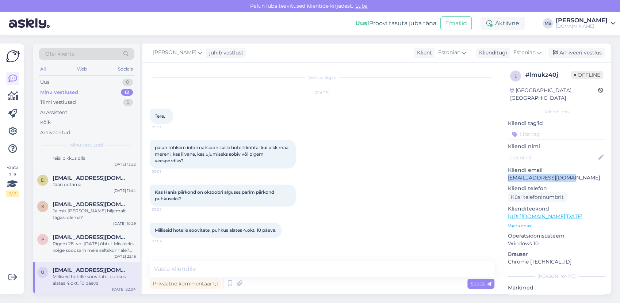
drag, startPoint x: 573, startPoint y: 170, endPoint x: 508, endPoint y: 172, distance: 64.7
click at [508, 174] on p "[EMAIL_ADDRESS][DOMAIN_NAME]" at bounding box center [557, 178] width 98 height 8
click at [532, 213] on link "[URL][DOMAIN_NAME][DATE]" at bounding box center [545, 216] width 75 height 7
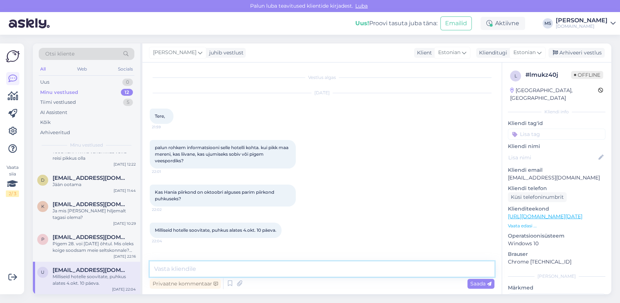
click at [218, 263] on textarea at bounding box center [322, 268] width 345 height 15
type textarea "Tere! Näen, et meie konsultant on Teile juba 04.10 väljumisega 10-öiste reiside…"
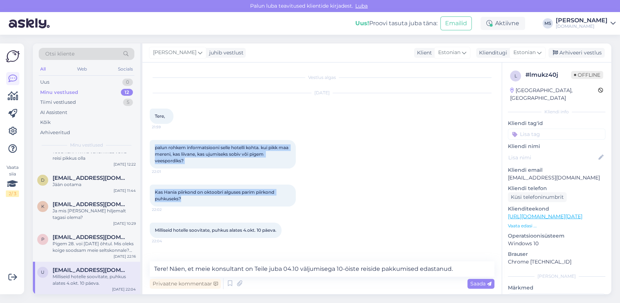
drag, startPoint x: 157, startPoint y: 147, endPoint x: 195, endPoint y: 198, distance: 63.1
click at [195, 198] on div "Vestlus algas [DATE] Tere, 21:59 palun rohkem informatsiooni selle hotelli koht…" at bounding box center [325, 162] width 351 height 185
drag, startPoint x: 195, startPoint y: 198, endPoint x: 168, endPoint y: 192, distance: 27.7
click at [479, 282] on span "Saada" at bounding box center [480, 283] width 21 height 7
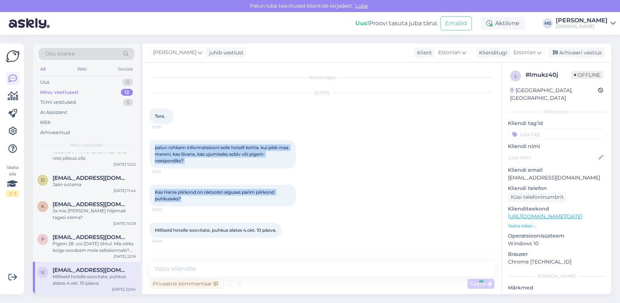
scroll to position [44, 0]
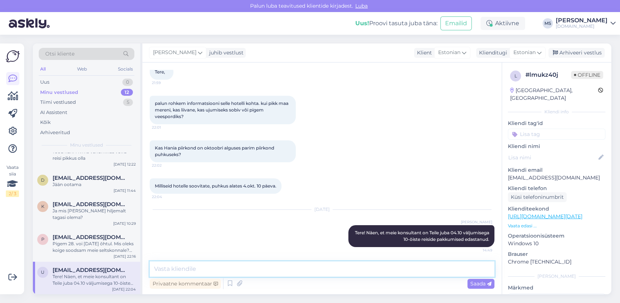
click at [404, 272] on textarea at bounding box center [322, 268] width 345 height 15
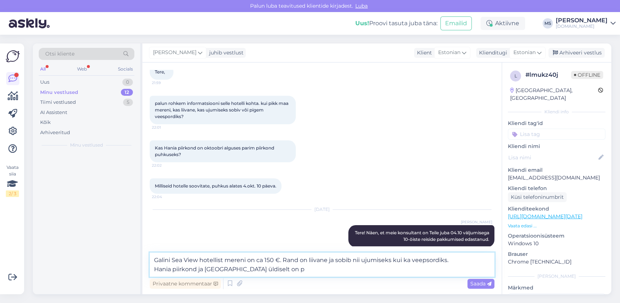
scroll to position [0, 0]
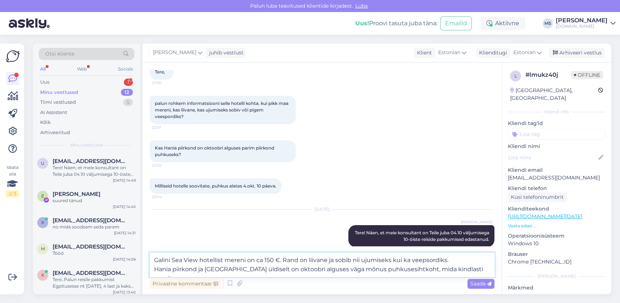
type textarea "Galini Sea View hotellist mereni on ca 150 €. Rand on liivane ja sobib nii ujum…"
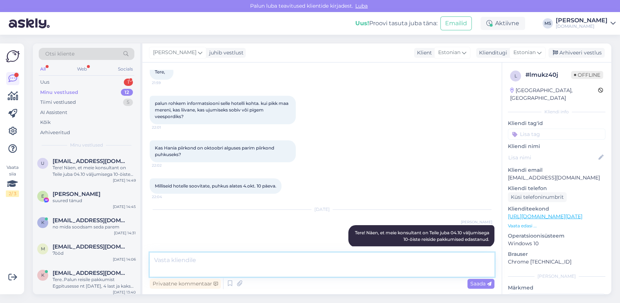
scroll to position [95, 0]
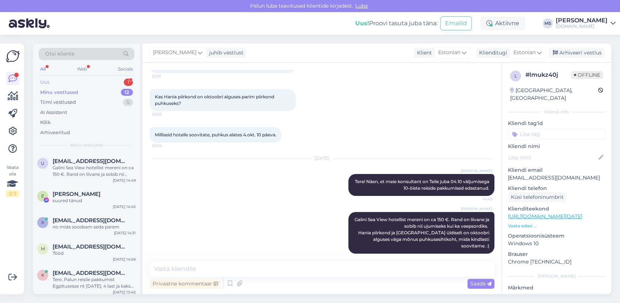
click at [67, 82] on div "Uus 1" at bounding box center [87, 82] width 96 height 10
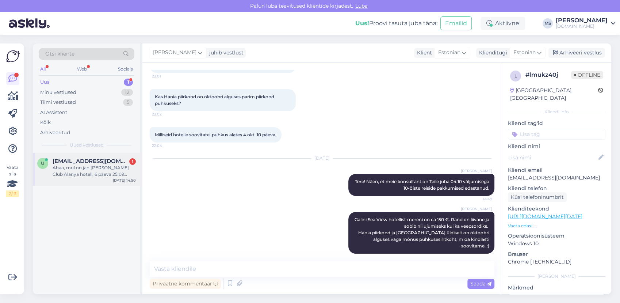
click at [76, 167] on div "Ahaa, mul on jah [PERSON_NAME] Club Alanya hotell, 6 päeva 25.09 algusega." at bounding box center [94, 170] width 83 height 13
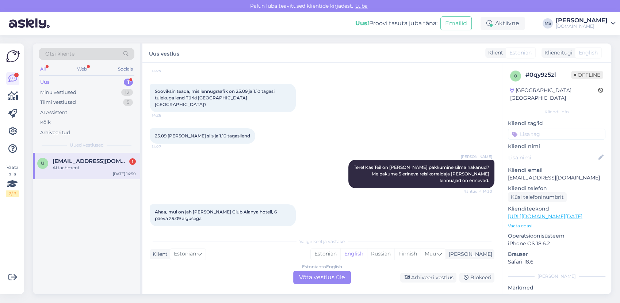
scroll to position [102, 0]
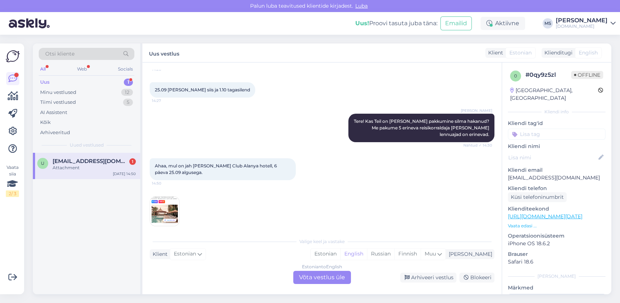
click at [164, 206] on img at bounding box center [164, 211] width 29 height 29
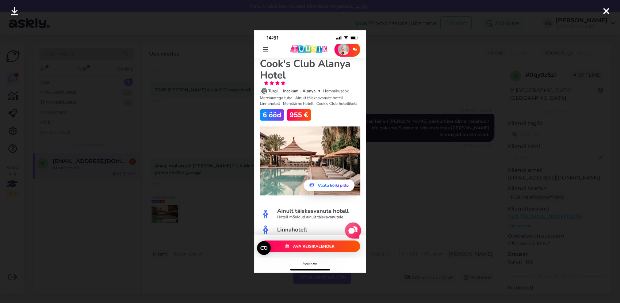
click at [423, 200] on div at bounding box center [310, 151] width 620 height 303
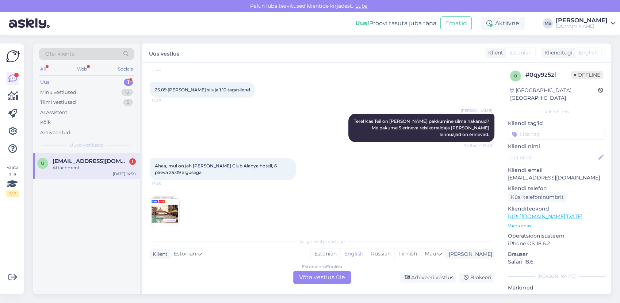
drag, startPoint x: 353, startPoint y: 253, endPoint x: 346, endPoint y: 264, distance: 13.3
click at [340, 253] on div "Estonian" at bounding box center [326, 253] width 30 height 11
click at [329, 282] on div "Estonian to Estonian Võta vestlus üle" at bounding box center [322, 277] width 58 height 13
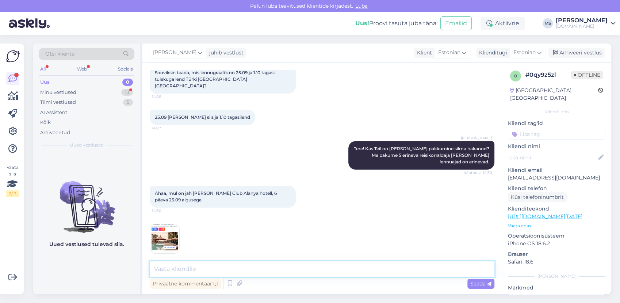
click at [319, 269] on textarea at bounding box center [322, 268] width 345 height 15
type textarea "Kas sobib hommikusöökidega pakett?"
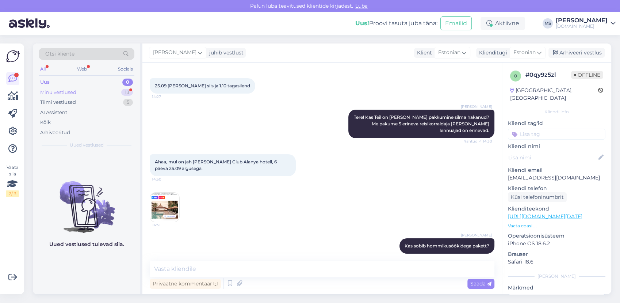
click at [79, 94] on div "Minu vestlused 13" at bounding box center [87, 92] width 96 height 10
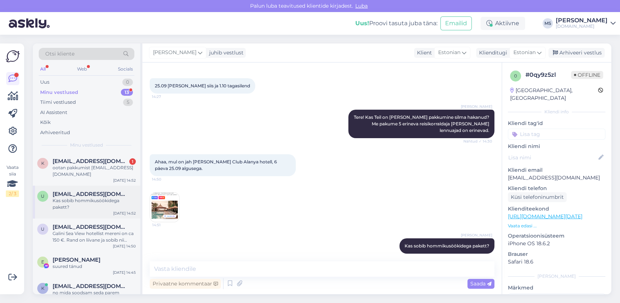
drag, startPoint x: 90, startPoint y: 175, endPoint x: 103, endPoint y: 189, distance: 18.4
click at [90, 176] on div "ootan pakkumist [EMAIL_ADDRESS][DOMAIN_NAME]" at bounding box center [94, 170] width 83 height 13
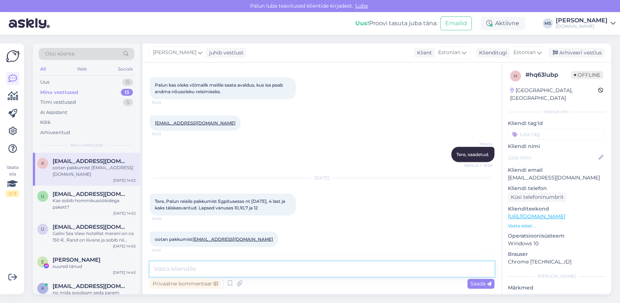
click at [256, 264] on textarea at bounding box center [322, 268] width 345 height 15
drag, startPoint x: 102, startPoint y: 198, endPoint x: 133, endPoint y: 205, distance: 32.1
click at [102, 199] on div "Kas sobib hommikusöökidega pakett?" at bounding box center [94, 203] width 83 height 13
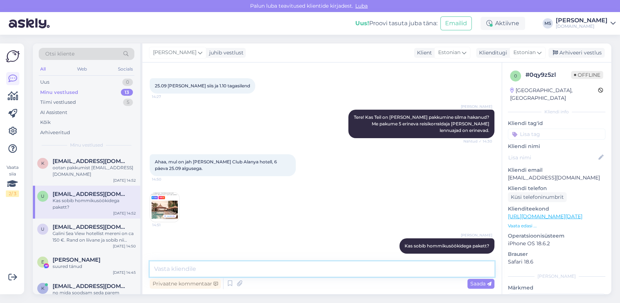
click at [197, 268] on textarea at bounding box center [322, 268] width 345 height 15
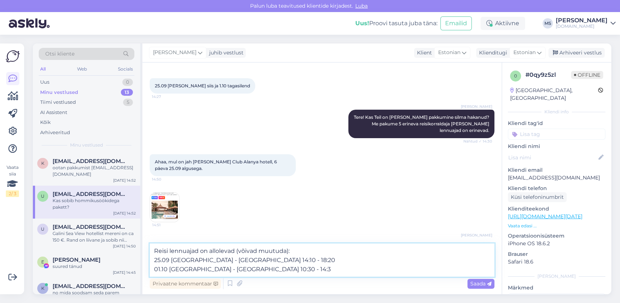
type textarea "Reisi lennuajad on allolevad (võivad muutuda): 25.09 [GEOGRAPHIC_DATA] - [GEOGR…"
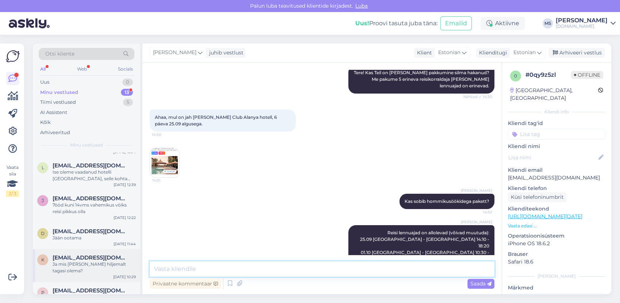
scroll to position [246, 0]
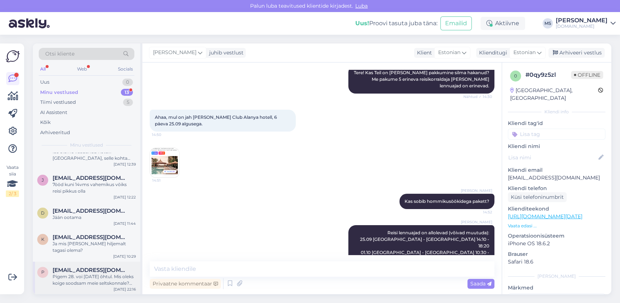
click at [93, 272] on span "[EMAIL_ADDRESS][DOMAIN_NAME]" at bounding box center [91, 270] width 76 height 7
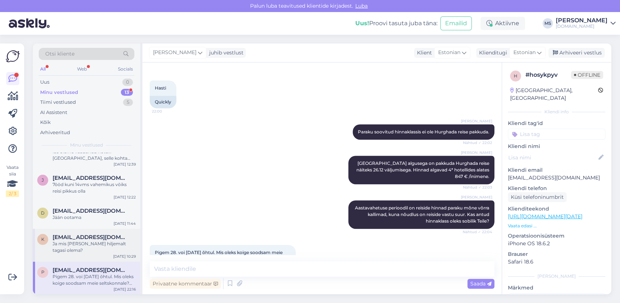
click at [92, 247] on div "Ja mis [PERSON_NAME] hiljemalt tagasi olema?" at bounding box center [94, 246] width 83 height 13
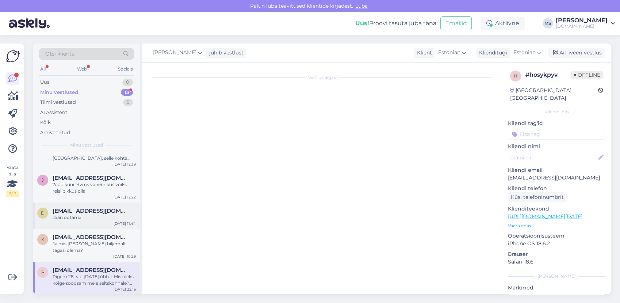
scroll to position [0, 0]
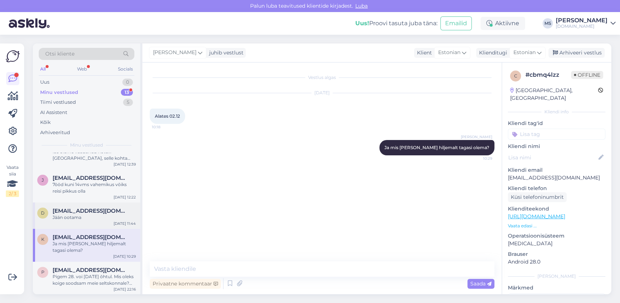
click at [94, 213] on span "[EMAIL_ADDRESS][DOMAIN_NAME]" at bounding box center [91, 210] width 76 height 7
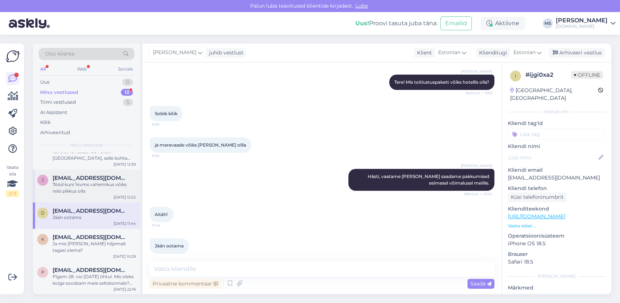
click at [98, 183] on div "7ööd kuni 14vms vahemikus vōiks reisi pikkus olla" at bounding box center [94, 187] width 83 height 13
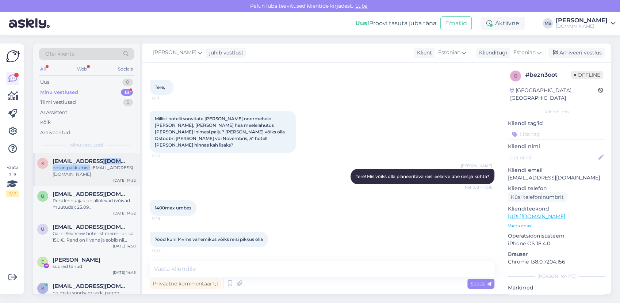
click at [93, 164] on div "[EMAIL_ADDRESS][DOMAIN_NAME] ootan pakkumist [EMAIL_ADDRESS][DOMAIN_NAME]" at bounding box center [94, 168] width 83 height 20
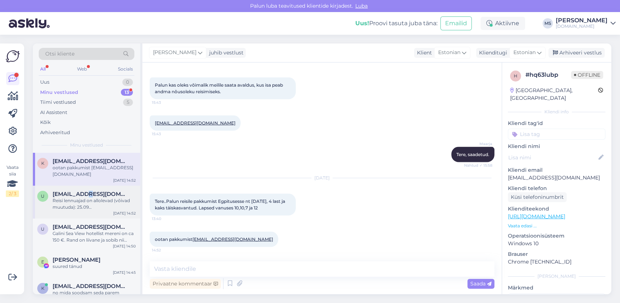
drag, startPoint x: 93, startPoint y: 164, endPoint x: 91, endPoint y: 195, distance: 31.1
click at [91, 195] on span "[EMAIL_ADDRESS][DOMAIN_NAME]" at bounding box center [91, 194] width 76 height 7
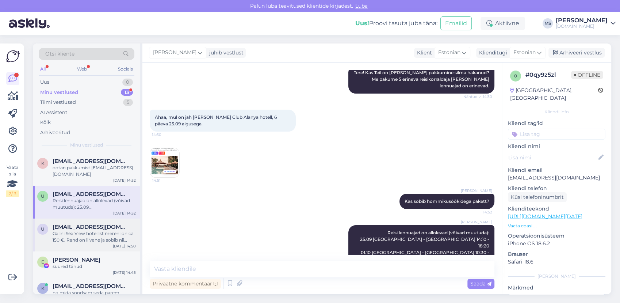
drag, startPoint x: 91, startPoint y: 195, endPoint x: 100, endPoint y: 238, distance: 44.0
click at [99, 237] on div "Galini Sea View hotellist mereni on ca 150 €. Rand on liivane ja sobib nii ujum…" at bounding box center [94, 236] width 83 height 13
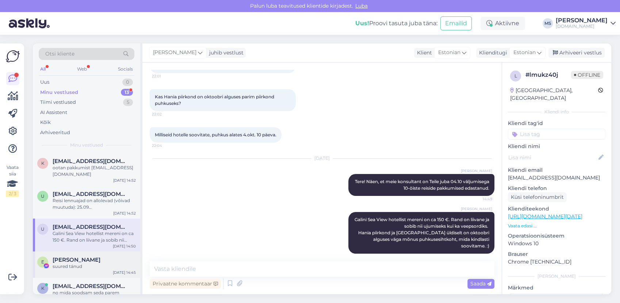
drag, startPoint x: 100, startPoint y: 238, endPoint x: 100, endPoint y: 266, distance: 28.1
click at [100, 266] on div "suured tánud" at bounding box center [94, 266] width 83 height 7
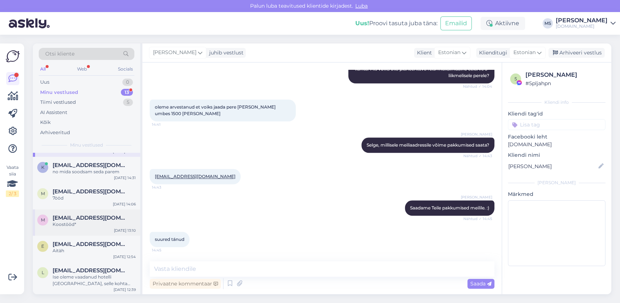
scroll to position [122, 0]
click at [94, 191] on span "[EMAIL_ADDRESS][DOMAIN_NAME]" at bounding box center [91, 190] width 76 height 7
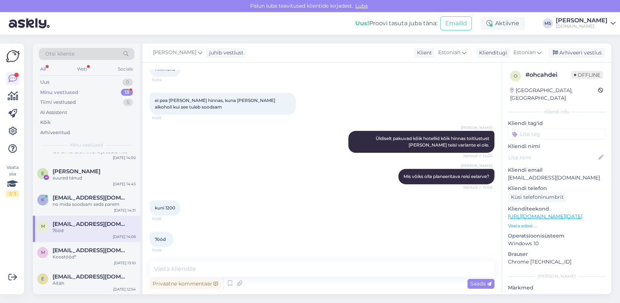
scroll to position [3, 0]
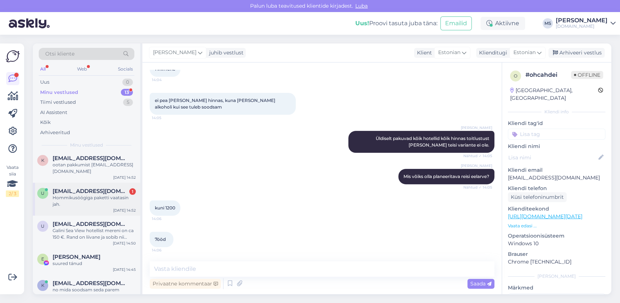
click at [70, 197] on div "Hommikusöögiga paketti vaatasin jah." at bounding box center [94, 200] width 83 height 13
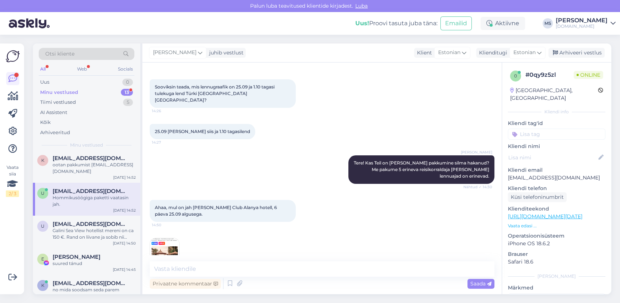
scroll to position [182, 0]
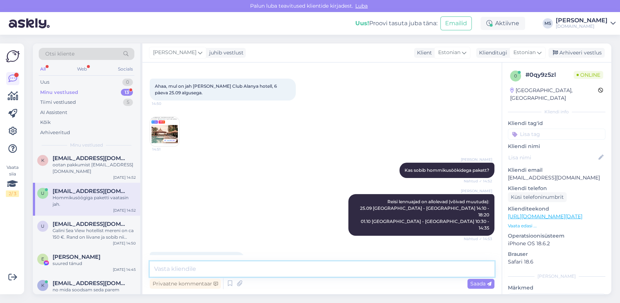
click at [213, 270] on textarea at bounding box center [322, 268] width 345 height 15
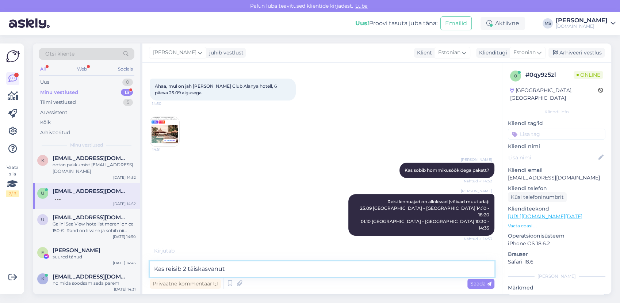
type textarea "Kas reisib 2 täiskasvanut?"
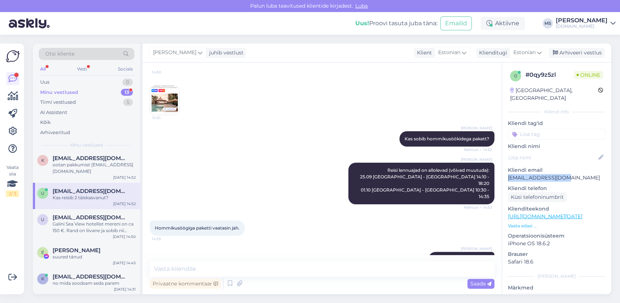
drag, startPoint x: 576, startPoint y: 168, endPoint x: 509, endPoint y: 168, distance: 66.8
click at [509, 174] on p "[EMAIL_ADDRESS][DOMAIN_NAME]" at bounding box center [557, 178] width 98 height 8
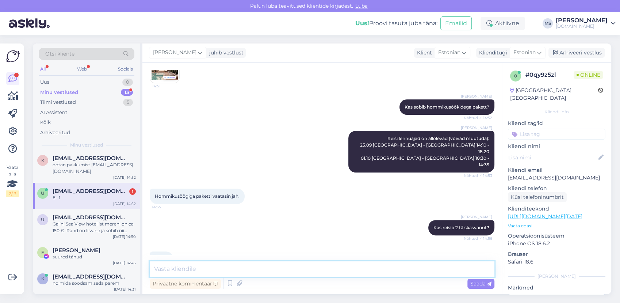
click at [204, 271] on textarea at bounding box center [322, 268] width 345 height 15
type textarea "Hind ühele täiskasvanule majutudes üksi toas on 1329 €"
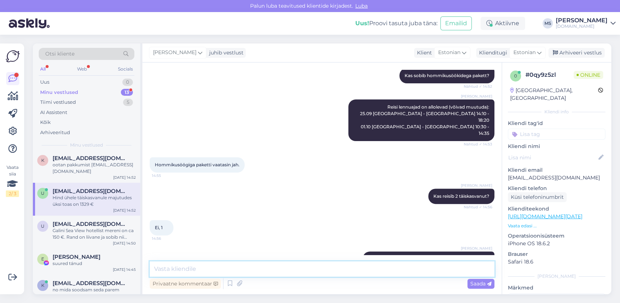
click at [270, 270] on textarea at bounding box center [322, 268] width 345 height 15
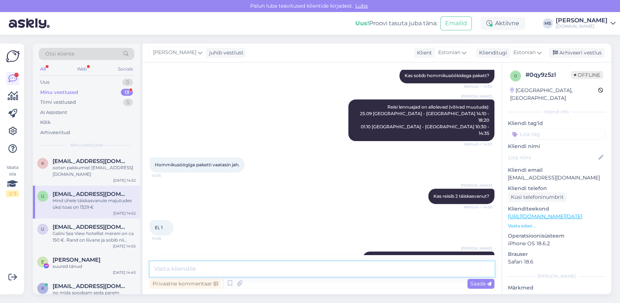
scroll to position [0, 0]
click at [82, 175] on div "ootan pakkumist [EMAIL_ADDRESS][DOMAIN_NAME]" at bounding box center [94, 170] width 83 height 13
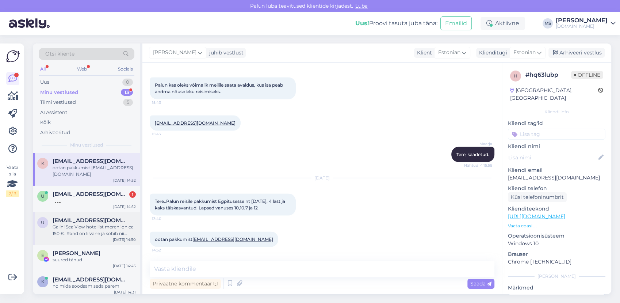
click at [98, 212] on div "u [EMAIL_ADDRESS][DOMAIN_NAME] Galini Sea View hotellist mereni on ca 150 €. Ra…" at bounding box center [86, 228] width 107 height 33
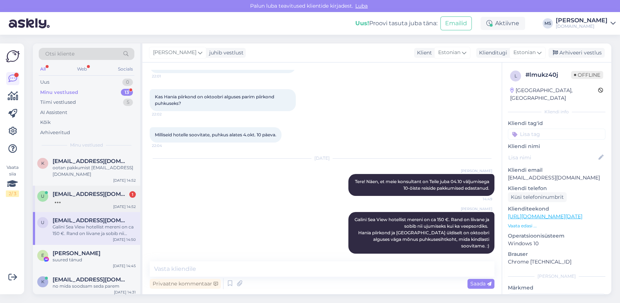
drag, startPoint x: 78, startPoint y: 194, endPoint x: 83, endPoint y: 194, distance: 4.7
click at [80, 194] on span "[EMAIL_ADDRESS][DOMAIN_NAME]" at bounding box center [91, 194] width 76 height 7
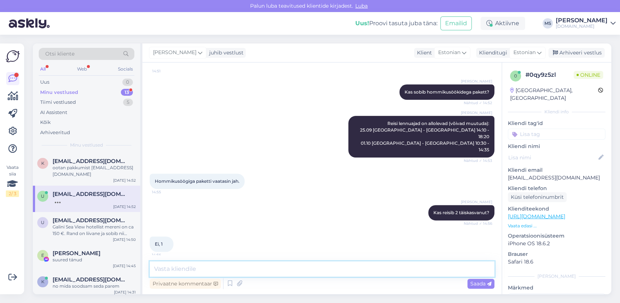
click at [198, 268] on textarea at bounding box center [322, 268] width 345 height 15
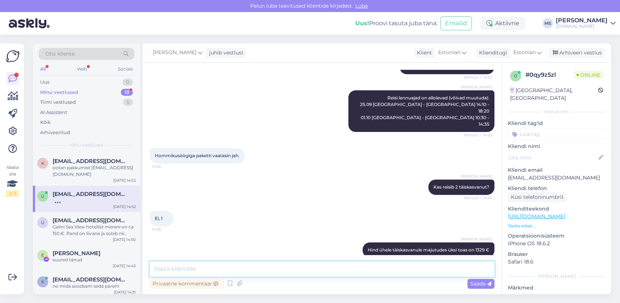
scroll to position [308, 0]
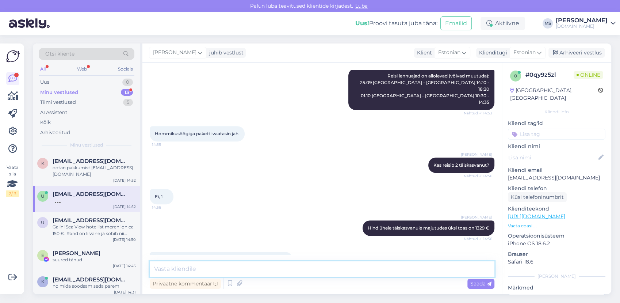
click at [220, 263] on textarea at bounding box center [322, 268] width 345 height 15
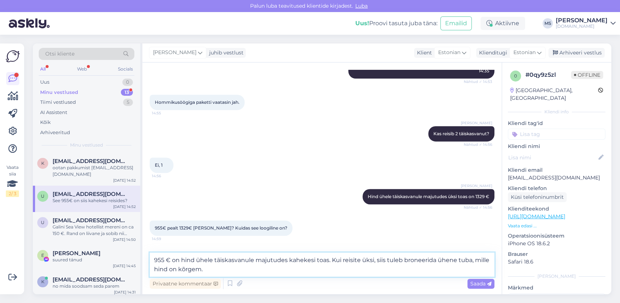
type textarea "955 € on hind ühele täiskasvanule majutudes kahekesi toas. Kui reisite üksi, si…"
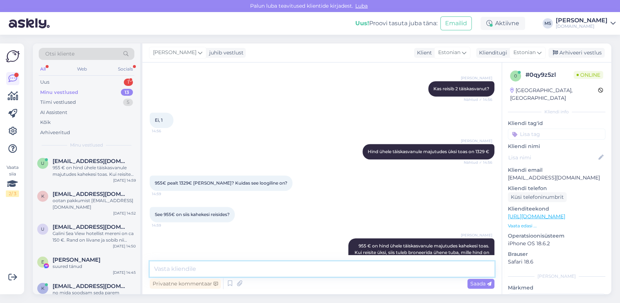
scroll to position [422, 0]
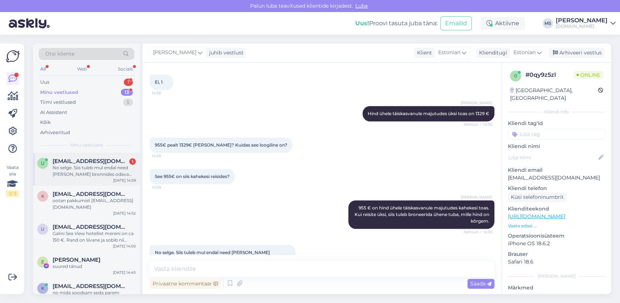
drag, startPoint x: 111, startPoint y: 161, endPoint x: 118, endPoint y: 162, distance: 6.7
click at [111, 161] on span "[EMAIL_ADDRESS][DOMAIN_NAME]" at bounding box center [91, 161] width 76 height 7
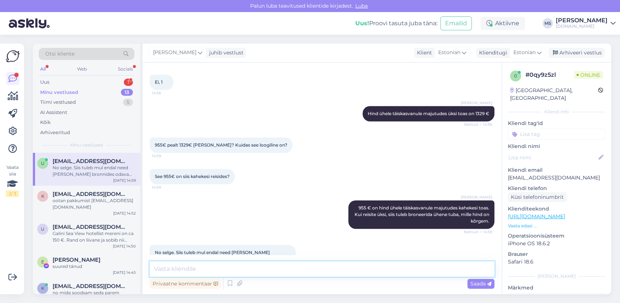
click at [248, 264] on textarea at bounding box center [322, 268] width 345 height 15
click at [228, 264] on textarea at bounding box center [322, 268] width 345 height 15
click at [228, 266] on textarea at bounding box center [322, 268] width 345 height 15
type textarea "Paketis on sees lennupiletid, transfeerid, majutus ja reisiesindaja teenused."
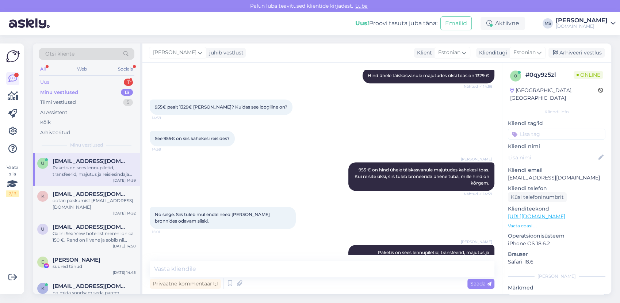
click at [71, 80] on div "Uus 1" at bounding box center [87, 82] width 96 height 10
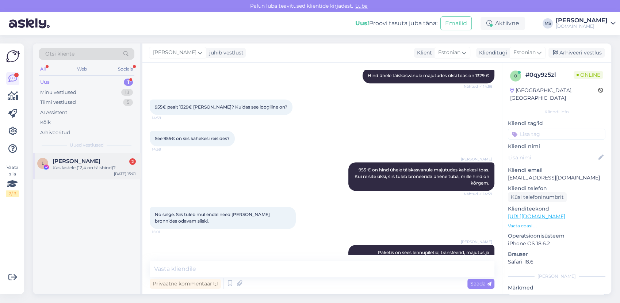
click at [81, 156] on div "L [PERSON_NAME] 2 Kas lastele (12,4 on täishind)? [DATE] 15:01" at bounding box center [86, 166] width 107 height 26
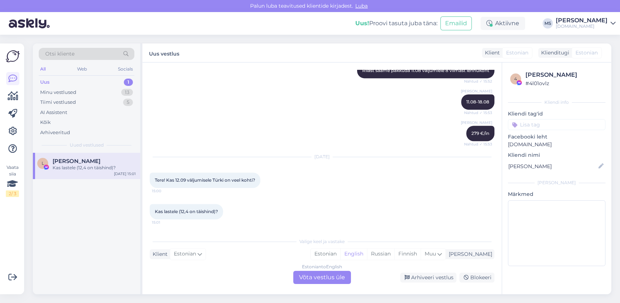
scroll to position [361, 0]
click at [340, 253] on div "Estonian" at bounding box center [326, 253] width 30 height 11
click at [335, 279] on div "Estonian to Estonian Võta vestlus üle" at bounding box center [322, 277] width 58 height 13
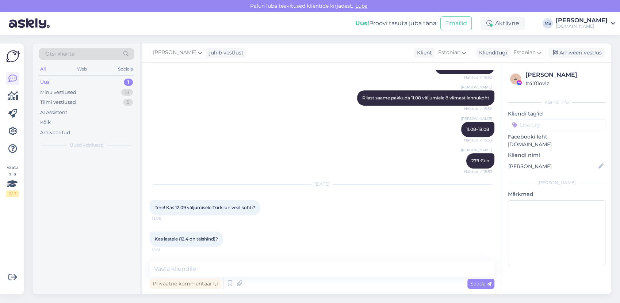
scroll to position [333, 0]
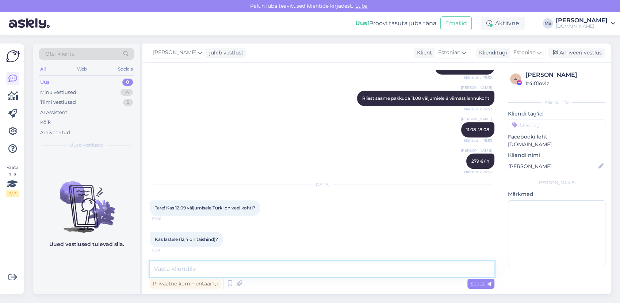
click at [318, 272] on textarea at bounding box center [322, 268] width 345 height 15
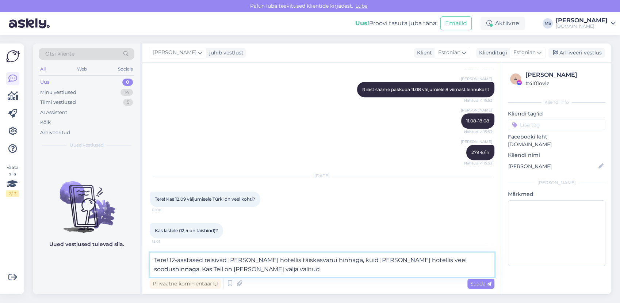
type textarea "Tere! 12-aastased reisivad [PERSON_NAME] hotellis täiskasvanu hinnaga, kuid [PE…"
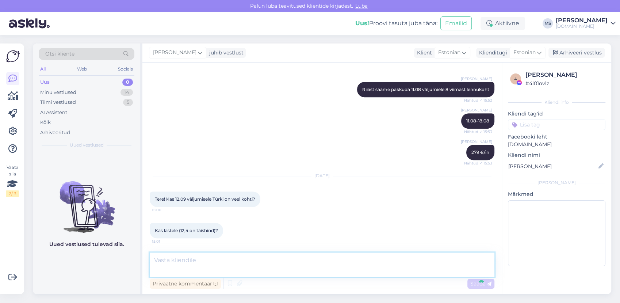
scroll to position [378, 0]
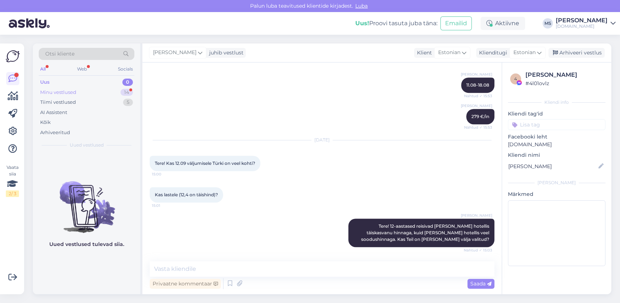
click at [112, 89] on div "Minu vestlused 14" at bounding box center [87, 92] width 96 height 10
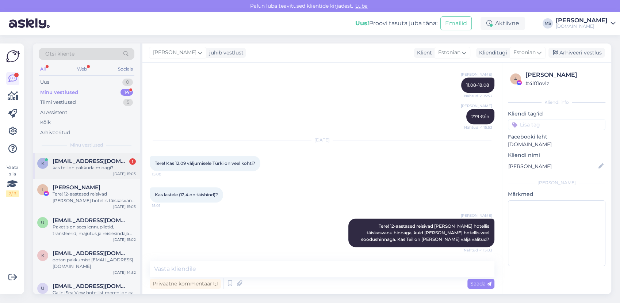
click at [104, 160] on span "[EMAIL_ADDRESS][DOMAIN_NAME]" at bounding box center [91, 161] width 76 height 7
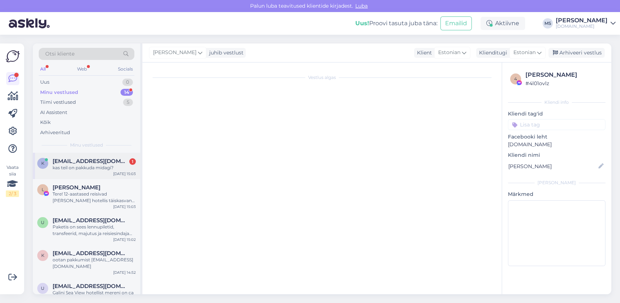
scroll to position [0, 0]
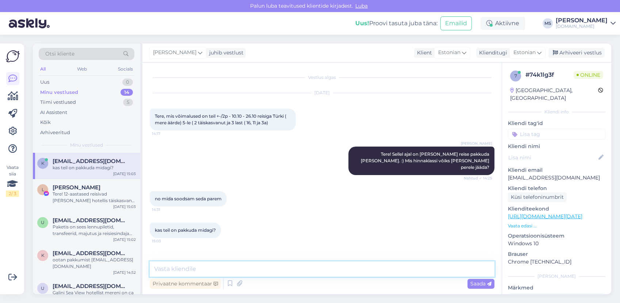
click at [243, 262] on textarea at bounding box center [322, 268] width 345 height 15
type textarea "T"
type textarea "Saadame Teile pakkumised esimesel võimalusel meilile."
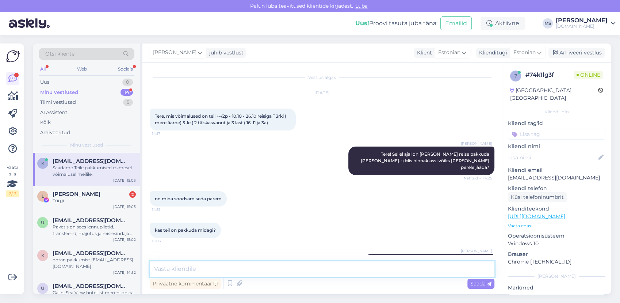
scroll to position [16, 0]
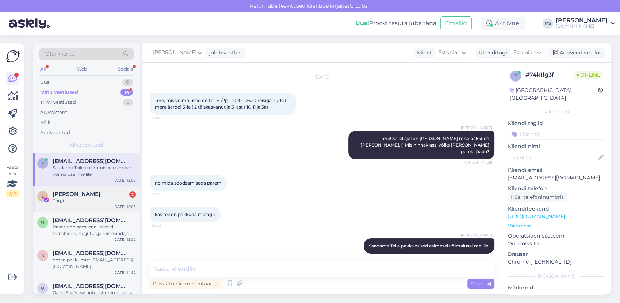
drag, startPoint x: 70, startPoint y: 195, endPoint x: 146, endPoint y: 210, distance: 77.4
click at [70, 196] on span "[PERSON_NAME]" at bounding box center [77, 194] width 48 height 7
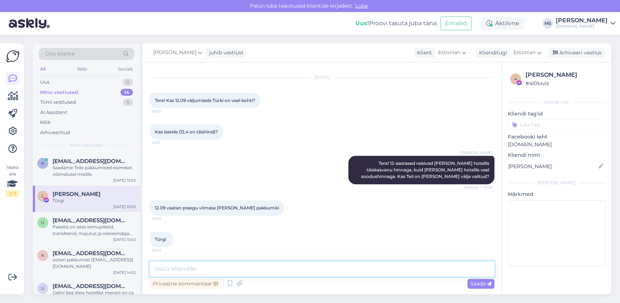
click at [247, 267] on textarea at bounding box center [322, 268] width 345 height 15
click at [185, 268] on textarea at bounding box center [322, 268] width 345 height 15
type textarea "s"
type textarea "Sellele reisile on alles 8 viimast lennukohta. Kui palju reisijaid Teil on?"
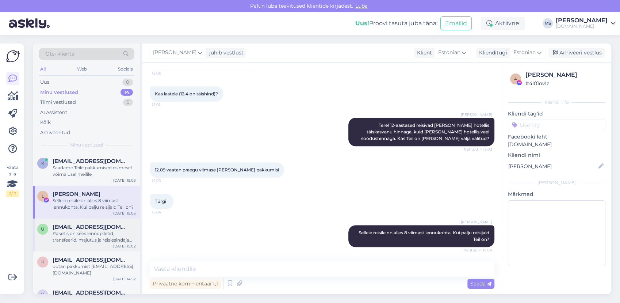
click at [123, 230] on div "Paketis on sees lennupiletid, transfeerid, majutus ja reisiesindaja teenused." at bounding box center [94, 236] width 83 height 13
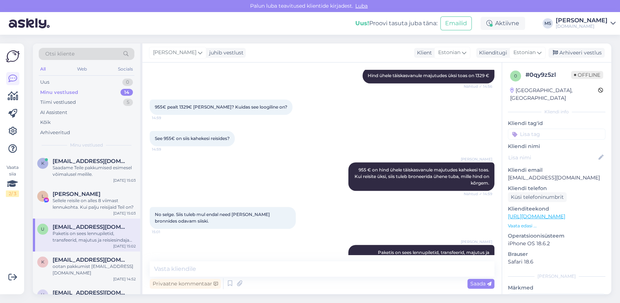
scroll to position [459, 0]
click at [573, 54] on div "Arhiveeri vestlus" at bounding box center [577, 53] width 56 height 10
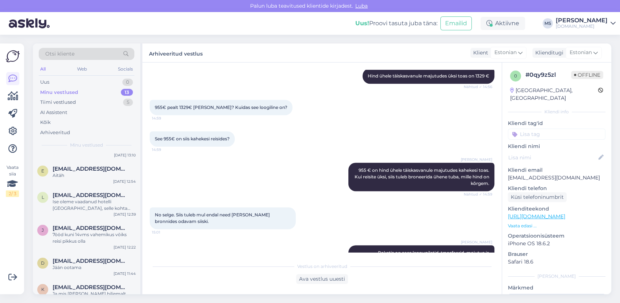
scroll to position [0, 0]
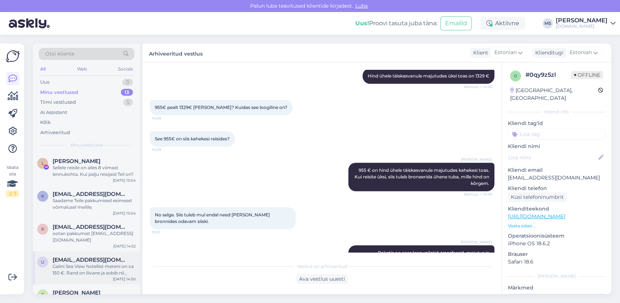
click at [88, 264] on div "Galini Sea View hotellist mereni on ca 150 €. Rand on liivane ja sobib nii ujum…" at bounding box center [94, 269] width 83 height 13
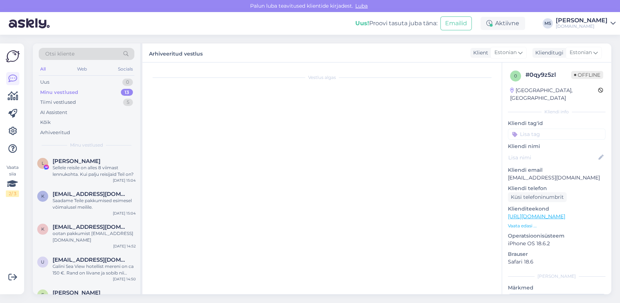
scroll to position [95, 0]
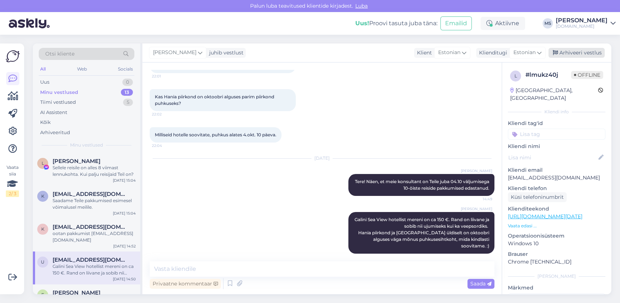
click at [577, 48] on div "Arhiveeri vestlus" at bounding box center [577, 53] width 56 height 10
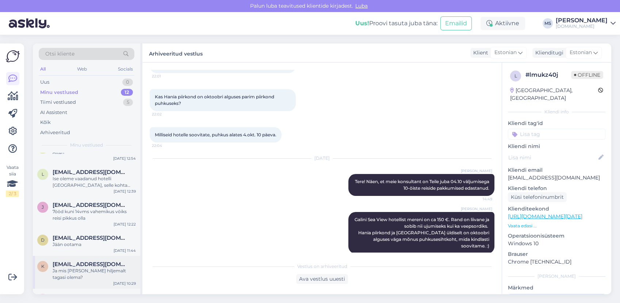
scroll to position [220, 0]
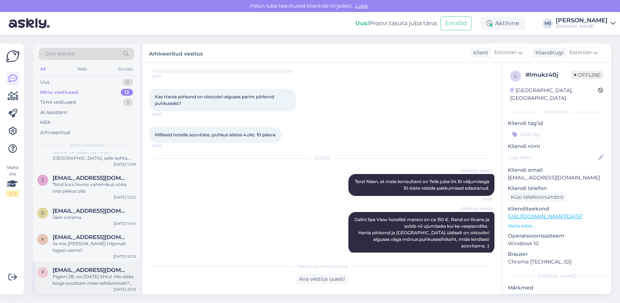
click at [90, 272] on span "[EMAIL_ADDRESS][DOMAIN_NAME]" at bounding box center [91, 270] width 76 height 7
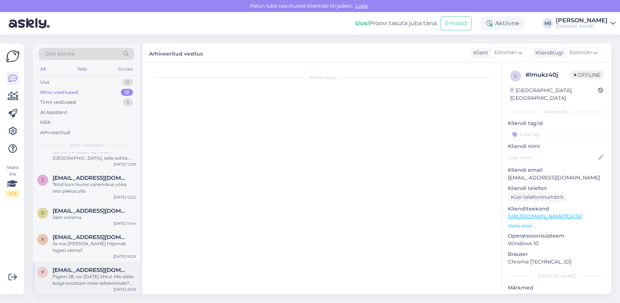
scroll to position [468, 0]
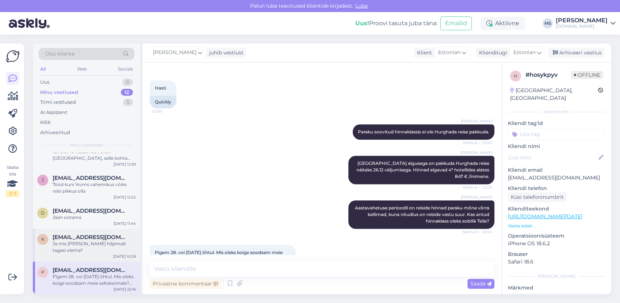
click at [81, 244] on div "Ja mis [PERSON_NAME] hiljemalt tagasi olema?" at bounding box center [94, 246] width 83 height 13
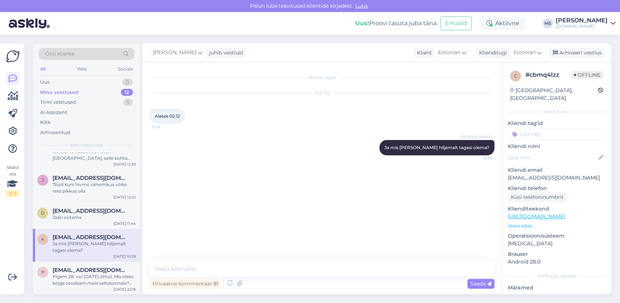
click at [587, 47] on div "[PERSON_NAME] juhib vestlust Klient Estonian Klienditugi Estonian Arhiveeri ves…" at bounding box center [376, 52] width 469 height 19
click at [584, 52] on div "Arhiveeri vestlus" at bounding box center [577, 53] width 56 height 10
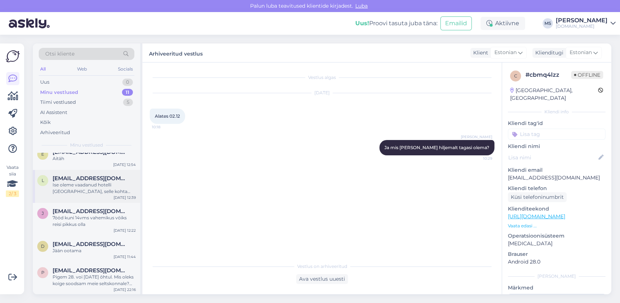
scroll to position [187, 0]
click at [79, 255] on div "d [EMAIL_ADDRESS][DOMAIN_NAME] Jään ootama [DATE] 11:44" at bounding box center [86, 248] width 107 height 26
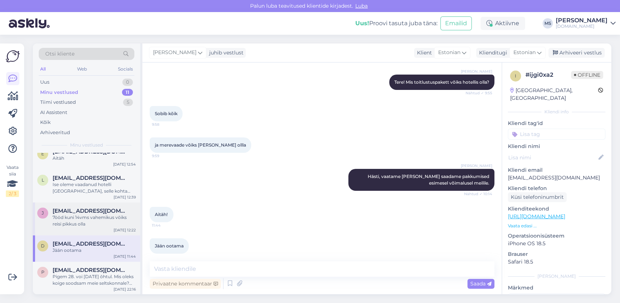
click at [76, 224] on div "7ööd kuni 14vms vahemikus vōiks reisi pikkus olla" at bounding box center [94, 220] width 83 height 13
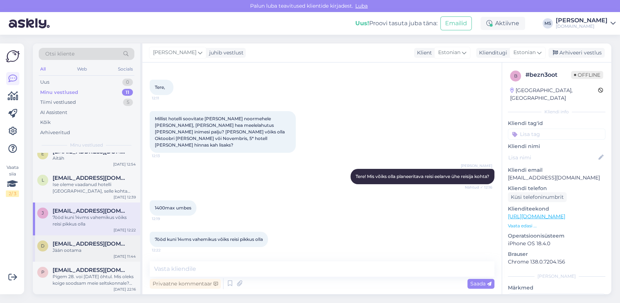
scroll to position [146, 0]
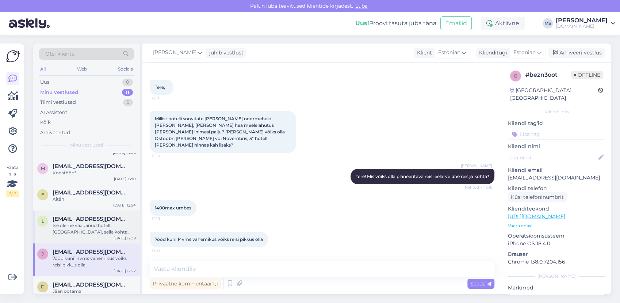
click at [82, 232] on div "Ise oleme vaadanud hotelli [GEOGRAPHIC_DATA], selle kohta sooviksime ka hinnapa…" at bounding box center [94, 228] width 83 height 13
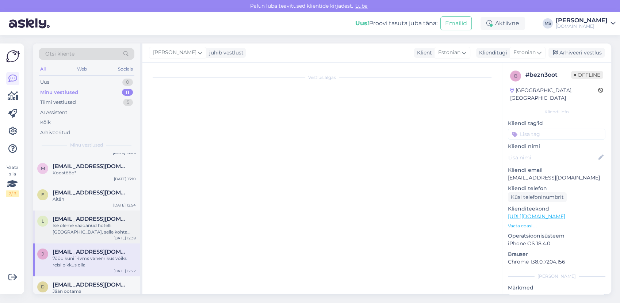
scroll to position [0, 0]
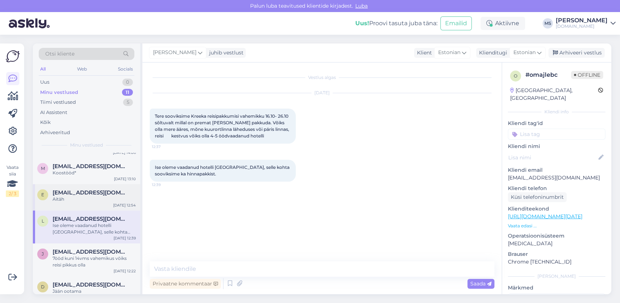
click at [73, 202] on div "Aitäh" at bounding box center [94, 199] width 83 height 7
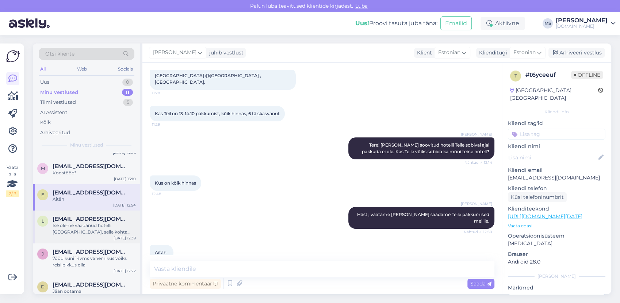
scroll to position [106, 0]
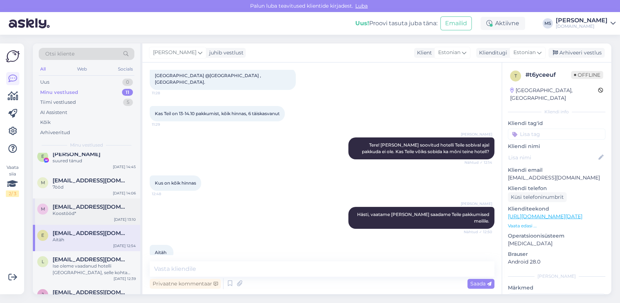
click at [70, 210] on div "Koostööd*" at bounding box center [94, 213] width 83 height 7
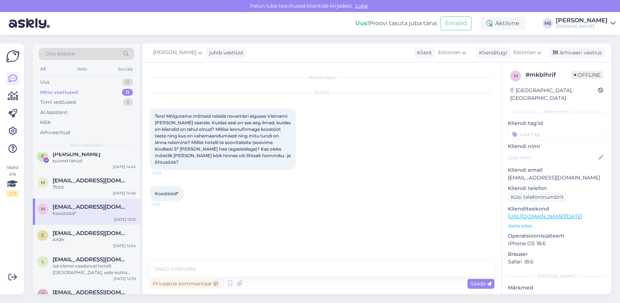
scroll to position [65, 0]
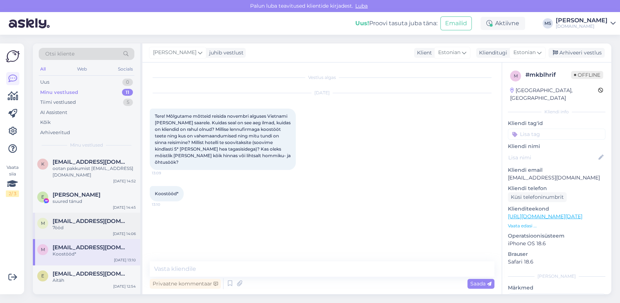
click at [80, 221] on span "[EMAIL_ADDRESS][DOMAIN_NAME]" at bounding box center [91, 221] width 76 height 7
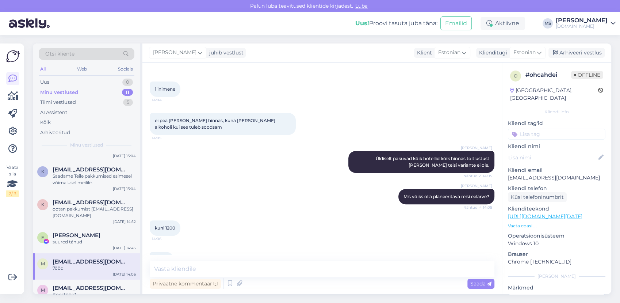
scroll to position [236, 0]
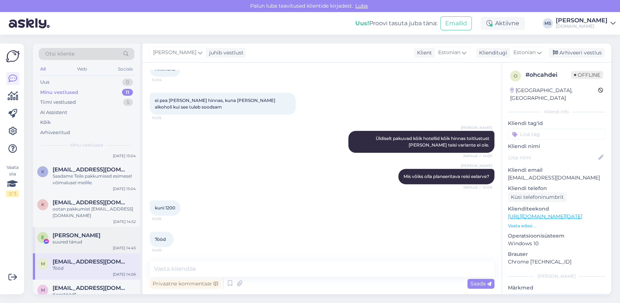
click at [92, 236] on div "[PERSON_NAME]" at bounding box center [94, 235] width 83 height 7
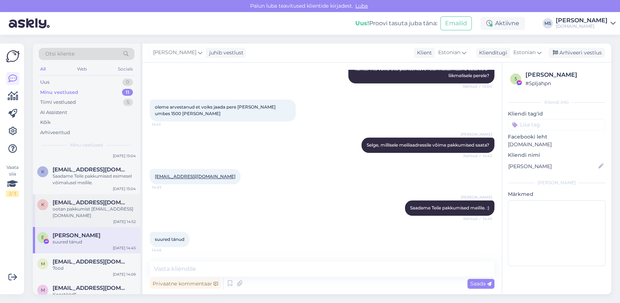
click at [86, 218] on div "ootan pakkumist [EMAIL_ADDRESS][DOMAIN_NAME]" at bounding box center [94, 212] width 83 height 13
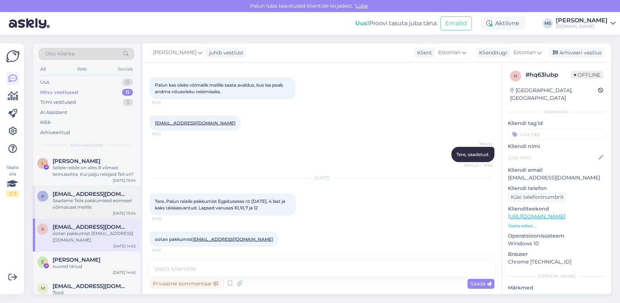
click at [91, 210] on div "k [EMAIL_ADDRESS][DOMAIN_NAME] Saadame Teile pakkumised esimesel võimalusel mei…" at bounding box center [86, 202] width 107 height 33
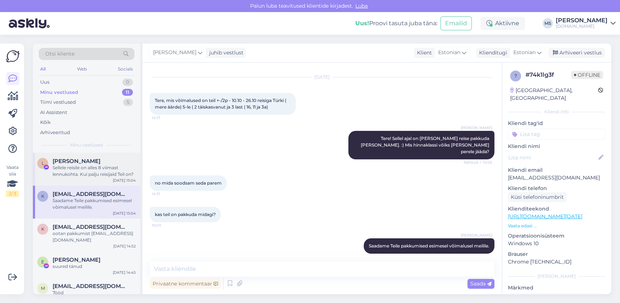
click at [87, 172] on div "Sellele reisile on alles 8 viimast lennukohta. Kui palju reisijaid Teil on?" at bounding box center [94, 170] width 83 height 13
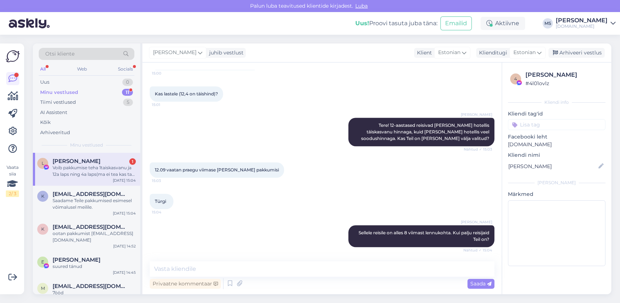
scroll to position [523, 0]
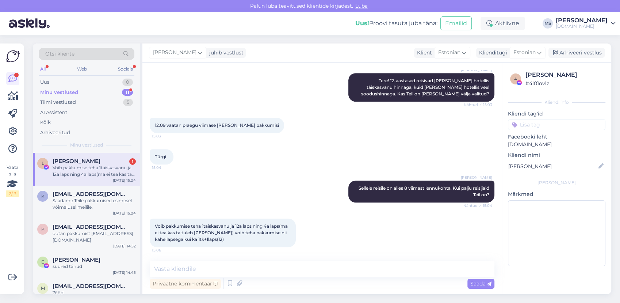
click at [218, 260] on div "Vestlus algas [DATE] Tere! Kas teil 08.08 reisile montenegrosse lennupileteid k…" at bounding box center [321, 178] width 359 height 232
click at [217, 268] on textarea at bounding box center [322, 268] width 345 height 15
type textarea "J"
type textarea "M"
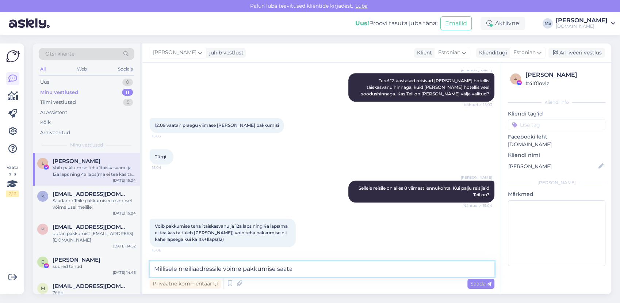
type textarea "Millisele meiliaadressile võime pakkumise saata?"
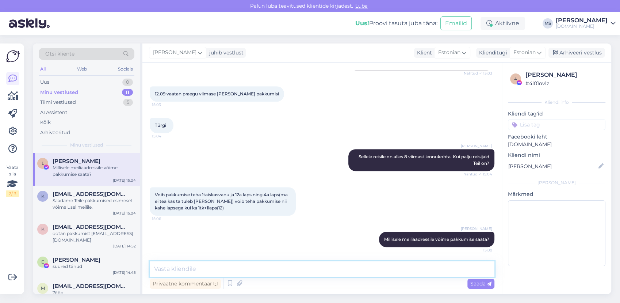
click at [232, 268] on textarea at bounding box center [322, 268] width 345 height 15
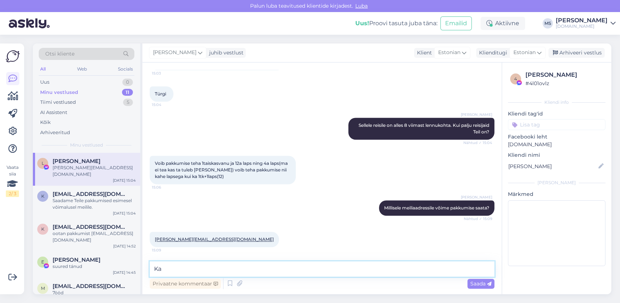
type textarea "K"
type textarea "Hästi, saadame pakkumised esimesel võimalusel meilile. :)"
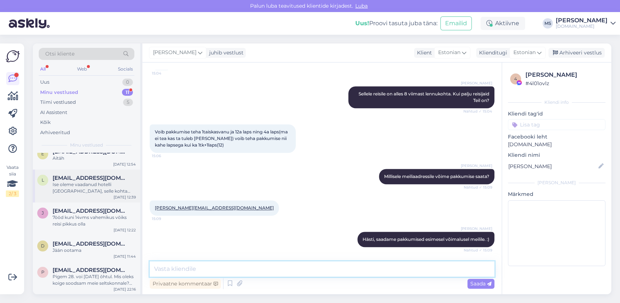
scroll to position [0, 0]
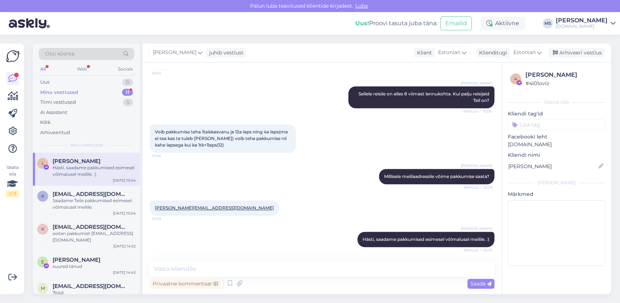
click at [79, 172] on div "Hästi, saadame pakkumised esimesel võimalusel meilile. :)" at bounding box center [94, 170] width 83 height 13
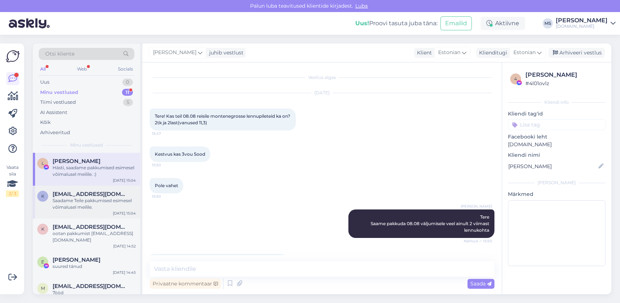
click at [79, 209] on div "Saadame Teile pakkumised esimesel võimalusel meilile." at bounding box center [94, 203] width 83 height 13
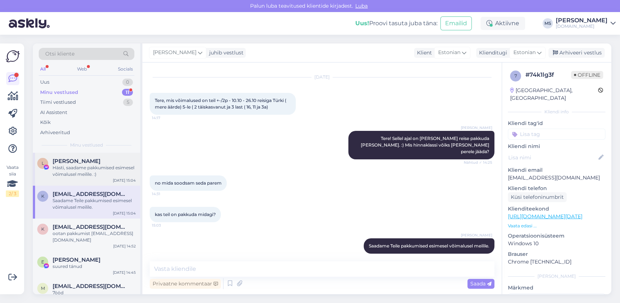
click at [84, 170] on div "Hästi, saadame pakkumised esimesel võimalusel meilile. :)" at bounding box center [94, 170] width 83 height 13
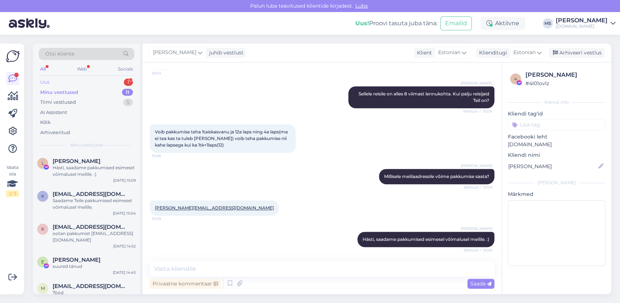
click at [66, 85] on div "Uus 1" at bounding box center [87, 82] width 96 height 10
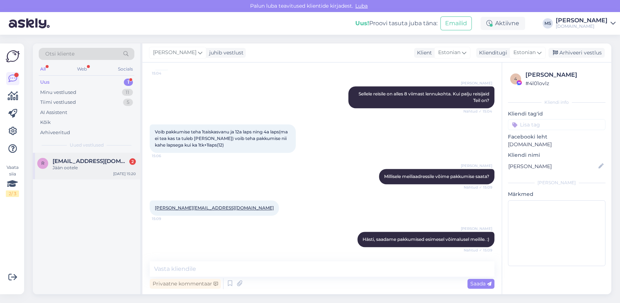
click at [85, 168] on div "Jään ootele" at bounding box center [94, 167] width 83 height 7
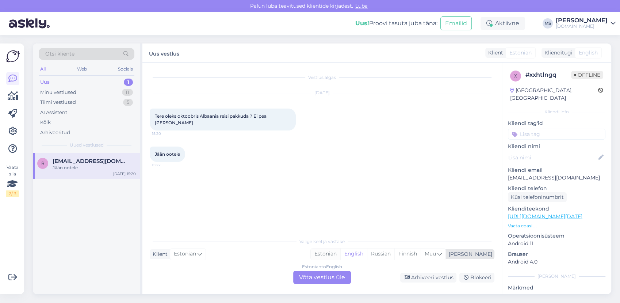
click at [340, 253] on div "Estonian" at bounding box center [326, 253] width 30 height 11
drag, startPoint x: 347, startPoint y: 271, endPoint x: 328, endPoint y: 270, distance: 18.6
click at [345, 271] on div "Estonian to Estonian Võta vestlus üle" at bounding box center [322, 277] width 58 height 13
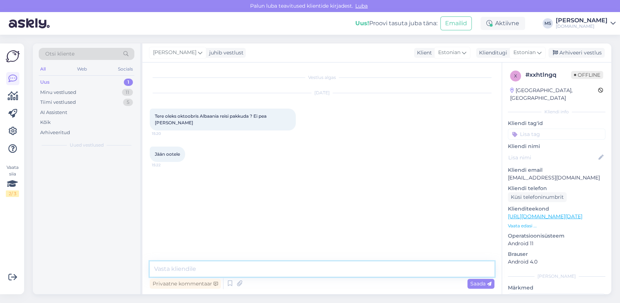
click at [313, 263] on textarea at bounding box center [322, 268] width 345 height 15
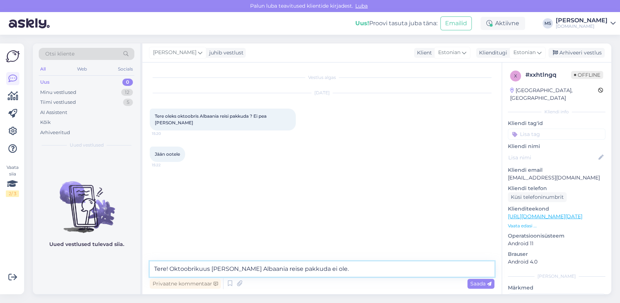
type textarea "Tere! Oktoobrikuus [PERSON_NAME] Albaania reise pakkuda ei ole."
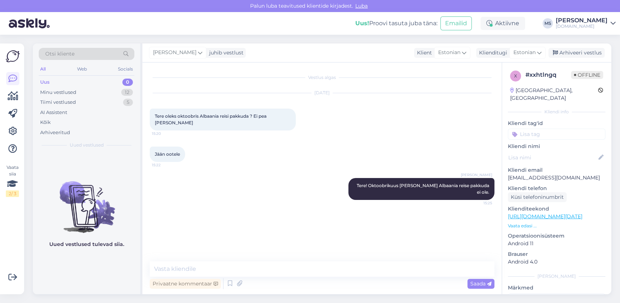
click at [97, 86] on div "Uus 0" at bounding box center [87, 82] width 96 height 10
drag, startPoint x: 73, startPoint y: 92, endPoint x: 78, endPoint y: 101, distance: 10.3
click at [73, 92] on div "Minu vestlused" at bounding box center [58, 92] width 36 height 7
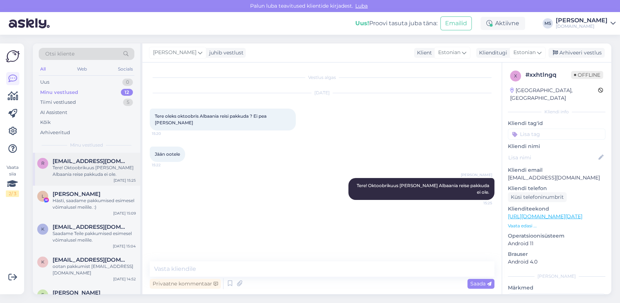
click at [84, 169] on div "Tere! Oktoobrikuus [PERSON_NAME] Albaania reise pakkuda ei ole." at bounding box center [94, 170] width 83 height 13
click at [575, 53] on div "Arhiveeri vestlus" at bounding box center [577, 53] width 56 height 10
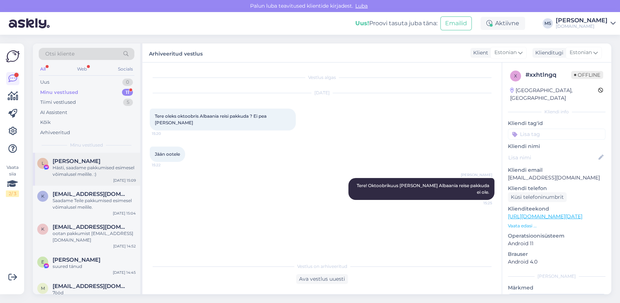
click at [85, 174] on div "Hästi, saadame pakkumised esimesel võimalusel meilile. :)" at bounding box center [94, 170] width 83 height 13
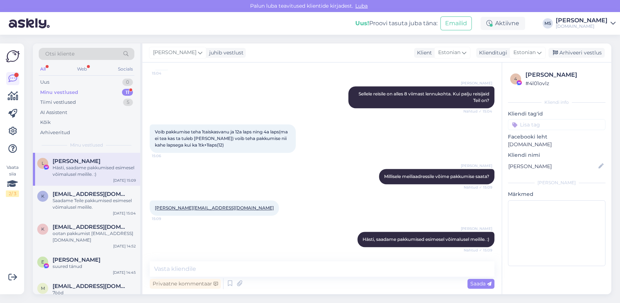
drag, startPoint x: 82, startPoint y: 202, endPoint x: 83, endPoint y: 182, distance: 19.4
click at [82, 202] on div "Saadame Teile pakkumised esimesel võimalusel meilile." at bounding box center [94, 203] width 83 height 13
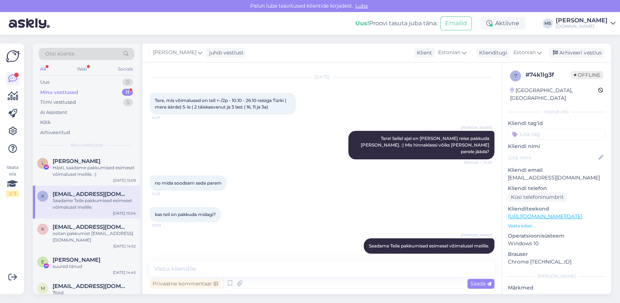
drag, startPoint x: 83, startPoint y: 180, endPoint x: 83, endPoint y: 187, distance: 6.6
click at [83, 180] on div "L [PERSON_NAME] Hästi, saadame pakkumised esimesel võimalusel meilile. :) [DATE…" at bounding box center [86, 169] width 107 height 33
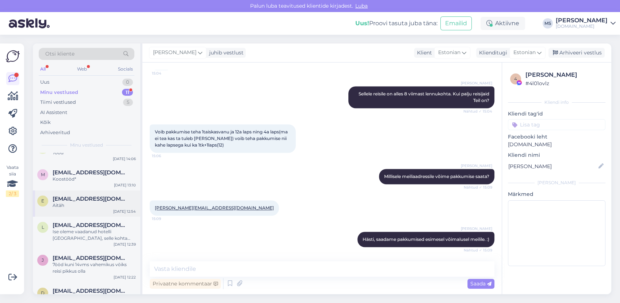
scroll to position [187, 0]
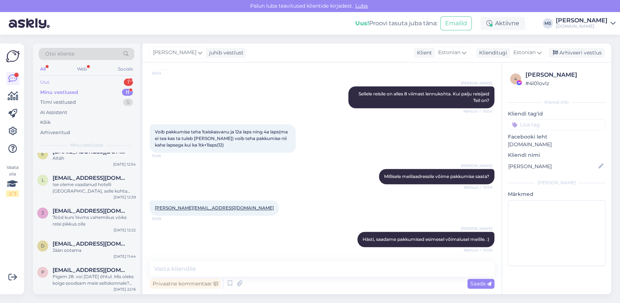
click at [87, 81] on div "Uus 1" at bounding box center [87, 82] width 96 height 10
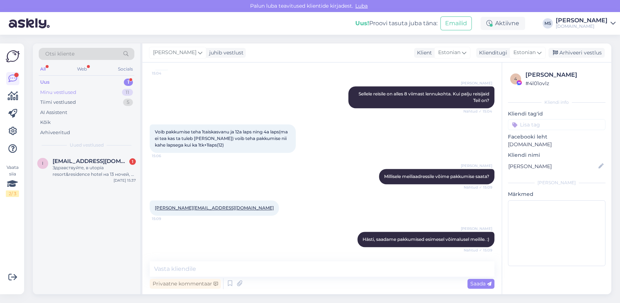
click at [80, 90] on div "Minu vestlused 11" at bounding box center [87, 92] width 96 height 10
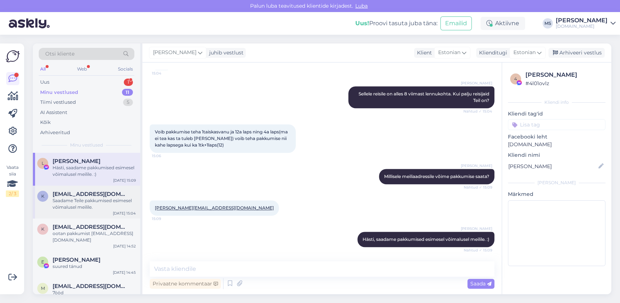
click at [74, 203] on div "Saadame Teile pakkumised esimesel võimalusel meilile." at bounding box center [94, 203] width 83 height 13
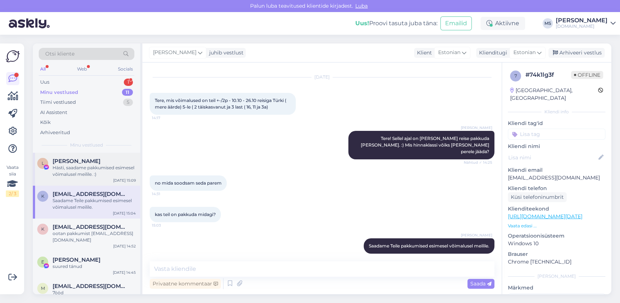
click at [85, 168] on div "Hästi, saadame pakkumised esimesel võimalusel meilile. :)" at bounding box center [94, 170] width 83 height 13
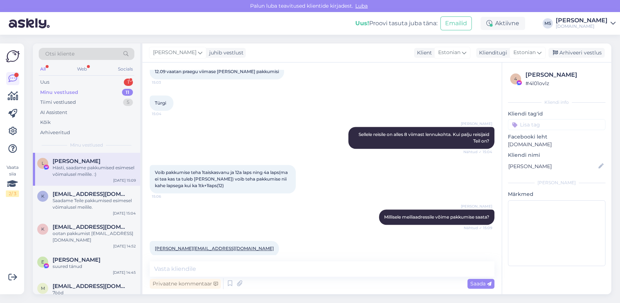
scroll to position [618, 0]
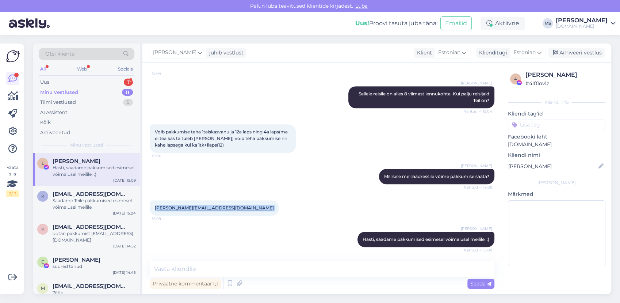
drag, startPoint x: 225, startPoint y: 209, endPoint x: 155, endPoint y: 206, distance: 70.5
click at [155, 206] on div "[PERSON_NAME][EMAIL_ADDRESS][DOMAIN_NAME] 15:09" at bounding box center [214, 207] width 129 height 15
drag, startPoint x: 155, startPoint y: 206, endPoint x: 159, endPoint y: 206, distance: 4.7
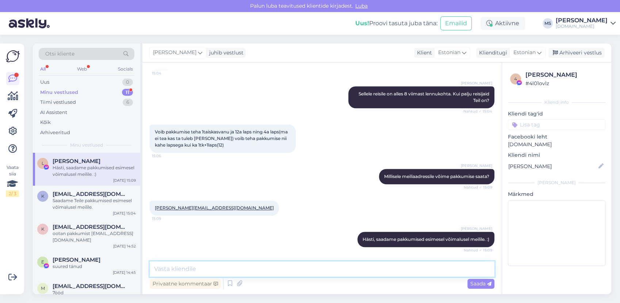
click at [186, 265] on textarea at bounding box center [322, 268] width 345 height 15
type textarea "Pakkumised on saadetud Teile meilile. :)"
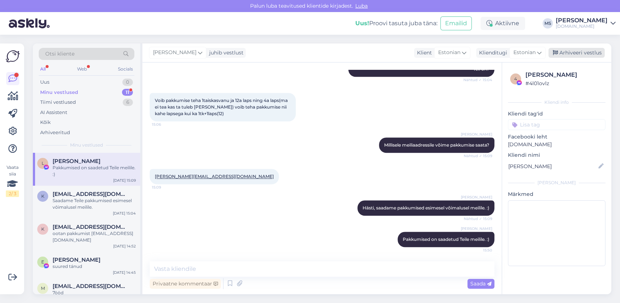
click at [583, 53] on div "Arhiveeri vestlus" at bounding box center [577, 53] width 56 height 10
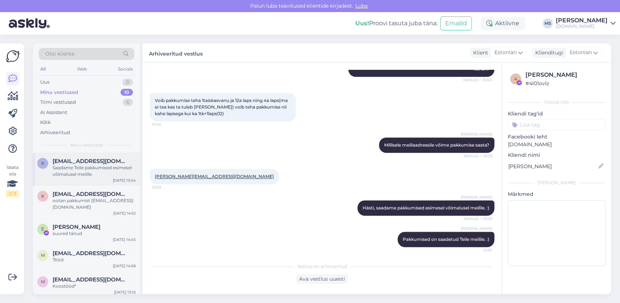
drag, startPoint x: 95, startPoint y: 167, endPoint x: 106, endPoint y: 173, distance: 12.7
click at [95, 167] on div "Saadame Teile pakkumised esimesel võimalusel meilile." at bounding box center [94, 170] width 83 height 13
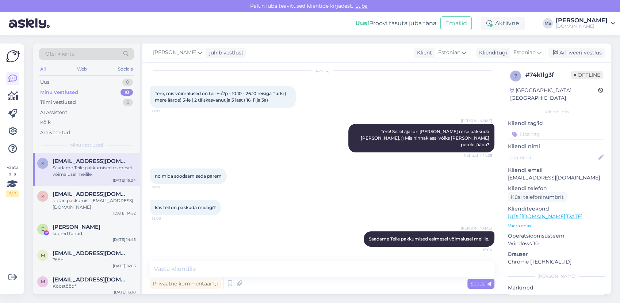
scroll to position [16, 0]
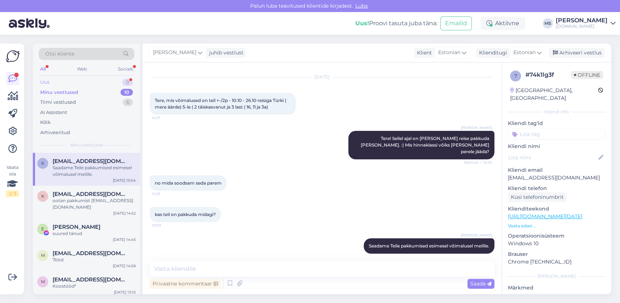
click at [88, 77] on div "Uus 0" at bounding box center [87, 82] width 96 height 10
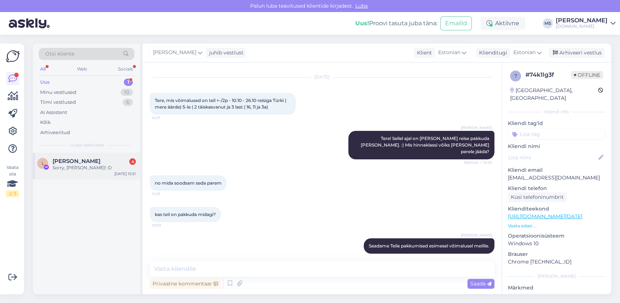
click at [73, 160] on span "[PERSON_NAME]" at bounding box center [77, 161] width 48 height 7
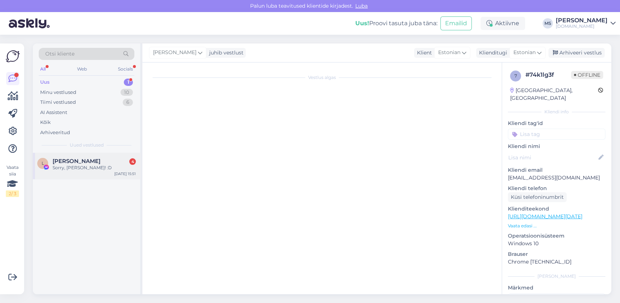
scroll to position [802, 0]
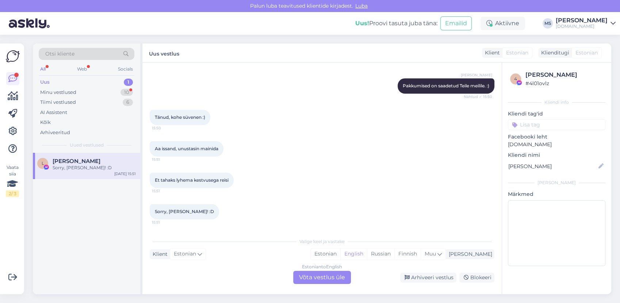
drag, startPoint x: 356, startPoint y: 254, endPoint x: 339, endPoint y: 264, distance: 20.6
click at [340, 254] on div "Estonian" at bounding box center [326, 253] width 30 height 11
click at [326, 275] on div "Estonian to Estonian Võta vestlus üle" at bounding box center [322, 277] width 58 height 13
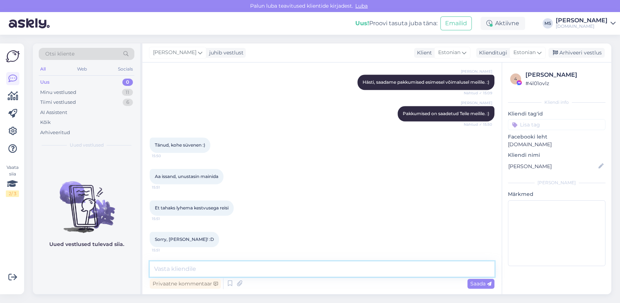
click at [316, 272] on textarea at bounding box center [322, 268] width 345 height 15
type textarea "s"
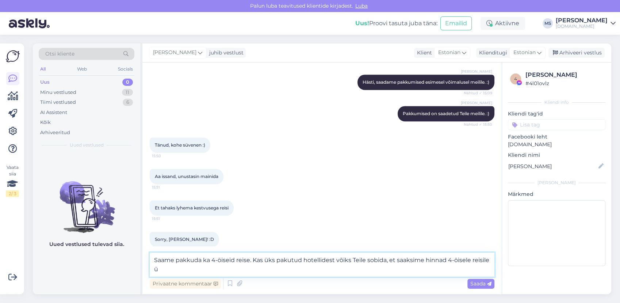
scroll to position [783, 0]
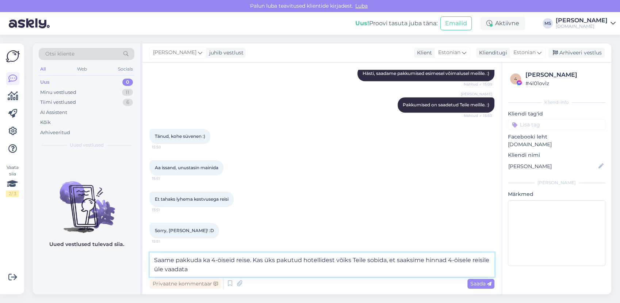
type textarea "Saame pakkuda ka 4-öiseid reise. Kas üks pakutud hotellidest võiks Teile sobida…"
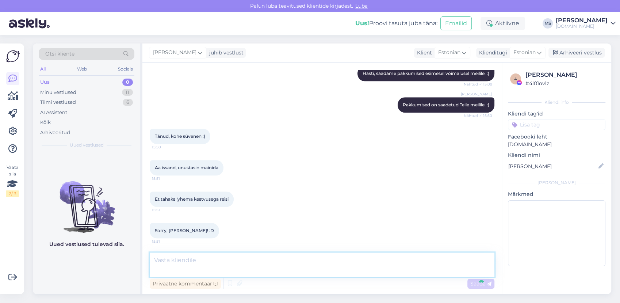
scroll to position [819, 0]
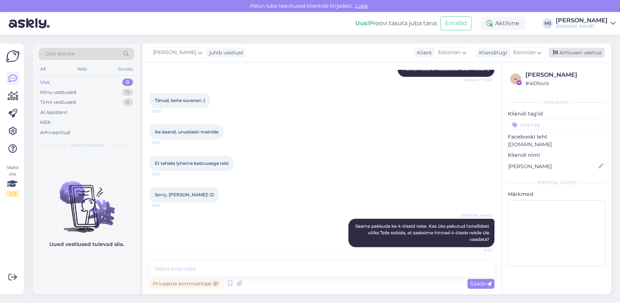
click at [590, 54] on div "Arhiveeri vestlus" at bounding box center [577, 53] width 56 height 10
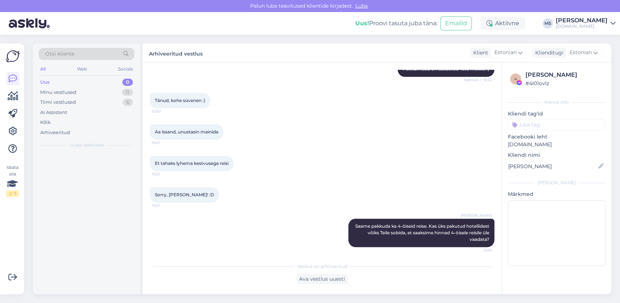
scroll to position [822, 0]
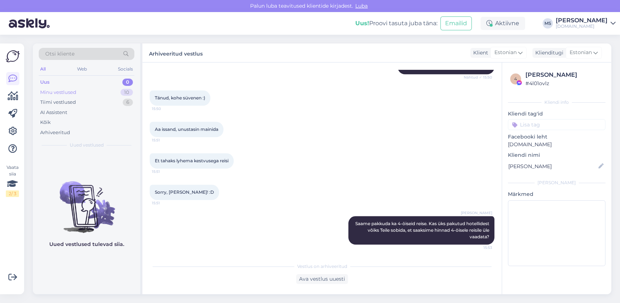
click at [119, 95] on div "Minu vestlused 10" at bounding box center [87, 92] width 96 height 10
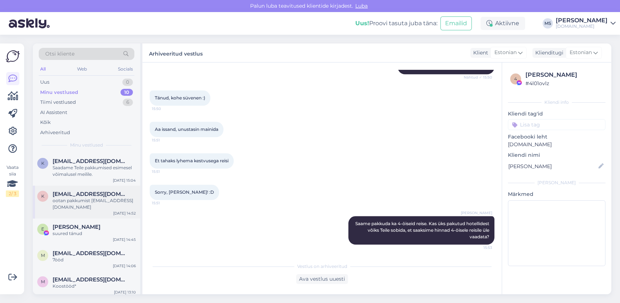
click at [82, 205] on div "ootan pakkumist [EMAIL_ADDRESS][DOMAIN_NAME]" at bounding box center [94, 203] width 83 height 13
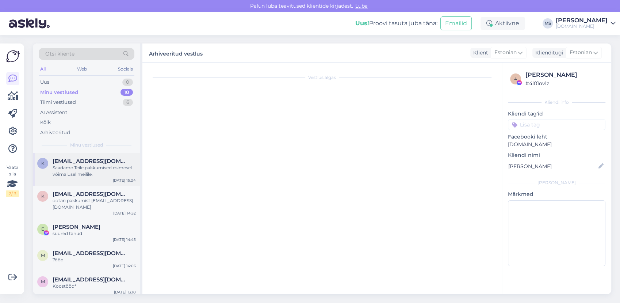
scroll to position [0, 0]
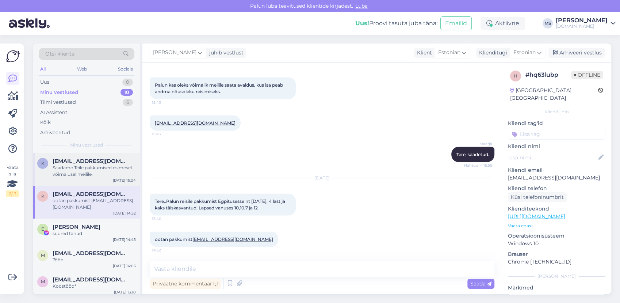
click at [72, 171] on div "Saadame Teile pakkumised esimesel võimalusel meilile." at bounding box center [94, 170] width 83 height 13
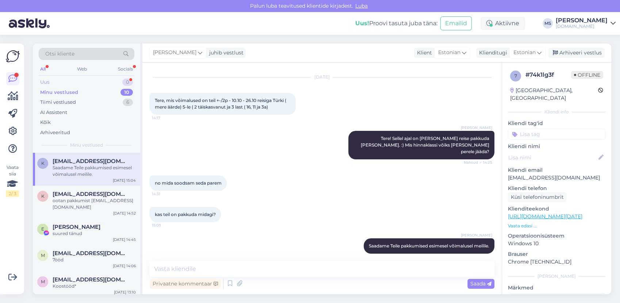
click at [100, 82] on div "Uus 0" at bounding box center [87, 82] width 96 height 10
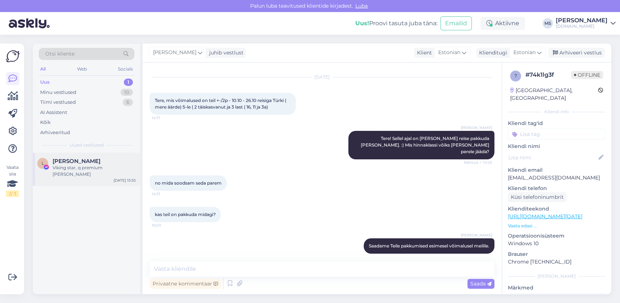
click at [86, 159] on div "[PERSON_NAME]" at bounding box center [94, 161] width 83 height 7
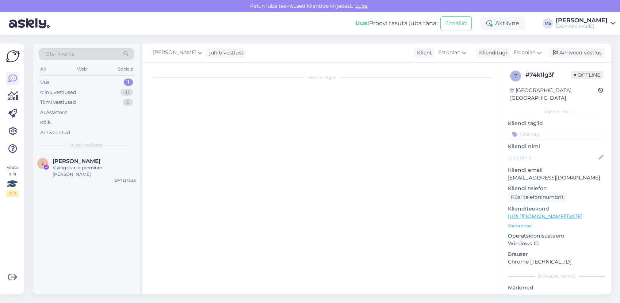
scroll to position [947, 0]
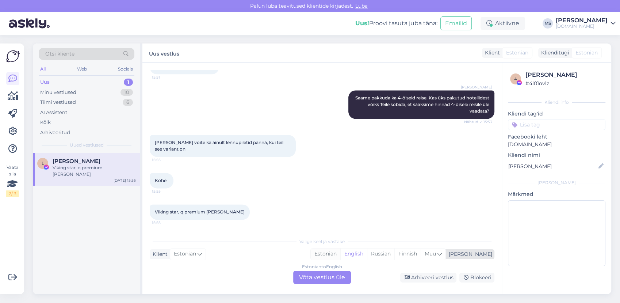
click at [340, 254] on div "Estonian" at bounding box center [326, 253] width 30 height 11
drag, startPoint x: 338, startPoint y: 279, endPoint x: 327, endPoint y: 276, distance: 11.0
click at [333, 278] on div "Estonian to Estonian Võta vestlus üle" at bounding box center [322, 277] width 58 height 13
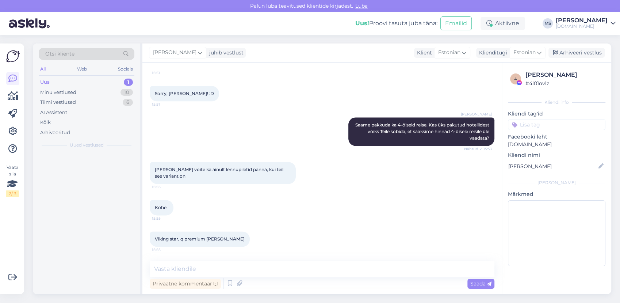
scroll to position [920, 0]
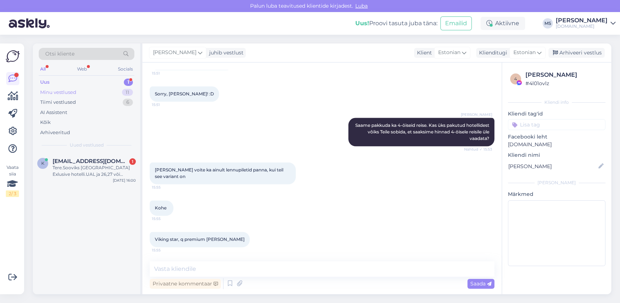
click at [82, 95] on div "Minu vestlused 11" at bounding box center [87, 92] width 96 height 10
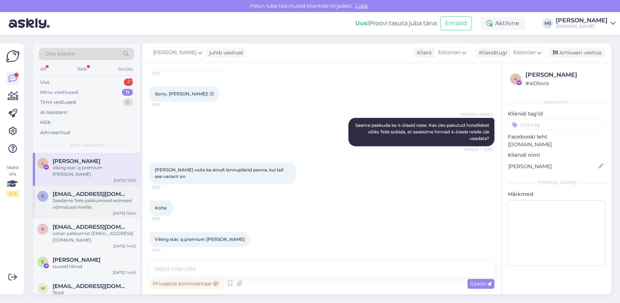
click at [80, 191] on span "[EMAIL_ADDRESS][DOMAIN_NAME]" at bounding box center [91, 194] width 76 height 7
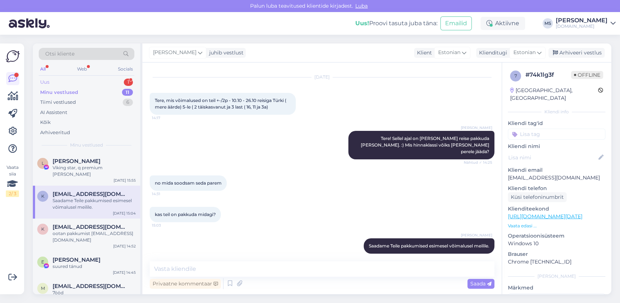
click at [50, 80] on div "Uus 1" at bounding box center [87, 82] width 96 height 10
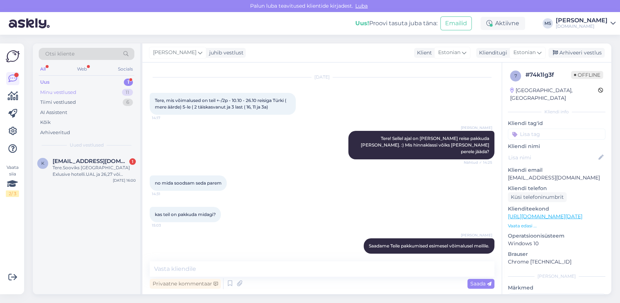
click at [60, 93] on div "Minu vestlused" at bounding box center [58, 92] width 36 height 7
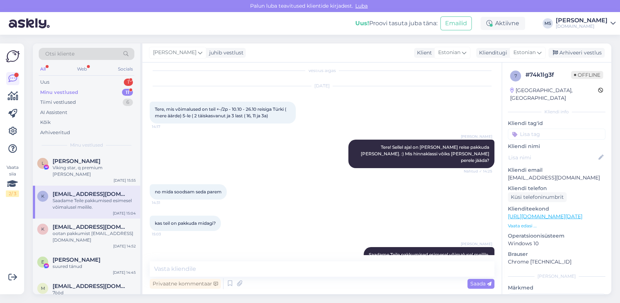
scroll to position [0, 0]
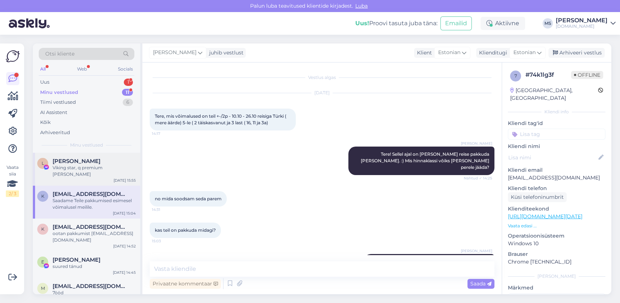
drag, startPoint x: 82, startPoint y: 159, endPoint x: 121, endPoint y: 167, distance: 39.5
click at [84, 159] on div "[PERSON_NAME]" at bounding box center [94, 161] width 83 height 7
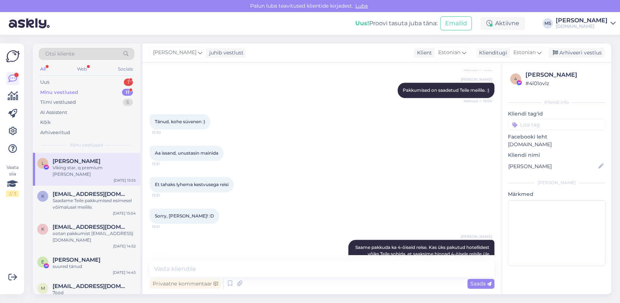
scroll to position [920, 0]
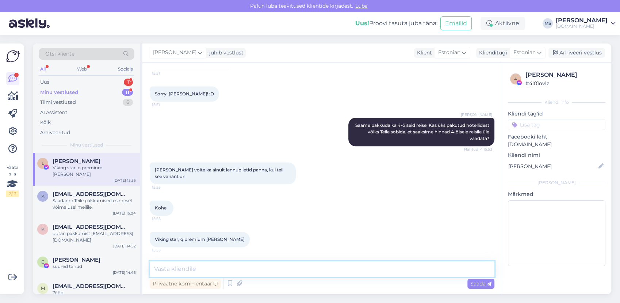
click at [216, 271] on textarea at bounding box center [322, 268] width 345 height 15
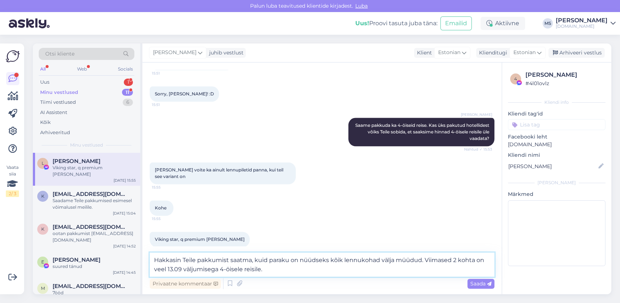
type textarea "Hakkasin Teile pakkumist saatma, kuid paraku on nüüdseks kõik lennukohad välja …"
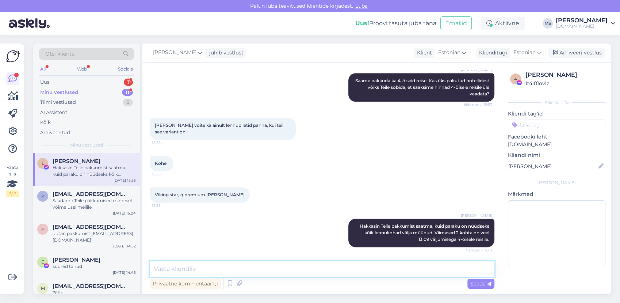
scroll to position [996, 0]
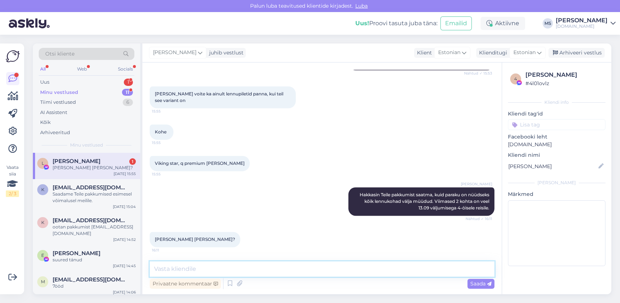
click at [202, 269] on textarea at bounding box center [322, 268] width 345 height 15
type textarea "Lennupileti hind on 139 €/reisija."
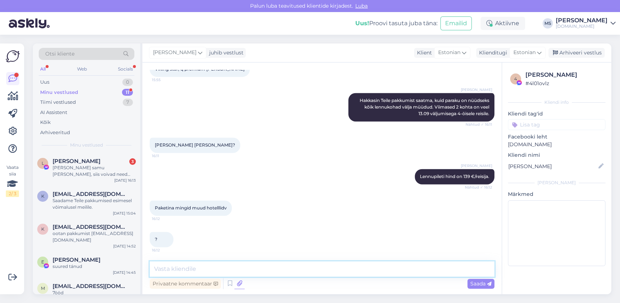
scroll to position [1122, 0]
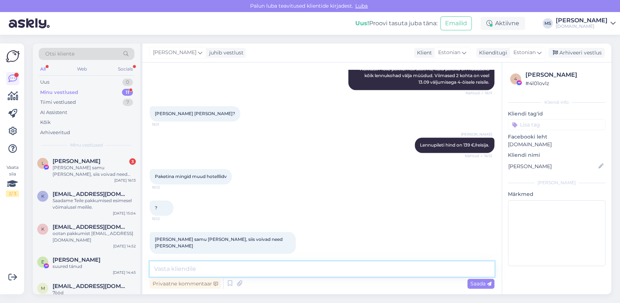
click at [237, 266] on textarea at bounding box center [322, 268] width 345 height 15
type textarea "Saatsin Teile pakkumised meilile."
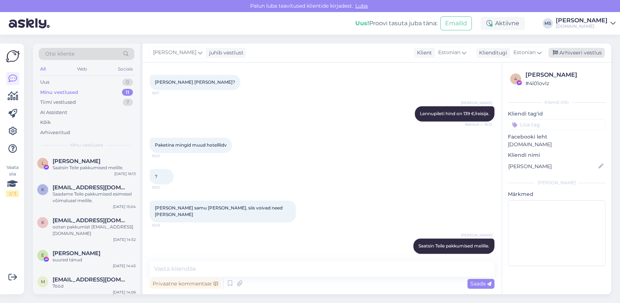
click at [590, 51] on div "Arhiveeri vestlus" at bounding box center [577, 53] width 56 height 10
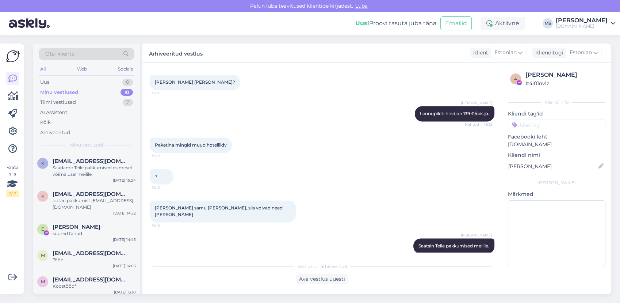
drag, startPoint x: 74, startPoint y: 163, endPoint x: 140, endPoint y: 186, distance: 69.8
click at [75, 163] on span "[EMAIL_ADDRESS][DOMAIN_NAME]" at bounding box center [91, 161] width 76 height 7
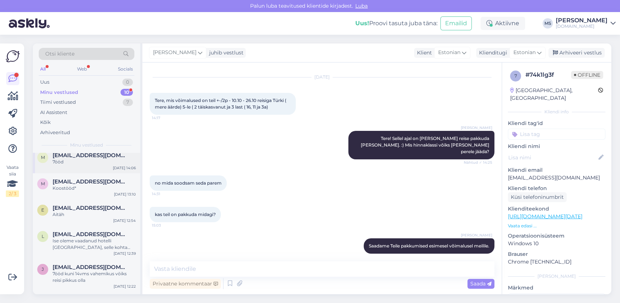
scroll to position [154, 0]
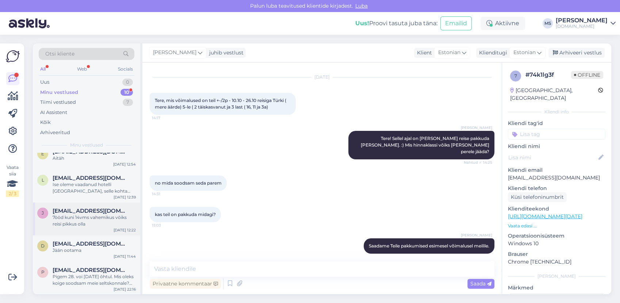
click at [85, 220] on div "7ööd kuni 14vms vahemikus vōiks reisi pikkus olla" at bounding box center [94, 220] width 83 height 13
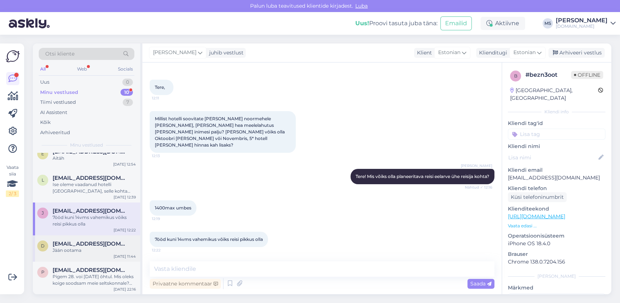
click at [96, 240] on span "[EMAIL_ADDRESS][DOMAIN_NAME]" at bounding box center [91, 243] width 76 height 7
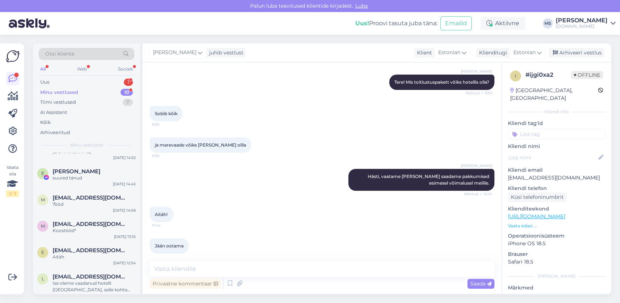
scroll to position [0, 0]
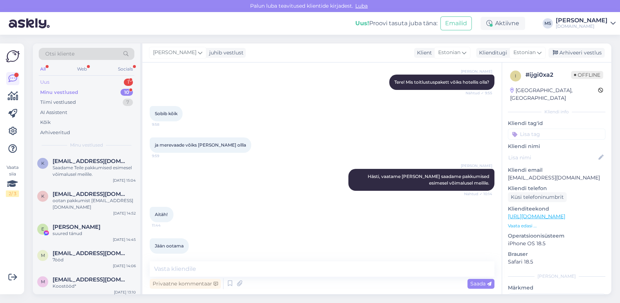
click at [56, 80] on div "Uus 1" at bounding box center [87, 82] width 96 height 10
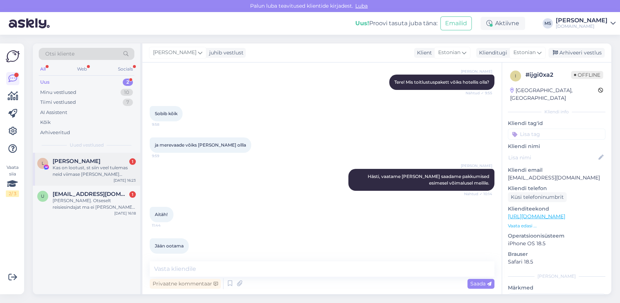
click at [84, 165] on div "Kas on lootust, st siin veel tulemas neid viimase [PERSON_NAME] pakkumisi? Ma i…" at bounding box center [94, 170] width 83 height 13
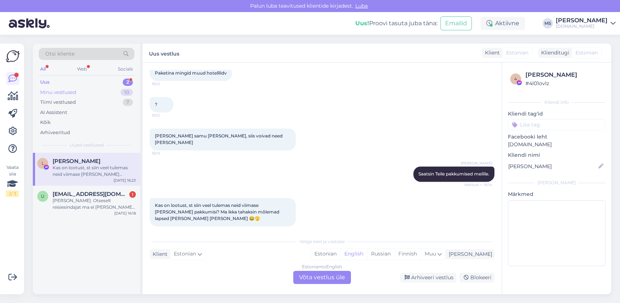
click at [70, 89] on div "Minu vestlused" at bounding box center [58, 92] width 36 height 7
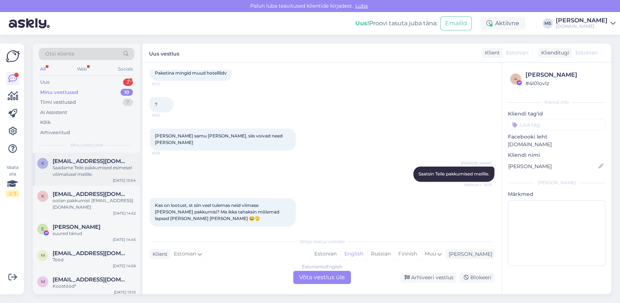
click at [83, 168] on div "Saadame Teile pakkumised esimesel võimalusel meilile." at bounding box center [94, 170] width 83 height 13
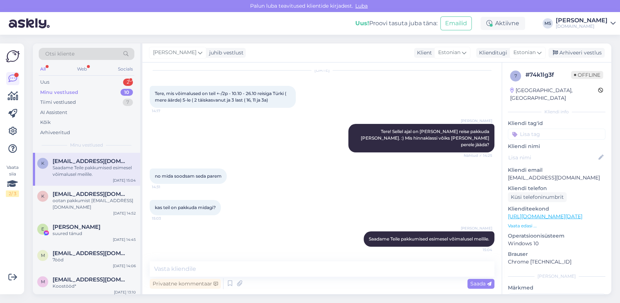
scroll to position [16, 0]
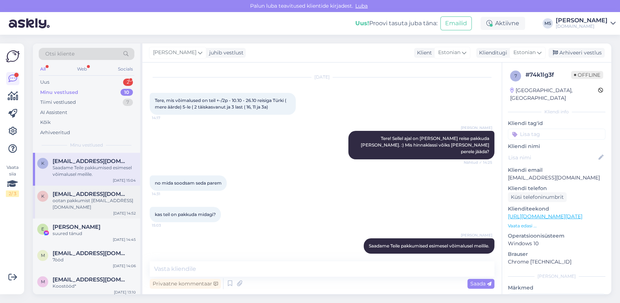
click at [71, 214] on div "k [EMAIL_ADDRESS][DOMAIN_NAME] ootan pakkumist [EMAIL_ADDRESS][DOMAIN_NAME] [DA…" at bounding box center [86, 202] width 107 height 33
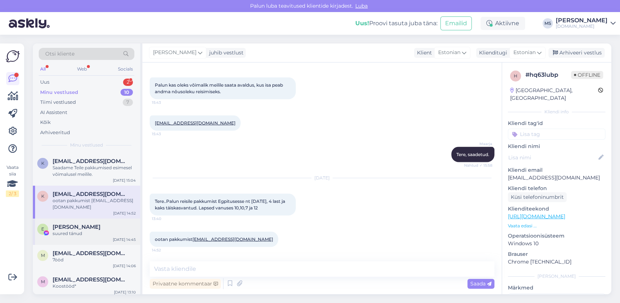
click at [85, 226] on div "[PERSON_NAME]" at bounding box center [94, 227] width 83 height 7
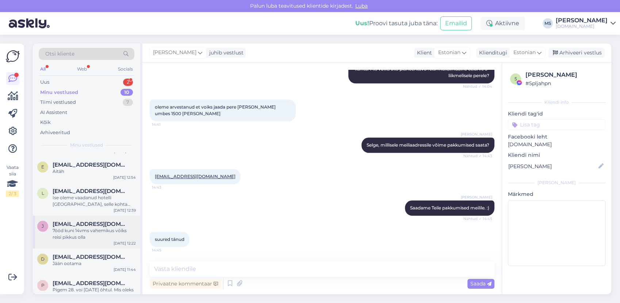
scroll to position [154, 0]
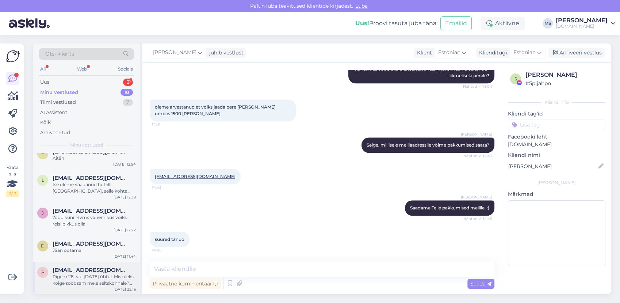
click at [85, 279] on div "Pigem 28. voi [DATE] õhtul. Mis oleks koige soodsam meie seltskonnale? Tallinn …" at bounding box center [94, 279] width 83 height 13
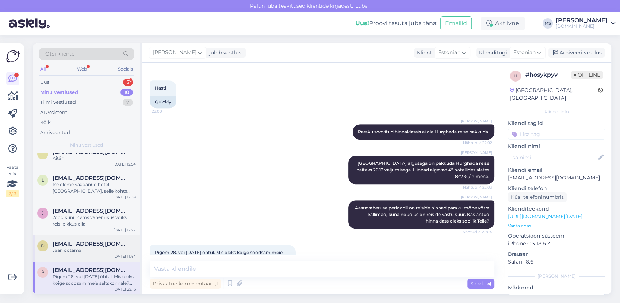
scroll to position [0, 0]
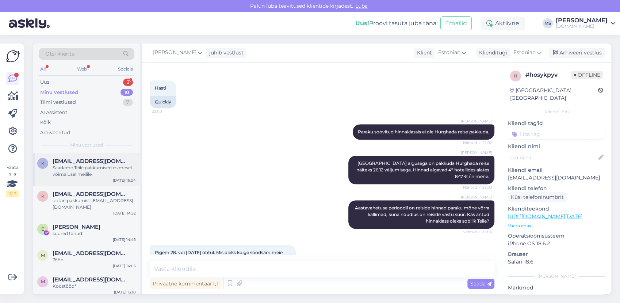
click at [84, 168] on div "Saadame Teile pakkumised esimesel võimalusel meilile." at bounding box center [94, 170] width 83 height 13
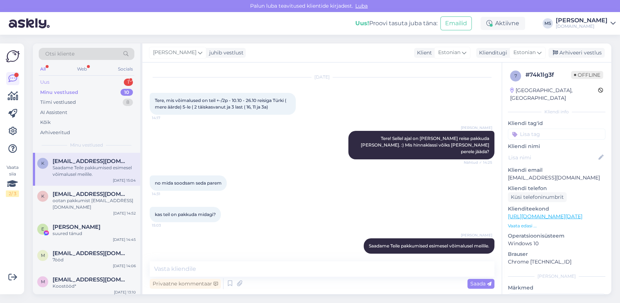
click at [51, 79] on div "Uus 1" at bounding box center [87, 82] width 96 height 10
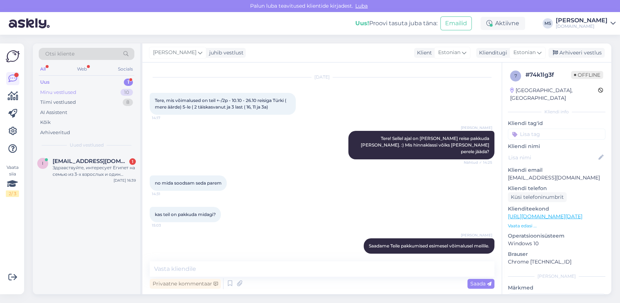
click at [51, 92] on div "Minu vestlused" at bounding box center [58, 92] width 36 height 7
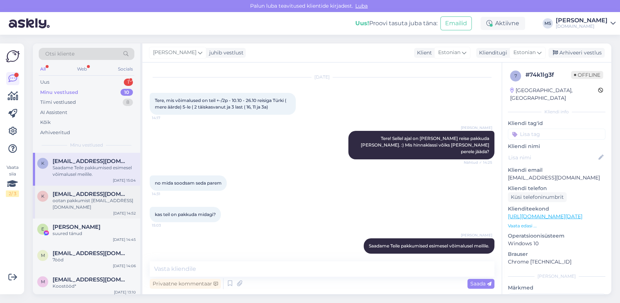
click at [79, 196] on span "[EMAIL_ADDRESS][DOMAIN_NAME]" at bounding box center [91, 194] width 76 height 7
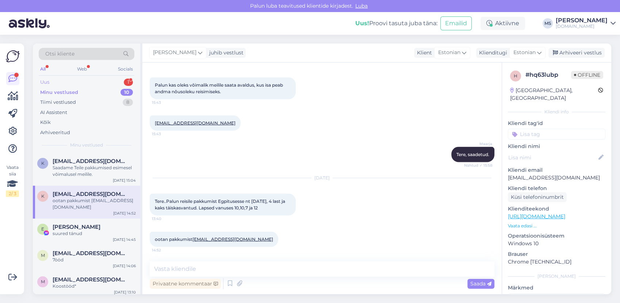
click at [54, 83] on div "Uus 1" at bounding box center [87, 82] width 96 height 10
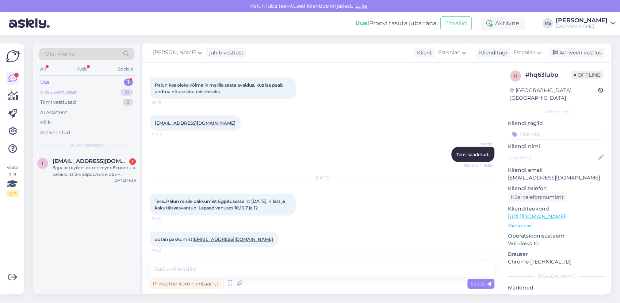
click at [57, 91] on div "Minu vestlused" at bounding box center [58, 92] width 36 height 7
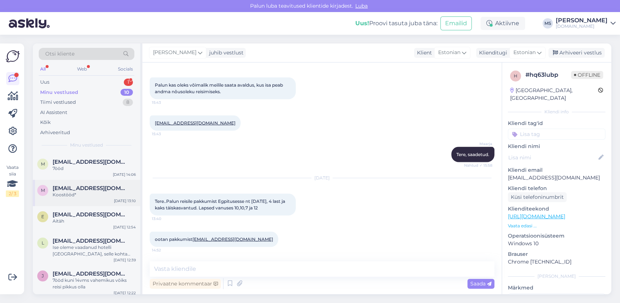
scroll to position [154, 0]
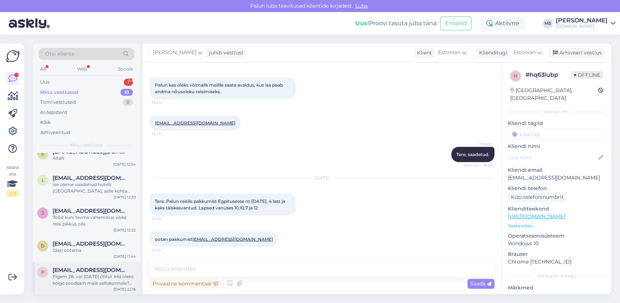
click at [91, 274] on div "Pigem 28. voi [DATE] õhtul. Mis oleks koige soodsam meie seltskonnale? Tallinn …" at bounding box center [94, 279] width 83 height 13
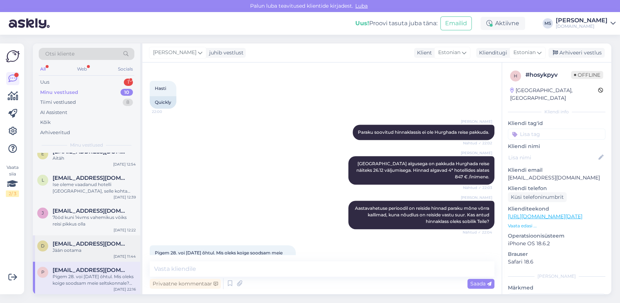
click at [86, 241] on span "[EMAIL_ADDRESS][DOMAIN_NAME]" at bounding box center [91, 243] width 76 height 7
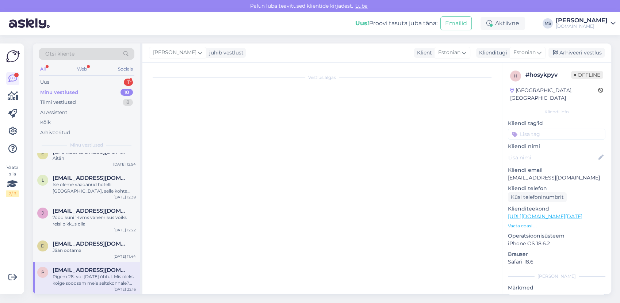
scroll to position [125, 0]
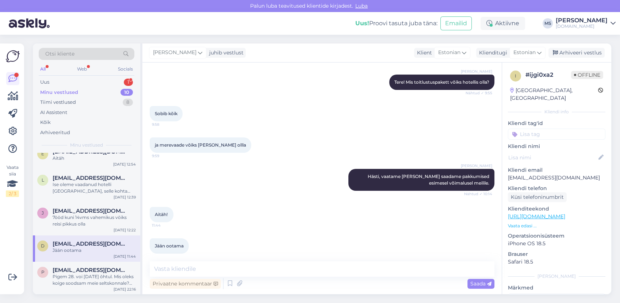
click at [96, 260] on div "d [EMAIL_ADDRESS][DOMAIN_NAME] Jään ootama [DATE] 11:44" at bounding box center [86, 248] width 107 height 26
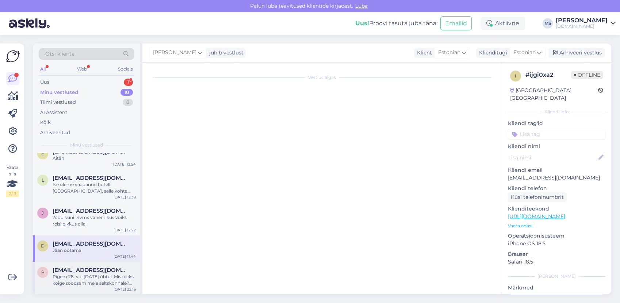
scroll to position [0, 0]
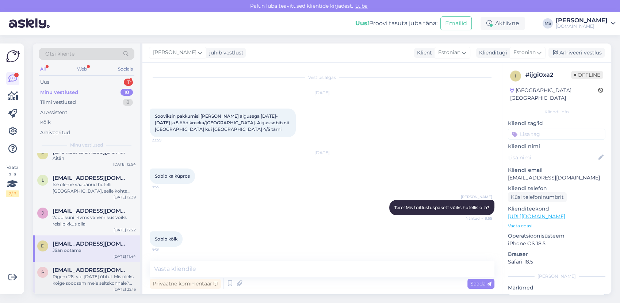
click at [99, 277] on div "Pigem 28. voi [DATE] õhtul. Mis oleks koige soodsam meie seltskonnale? Tallinn …" at bounding box center [94, 279] width 83 height 13
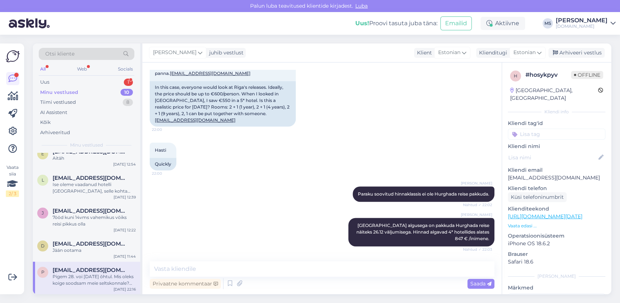
scroll to position [468, 0]
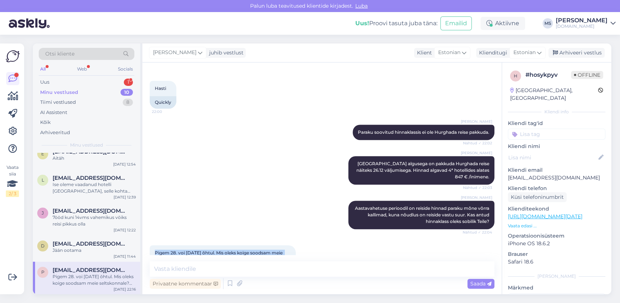
drag, startPoint x: 277, startPoint y: 241, endPoint x: 155, endPoint y: 229, distance: 123.0
click at [155, 245] on div "Pigem 28. voi [DATE] õhtul. Mis oleks koige soodsam meie seltskonnale? Tallinn …" at bounding box center [223, 259] width 146 height 28
drag, startPoint x: 155, startPoint y: 229, endPoint x: 163, endPoint y: 235, distance: 10.4
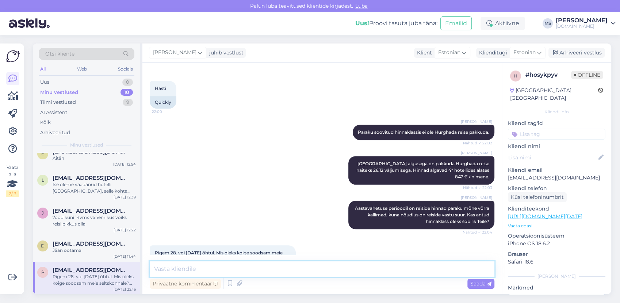
click at [193, 264] on textarea at bounding box center [322, 268] width 345 height 15
click at [215, 266] on textarea at bounding box center [322, 268] width 345 height 15
type textarea "Ol"
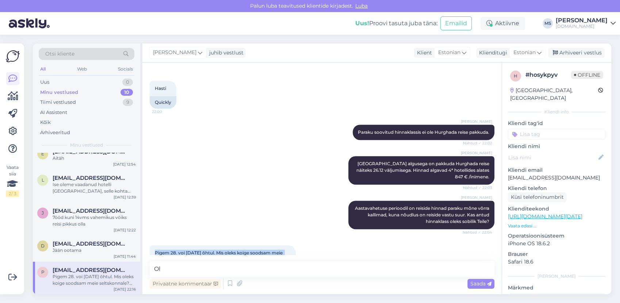
drag, startPoint x: 278, startPoint y: 241, endPoint x: 155, endPoint y: 225, distance: 123.7
click at [155, 245] on div "Pigem 28. voi [DATE] õhtul. Mis oleks koige soodsam meie seltskonnale? Tallinn …" at bounding box center [223, 259] width 146 height 28
drag, startPoint x: 155, startPoint y: 225, endPoint x: 163, endPoint y: 232, distance: 10.7
click at [179, 53] on span "[PERSON_NAME]" at bounding box center [174, 53] width 43 height 8
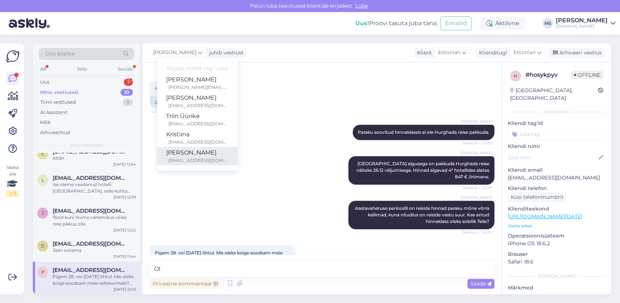
scroll to position [81, 0]
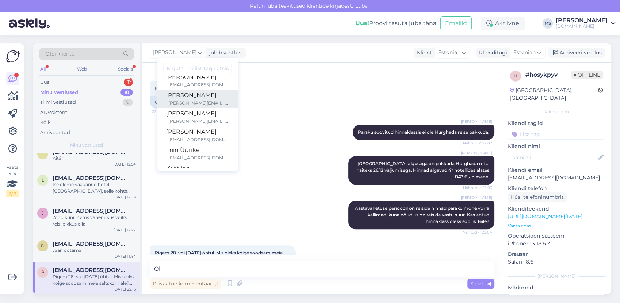
click at [179, 103] on div "[PERSON_NAME][EMAIL_ADDRESS][DOMAIN_NAME]" at bounding box center [198, 103] width 61 height 7
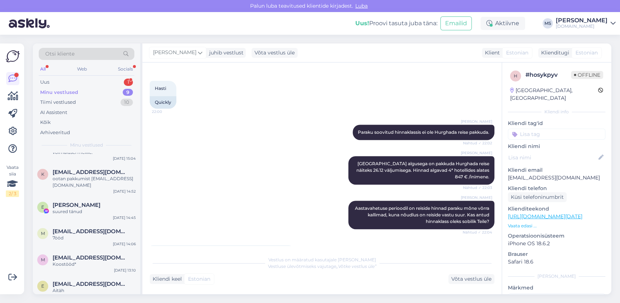
scroll to position [121, 0]
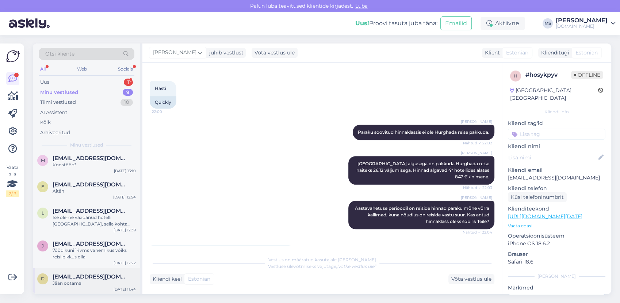
click at [74, 274] on span "[EMAIL_ADDRESS][DOMAIN_NAME]" at bounding box center [91, 276] width 76 height 7
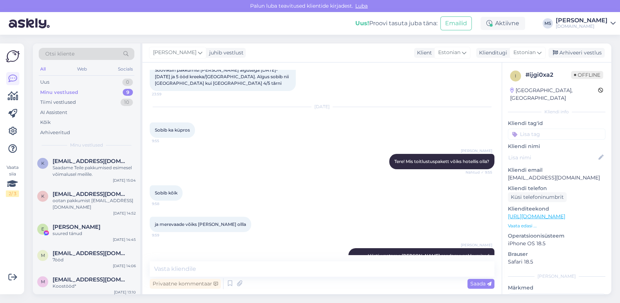
scroll to position [0, 0]
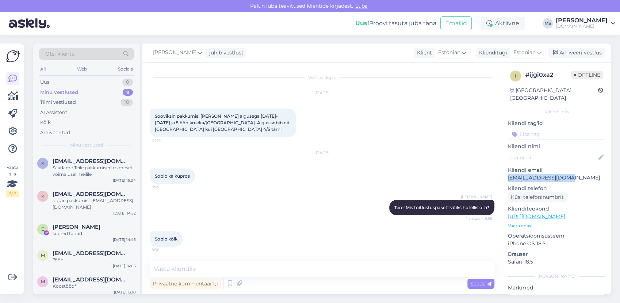
drag, startPoint x: 568, startPoint y: 168, endPoint x: 511, endPoint y: 171, distance: 57.4
click at [510, 174] on p "[EMAIL_ADDRESS][DOMAIN_NAME]" at bounding box center [557, 178] width 98 height 8
click at [78, 100] on div "Tiimi vestlused 10" at bounding box center [87, 102] width 96 height 10
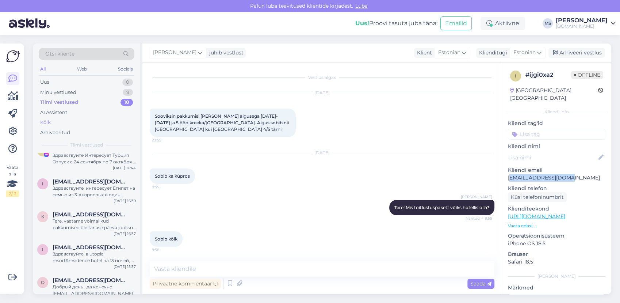
scroll to position [12, 0]
click at [62, 87] on div "Minu vestlused 9" at bounding box center [87, 92] width 96 height 10
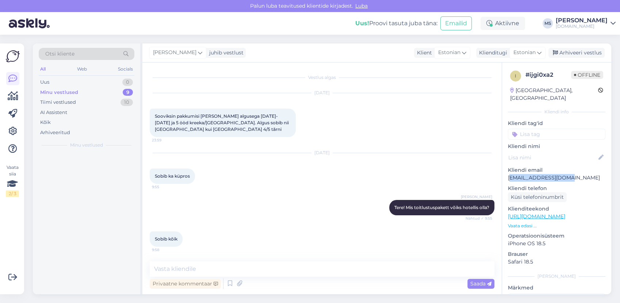
scroll to position [0, 0]
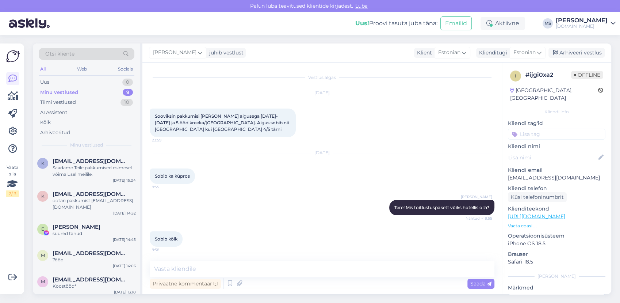
drag, startPoint x: 565, startPoint y: 161, endPoint x: 566, endPoint y: 169, distance: 7.7
click at [565, 166] on p "Kliendi email" at bounding box center [557, 170] width 98 height 8
drag, startPoint x: 553, startPoint y: 169, endPoint x: 508, endPoint y: 172, distance: 44.3
click at [508, 174] on p "[EMAIL_ADDRESS][DOMAIN_NAME]" at bounding box center [557, 178] width 98 height 8
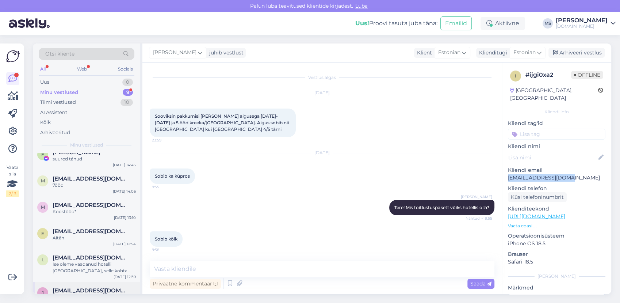
scroll to position [121, 0]
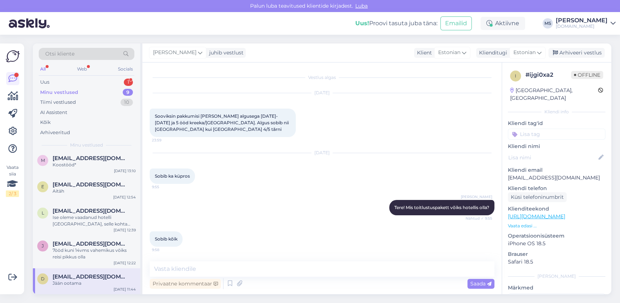
click at [186, 260] on div "Vestlus algas [DATE] Sooviksin pakkumisi [PERSON_NAME] algusega [DATE]-[DATE] j…" at bounding box center [321, 178] width 359 height 232
click at [183, 266] on textarea at bounding box center [322, 268] width 345 height 15
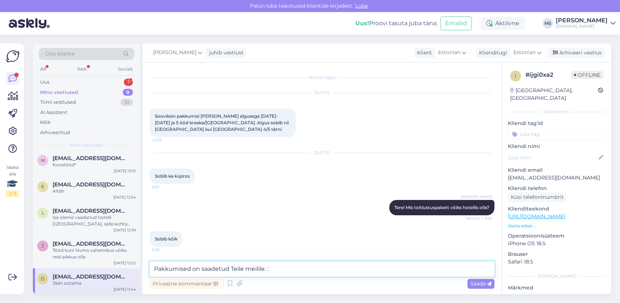
type textarea "Pakkumised on saadetud Teile meilile. :)"
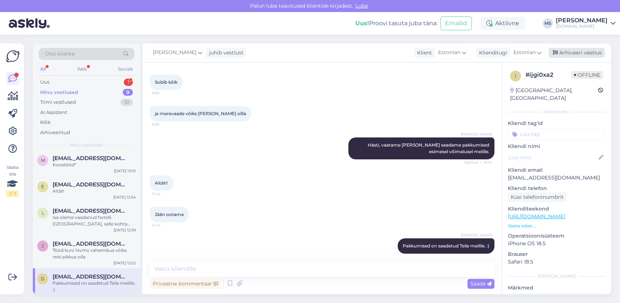
click at [577, 51] on div "Arhiveeri vestlus" at bounding box center [577, 53] width 56 height 10
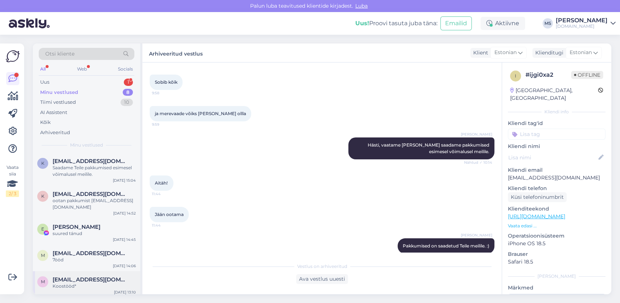
scroll to position [95, 0]
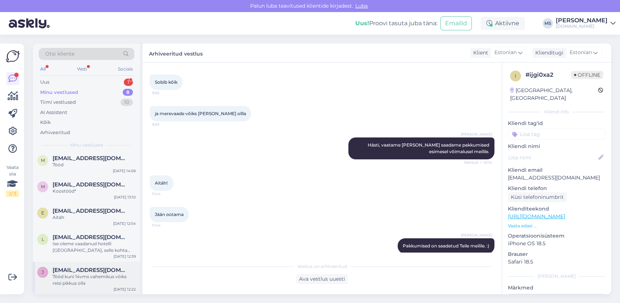
click at [85, 271] on span "[EMAIL_ADDRESS][DOMAIN_NAME]" at bounding box center [91, 270] width 76 height 7
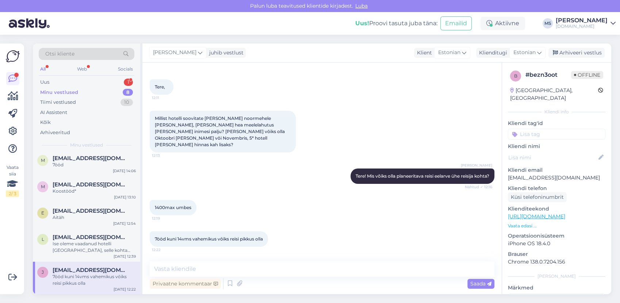
scroll to position [29, 0]
click at [108, 245] on div "Ise oleme vaadanud hotelli [GEOGRAPHIC_DATA], selle kohta sooviksime ka hinnapa…" at bounding box center [94, 246] width 83 height 13
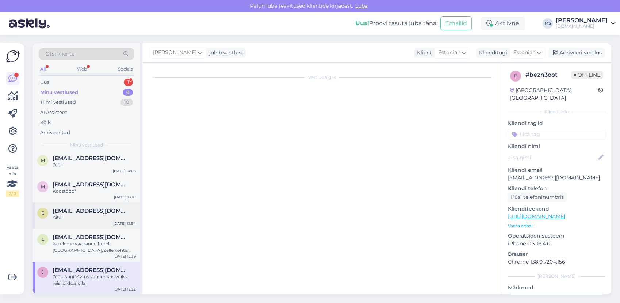
drag, startPoint x: 85, startPoint y: 219, endPoint x: 83, endPoint y: 222, distance: 3.8
click at [83, 222] on div "e [EMAIL_ADDRESS][DOMAIN_NAME] Aitäh [DATE] 12:54" at bounding box center [86, 215] width 107 height 26
click at [77, 234] on span "[EMAIL_ADDRESS][DOMAIN_NAME]" at bounding box center [91, 237] width 76 height 7
click at [103, 240] on div "Ise oleme vaadanud hotelli [GEOGRAPHIC_DATA], selle kohta sooviksime ka hinnapa…" at bounding box center [94, 246] width 83 height 13
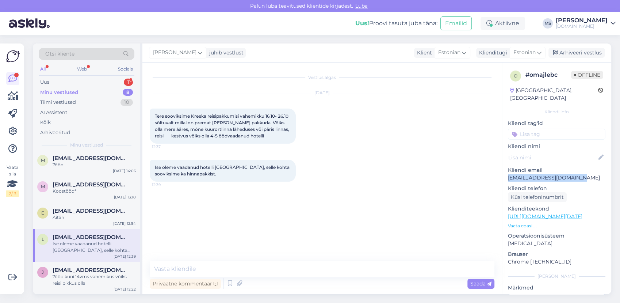
drag, startPoint x: 571, startPoint y: 167, endPoint x: 508, endPoint y: 168, distance: 63.6
click at [508, 174] on p "[EMAIL_ADDRESS][DOMAIN_NAME]" at bounding box center [557, 178] width 98 height 8
drag, startPoint x: 508, startPoint y: 168, endPoint x: 511, endPoint y: 168, distance: 3.7
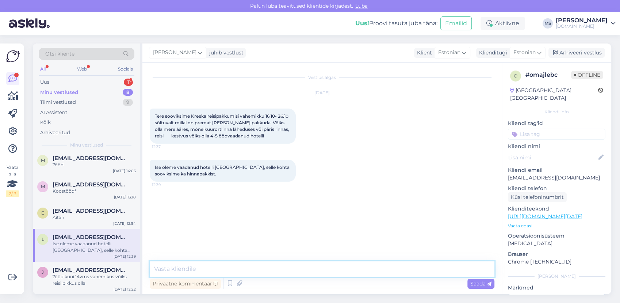
click at [240, 261] on textarea at bounding box center [322, 268] width 345 height 15
drag, startPoint x: 276, startPoint y: 178, endPoint x: 153, endPoint y: 108, distance: 141.4
click at [153, 108] on div "Vestlus algas [DATE] Tere sooviksime Kreeka reisipakkumisi vahemikku 16.10- 26.…" at bounding box center [325, 162] width 351 height 185
drag, startPoint x: 153, startPoint y: 108, endPoint x: 184, endPoint y: 125, distance: 35.2
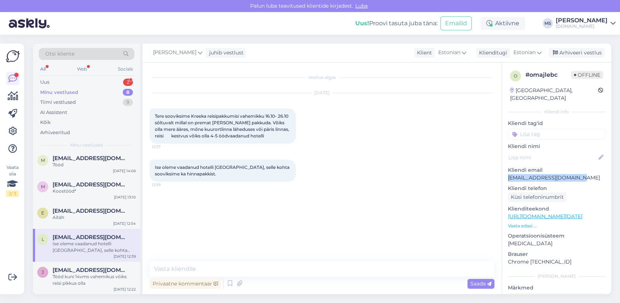
drag, startPoint x: 576, startPoint y: 170, endPoint x: 508, endPoint y: 169, distance: 67.6
click at [508, 174] on p "[EMAIL_ADDRESS][DOMAIN_NAME]" at bounding box center [557, 178] width 98 height 8
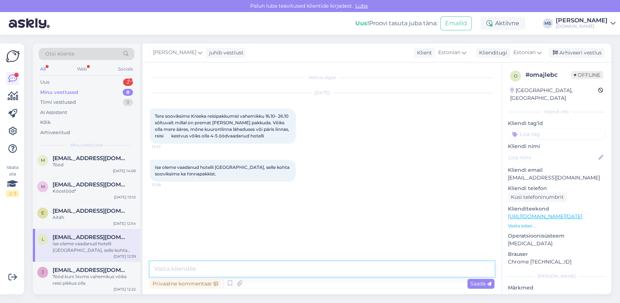
click at [182, 270] on textarea at bounding box center [322, 268] width 345 height 15
type textarea "Tere! Vabandame vastuse viibimise tõttu. Vastasime Teile [PERSON_NAME]. :)"
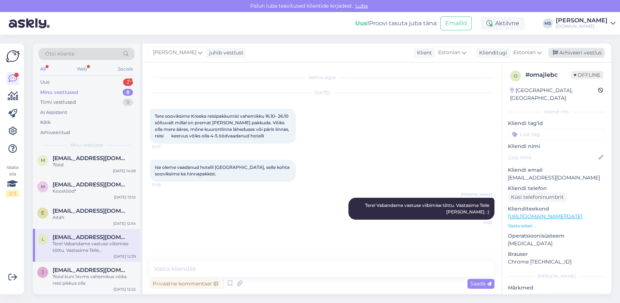
click at [579, 48] on div "Arhiveeri vestlus" at bounding box center [577, 53] width 56 height 10
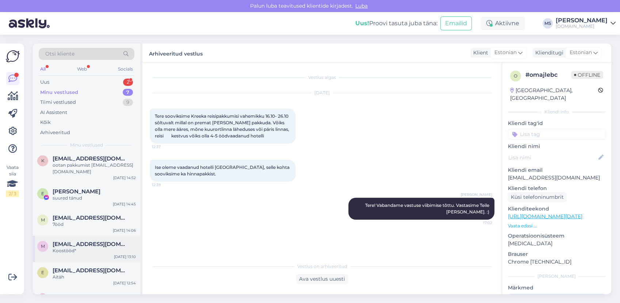
scroll to position [62, 0]
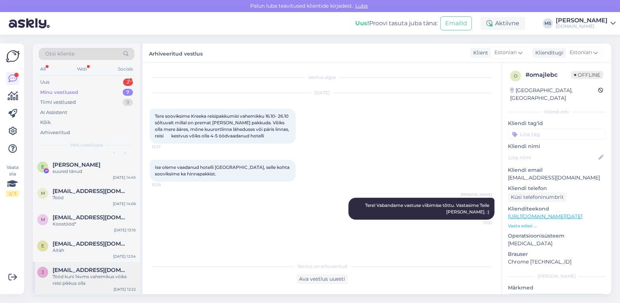
click at [76, 282] on div "7ööd kuni 14vms vahemikus vōiks reisi pikkus olla" at bounding box center [94, 279] width 83 height 13
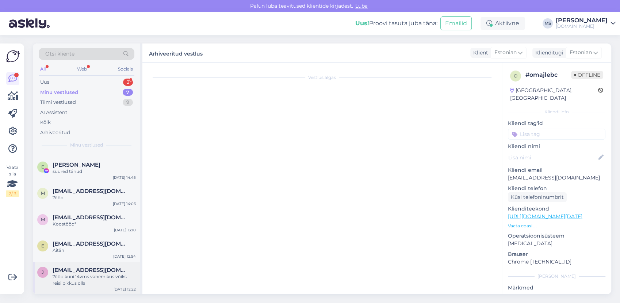
scroll to position [29, 0]
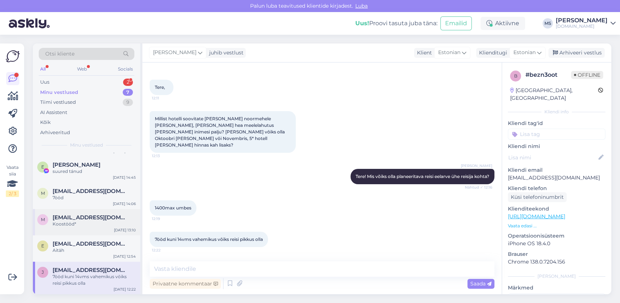
click at [85, 222] on div "Koostööd*" at bounding box center [94, 224] width 83 height 7
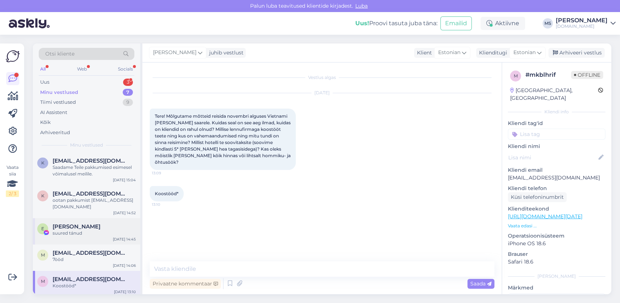
scroll to position [0, 0]
drag, startPoint x: 569, startPoint y: 172, endPoint x: 508, endPoint y: 172, distance: 61.0
click at [508, 174] on p "[EMAIL_ADDRESS][DOMAIN_NAME]" at bounding box center [557, 178] width 98 height 8
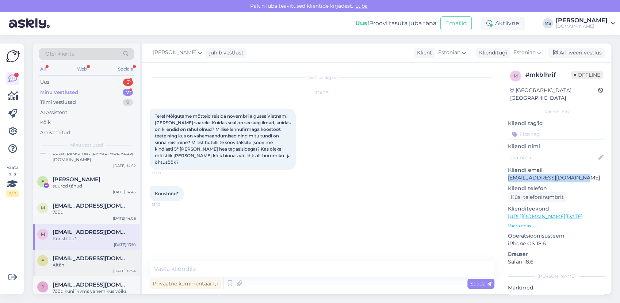
scroll to position [62, 0]
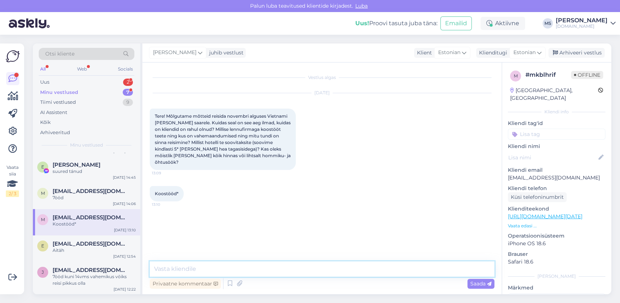
click at [183, 266] on textarea at bounding box center [322, 268] width 345 height 15
type textarea "t"
type textarea "Tere! Vabdandame vastuse viibimise tõttu. Saatsime Teile pakkumised meilile. :)"
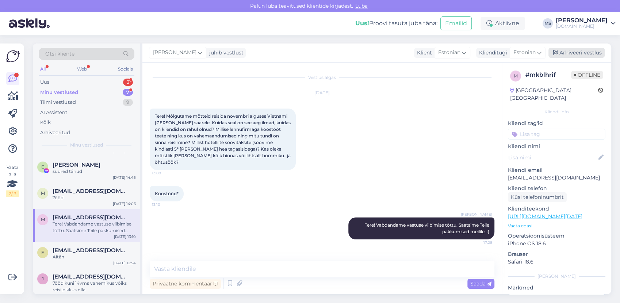
click at [578, 51] on div "Arhiveeri vestlus" at bounding box center [577, 53] width 56 height 10
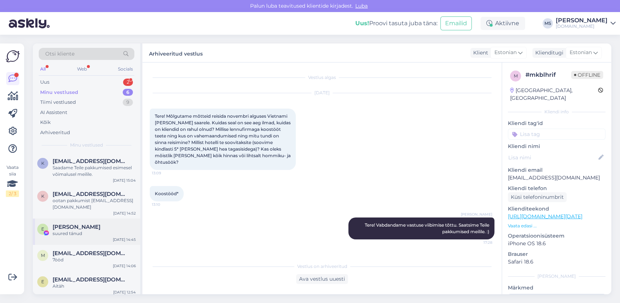
scroll to position [36, 0]
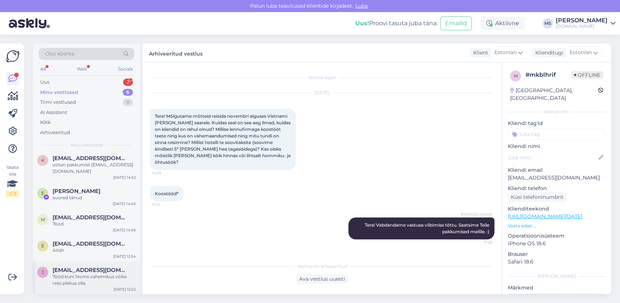
click at [89, 274] on div "7ööd kuni 14vms vahemikus vōiks reisi pikkus olla" at bounding box center [94, 279] width 83 height 13
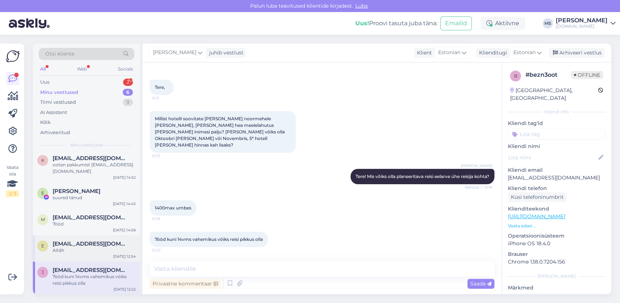
click at [81, 250] on div "Aitäh" at bounding box center [94, 250] width 83 height 7
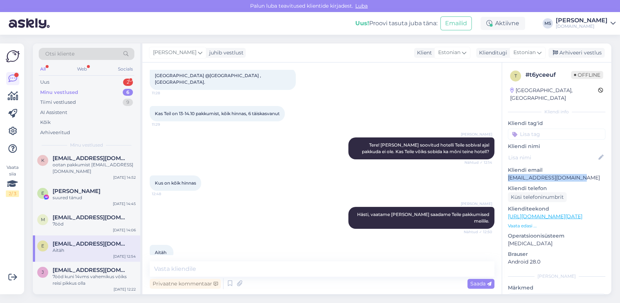
drag, startPoint x: 585, startPoint y: 168, endPoint x: 505, endPoint y: 173, distance: 80.5
click at [505, 173] on div "t # t6yceeuf Offline [GEOGRAPHIC_DATA], [GEOGRAPHIC_DATA] Kliendi info Kliendi …" at bounding box center [556, 216] width 109 height 308
drag, startPoint x: 505, startPoint y: 173, endPoint x: 514, endPoint y: 169, distance: 9.4
click at [58, 128] on div "Arhiveeritud" at bounding box center [87, 132] width 96 height 10
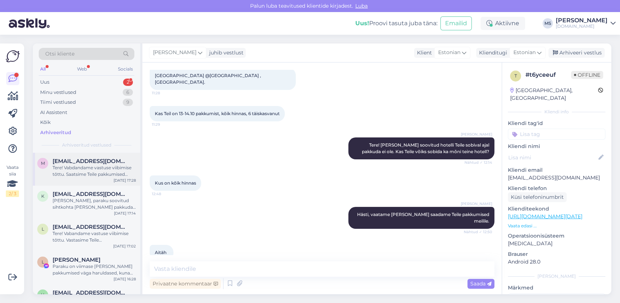
click at [85, 162] on span "[EMAIL_ADDRESS][DOMAIN_NAME]" at bounding box center [91, 161] width 76 height 7
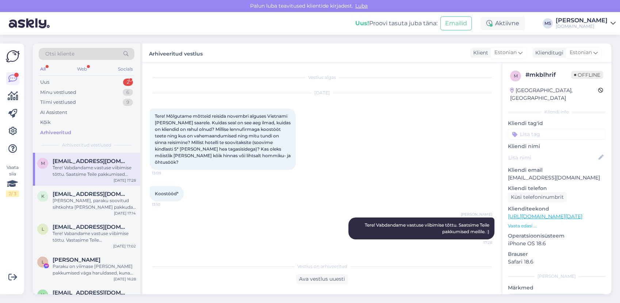
click at [319, 286] on div "Vestlus algas [DATE] Tere! Mõlgutame mõtteid reisida novembri alguses Vietnami …" at bounding box center [321, 178] width 359 height 232
click at [317, 282] on div "Ava vestlus uuesti" at bounding box center [322, 279] width 52 height 10
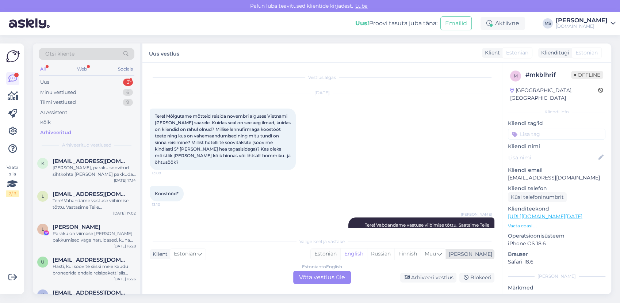
click at [340, 252] on div "Estonian" at bounding box center [326, 253] width 30 height 11
drag, startPoint x: 335, startPoint y: 277, endPoint x: 328, endPoint y: 275, distance: 7.0
click at [335, 277] on div "Estonian to Estonian Võta vestlus üle" at bounding box center [322, 277] width 58 height 13
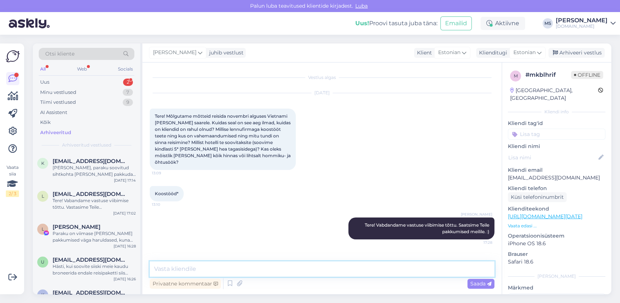
click at [324, 267] on textarea at bounding box center [322, 268] width 345 height 15
click at [399, 271] on textarea "[PERSON_NAME], et [PERSON_NAME] tulnud [PERSON_NAME]. Palun kontrollige üle, ka…" at bounding box center [322, 268] width 345 height 15
paste textarea "[EMAIL_ADDRESS][DOMAIN_NAME]"
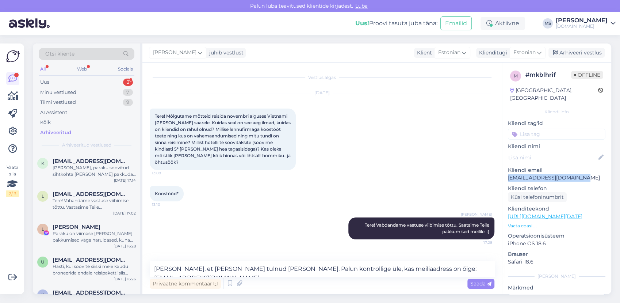
drag, startPoint x: 587, startPoint y: 168, endPoint x: 510, endPoint y: 169, distance: 77.8
click at [510, 174] on p "[EMAIL_ADDRESS][DOMAIN_NAME]" at bounding box center [557, 178] width 98 height 8
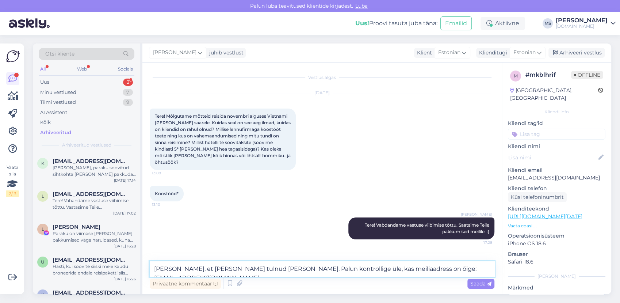
drag, startPoint x: 403, startPoint y: 268, endPoint x: 488, endPoint y: 270, distance: 85.8
click at [488, 270] on textarea "[PERSON_NAME], et [PERSON_NAME] tulnud [PERSON_NAME]. Palun kontrollige üle, ka…" at bounding box center [322, 268] width 345 height 15
paste textarea "mairis.marvejev"
type textarea "[PERSON_NAME], et [PERSON_NAME] tulnud [PERSON_NAME]. Palun kontrollige üle, ka…"
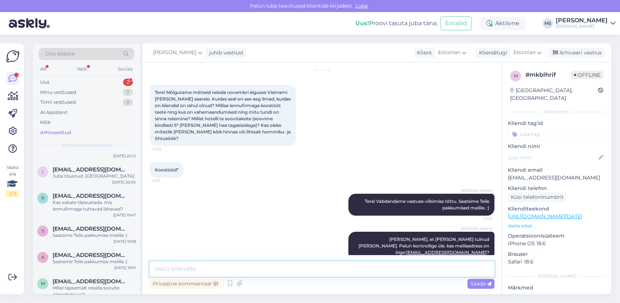
scroll to position [933, 0]
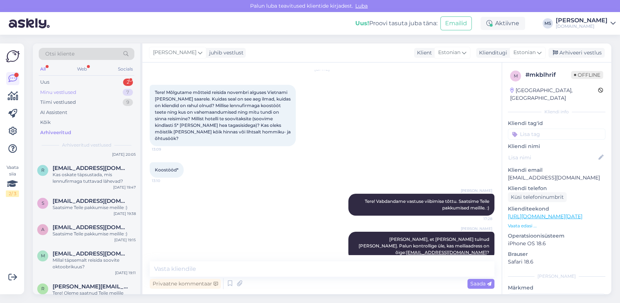
click at [75, 91] on div "Minu vestlused" at bounding box center [58, 92] width 36 height 7
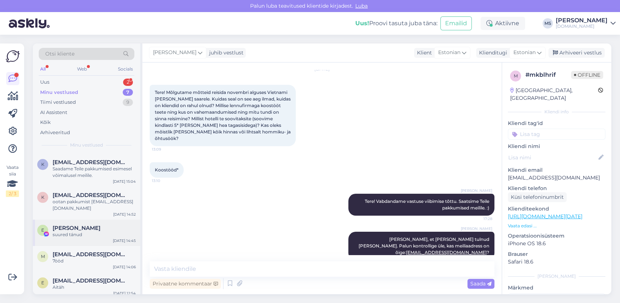
scroll to position [69, 0]
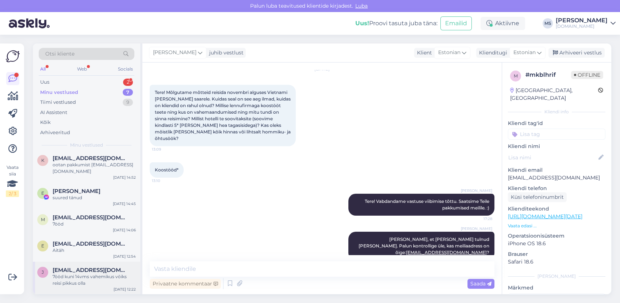
click at [92, 272] on span "[EMAIL_ADDRESS][DOMAIN_NAME]" at bounding box center [91, 270] width 76 height 7
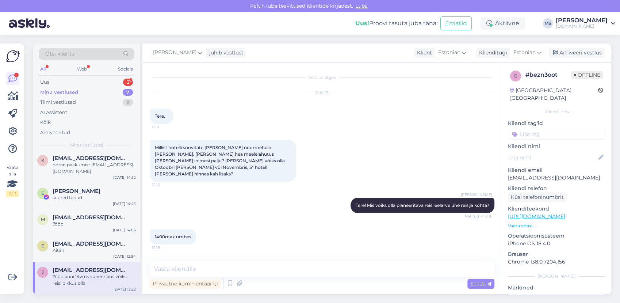
scroll to position [29, 0]
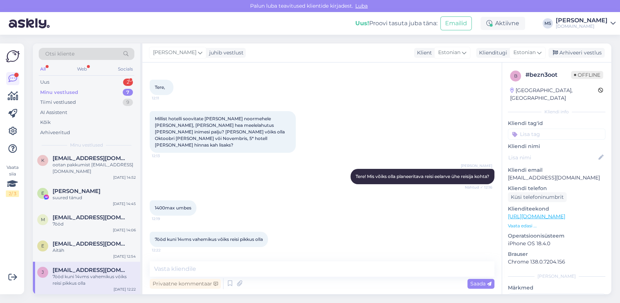
click at [101, 263] on div "[PERSON_NAME] [PERSON_NAME][EMAIL_ADDRESS][DOMAIN_NAME] 7ööd kuni 14vms vahemik…" at bounding box center [86, 278] width 107 height 33
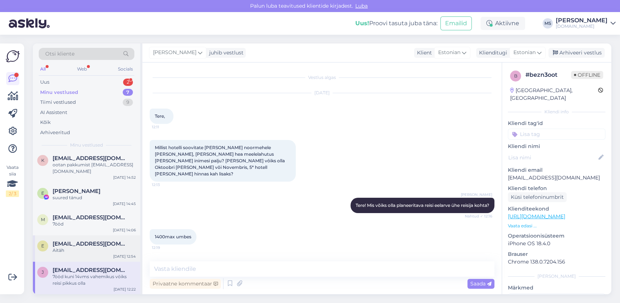
click at [92, 251] on div "Aitäh" at bounding box center [94, 250] width 83 height 7
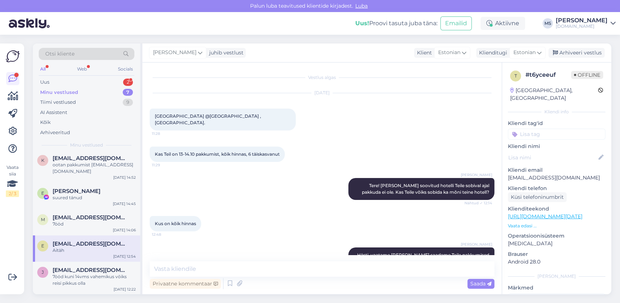
scroll to position [41, 0]
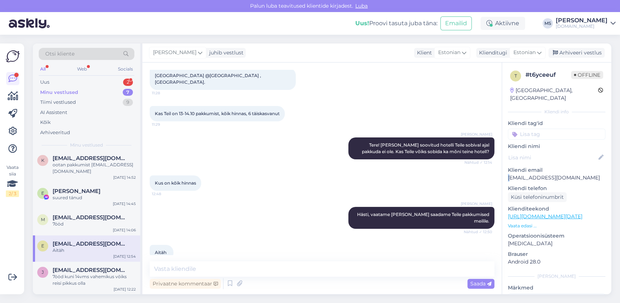
drag, startPoint x: 582, startPoint y: 163, endPoint x: 511, endPoint y: 172, distance: 71.7
click at [511, 172] on div "Kliendi email [EMAIL_ADDRESS][DOMAIN_NAME]" at bounding box center [557, 173] width 98 height 15
drag, startPoint x: 511, startPoint y: 172, endPoint x: 507, endPoint y: 168, distance: 5.4
click at [507, 168] on div "t # t6yceeuf Offline [GEOGRAPHIC_DATA], [GEOGRAPHIC_DATA] Kliendi info Kliendi …" at bounding box center [556, 216] width 109 height 308
drag, startPoint x: 507, startPoint y: 168, endPoint x: 511, endPoint y: 169, distance: 4.4
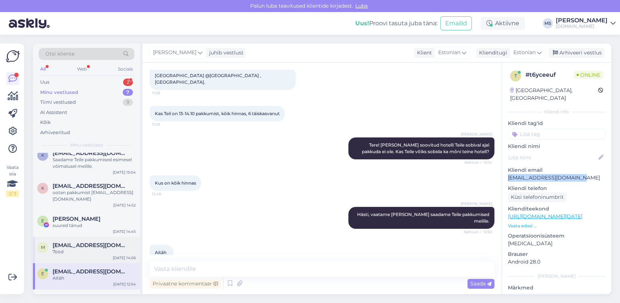
scroll to position [69, 0]
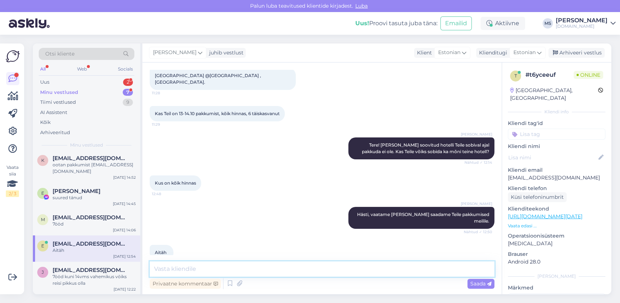
click at [212, 268] on textarea at bounding box center [322, 268] width 345 height 15
type textarea "Pakkumised on saadetud Teile meilile. :)"
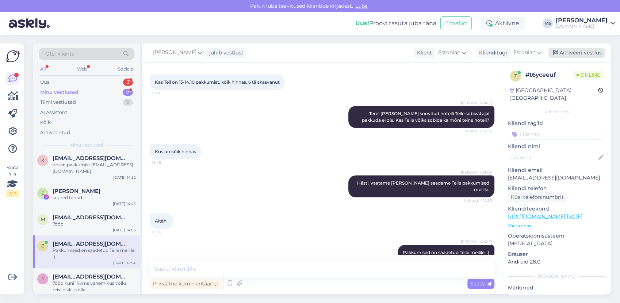
click at [572, 54] on div "Arhiveeri vestlus" at bounding box center [577, 53] width 56 height 10
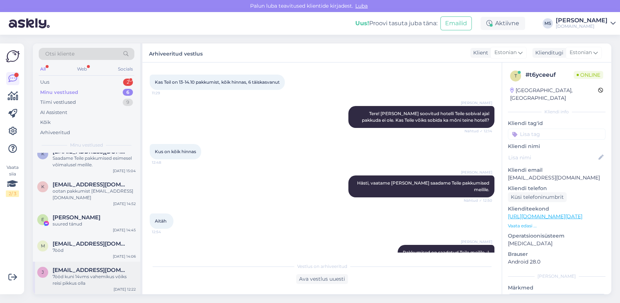
scroll to position [0, 0]
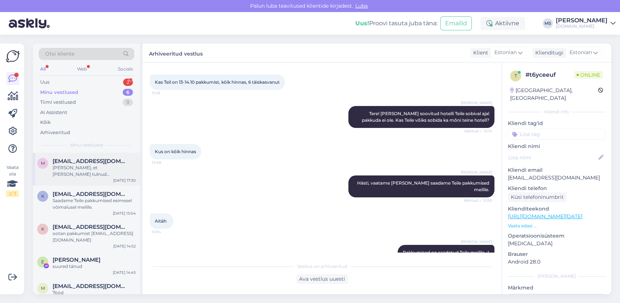
click at [81, 165] on div "[PERSON_NAME], et [PERSON_NAME] tulnud [PERSON_NAME]. Palun kontrollige üle, ka…" at bounding box center [94, 170] width 83 height 13
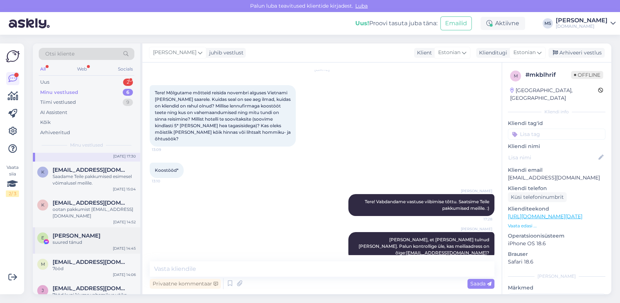
scroll to position [42, 0]
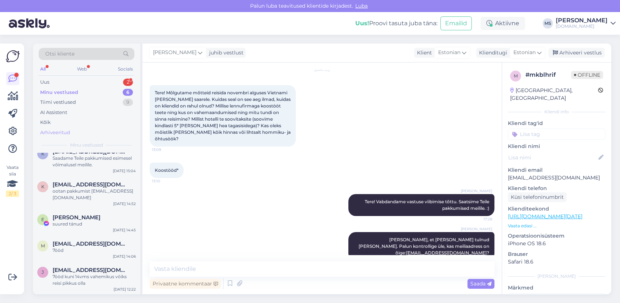
click at [58, 133] on div "Arhiveeritud" at bounding box center [55, 132] width 30 height 7
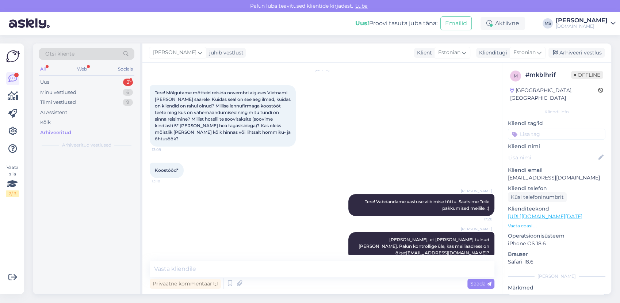
scroll to position [0, 0]
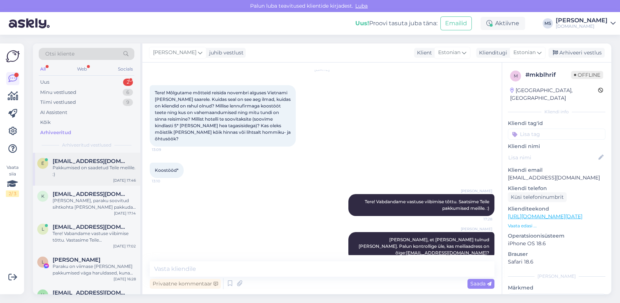
click at [80, 176] on div "Pakkumised on saadetud Teile meilile. :)" at bounding box center [94, 170] width 83 height 13
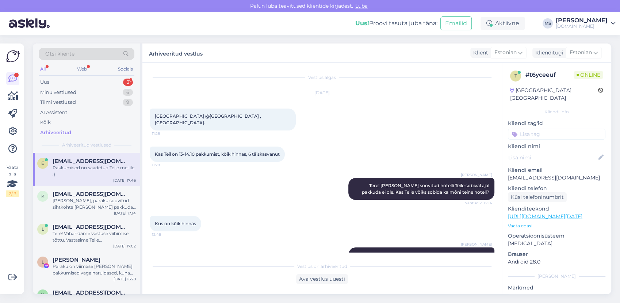
scroll to position [75, 0]
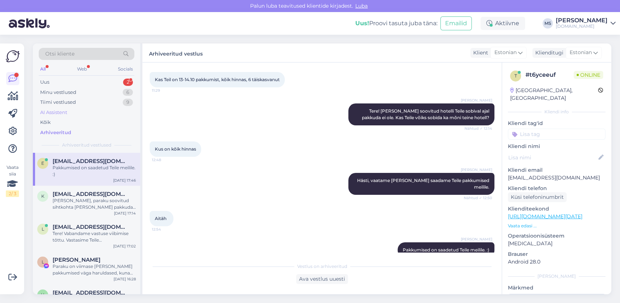
drag, startPoint x: 66, startPoint y: 90, endPoint x: 77, endPoint y: 111, distance: 23.2
click at [66, 91] on div "Minu vestlused" at bounding box center [58, 92] width 36 height 7
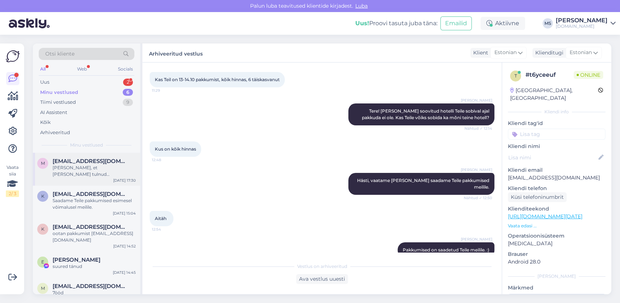
click at [84, 169] on div "[PERSON_NAME], et [PERSON_NAME] tulnud [PERSON_NAME]. Palun kontrollige üle, ka…" at bounding box center [94, 170] width 83 height 13
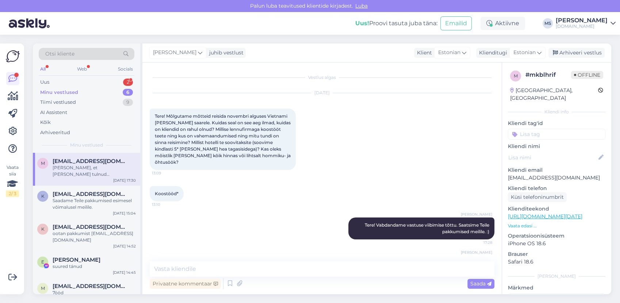
scroll to position [23, 0]
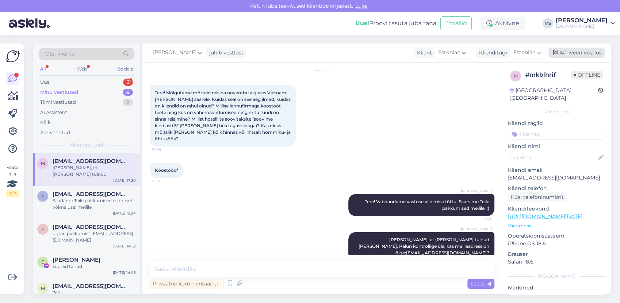
click at [574, 52] on div "Arhiveeri vestlus" at bounding box center [577, 53] width 56 height 10
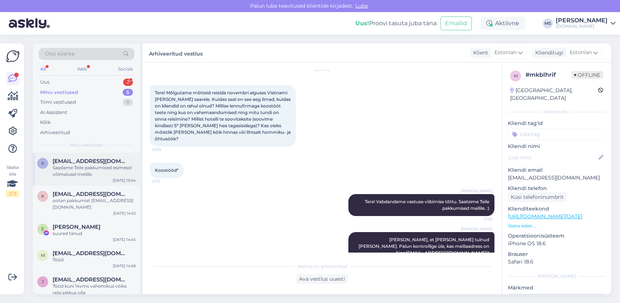
drag, startPoint x: 80, startPoint y: 162, endPoint x: 89, endPoint y: 164, distance: 9.3
click at [84, 162] on span "[EMAIL_ADDRESS][DOMAIN_NAME]" at bounding box center [91, 161] width 76 height 7
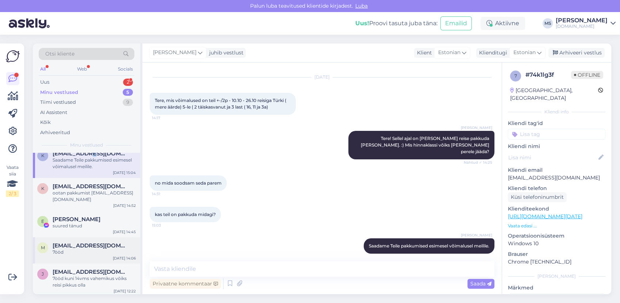
scroll to position [9, 0]
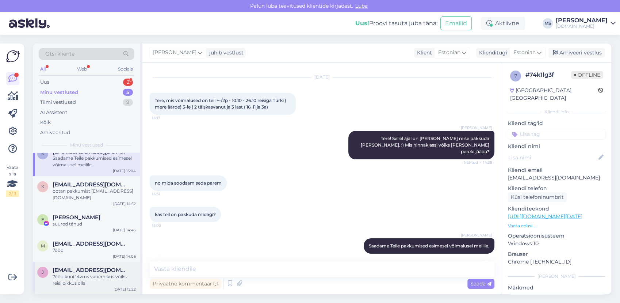
click at [89, 273] on div "7ööd kuni 14vms vahemikus vōiks reisi pikkus olla" at bounding box center [94, 279] width 83 height 13
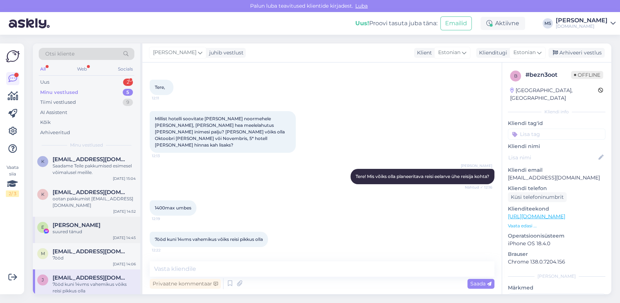
scroll to position [0, 0]
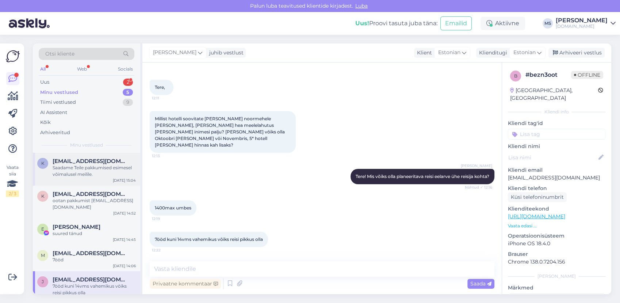
click at [96, 155] on div "k [EMAIL_ADDRESS][DOMAIN_NAME] Saadame Teile pakkumised esimesel võimalusel mei…" at bounding box center [86, 169] width 107 height 33
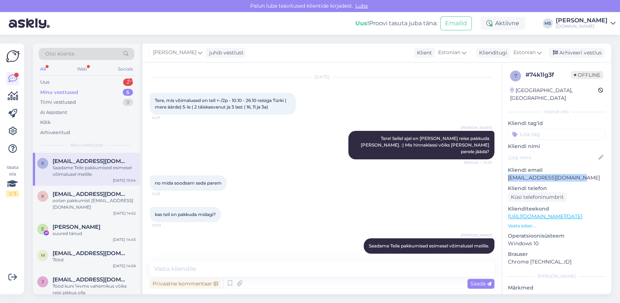
drag, startPoint x: 577, startPoint y: 165, endPoint x: 569, endPoint y: 169, distance: 8.2
click at [569, 169] on div "Kliendi email [EMAIL_ADDRESS][DOMAIN_NAME]" at bounding box center [557, 173] width 98 height 15
drag, startPoint x: 569, startPoint y: 169, endPoint x: 507, endPoint y: 172, distance: 62.2
click at [507, 172] on div "7 # 74k1lg3f Offline [GEOGRAPHIC_DATA], Peetrimõisa Kliendi info Kliendi tag'id…" at bounding box center [556, 216] width 109 height 308
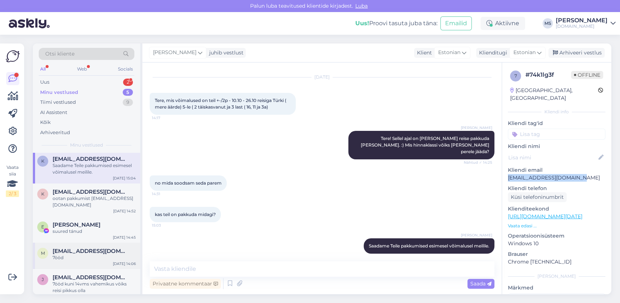
scroll to position [0, 0]
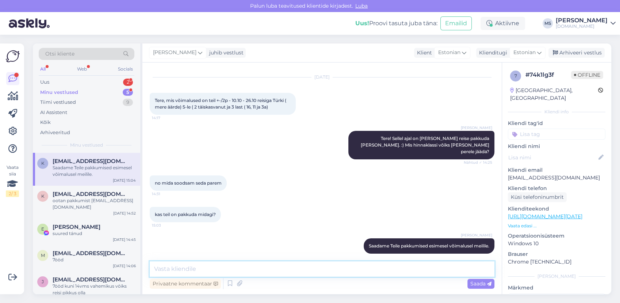
click at [203, 270] on textarea at bounding box center [322, 268] width 345 height 15
type textarea "Pakkumised on saadetud Teile meilile. :)"
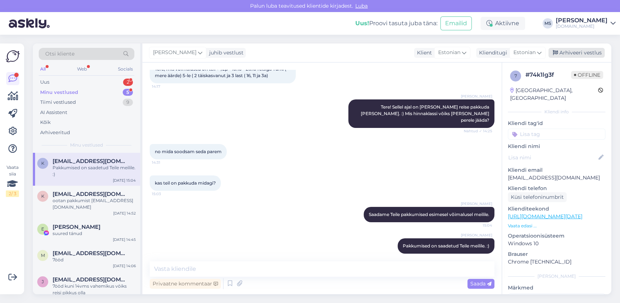
click at [569, 51] on div "Arhiveeri vestlus" at bounding box center [577, 53] width 56 height 10
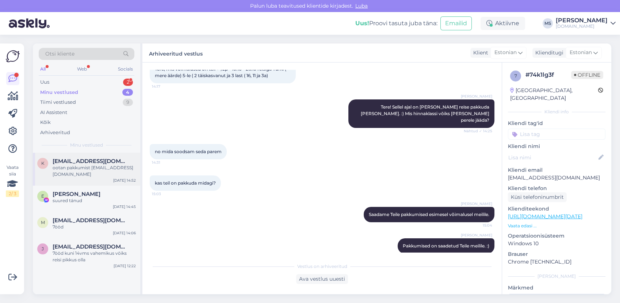
click at [81, 172] on div "ootan pakkumist [EMAIL_ADDRESS][DOMAIN_NAME]" at bounding box center [94, 170] width 83 height 13
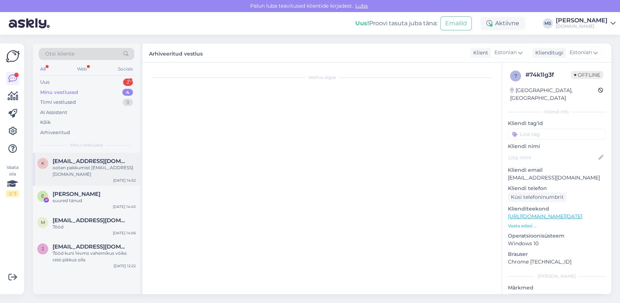
scroll to position [1415, 0]
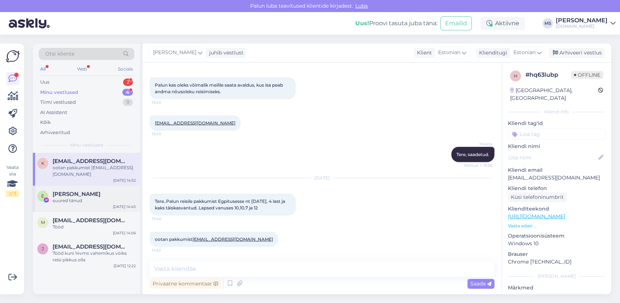
click at [94, 209] on div "E [PERSON_NAME] suured tánud [DATE] 14:45" at bounding box center [86, 199] width 107 height 26
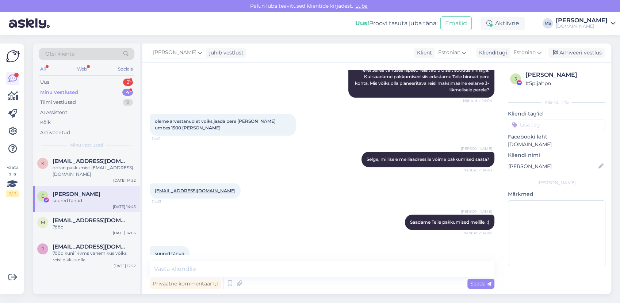
scroll to position [811, 0]
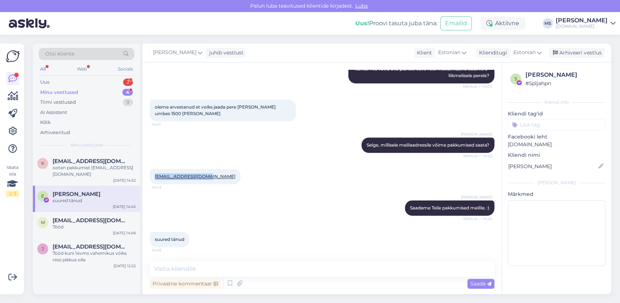
drag, startPoint x: 213, startPoint y: 175, endPoint x: 156, endPoint y: 179, distance: 57.5
click at [156, 179] on div "[EMAIL_ADDRESS][DOMAIN_NAME] 14:43" at bounding box center [195, 176] width 91 height 15
click at [184, 54] on span "[PERSON_NAME]" at bounding box center [174, 53] width 43 height 8
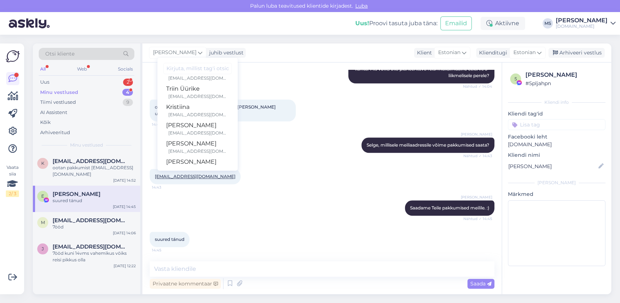
scroll to position [107, 0]
click at [190, 149] on div "[EMAIL_ADDRESS][DOMAIN_NAME]" at bounding box center [198, 149] width 61 height 7
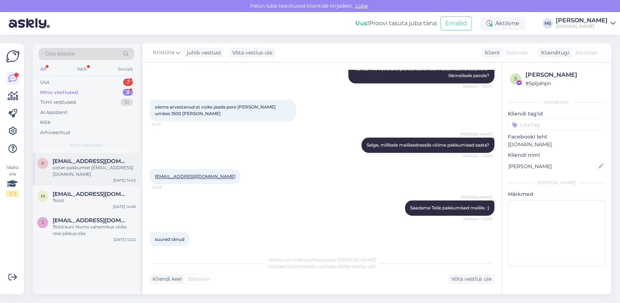
click at [74, 172] on div "ootan pakkumist [EMAIL_ADDRESS][DOMAIN_NAME]" at bounding box center [94, 170] width 83 height 13
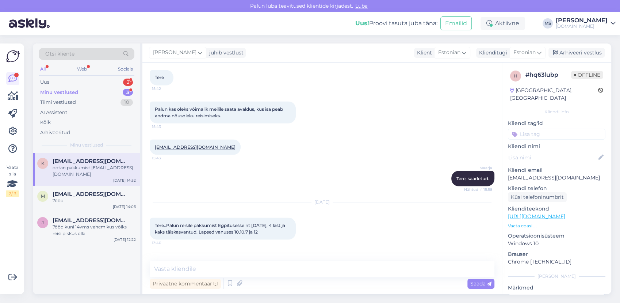
scroll to position [1415, 0]
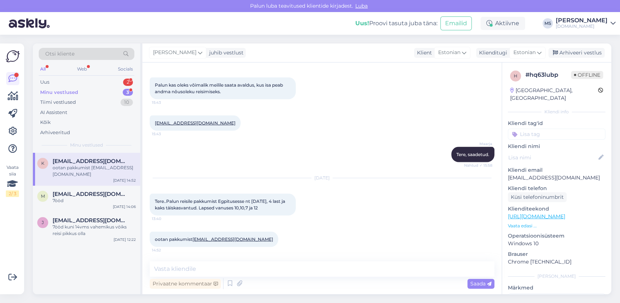
drag, startPoint x: 241, startPoint y: 239, endPoint x: 225, endPoint y: 238, distance: 16.4
click at [78, 91] on div "Minu vestlused 3" at bounding box center [87, 92] width 96 height 10
click at [83, 191] on span "[EMAIL_ADDRESS][DOMAIN_NAME]" at bounding box center [91, 194] width 76 height 7
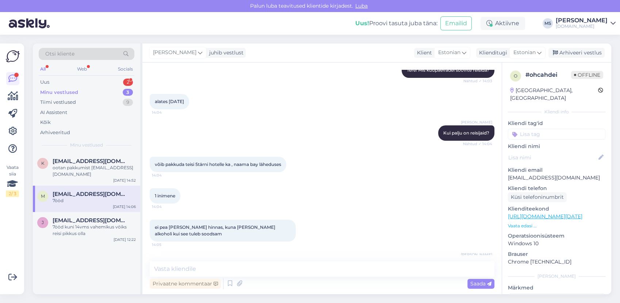
scroll to position [162, 0]
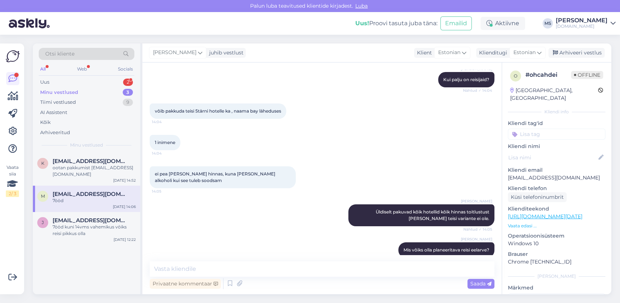
click at [524, 213] on link "[URL][DOMAIN_NAME][DATE]" at bounding box center [545, 216] width 75 height 7
drag, startPoint x: 558, startPoint y: 169, endPoint x: 509, endPoint y: 170, distance: 49.0
click at [509, 174] on p "[EMAIL_ADDRESS][DOMAIN_NAME]" at bounding box center [557, 178] width 98 height 8
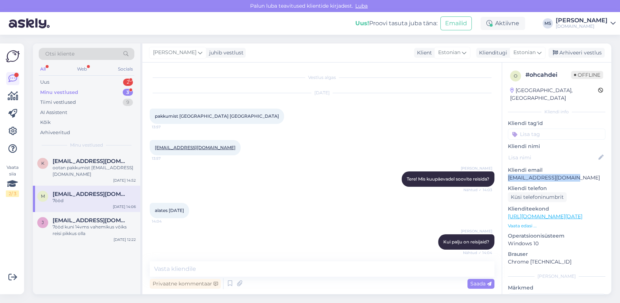
scroll to position [236, 0]
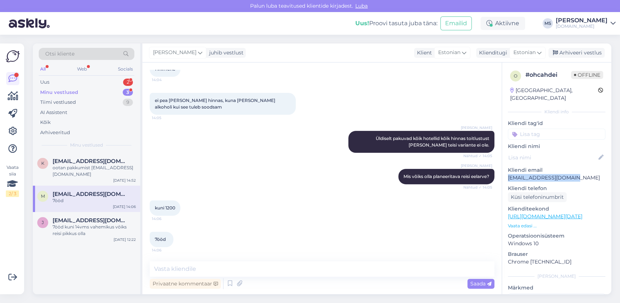
drag, startPoint x: 540, startPoint y: 165, endPoint x: 509, endPoint y: 169, distance: 31.7
click at [509, 174] on p "[EMAIL_ADDRESS][DOMAIN_NAME]" at bounding box center [557, 178] width 98 height 8
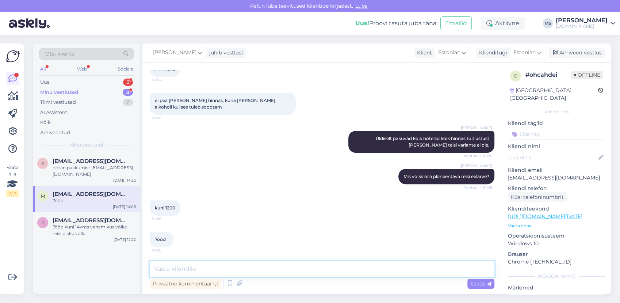
click at [190, 269] on textarea at bounding box center [322, 268] width 345 height 15
type textarea "Pakkumised on saadetud Teile meilile. :)"
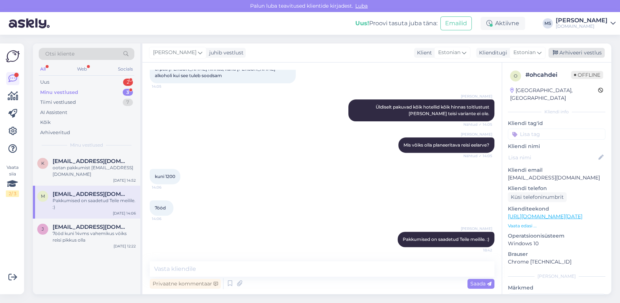
click at [577, 54] on div "Arhiveeri vestlus" at bounding box center [577, 53] width 56 height 10
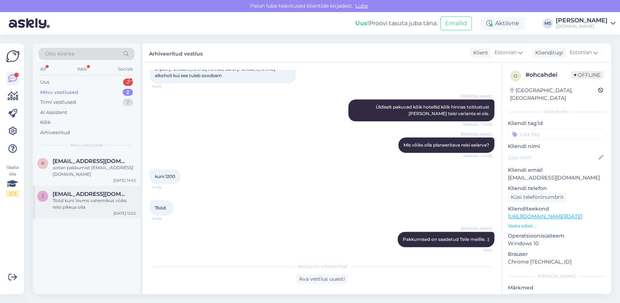
click at [80, 199] on div "7ööd kuni 14vms vahemikus vōiks reisi pikkus olla" at bounding box center [94, 203] width 83 height 13
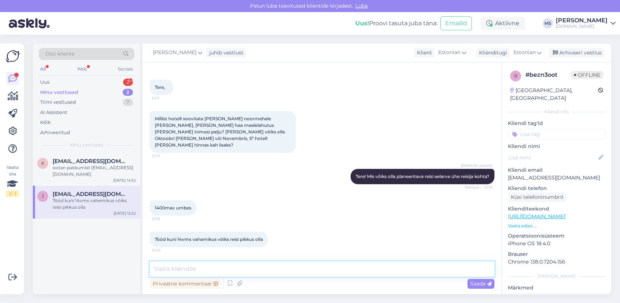
click at [188, 270] on textarea at bounding box center [322, 268] width 345 height 15
click at [202, 270] on textarea at bounding box center [322, 268] width 345 height 15
type textarea "Saatsime Teile pakkumised meilile. :)"
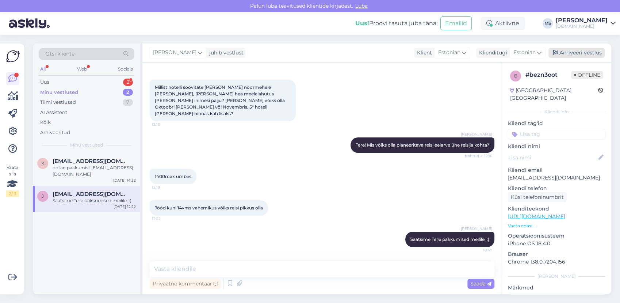
click at [590, 48] on div "Arhiveeri vestlus" at bounding box center [577, 53] width 56 height 10
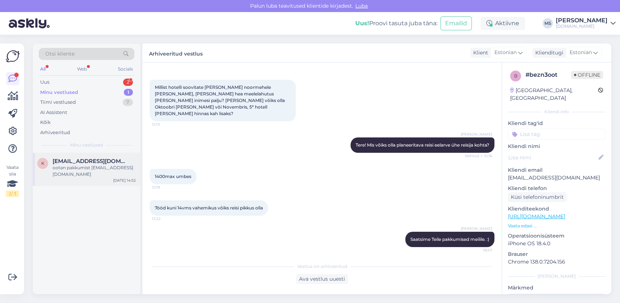
click at [64, 163] on span "[EMAIL_ADDRESS][DOMAIN_NAME]" at bounding box center [91, 161] width 76 height 7
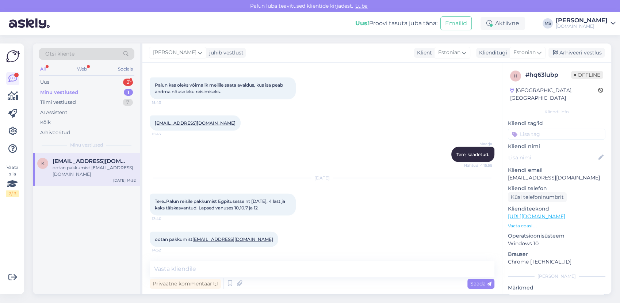
drag, startPoint x: 155, startPoint y: 200, endPoint x: 289, endPoint y: 210, distance: 135.2
click at [289, 210] on div "Tere..Palun reisile pakkumist Egpitusesse nt [DATE], 4 last ja kaks täiskasvant…" at bounding box center [223, 204] width 146 height 22
drag, startPoint x: 289, startPoint y: 210, endPoint x: 277, endPoint y: 203, distance: 14.1
click at [202, 268] on textarea at bounding box center [322, 268] width 345 height 15
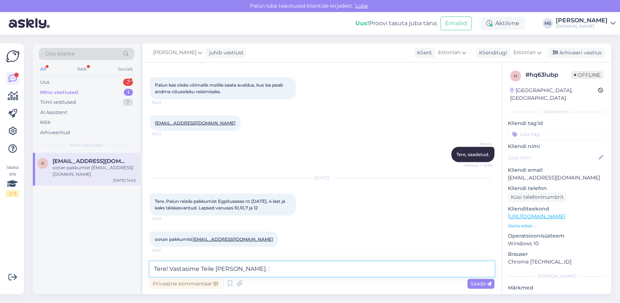
type textarea "Tere! Vastasime Teile [PERSON_NAME]. :)"
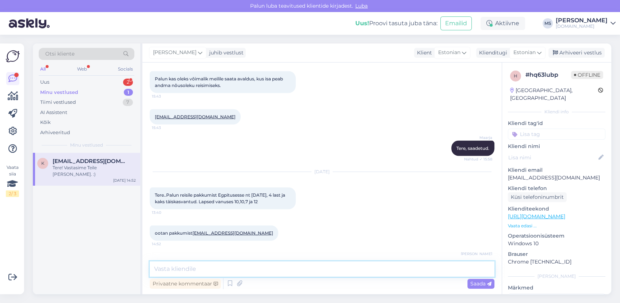
scroll to position [1447, 0]
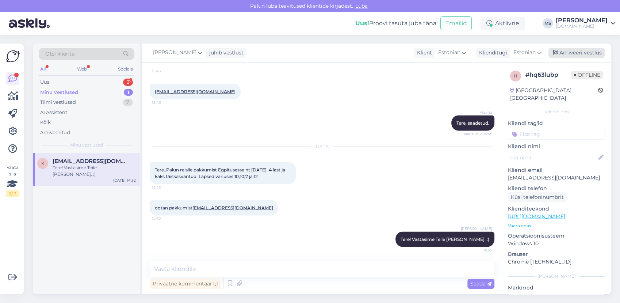
click at [589, 50] on div "Arhiveeri vestlus" at bounding box center [577, 53] width 56 height 10
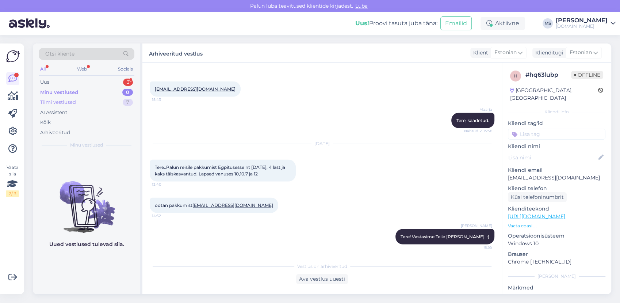
click at [94, 103] on div "Tiimi vestlused 7" at bounding box center [87, 102] width 96 height 10
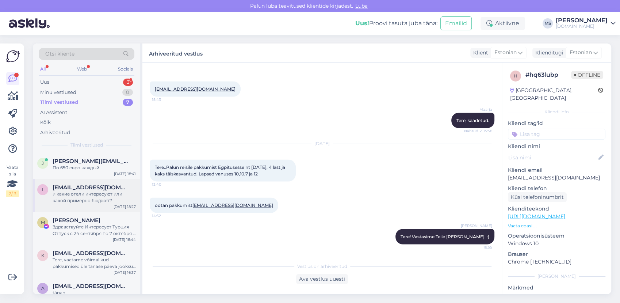
drag, startPoint x: 88, startPoint y: 176, endPoint x: 87, endPoint y: 182, distance: 5.9
click at [88, 175] on div "[PERSON_NAME] [PERSON_NAME][EMAIL_ADDRESS][DOMAIN_NAME] По 650 евро каждый [DAT…" at bounding box center [86, 166] width 107 height 26
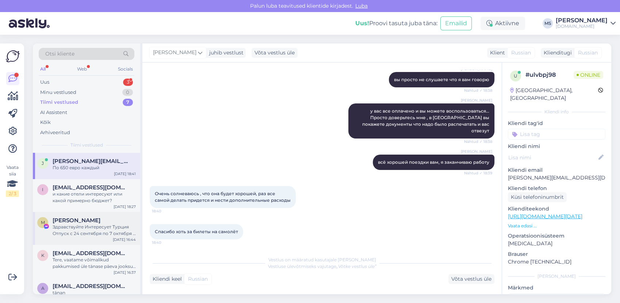
drag, startPoint x: 83, startPoint y: 191, endPoint x: 81, endPoint y: 215, distance: 23.4
click at [84, 192] on div "и какие отели интересуют или какой примерно бюджет?" at bounding box center [94, 197] width 83 height 13
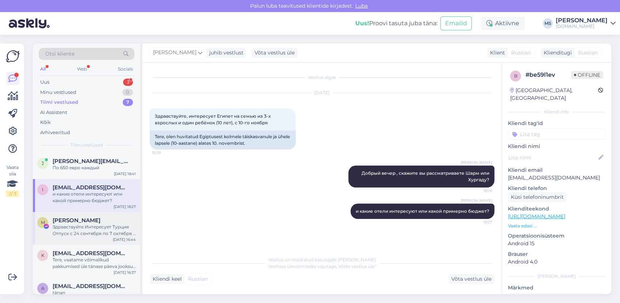
drag, startPoint x: 81, startPoint y: 222, endPoint x: 81, endPoint y: 232, distance: 10.2
click at [81, 222] on span "[PERSON_NAME]" at bounding box center [77, 220] width 48 height 7
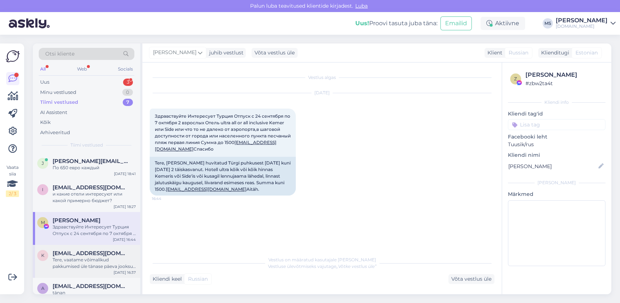
click at [80, 258] on div "Tere, vaatame võimalikud pakkumised üle tänase päeva jooksul ning saadame meili…" at bounding box center [94, 262] width 83 height 13
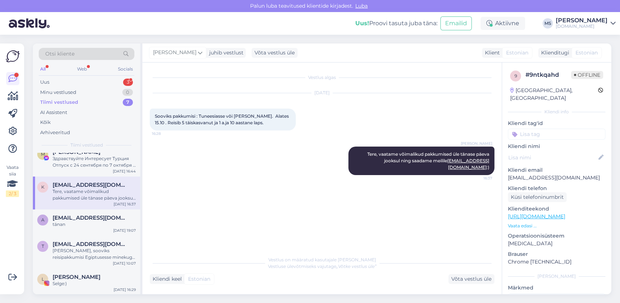
scroll to position [69, 0]
click at [88, 224] on div "tänan" at bounding box center [94, 224] width 83 height 7
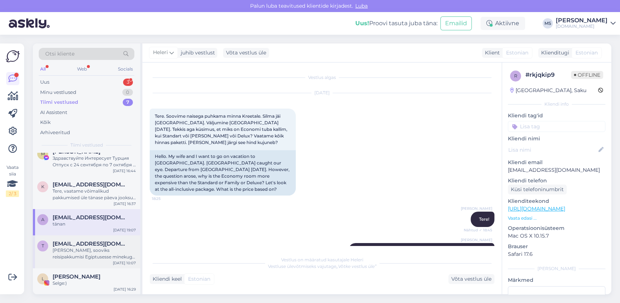
scroll to position [280, 0]
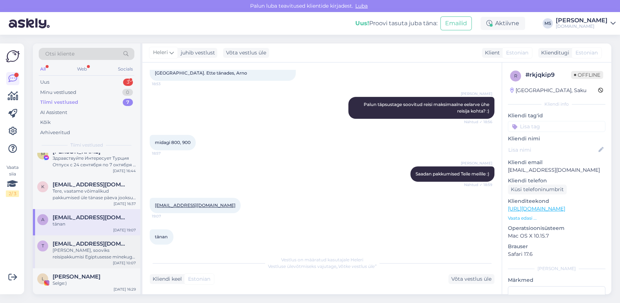
click at [91, 244] on span "[EMAIL_ADDRESS][DOMAIN_NAME]" at bounding box center [91, 243] width 76 height 7
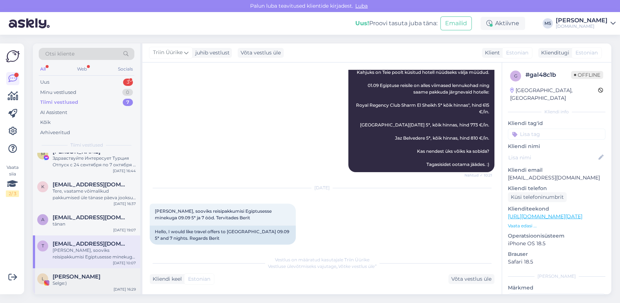
click at [82, 282] on div "Selge:)" at bounding box center [94, 283] width 83 height 7
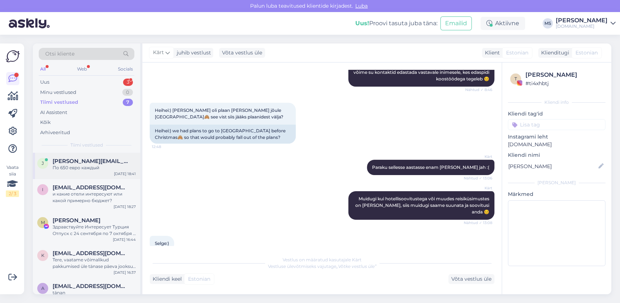
click at [93, 174] on div "[PERSON_NAME] [PERSON_NAME][EMAIL_ADDRESS][DOMAIN_NAME] По 650 евро каждый [DAT…" at bounding box center [86, 166] width 107 height 26
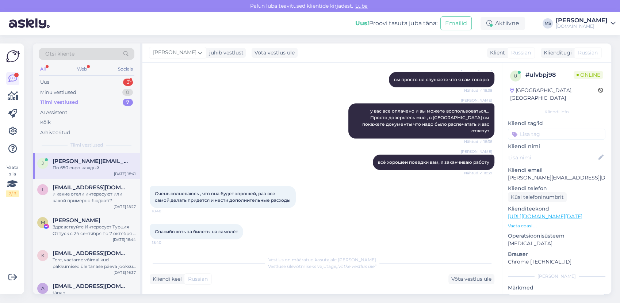
click at [62, 76] on div "Otsi kliente All Web Socials Uus 3 Minu vestlused 0 Tiimi vestlused 7 AI Assist…" at bounding box center [86, 97] width 107 height 109
click at [60, 79] on div "Uus 3" at bounding box center [87, 82] width 96 height 10
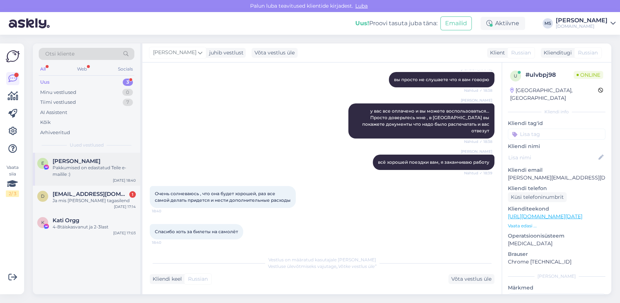
click at [79, 160] on span "[PERSON_NAME]" at bounding box center [77, 161] width 48 height 7
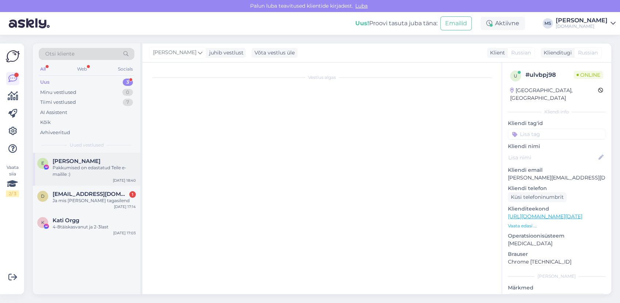
scroll to position [870, 0]
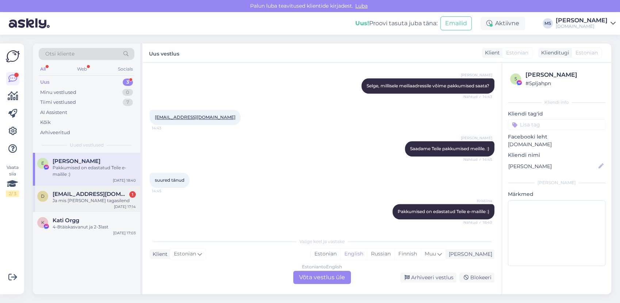
click at [85, 203] on div "Ja mis [PERSON_NAME] tagasilend" at bounding box center [94, 200] width 83 height 7
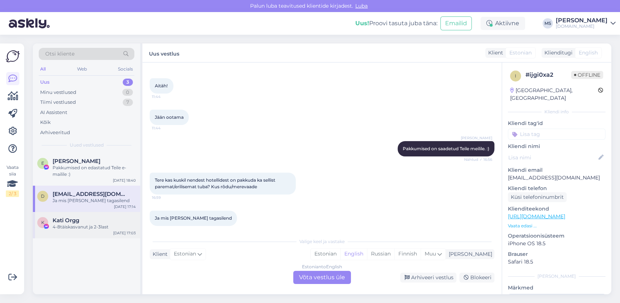
click at [77, 218] on span "Kati Orgg" at bounding box center [66, 220] width 27 height 7
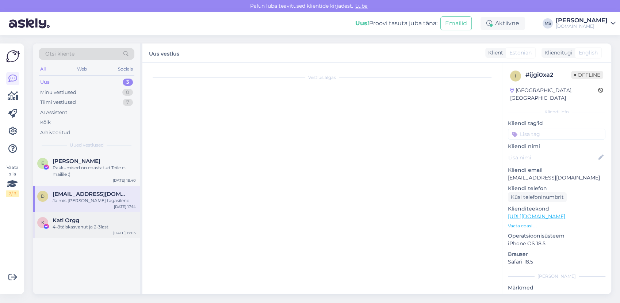
scroll to position [0, 0]
